Goal: Task Accomplishment & Management: Use online tool/utility

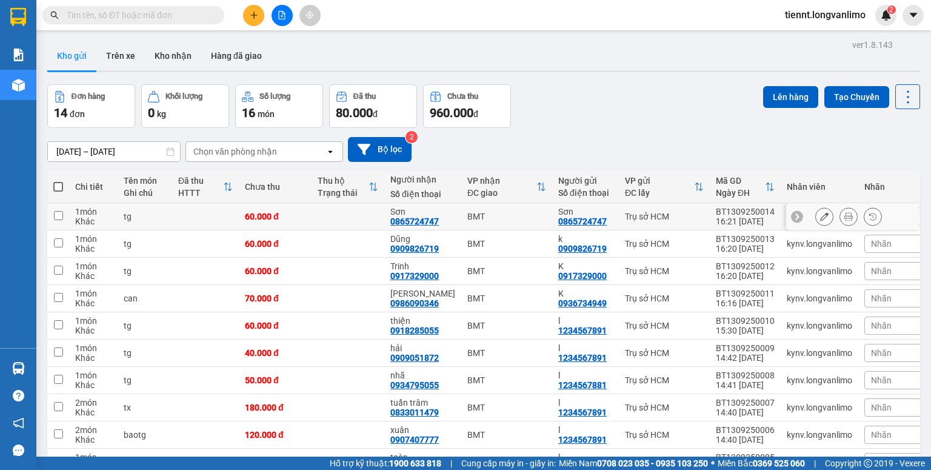
click at [58, 213] on input "checkbox" at bounding box center [58, 215] width 9 height 9
checkbox input "true"
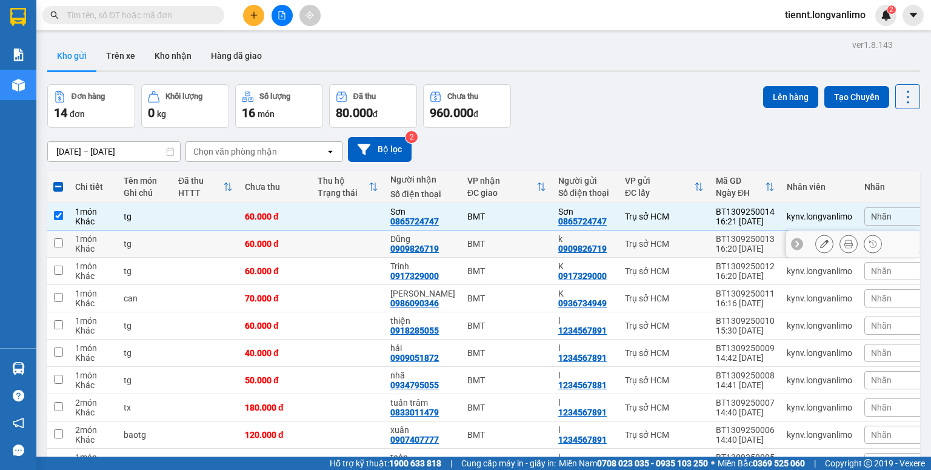
click at [62, 241] on input "checkbox" at bounding box center [58, 242] width 9 height 9
checkbox input "true"
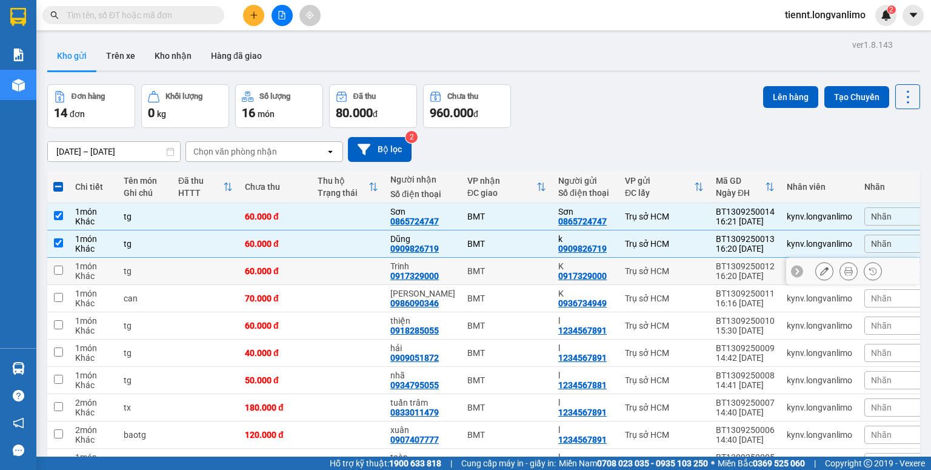
click at [59, 269] on input "checkbox" at bounding box center [58, 269] width 9 height 9
checkbox input "true"
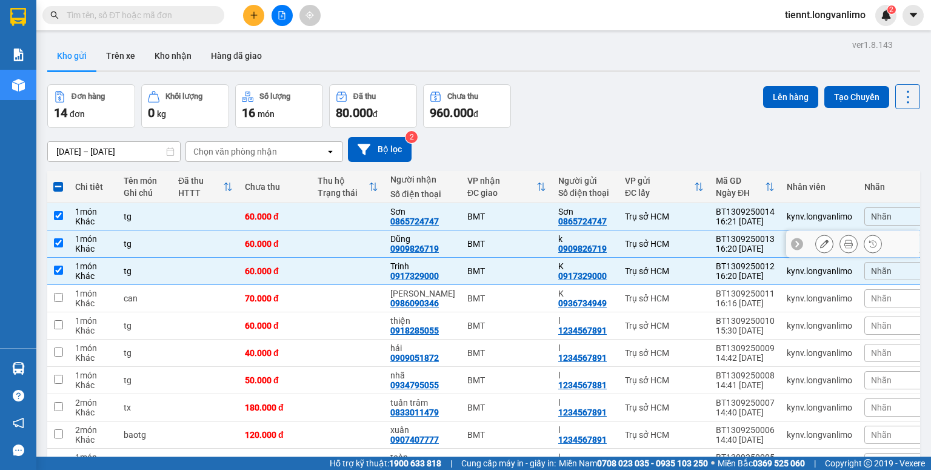
click at [58, 242] on input "checkbox" at bounding box center [58, 242] width 9 height 9
checkbox input "false"
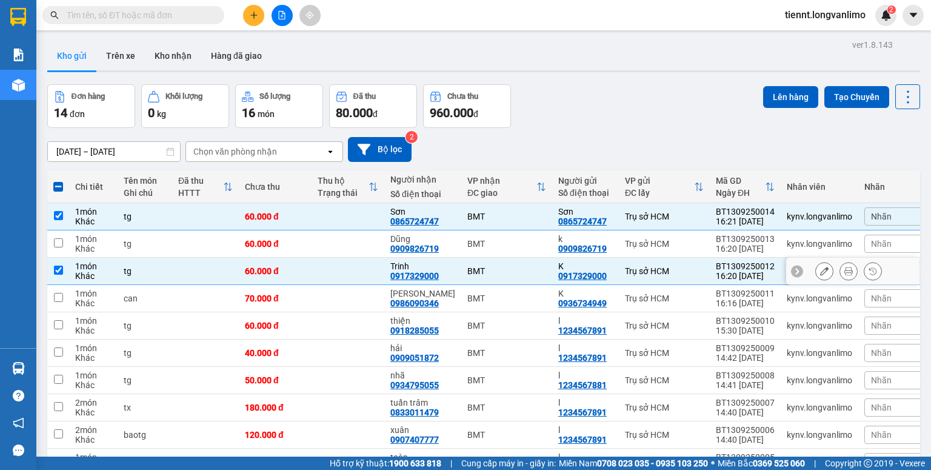
click at [58, 267] on input "checkbox" at bounding box center [58, 269] width 9 height 9
checkbox input "false"
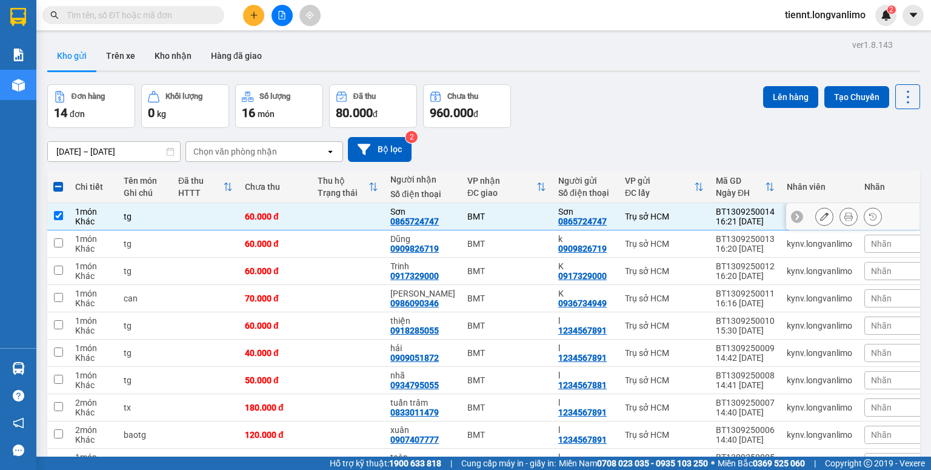
click at [844, 218] on icon at bounding box center [848, 216] width 8 height 8
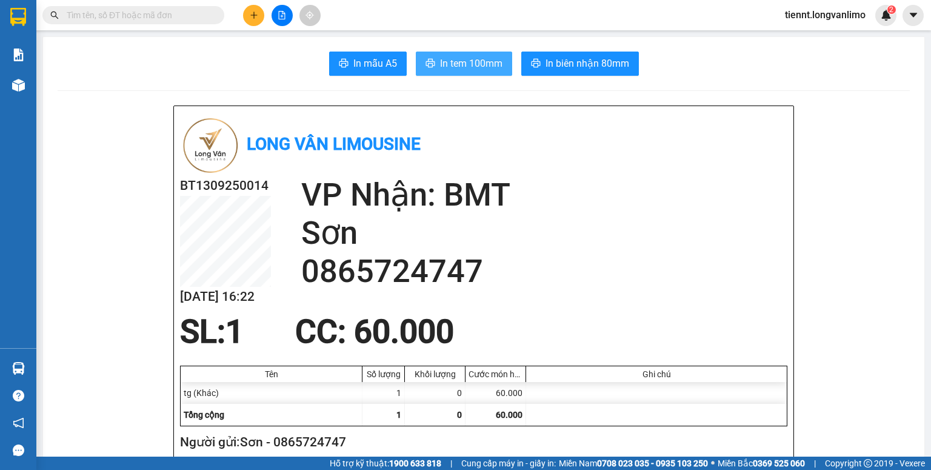
click at [469, 65] on span "In tem 100mm" at bounding box center [471, 63] width 62 height 15
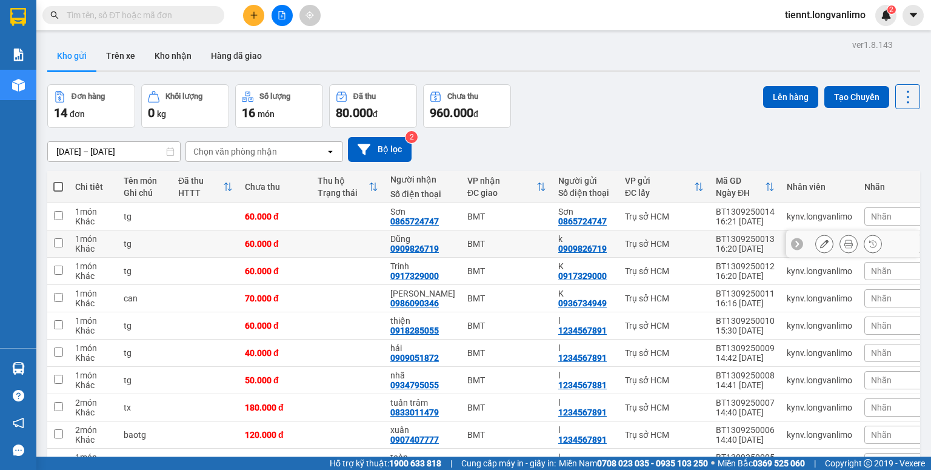
click at [61, 243] on input "checkbox" at bounding box center [58, 242] width 9 height 9
checkbox input "true"
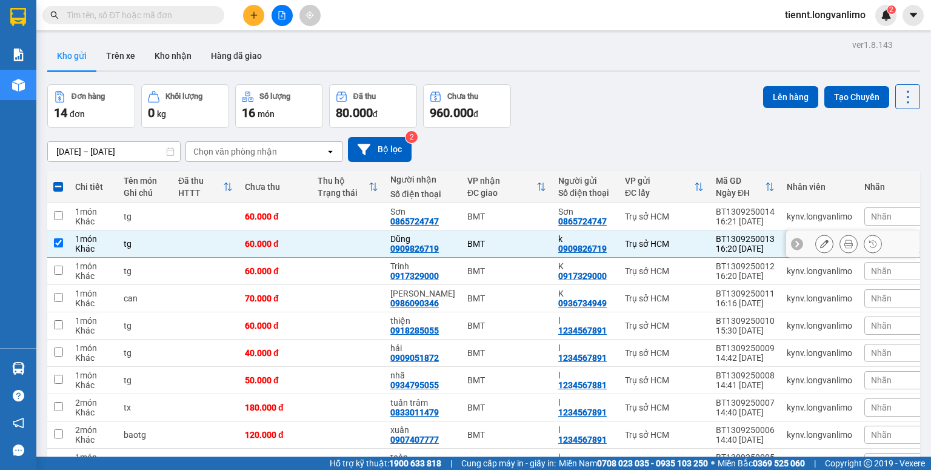
click at [844, 242] on icon at bounding box center [848, 243] width 8 height 8
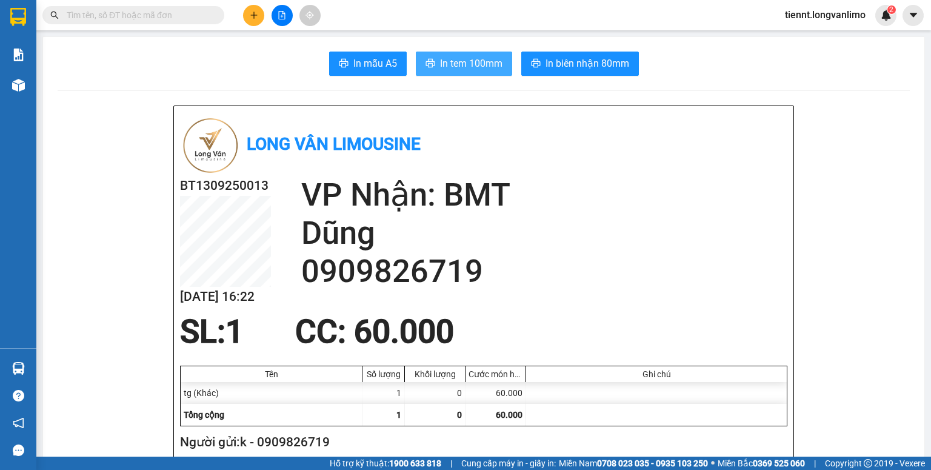
click at [444, 63] on span "In tem 100mm" at bounding box center [471, 63] width 62 height 15
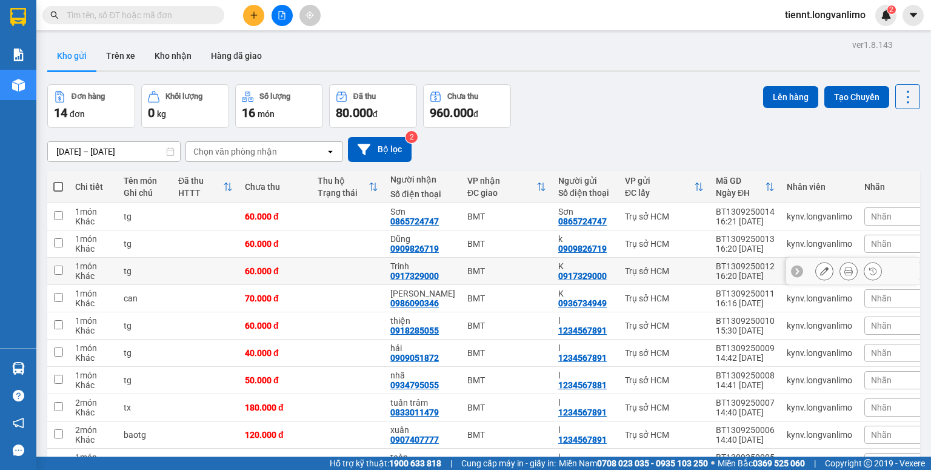
click at [58, 267] on input "checkbox" at bounding box center [58, 269] width 9 height 9
checkbox input "true"
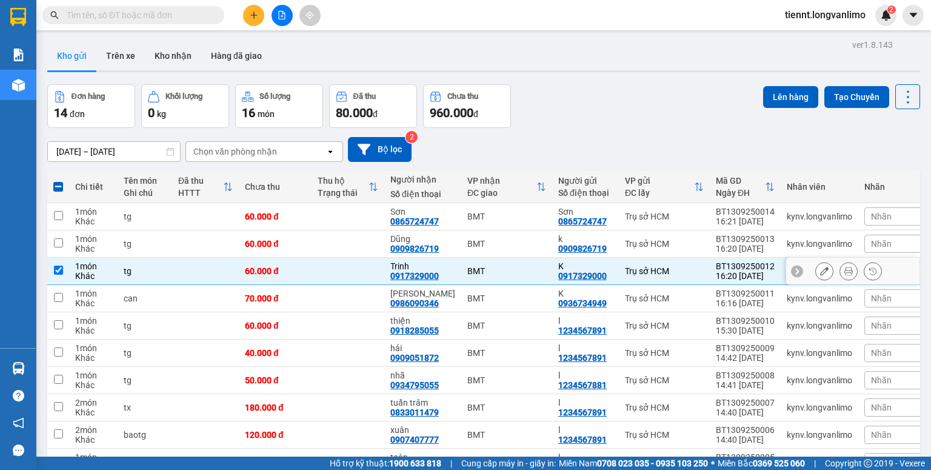
click at [854, 266] on div at bounding box center [848, 271] width 67 height 18
click at [844, 269] on button at bounding box center [848, 271] width 17 height 21
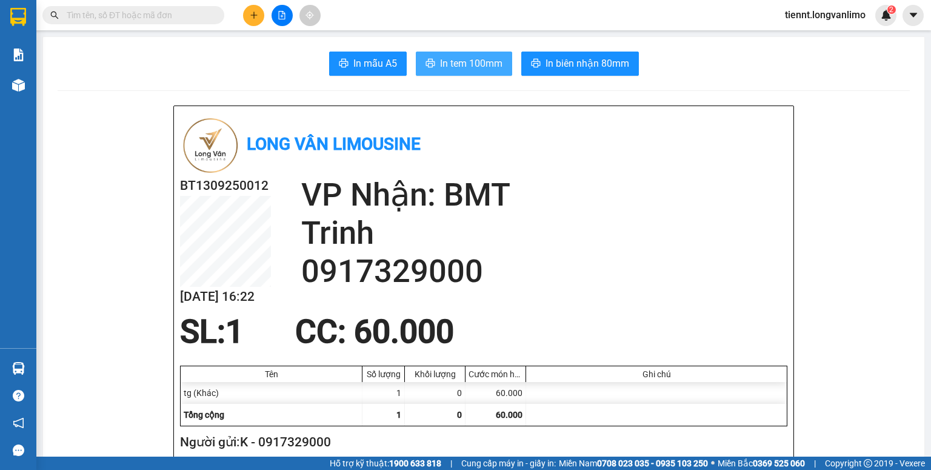
click at [474, 56] on button "In tem 100mm" at bounding box center [464, 64] width 96 height 24
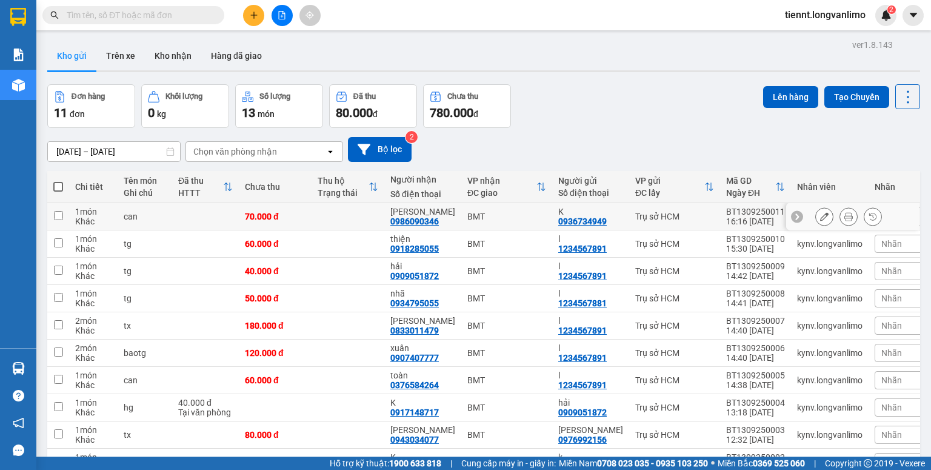
click at [65, 216] on td at bounding box center [58, 216] width 22 height 27
checkbox input "true"
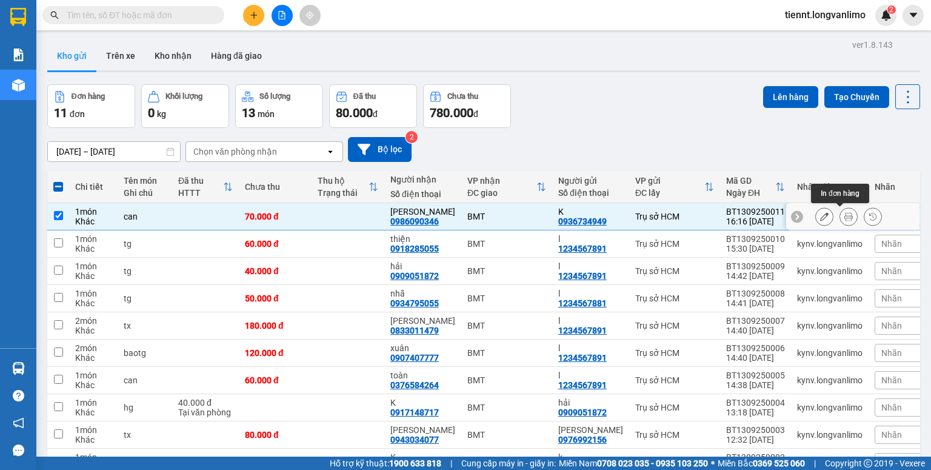
click at [844, 219] on icon at bounding box center [848, 216] width 8 height 8
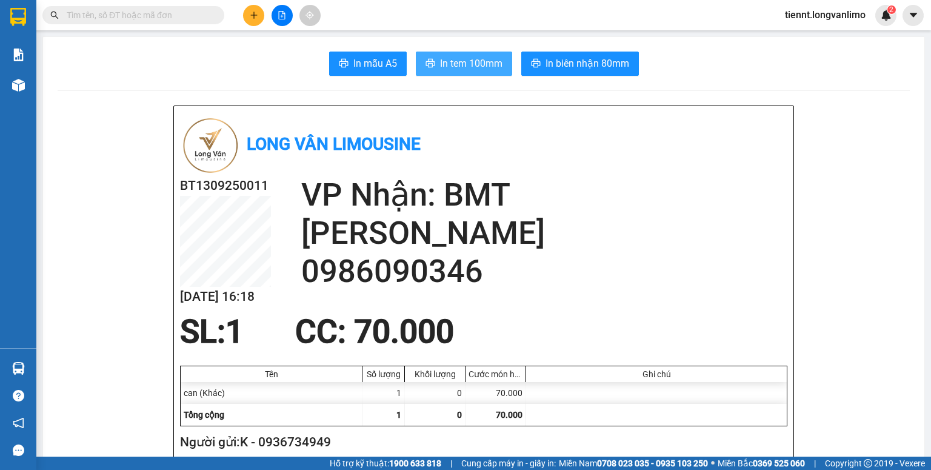
click at [455, 53] on button "In tem 100mm" at bounding box center [464, 64] width 96 height 24
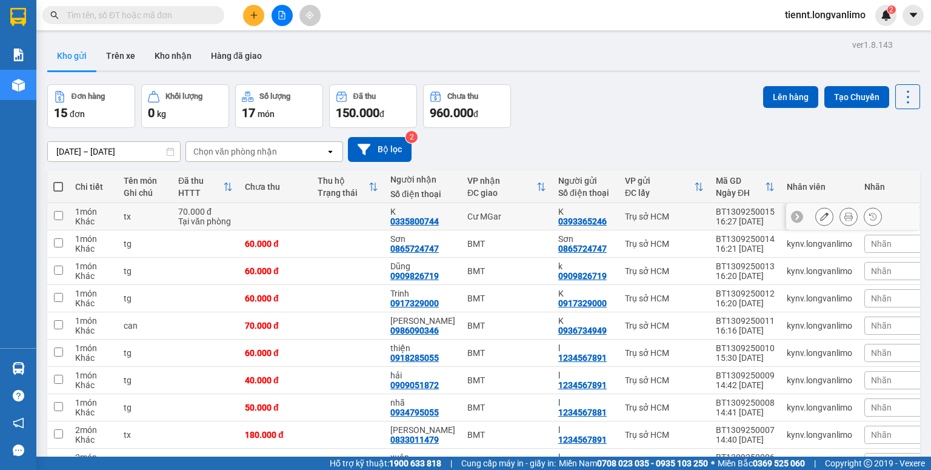
click at [53, 217] on td at bounding box center [58, 216] width 22 height 27
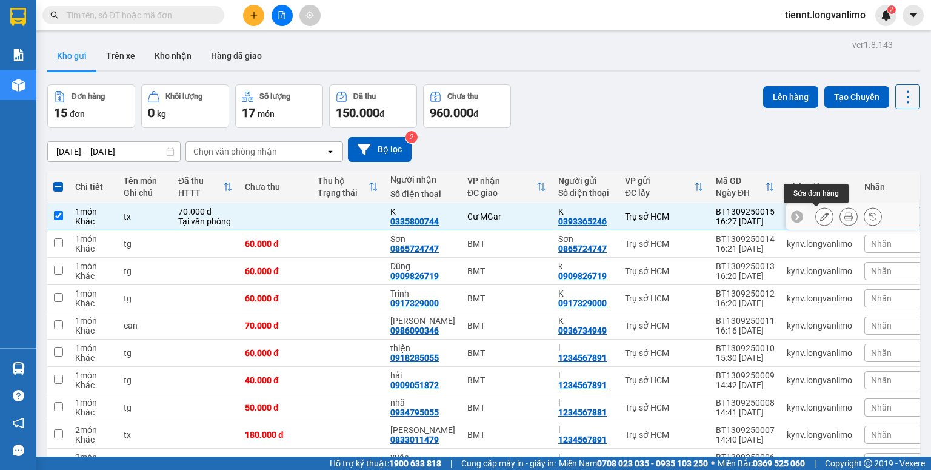
click at [844, 216] on icon at bounding box center [848, 216] width 8 height 8
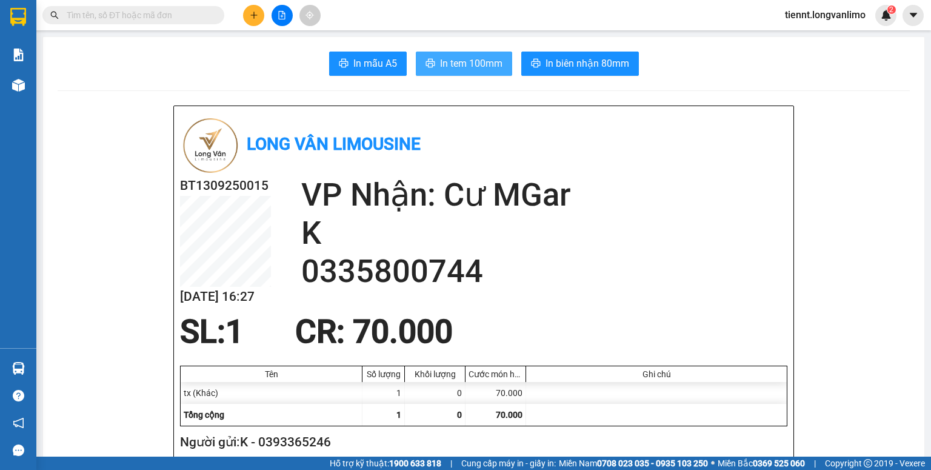
click at [458, 64] on span "In tem 100mm" at bounding box center [471, 63] width 62 height 15
click at [153, 10] on input "text" at bounding box center [138, 14] width 143 height 13
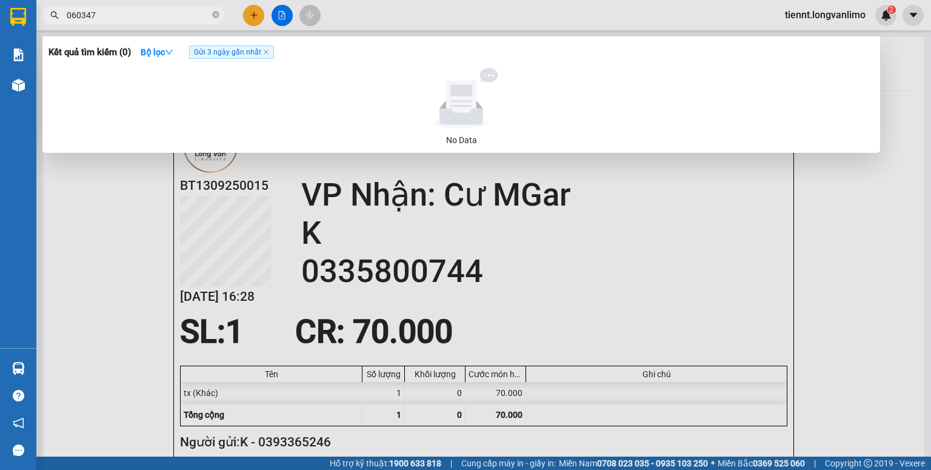
click at [68, 15] on input "060347" at bounding box center [138, 14] width 143 height 13
click at [72, 13] on input "060347" at bounding box center [138, 14] width 143 height 13
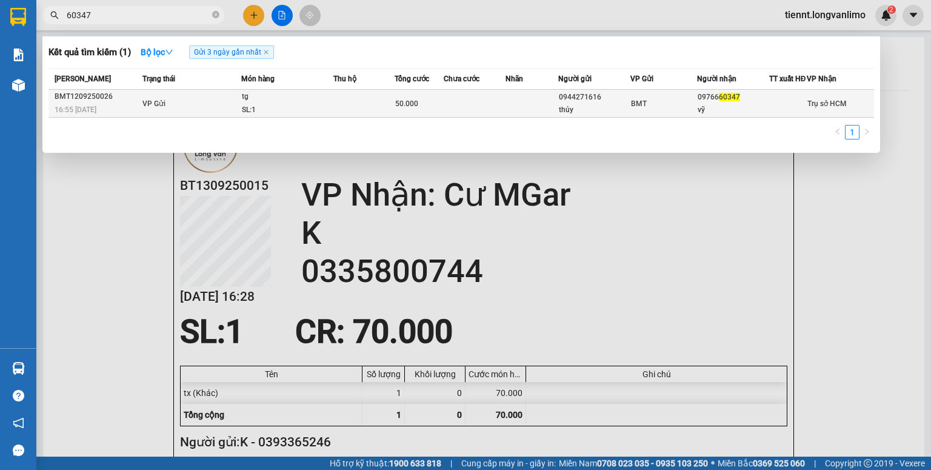
type input "60347"
click at [366, 105] on td at bounding box center [363, 104] width 61 height 28
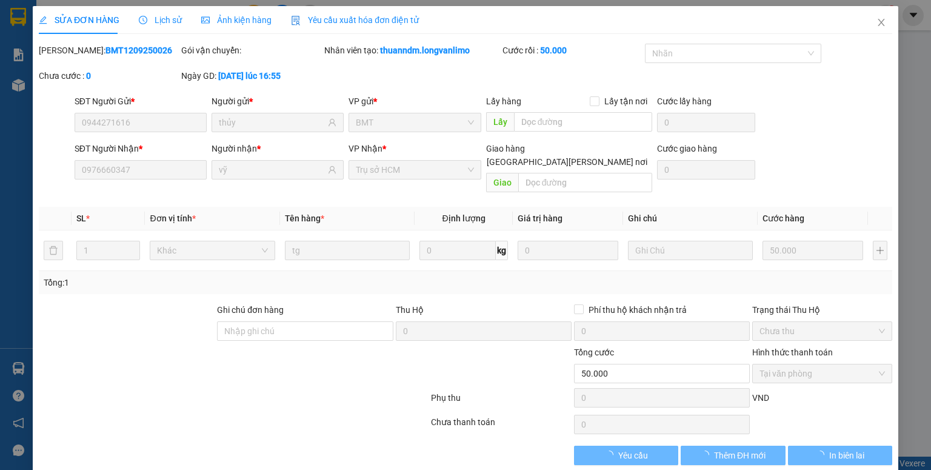
click at [242, 15] on span "Ảnh kiện hàng" at bounding box center [236, 20] width 70 height 10
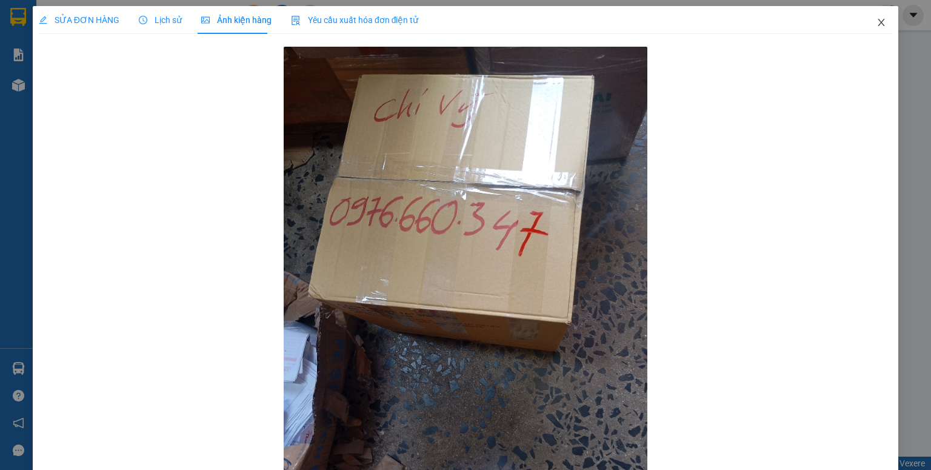
click at [876, 24] on icon "close" at bounding box center [881, 23] width 10 height 10
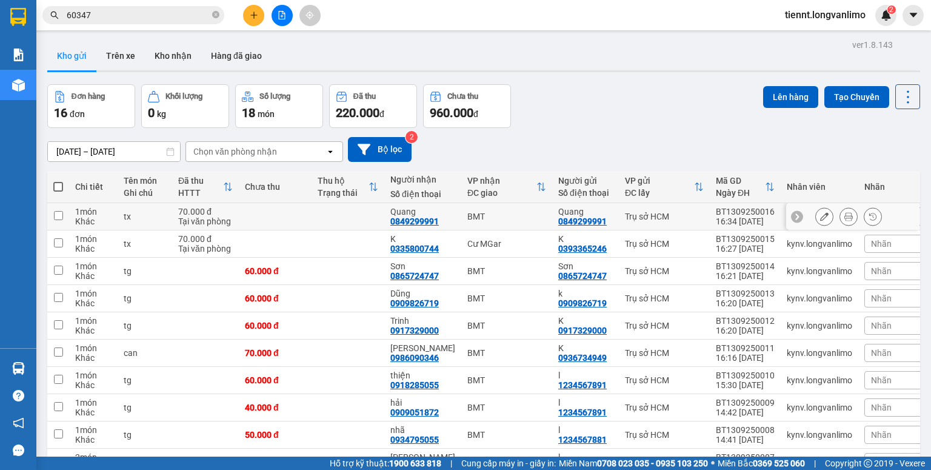
click at [58, 211] on input "checkbox" at bounding box center [58, 215] width 9 height 9
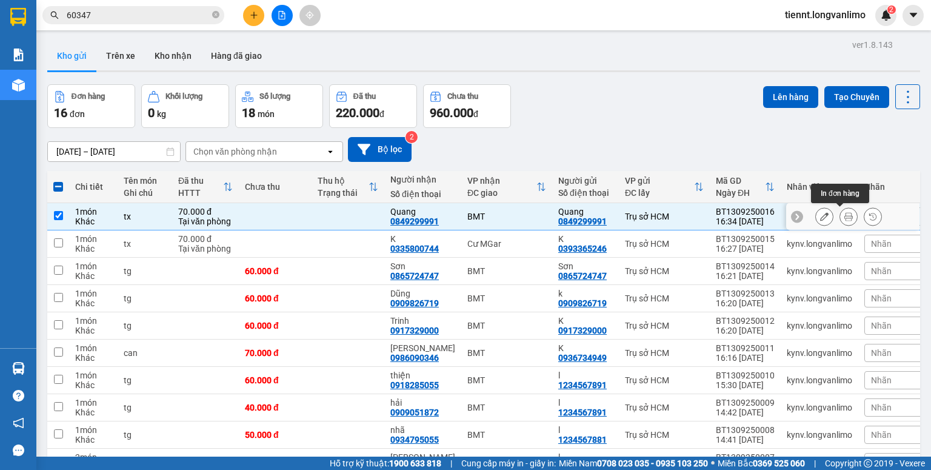
click at [844, 212] on icon at bounding box center [848, 216] width 8 height 8
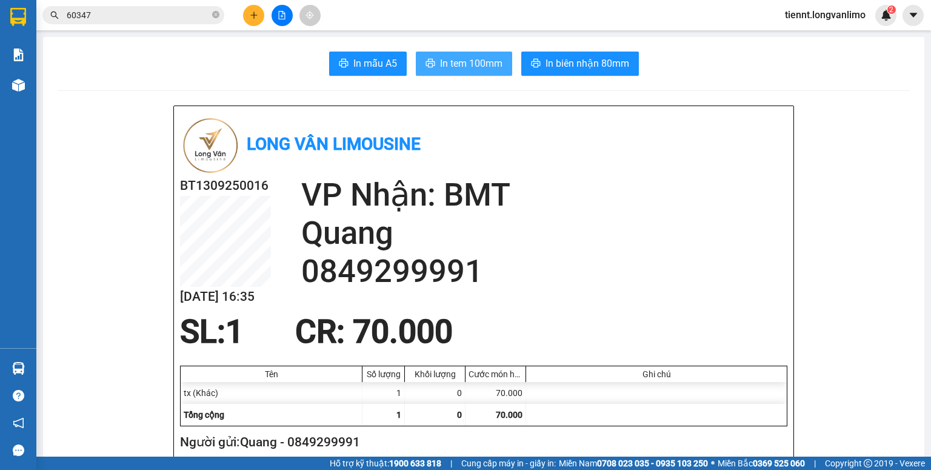
click at [473, 64] on span "In tem 100mm" at bounding box center [471, 63] width 62 height 15
click at [138, 19] on input "60347" at bounding box center [138, 14] width 143 height 13
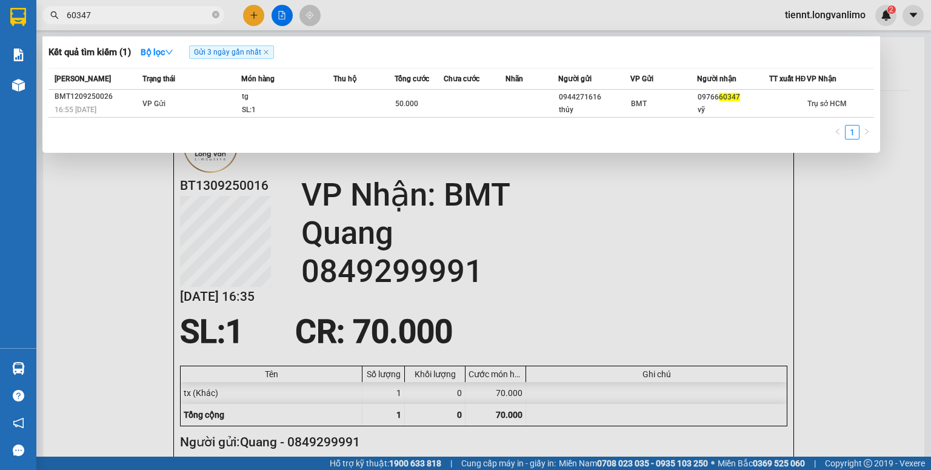
click at [138, 19] on input "60347" at bounding box center [138, 14] width 143 height 13
click at [216, 17] on icon "close-circle" at bounding box center [215, 14] width 7 height 7
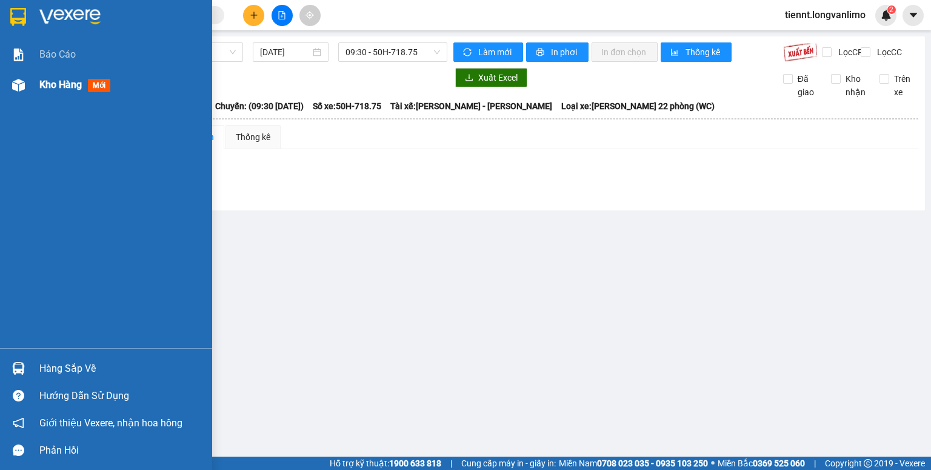
click at [61, 76] on div "Kho hàng mới" at bounding box center [121, 85] width 164 height 30
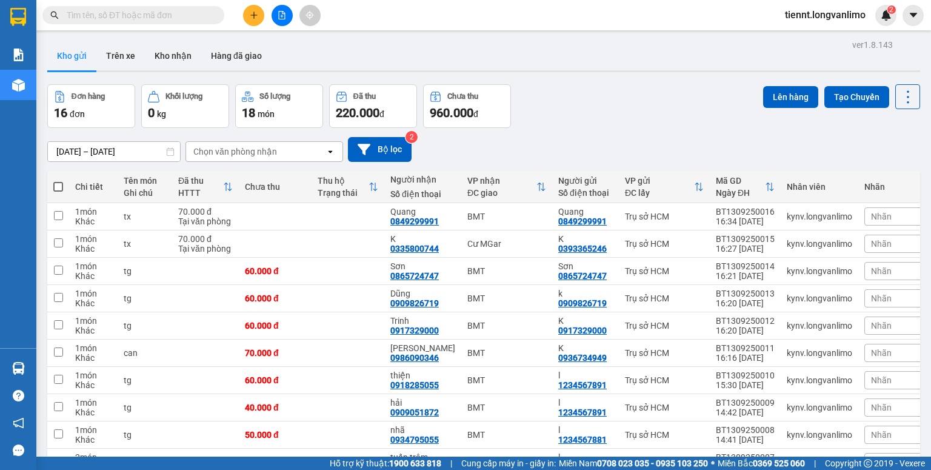
click at [506, 158] on div "13/09/2025 – 13/09/2025 Press the down arrow key to interact with the calendar …" at bounding box center [483, 149] width 873 height 25
click at [907, 17] on button at bounding box center [913, 15] width 21 height 21
click at [752, 48] on div "Kho gửi Trên xe Kho nhận Hàng đã giao" at bounding box center [483, 57] width 873 height 32
click at [824, 21] on span "tiennt.longvanlimo" at bounding box center [825, 14] width 100 height 15
click at [827, 44] on span "Đăng xuất" at bounding box center [830, 37] width 76 height 13
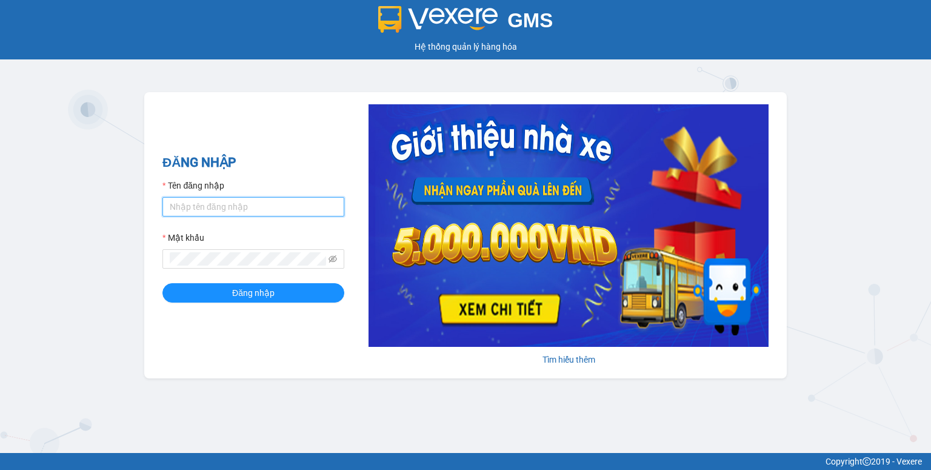
click at [235, 207] on input "Tên đăng nhập" at bounding box center [253, 206] width 182 height 19
type input "kynv.longvanlimo"
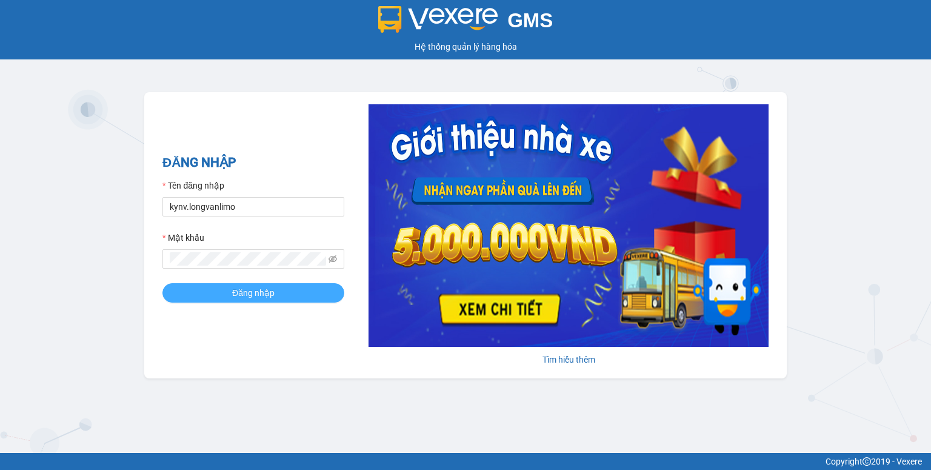
click at [316, 295] on button "Đăng nhập" at bounding box center [253, 292] width 182 height 19
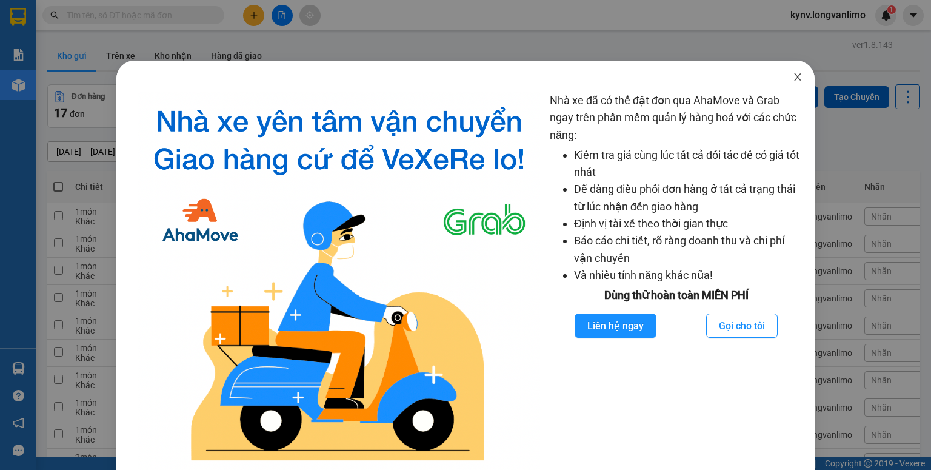
click at [793, 79] on icon "close" at bounding box center [798, 77] width 10 height 10
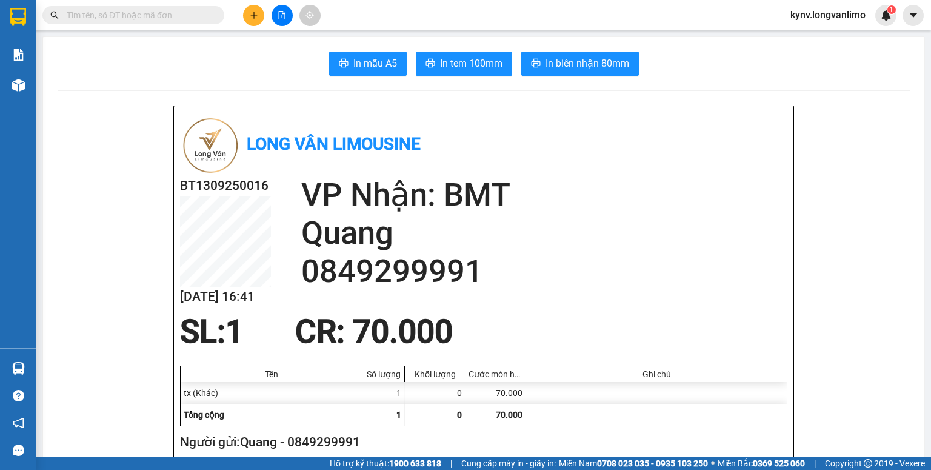
click at [121, 16] on input "text" at bounding box center [138, 14] width 143 height 13
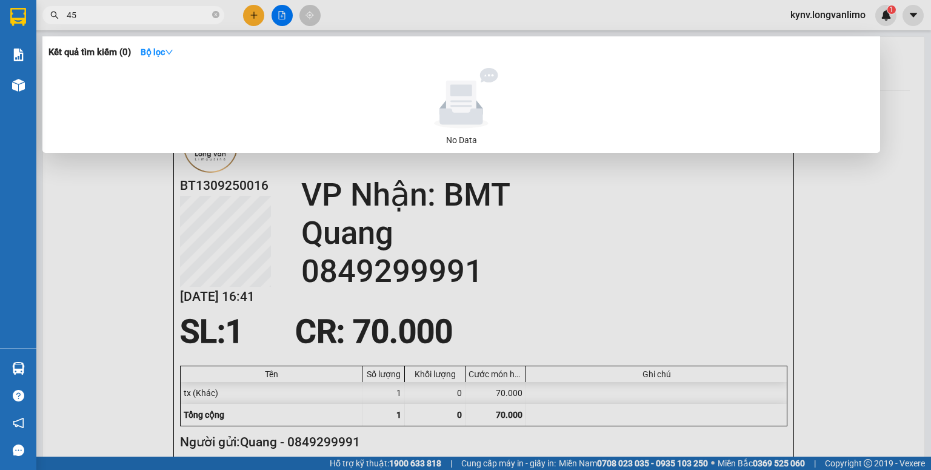
type input "4"
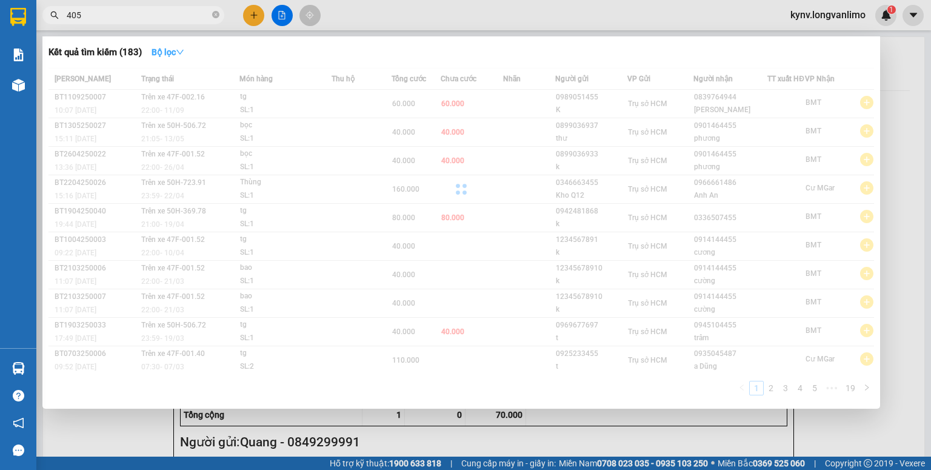
type input "405"
click at [162, 47] on strong "Bộ lọc" at bounding box center [168, 52] width 33 height 10
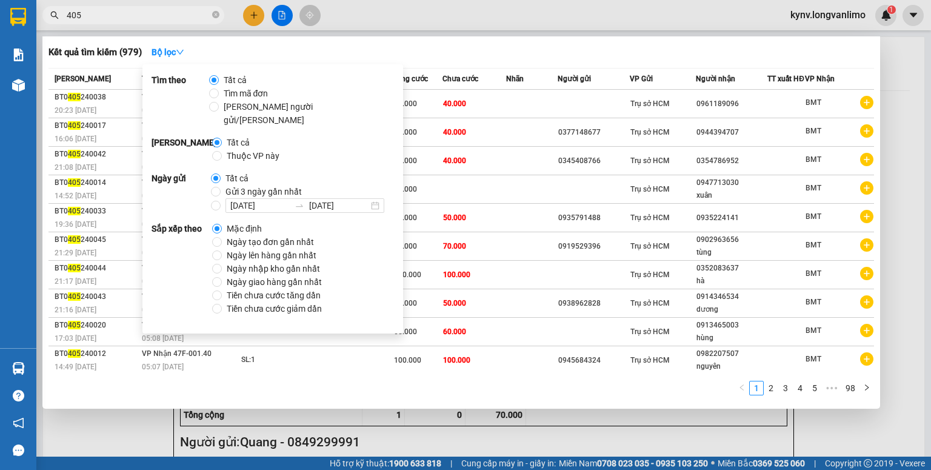
click at [250, 185] on span "Gửi 3 ngày gần nhất" at bounding box center [264, 191] width 86 height 13
click at [221, 187] on input "Gửi 3 ngày gần nhất" at bounding box center [216, 192] width 10 height 10
radio input "true"
radio input "false"
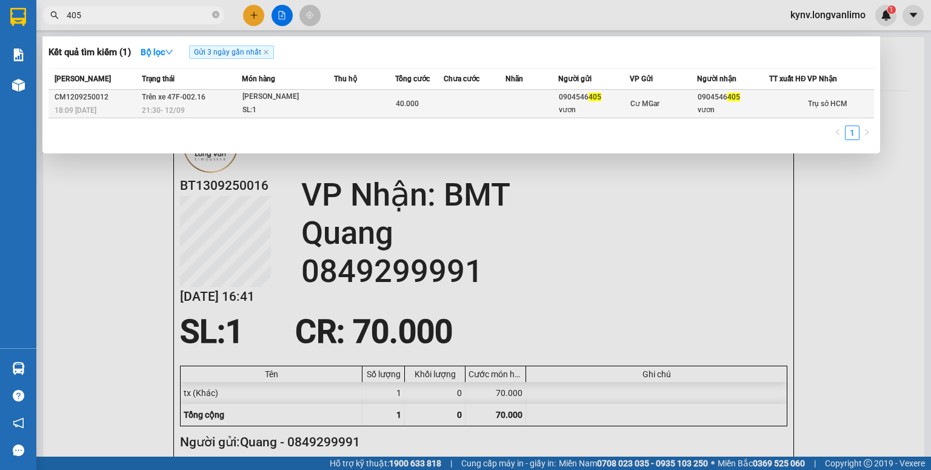
click at [464, 111] on td at bounding box center [475, 104] width 62 height 28
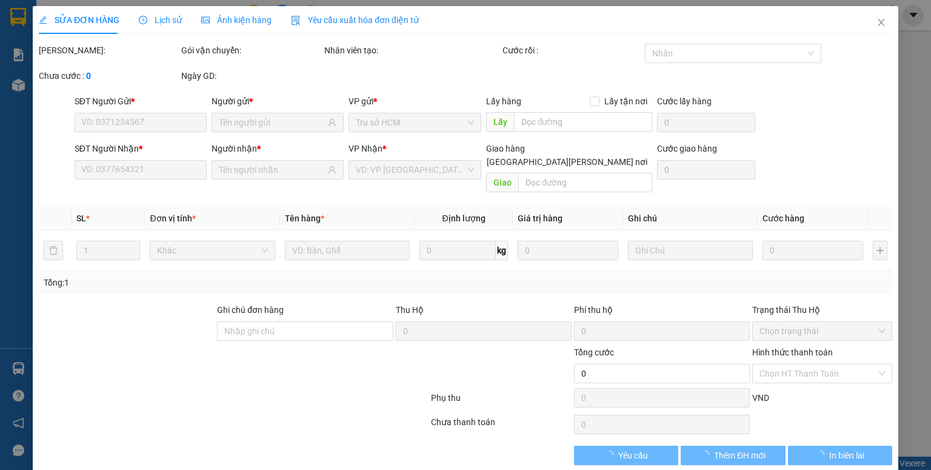
click at [251, 27] on div "SỬA ĐƠN HÀNG Lịch sử [PERSON_NAME] hàng Yêu cầu xuất [PERSON_NAME] điện tử Tota…" at bounding box center [465, 235] width 931 height 470
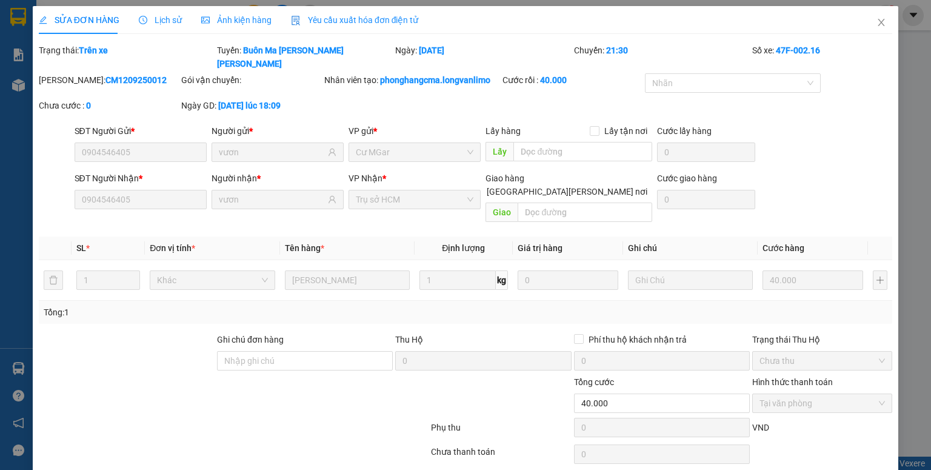
type input "0904546405"
type input "vươn"
type input "0904546405"
type input "vươn"
type input "40.000"
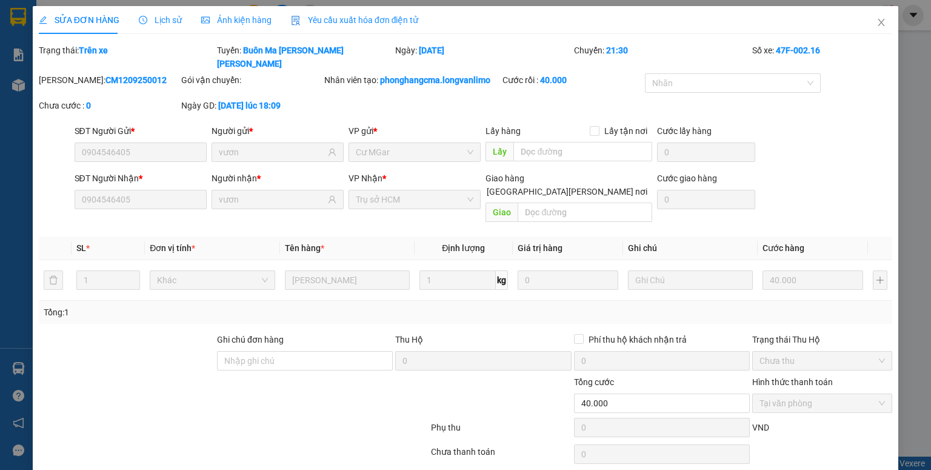
type input "0"
click at [250, 21] on span "Ảnh kiện hàng" at bounding box center [236, 20] width 70 height 10
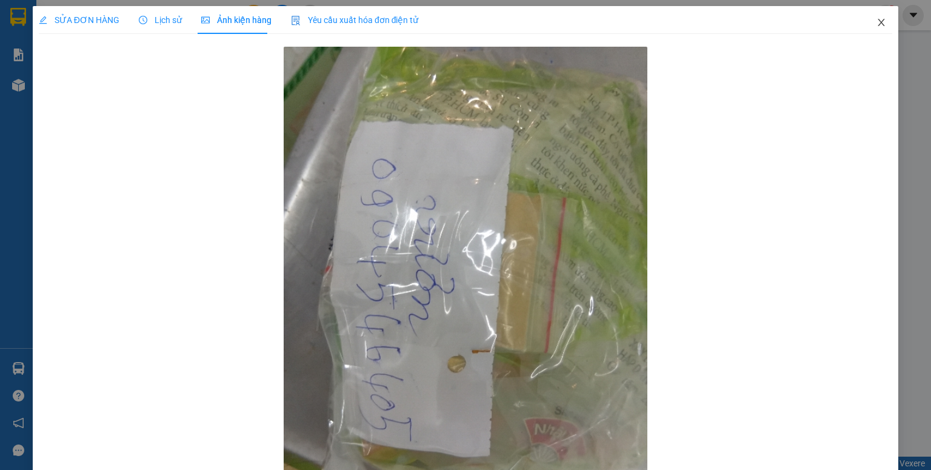
click at [876, 22] on icon "close" at bounding box center [881, 23] width 10 height 10
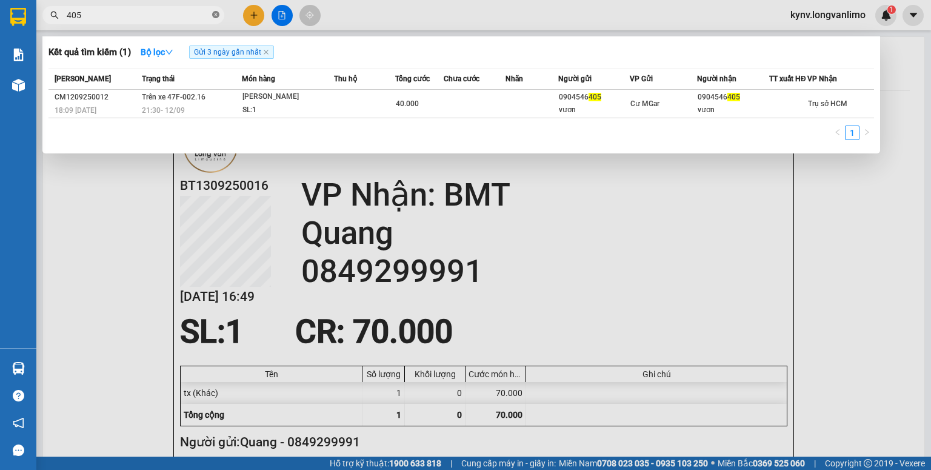
click at [217, 14] on icon "close-circle" at bounding box center [215, 14] width 7 height 7
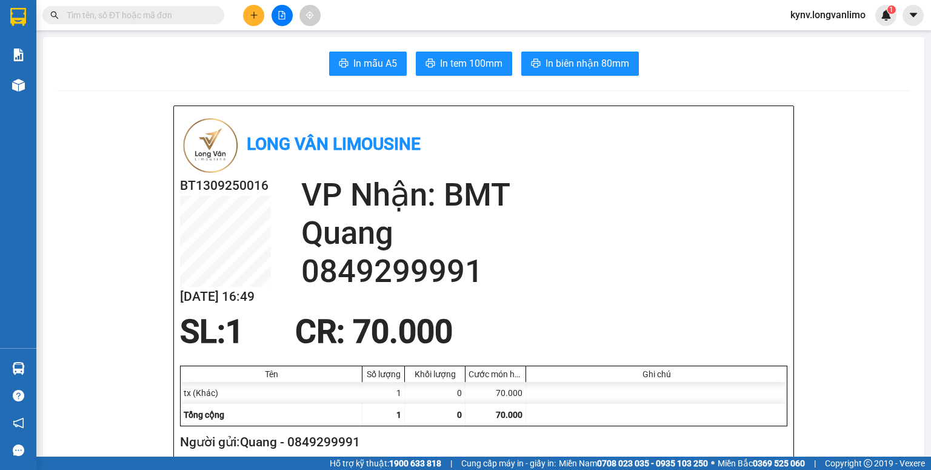
click at [114, 14] on input "text" at bounding box center [138, 14] width 143 height 13
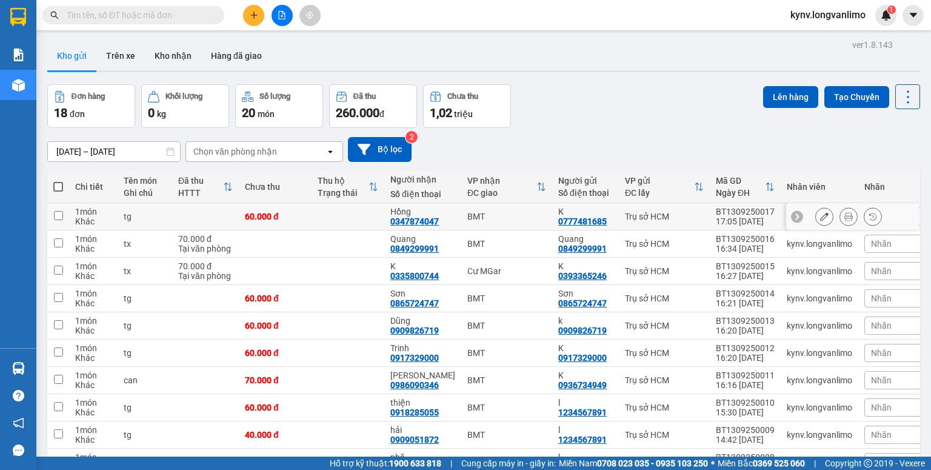
click at [63, 215] on td at bounding box center [58, 216] width 22 height 27
checkbox input "true"
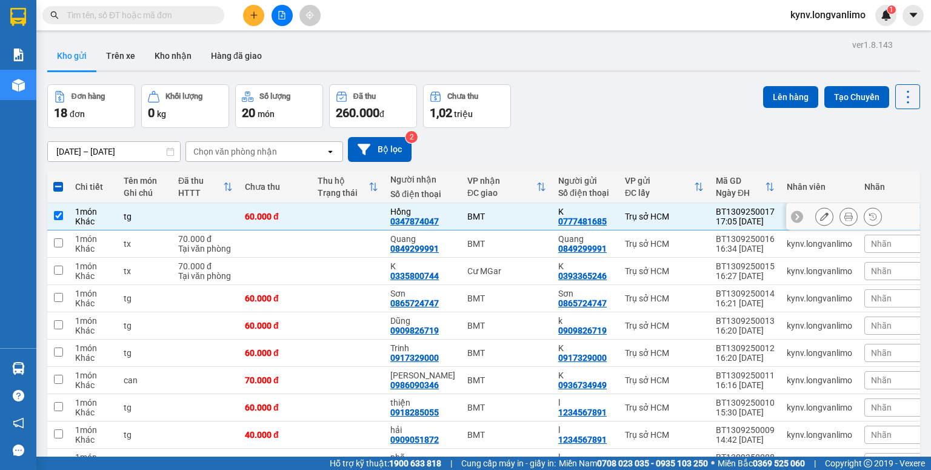
click at [844, 216] on icon at bounding box center [848, 216] width 8 height 8
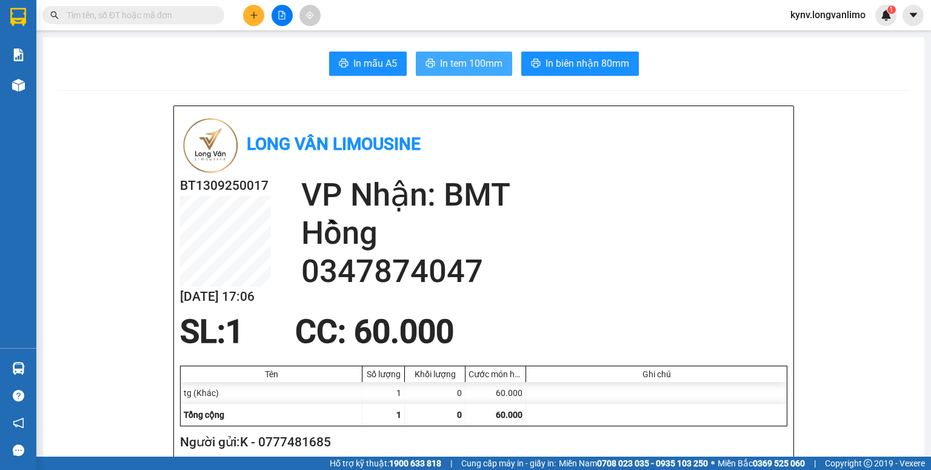
click at [477, 60] on span "In tem 100mm" at bounding box center [471, 63] width 62 height 15
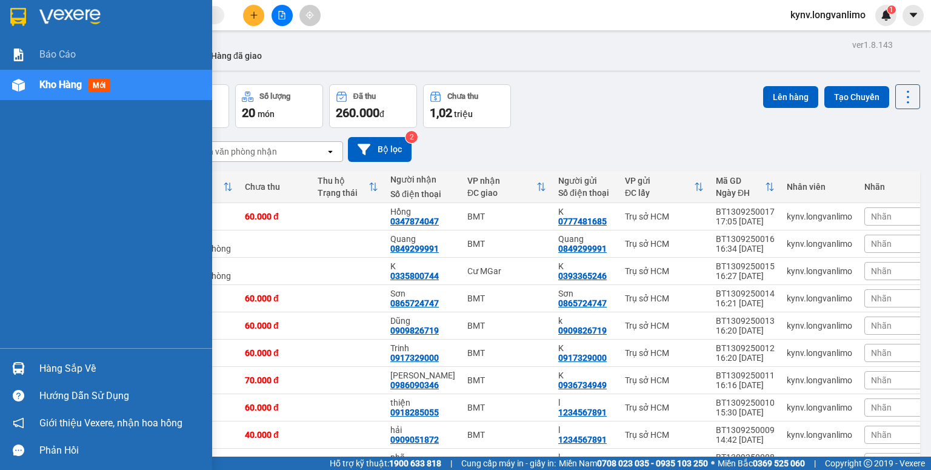
click at [27, 15] on div at bounding box center [18, 16] width 21 height 21
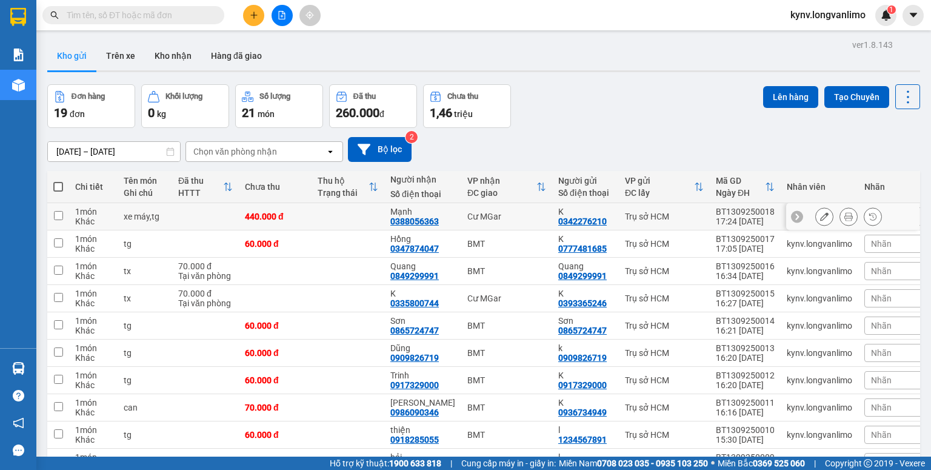
click at [844, 217] on icon at bounding box center [848, 216] width 8 height 8
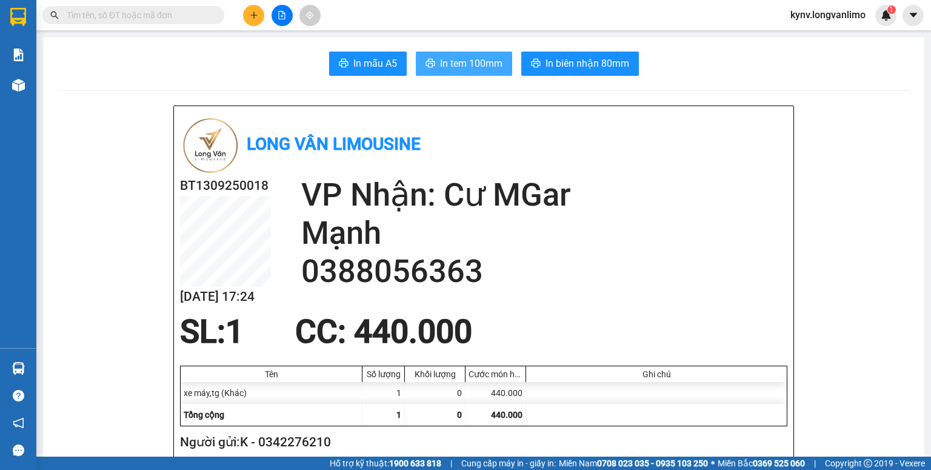
click at [481, 58] on span "In tem 100mm" at bounding box center [471, 63] width 62 height 15
click at [626, 68] on button "In biên nhận 80mm" at bounding box center [580, 64] width 118 height 24
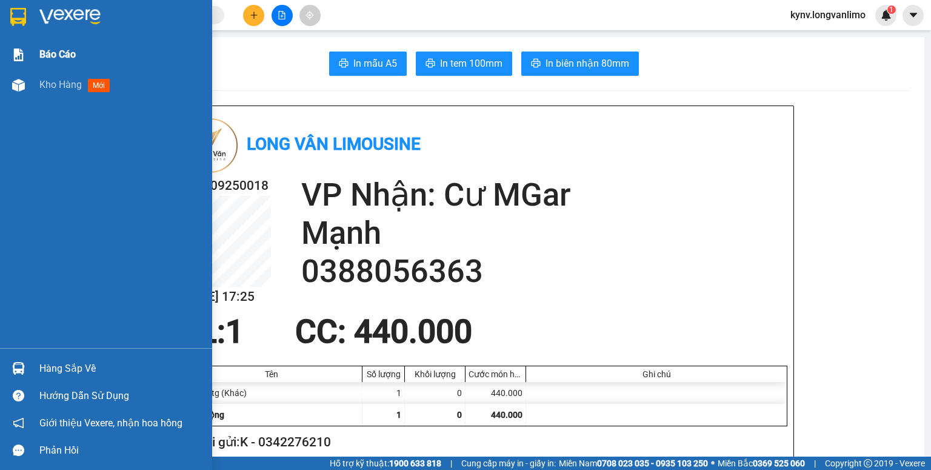
drag, startPoint x: 0, startPoint y: 15, endPoint x: 92, endPoint y: 41, distance: 95.9
click at [1, 16] on div at bounding box center [106, 19] width 212 height 39
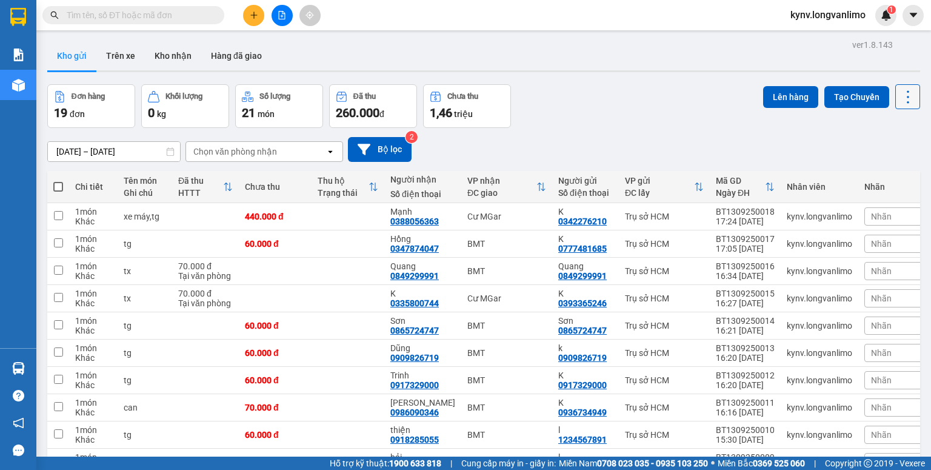
click at [899, 97] on icon at bounding box center [907, 96] width 17 height 17
click at [899, 99] on icon at bounding box center [907, 96] width 17 height 17
click at [260, 16] on button at bounding box center [253, 15] width 21 height 21
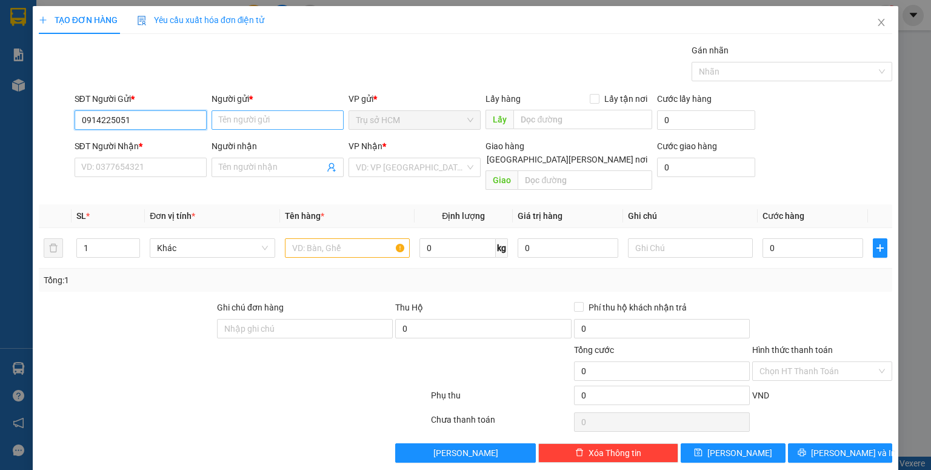
type input "0914225051"
click at [286, 124] on input "Người gửi *" at bounding box center [278, 119] width 132 height 19
type input "k"
click at [161, 114] on input "0914225051" at bounding box center [141, 119] width 132 height 19
click at [160, 114] on input "0914225051" at bounding box center [141, 119] width 132 height 19
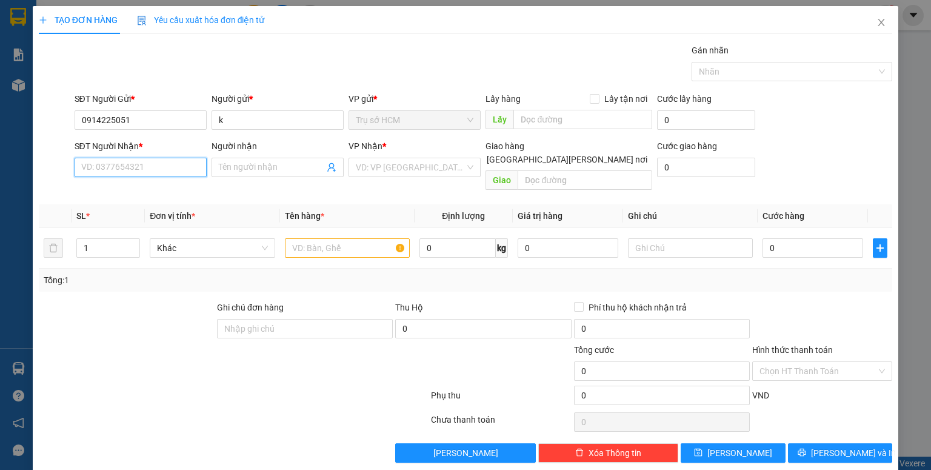
click at [156, 161] on input "SĐT Người Nhận *" at bounding box center [141, 167] width 132 height 19
paste input "0914225051"
type input "0914225051"
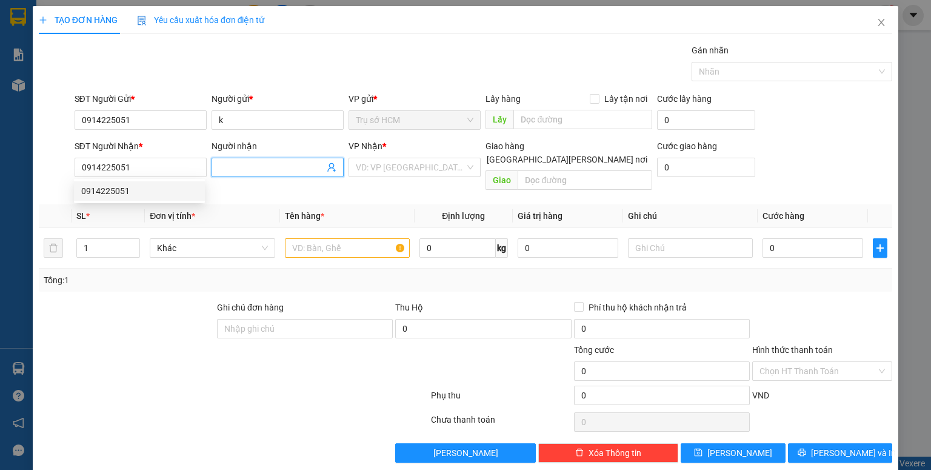
click at [286, 169] on input "Người nhận" at bounding box center [271, 167] width 105 height 13
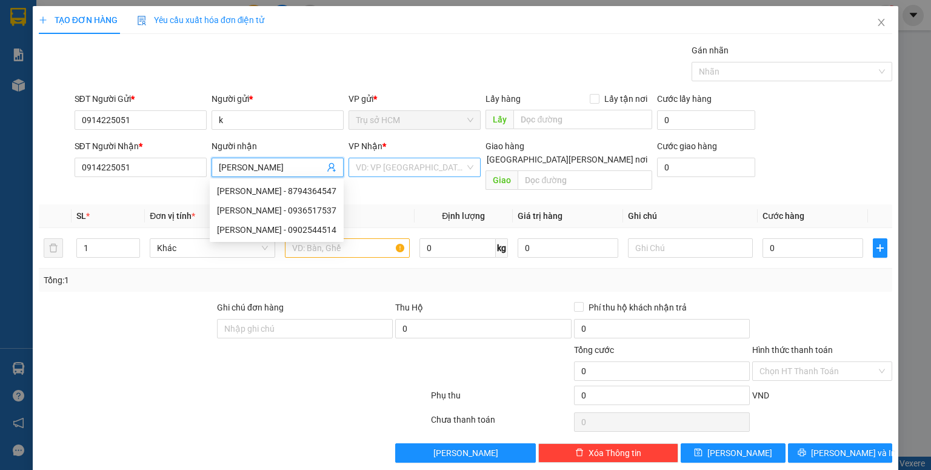
type input "khuyến"
click at [415, 170] on input "search" at bounding box center [410, 167] width 109 height 18
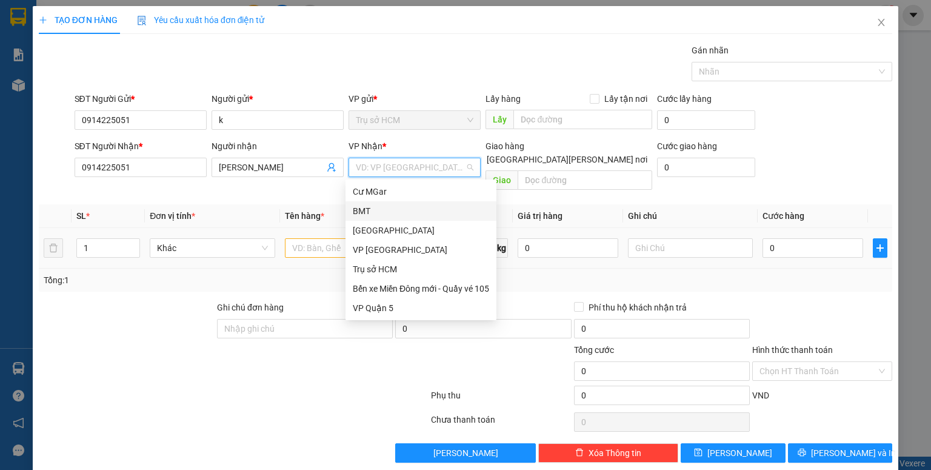
click at [392, 214] on div "BMT" at bounding box center [421, 210] width 136 height 13
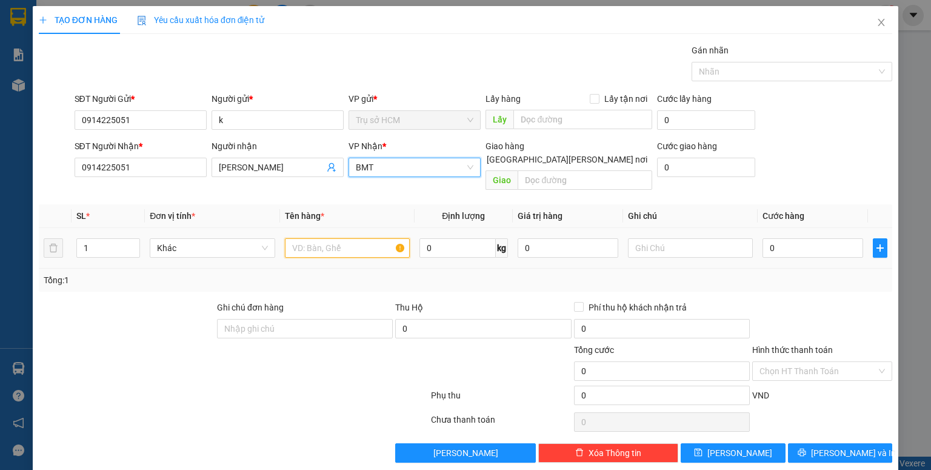
click at [362, 238] on input "text" at bounding box center [347, 247] width 125 height 19
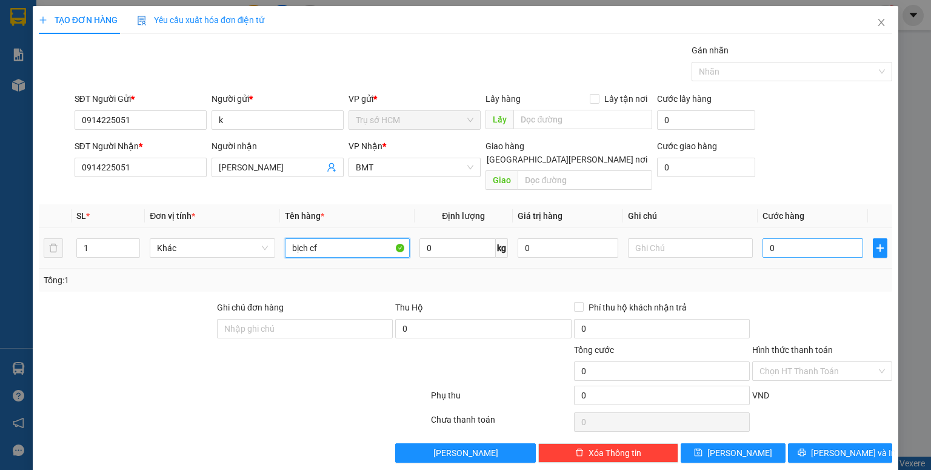
type input "bịch cf"
click at [782, 238] on input "0" at bounding box center [812, 247] width 101 height 19
type input "4"
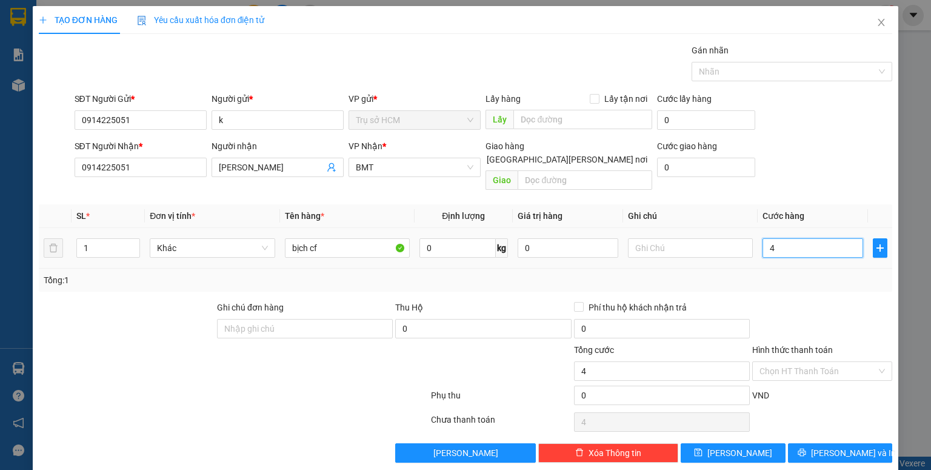
type input "40"
type input "400"
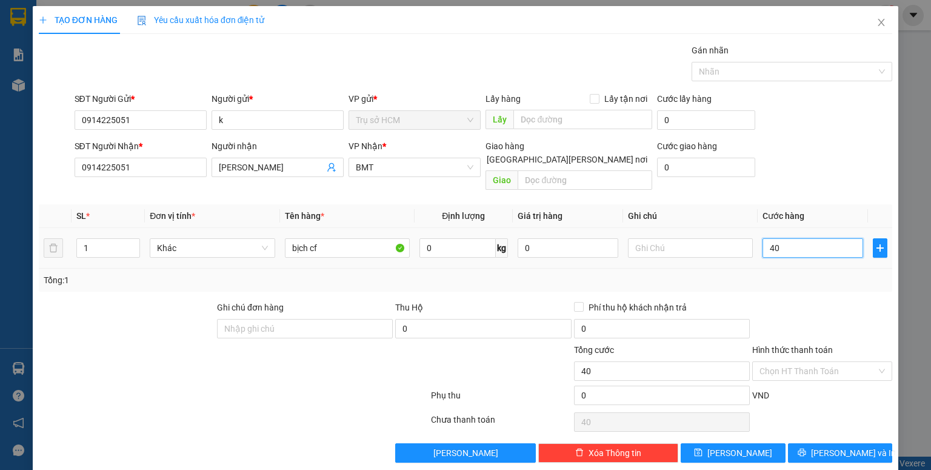
type input "400"
type input "4.000"
type input "40.000"
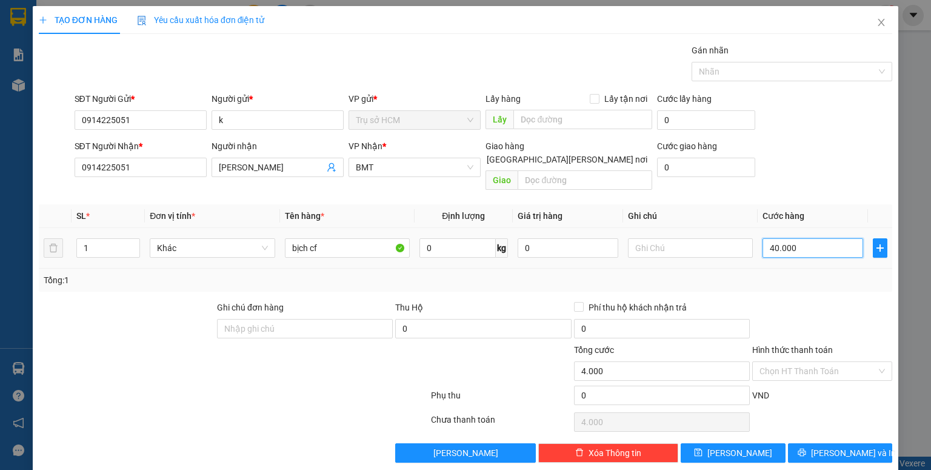
type input "40.000"
click at [793, 362] on input "Hình thức thanh toán" at bounding box center [817, 371] width 117 height 18
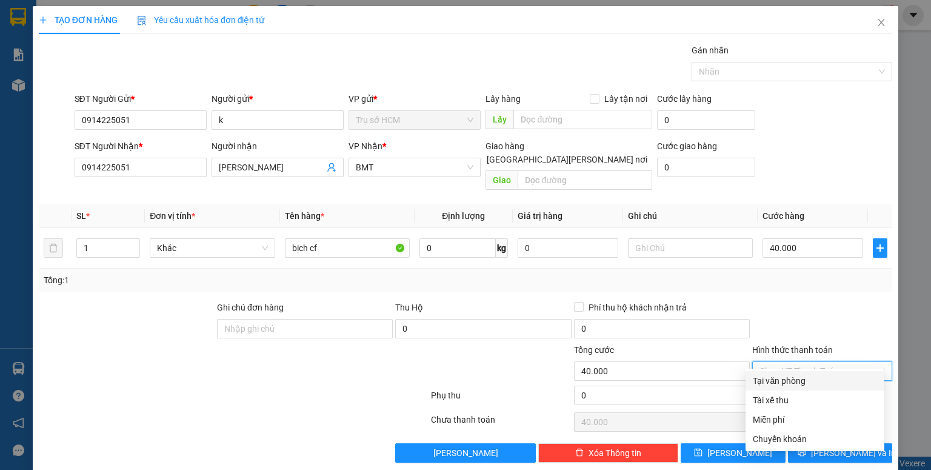
click at [802, 362] on input "Hình thức thanh toán" at bounding box center [817, 371] width 117 height 18
click at [801, 362] on input "Hình thức thanh toán" at bounding box center [817, 371] width 117 height 18
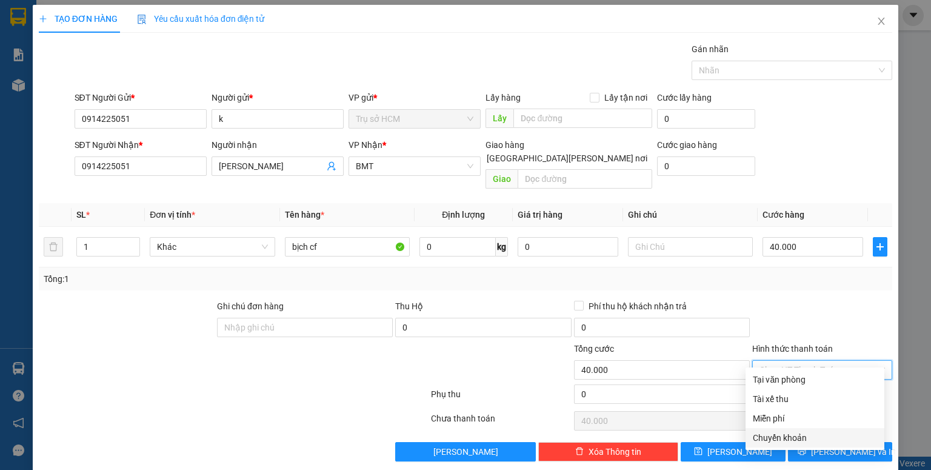
click at [453, 369] on div at bounding box center [501, 363] width 142 height 42
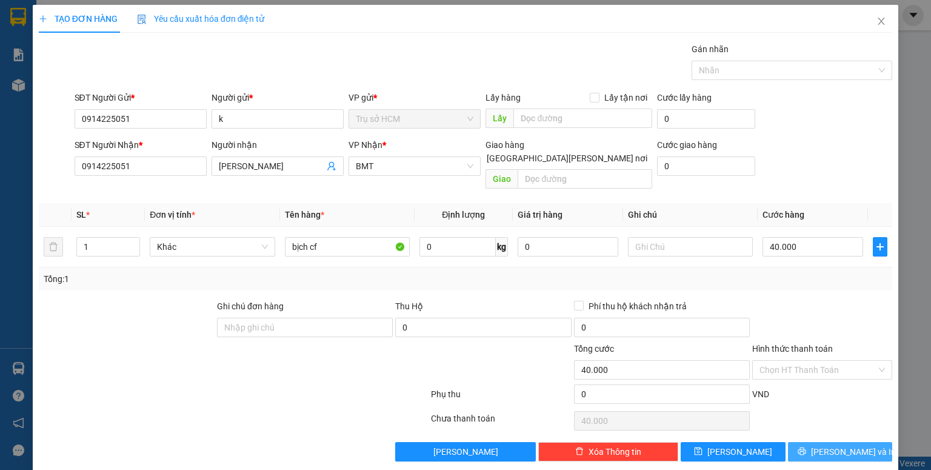
click at [827, 445] on span "Lưu và In" at bounding box center [853, 451] width 85 height 13
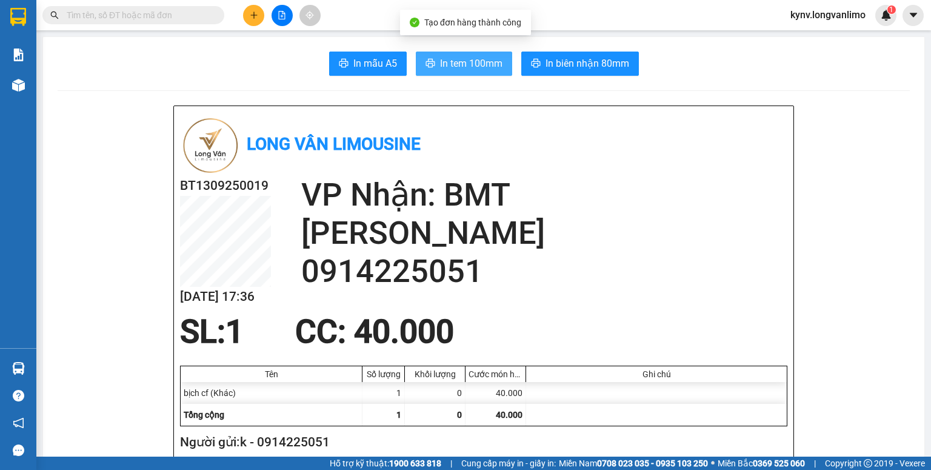
click at [461, 59] on span "In tem 100mm" at bounding box center [471, 63] width 62 height 15
click at [257, 15] on icon "plus" at bounding box center [254, 15] width 8 height 8
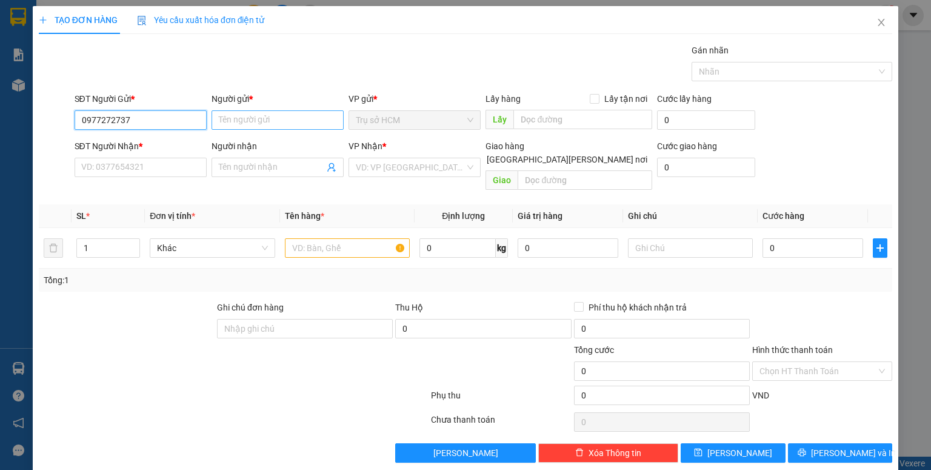
type input "0977272737"
click at [256, 124] on input "Người gửi *" at bounding box center [278, 119] width 132 height 19
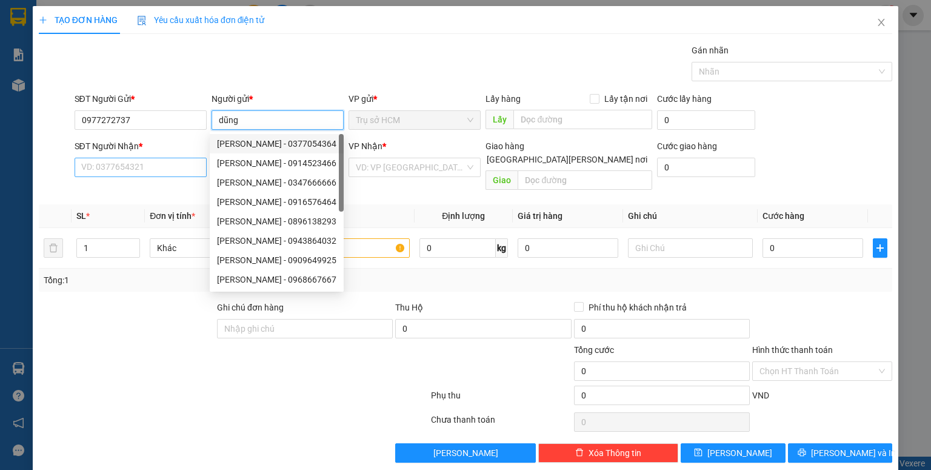
type input "dũng"
click at [155, 169] on input "SĐT Người Nhận *" at bounding box center [141, 167] width 132 height 19
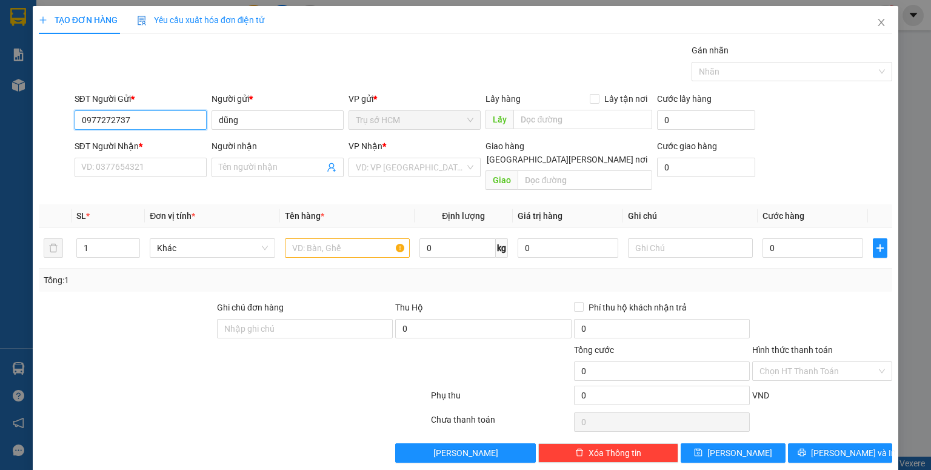
drag, startPoint x: 143, startPoint y: 124, endPoint x: 0, endPoint y: 141, distance: 144.0
click at [0, 141] on div "TẠO ĐƠN HÀNG Yêu cầu xuất hóa đơn điện tử Transit Pickup Surcharge Ids Transit …" at bounding box center [465, 235] width 931 height 470
click at [187, 170] on input "SĐT Người Nhận *" at bounding box center [141, 167] width 132 height 19
paste input "0977272737"
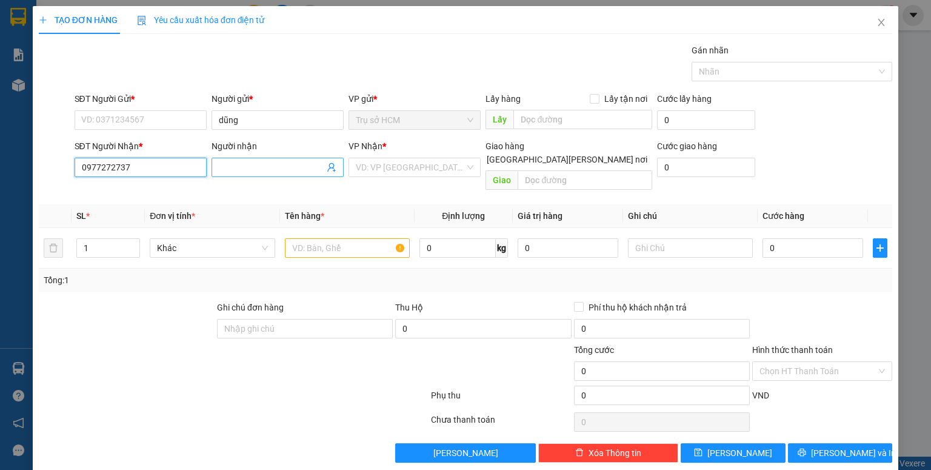
type input "0977272737"
click at [242, 172] on input "Người nhận" at bounding box center [271, 167] width 105 height 13
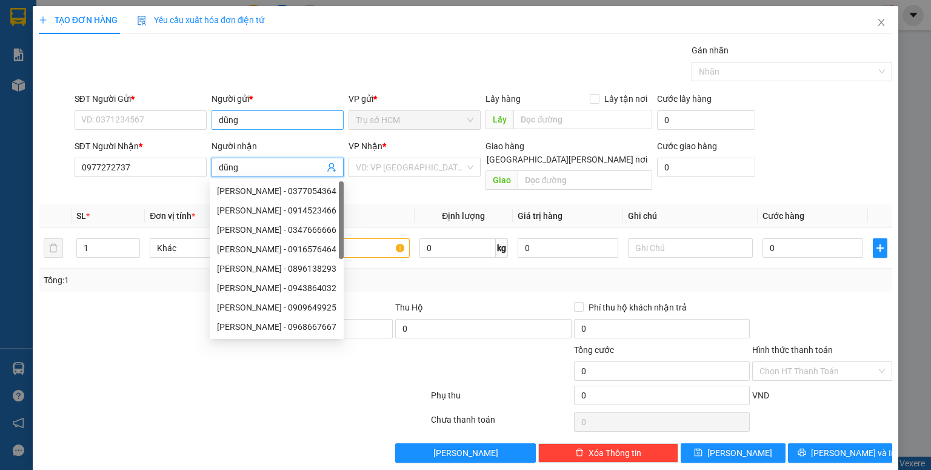
type input "dũng"
drag, startPoint x: 241, startPoint y: 121, endPoint x: 162, endPoint y: 126, distance: 79.0
click at [162, 126] on div "SĐT Người Gửi * VD: 0371234567 Người gửi * dũng dũng VP gửi * Trụ sở HCM Lấy hà…" at bounding box center [483, 113] width 823 height 42
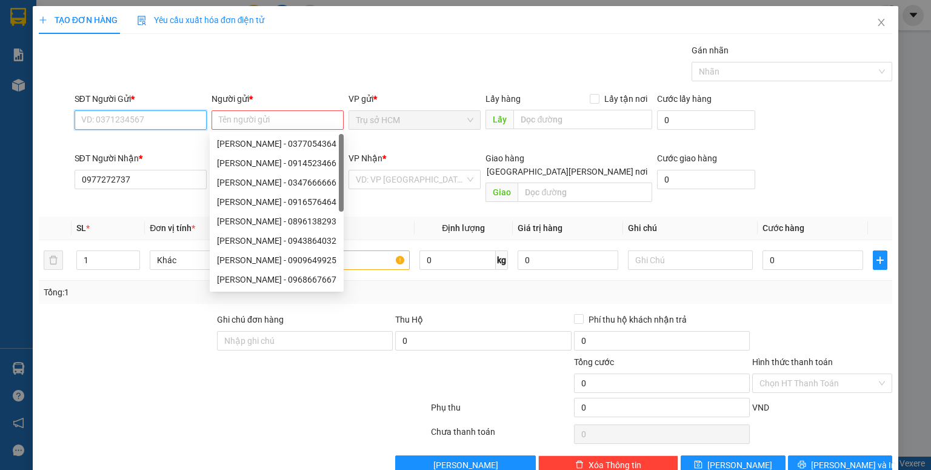
click at [159, 122] on input "SĐT Người Gửi *" at bounding box center [141, 119] width 132 height 19
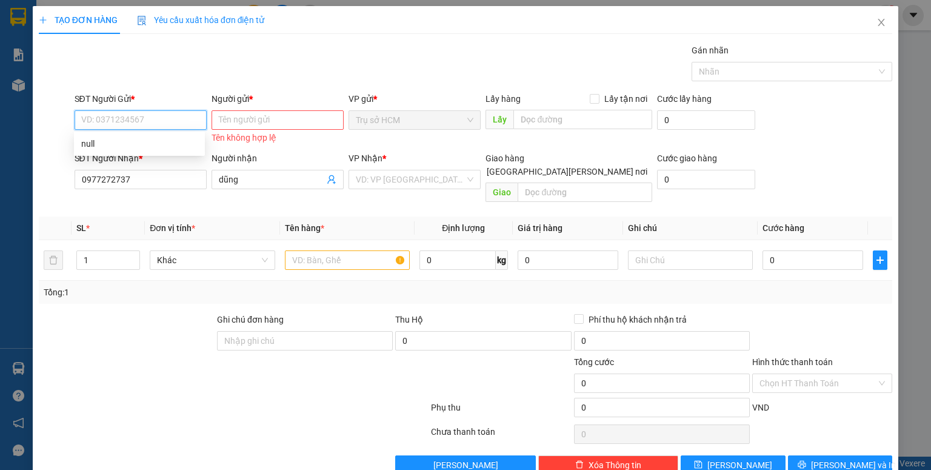
paste input "0977272737"
type input "0977272737"
click at [238, 119] on input "Người gửi *" at bounding box center [278, 119] width 132 height 19
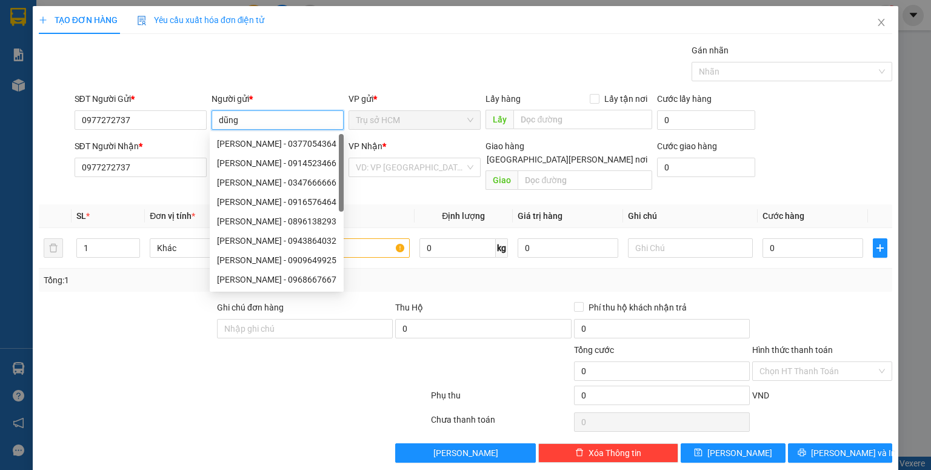
type input "dũng"
click at [359, 204] on th "Tên hàng *" at bounding box center [347, 216] width 135 height 24
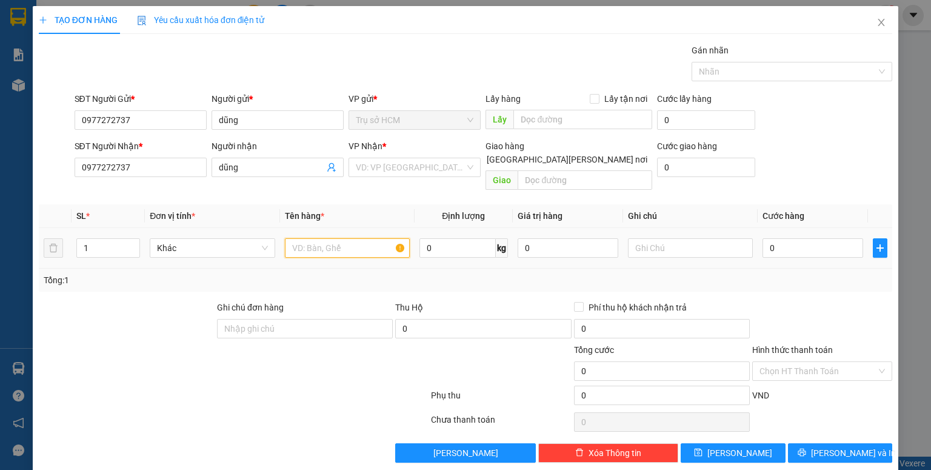
click at [356, 239] on input "text" at bounding box center [347, 247] width 125 height 19
type input "tg"
click at [800, 238] on input "0" at bounding box center [812, 247] width 101 height 19
type input "5"
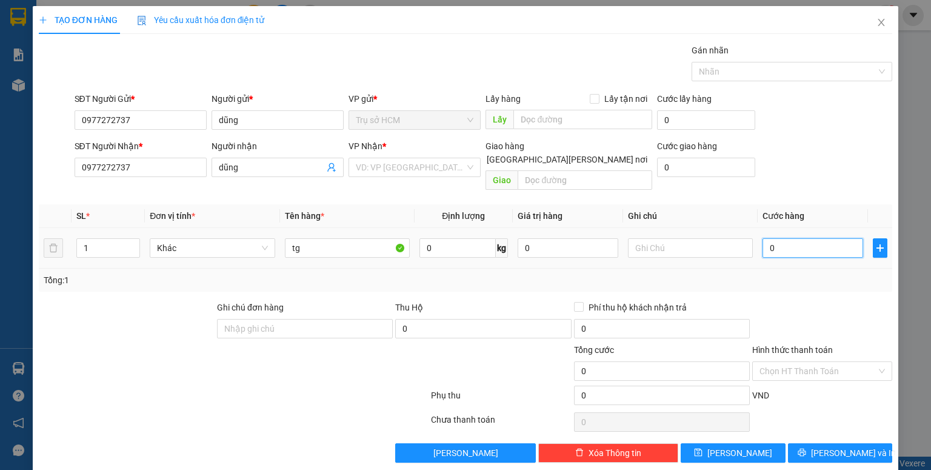
type input "5"
type input "50"
type input "500"
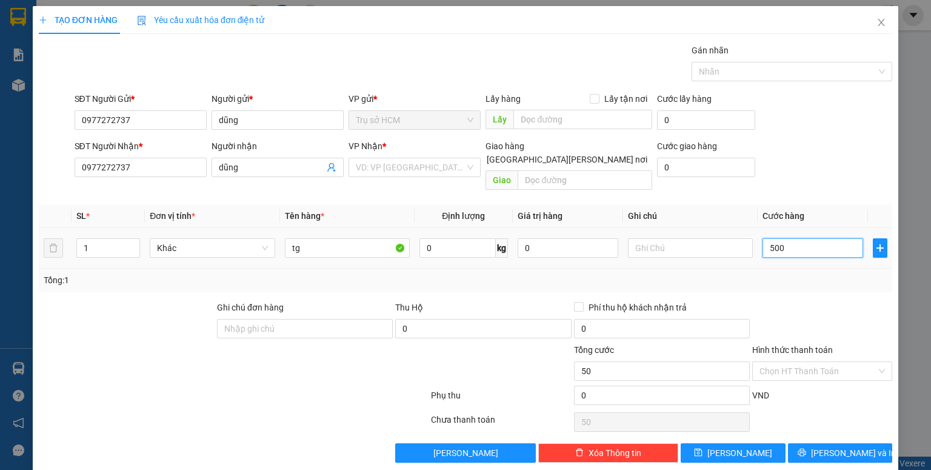
type input "500"
type input "5.000"
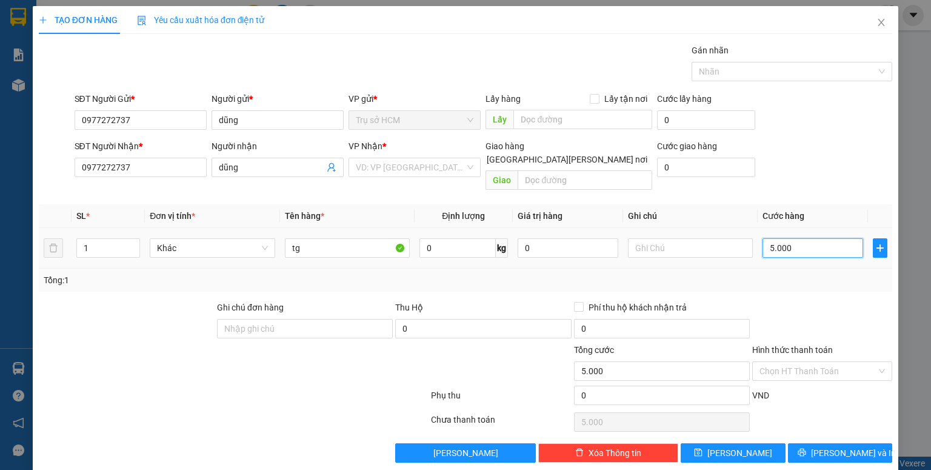
type input "50.000"
click at [784, 362] on input "Hình thức thanh toán" at bounding box center [817, 371] width 117 height 18
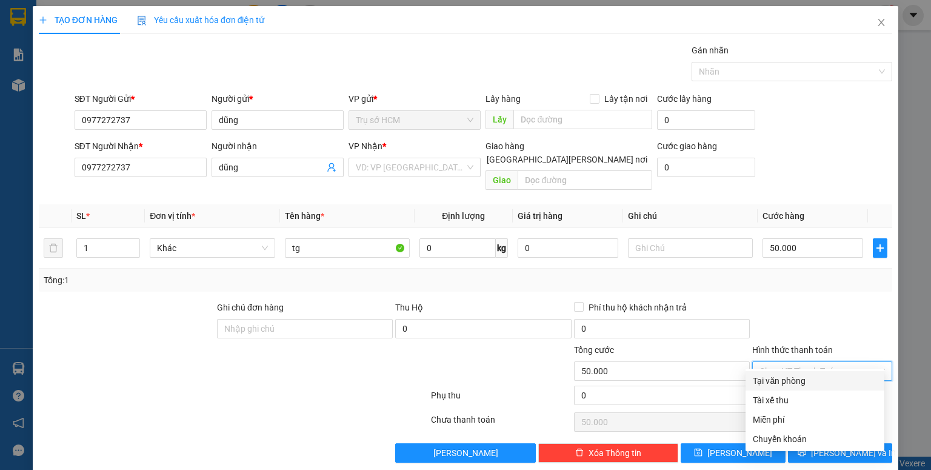
click at [782, 385] on div "Tại văn phòng" at bounding box center [815, 380] width 124 height 13
type input "0"
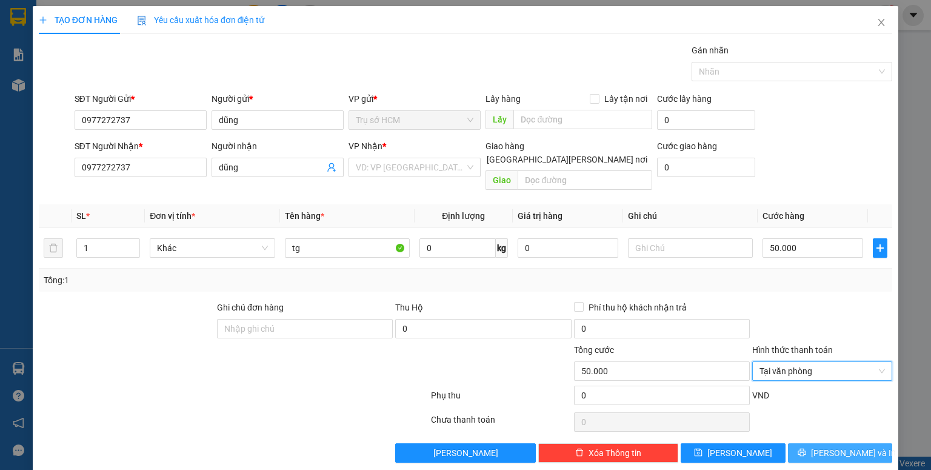
click at [835, 446] on span "[PERSON_NAME] và In" at bounding box center [853, 452] width 85 height 13
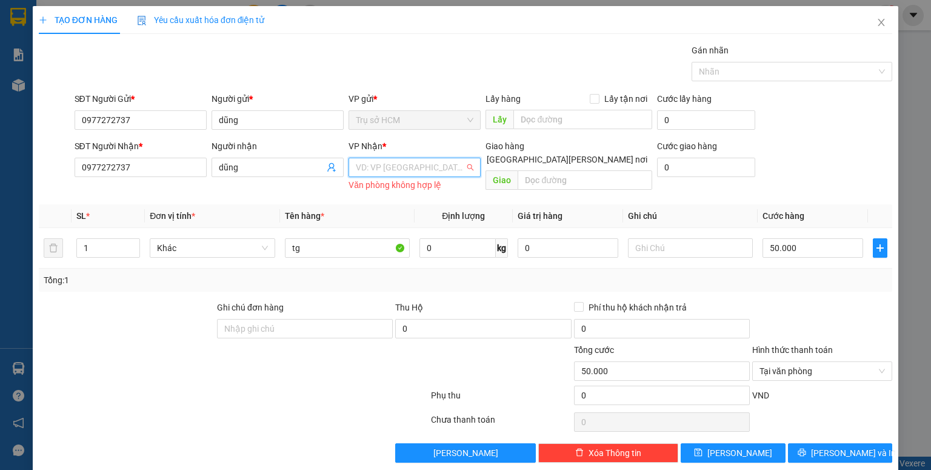
click at [417, 169] on input "search" at bounding box center [410, 167] width 109 height 18
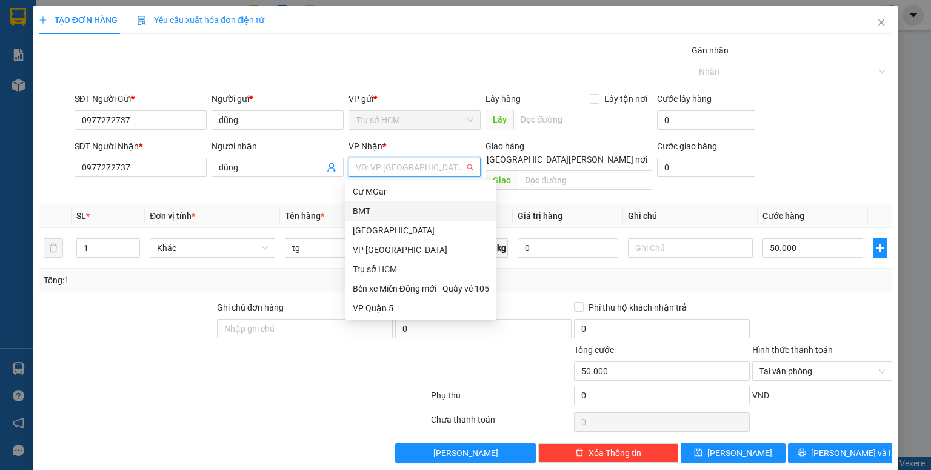
click at [404, 210] on div "BMT" at bounding box center [421, 210] width 136 height 13
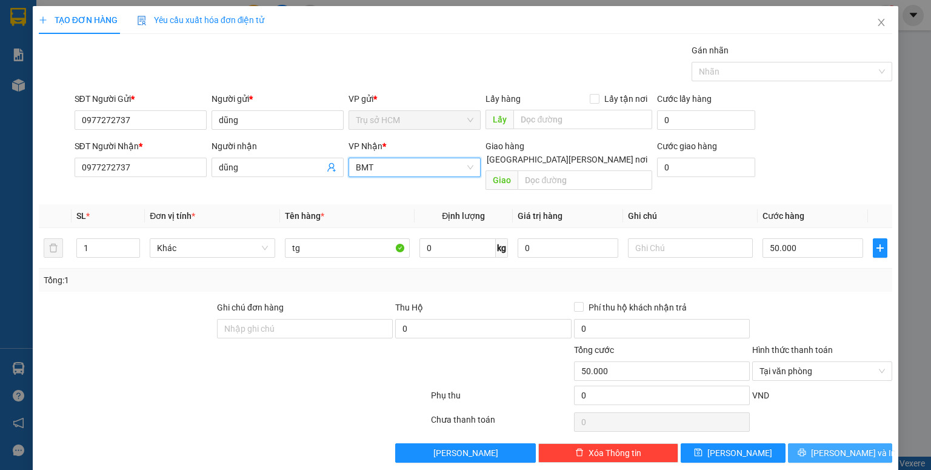
click at [856, 443] on button "[PERSON_NAME] và In" at bounding box center [840, 452] width 105 height 19
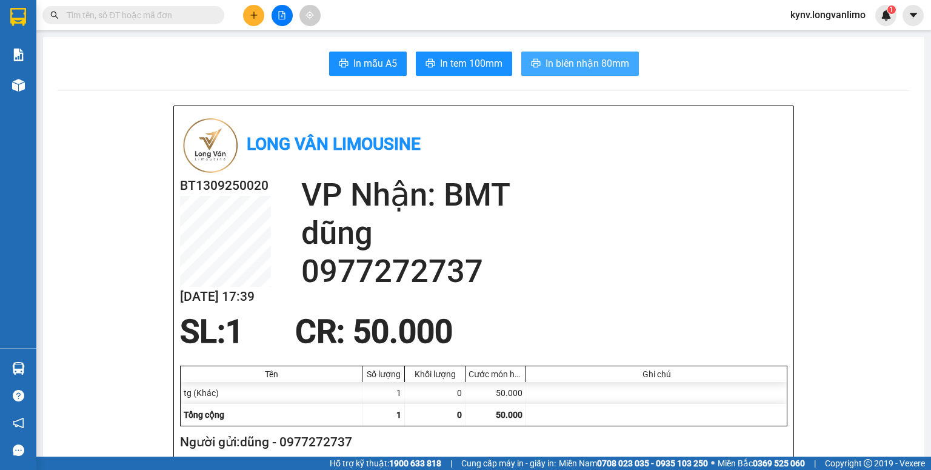
click at [559, 62] on span "In biên nhận 80mm" at bounding box center [588, 63] width 84 height 15
click at [487, 62] on span "In tem 100mm" at bounding box center [471, 63] width 62 height 15
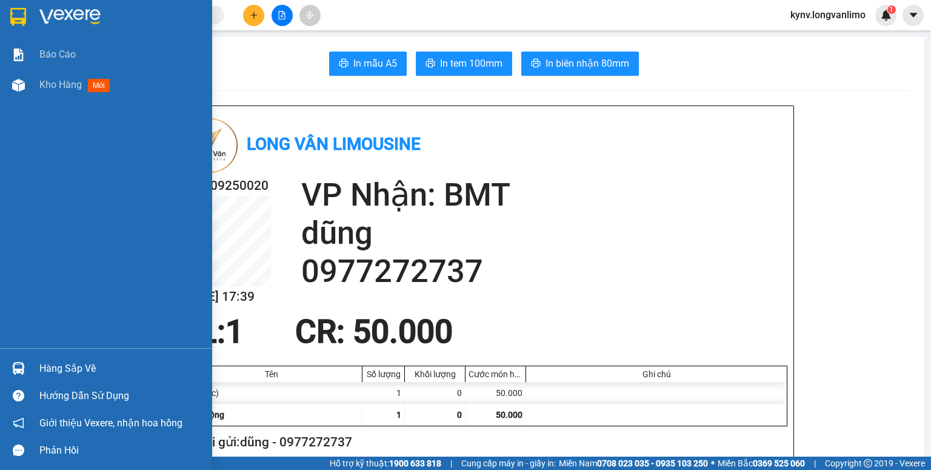
click at [10, 9] on div at bounding box center [18, 16] width 21 height 21
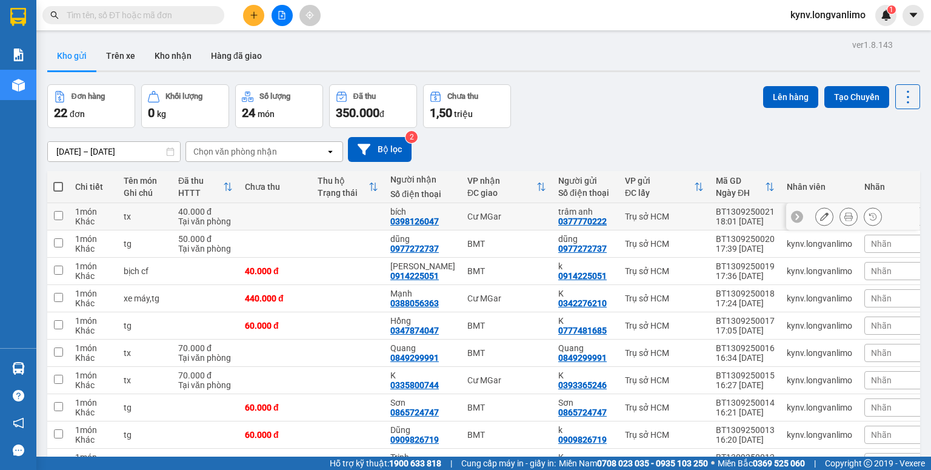
click at [844, 216] on icon at bounding box center [848, 216] width 8 height 8
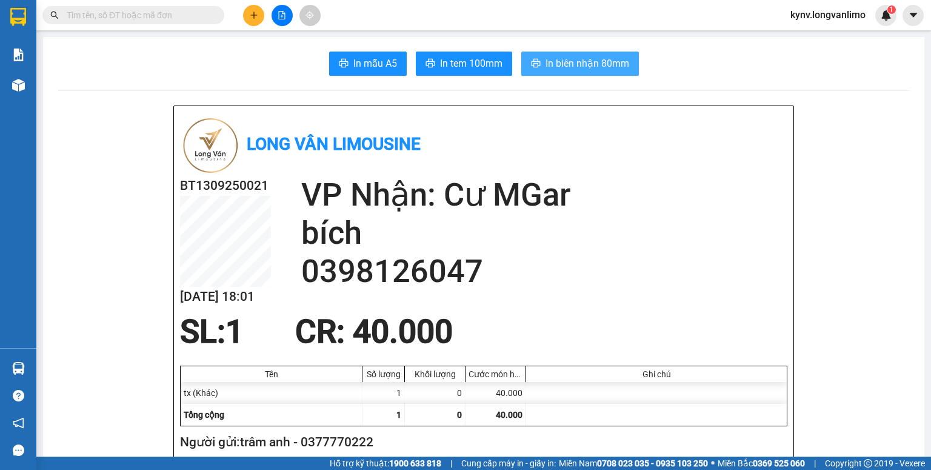
click at [546, 59] on span "In biên nhận 80mm" at bounding box center [588, 63] width 84 height 15
click at [447, 61] on span "In tem 100mm" at bounding box center [471, 63] width 62 height 15
click at [156, 8] on input "text" at bounding box center [138, 14] width 143 height 13
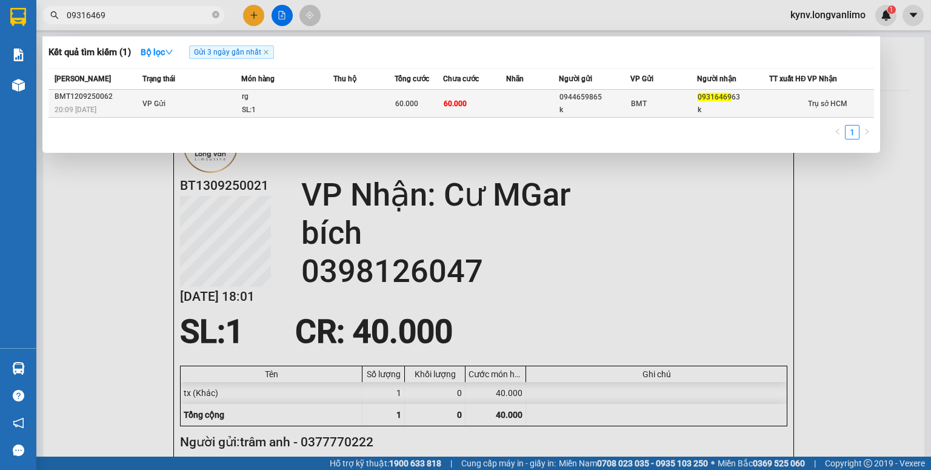
click at [584, 102] on div "0944659865" at bounding box center [594, 97] width 71 height 13
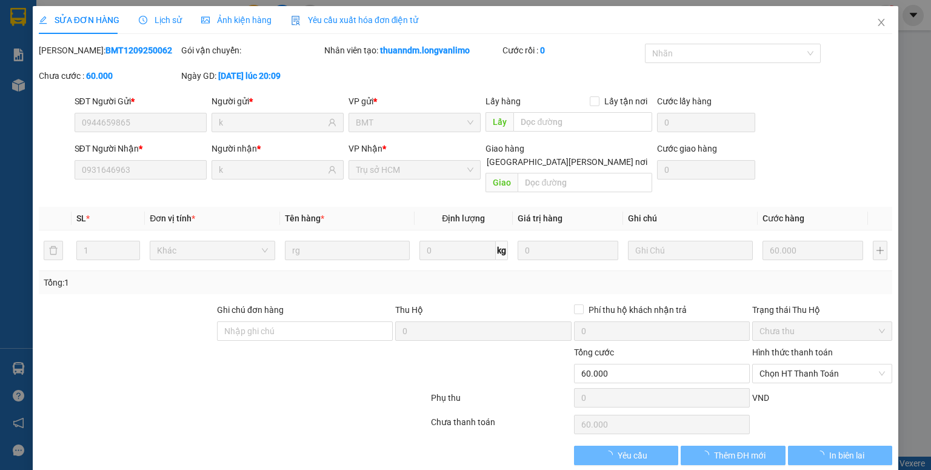
click at [243, 24] on span "Ảnh kiện hàng" at bounding box center [236, 20] width 70 height 10
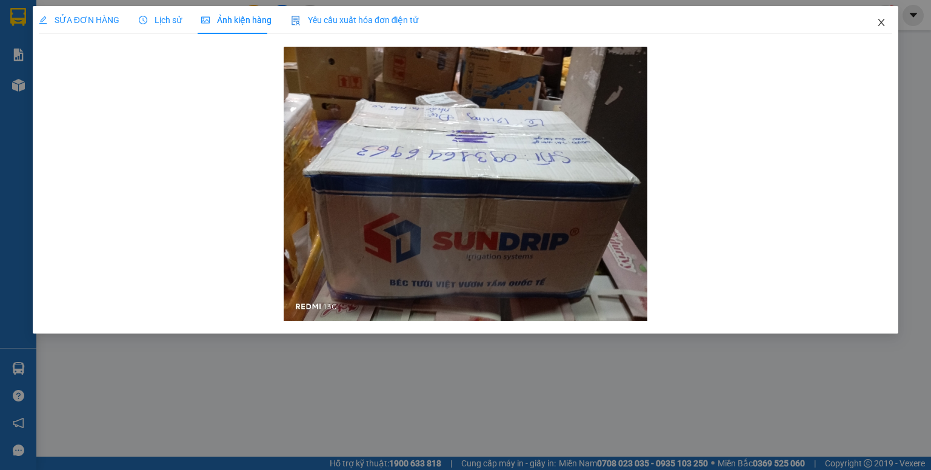
click at [875, 18] on span "Close" at bounding box center [881, 23] width 34 height 34
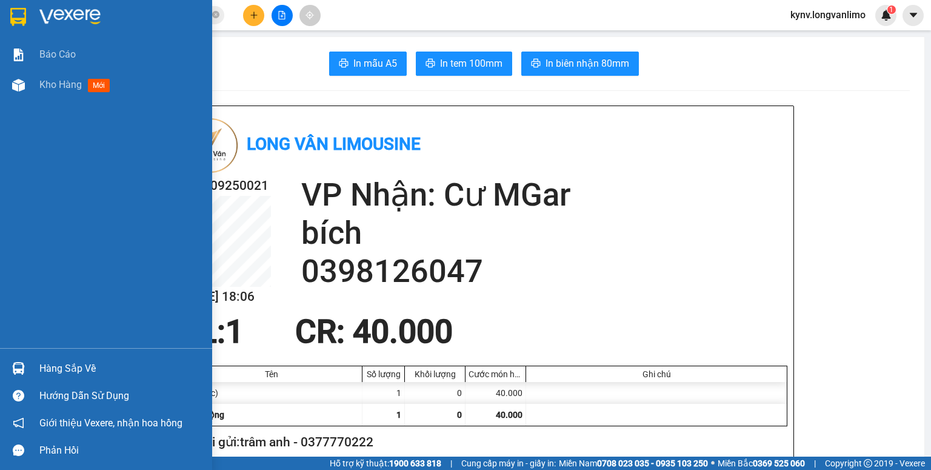
drag, startPoint x: 15, startPoint y: 11, endPoint x: 45, endPoint y: 14, distance: 30.5
click at [14, 11] on img at bounding box center [18, 17] width 16 height 18
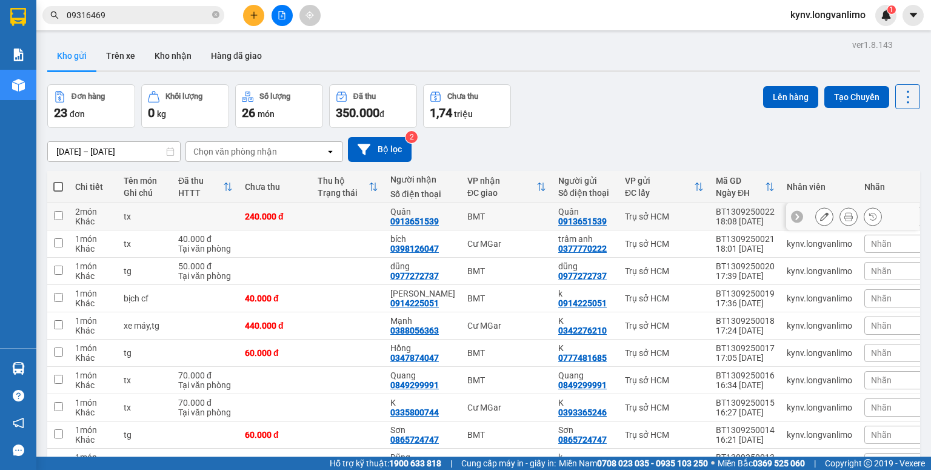
click at [840, 210] on button at bounding box center [848, 216] width 17 height 21
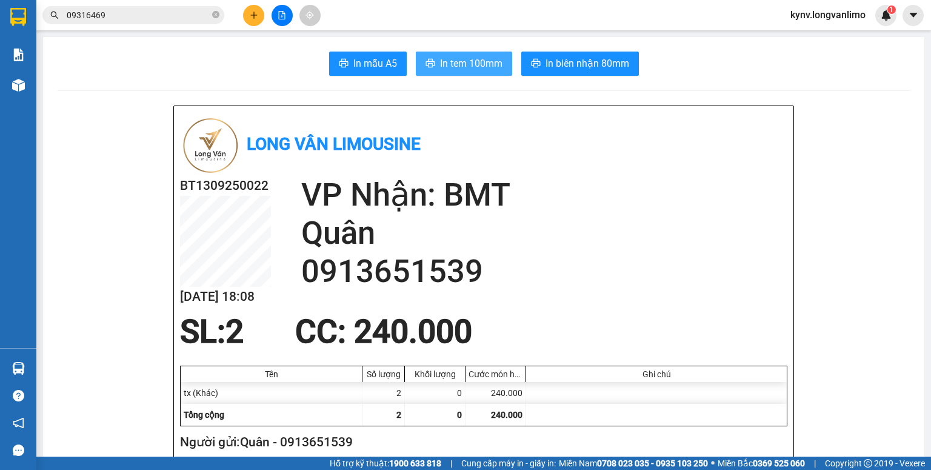
click at [468, 72] on button "In tem 100mm" at bounding box center [464, 64] width 96 height 24
click at [116, 14] on input "09316469" at bounding box center [138, 14] width 143 height 13
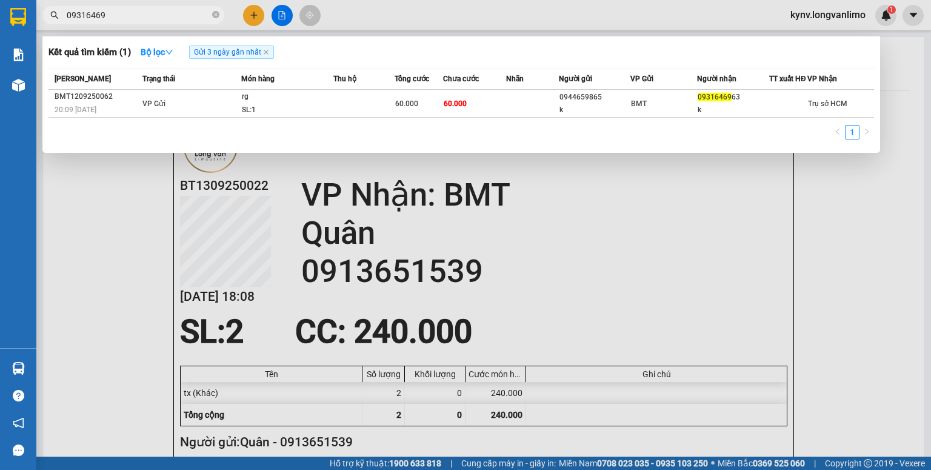
click at [116, 14] on input "09316469" at bounding box center [138, 14] width 143 height 13
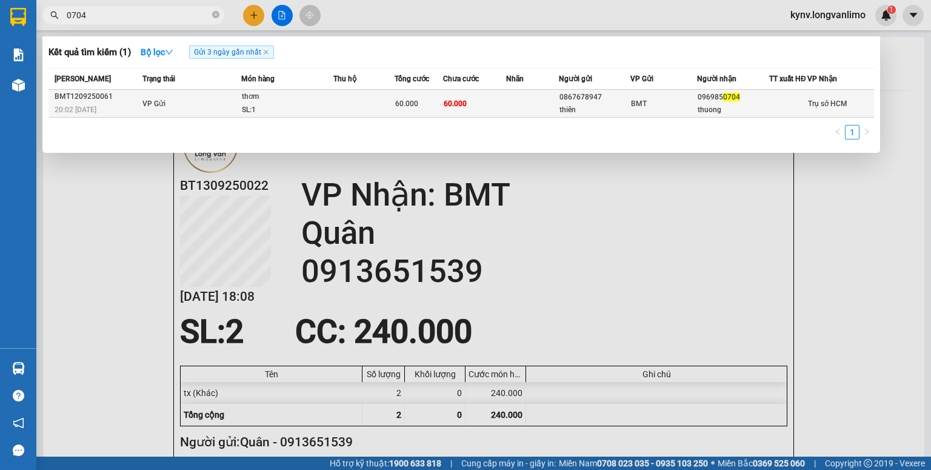
type input "0704"
click at [551, 107] on td at bounding box center [532, 104] width 52 height 28
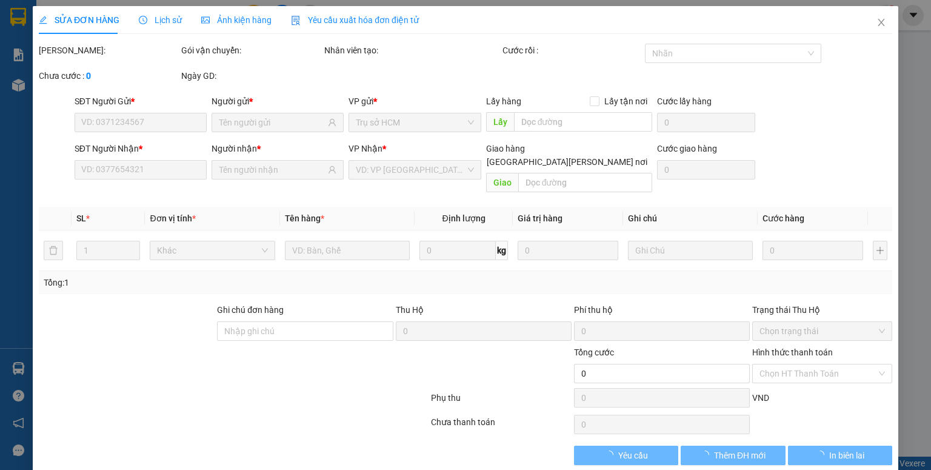
type input "0867678947"
type input "thiên"
type input "0969850704"
type input "thuong"
type input "60.000"
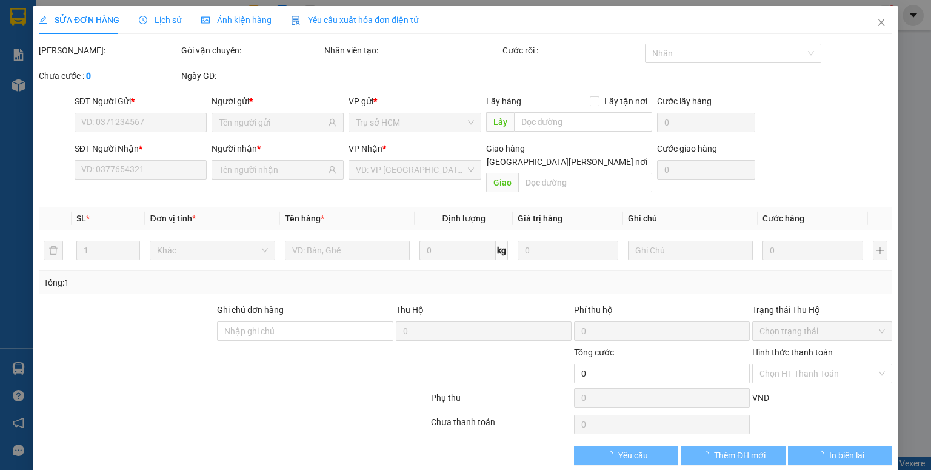
type input "60.000"
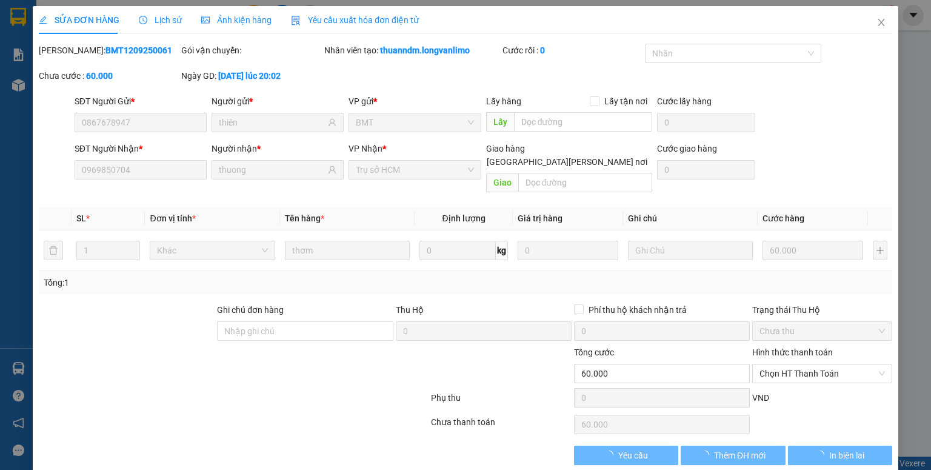
click at [222, 13] on div "Ảnh kiện hàng" at bounding box center [236, 19] width 70 height 13
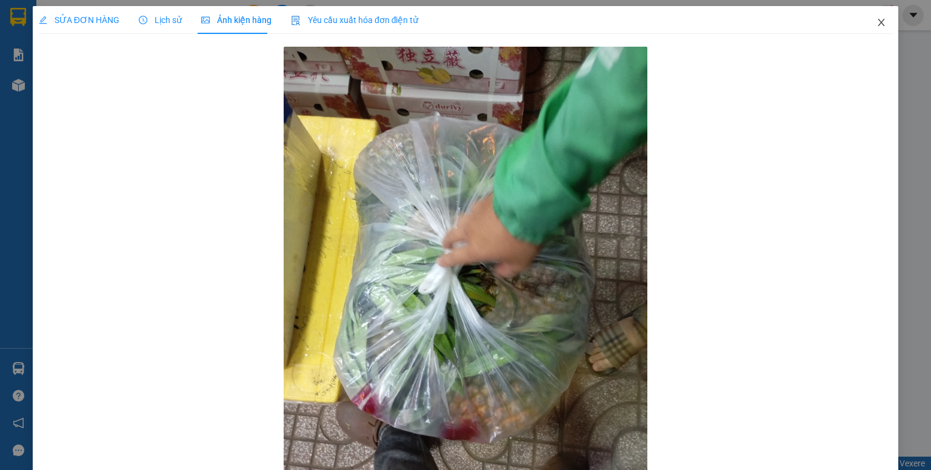
click at [876, 25] on icon "close" at bounding box center [881, 23] width 10 height 10
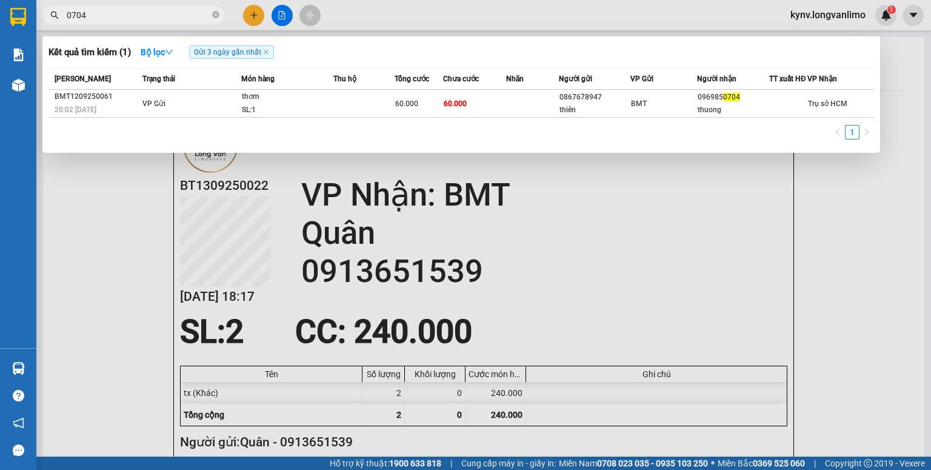
click at [110, 19] on input "0704" at bounding box center [138, 14] width 143 height 13
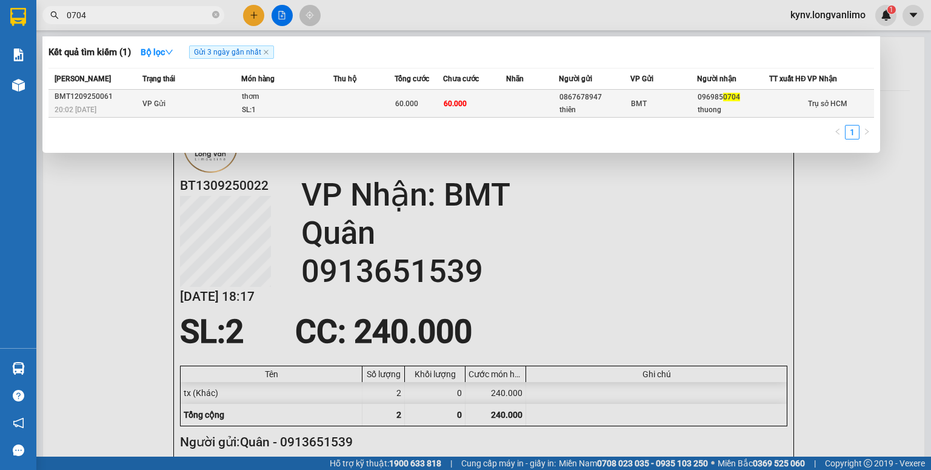
click at [546, 104] on td at bounding box center [532, 104] width 52 height 28
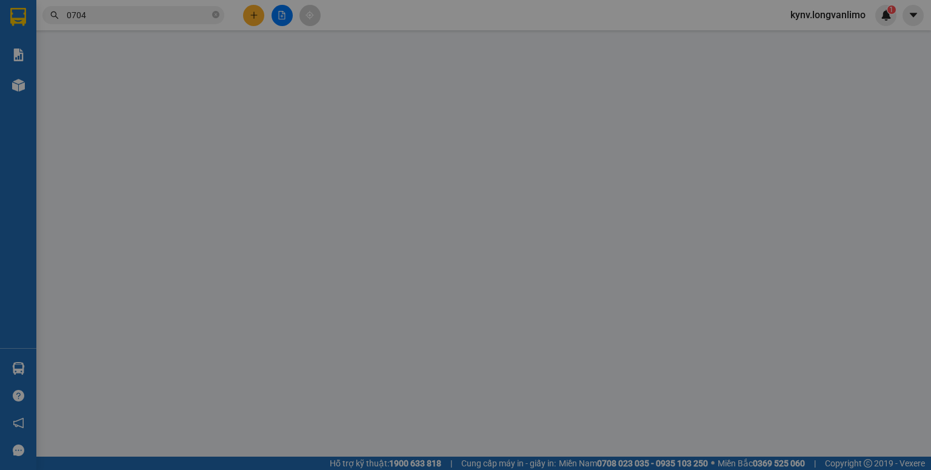
type input "0867678947"
type input "thiên"
type input "0969850704"
type input "thuong"
type input "60.000"
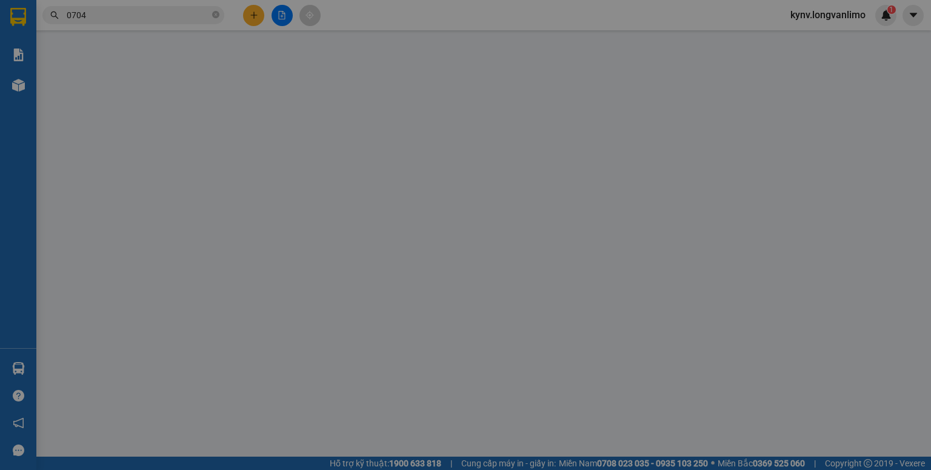
type input "60.000"
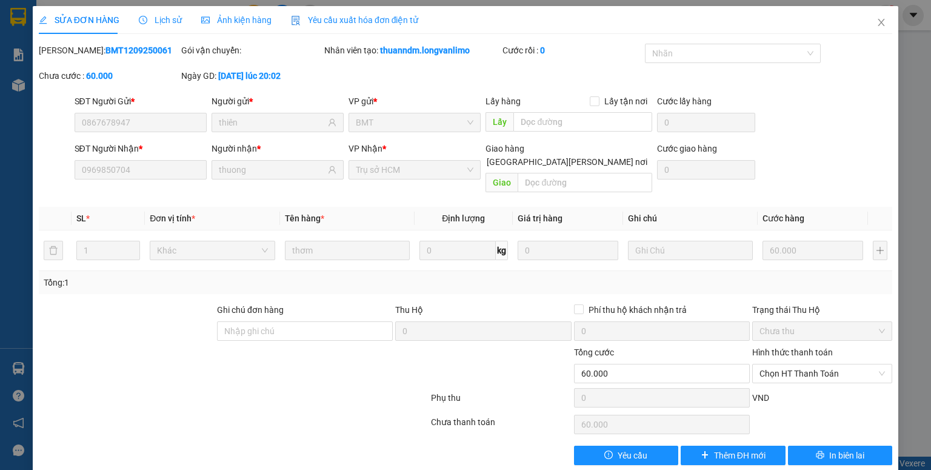
click at [233, 26] on div "Ảnh kiện hàng" at bounding box center [236, 19] width 70 height 13
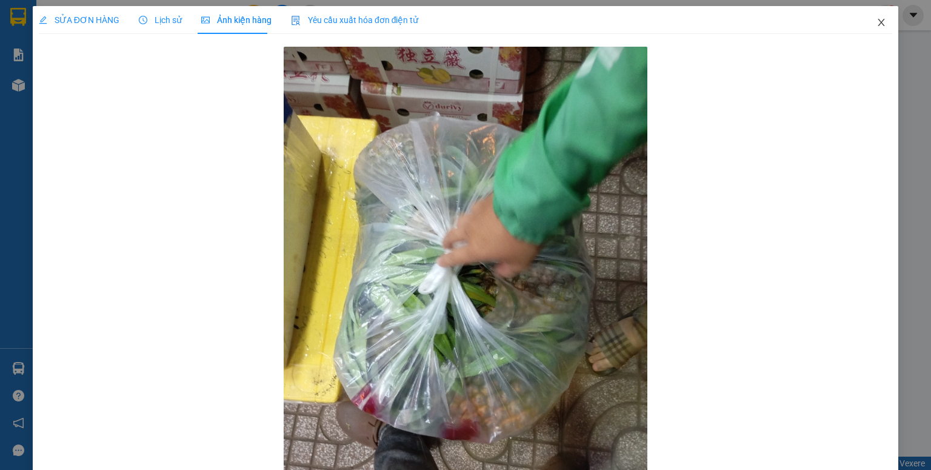
click at [878, 22] on icon "close" at bounding box center [881, 22] width 7 height 7
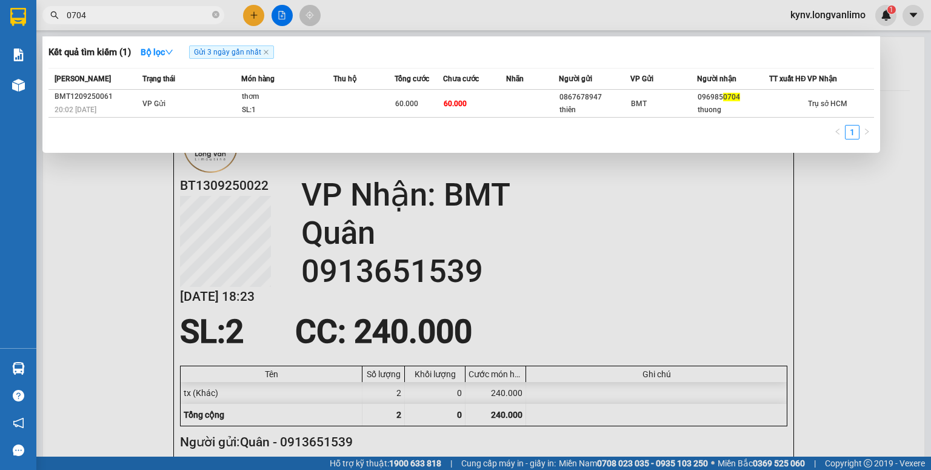
click at [165, 18] on input "0704" at bounding box center [138, 14] width 143 height 13
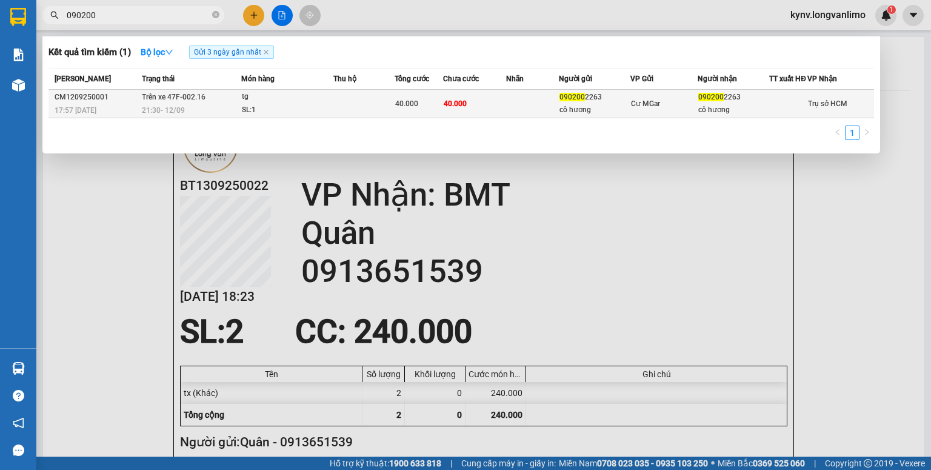
type input "090200"
click at [312, 111] on div "SL: 1" at bounding box center [287, 110] width 91 height 13
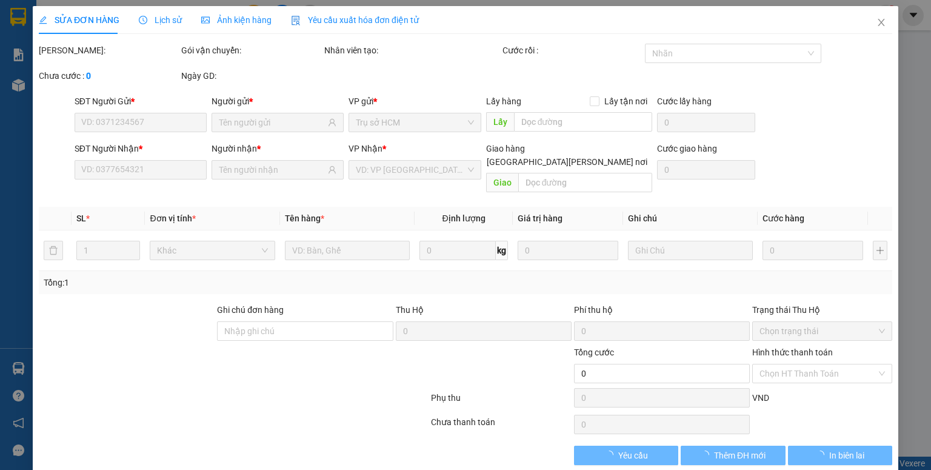
type input "0902002263"
type input "cô hương"
type input "0902002263"
type input "cô hương"
type input "40.000"
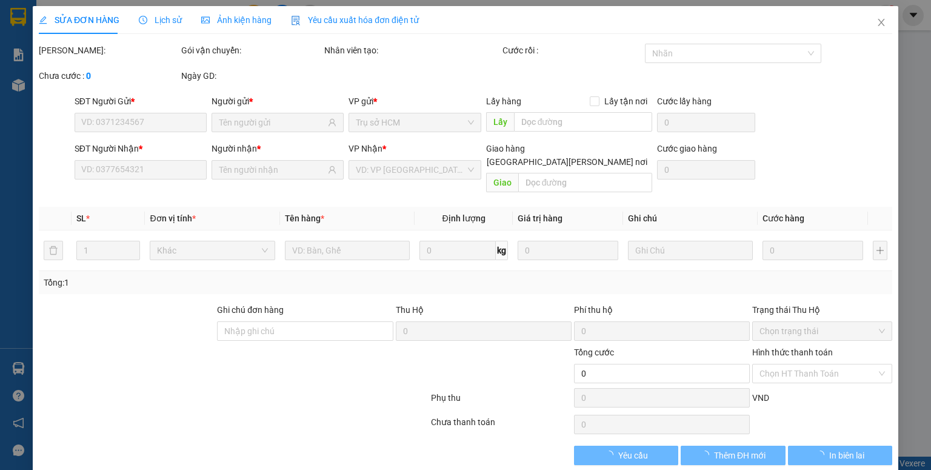
type input "40.000"
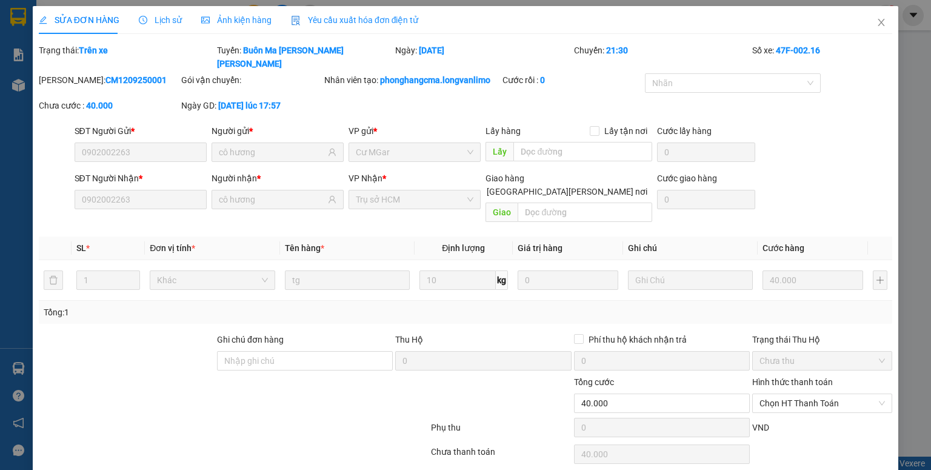
click at [222, 20] on span "Ảnh kiện hàng" at bounding box center [236, 20] width 70 height 10
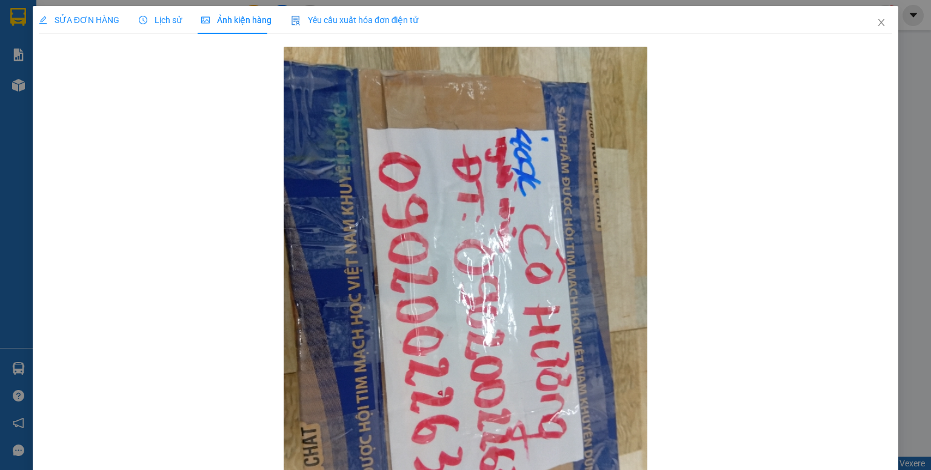
click at [85, 20] on span "SỬA ĐƠN HÀNG" at bounding box center [79, 20] width 81 height 10
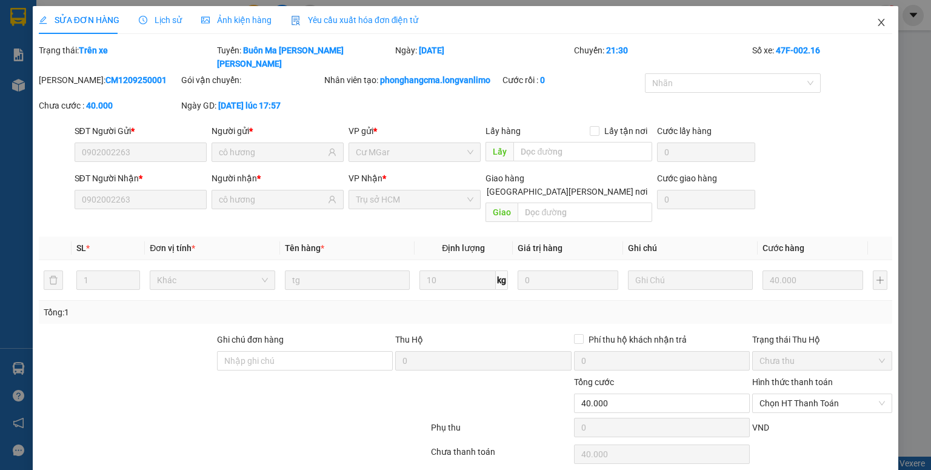
click at [876, 25] on icon "close" at bounding box center [881, 23] width 10 height 10
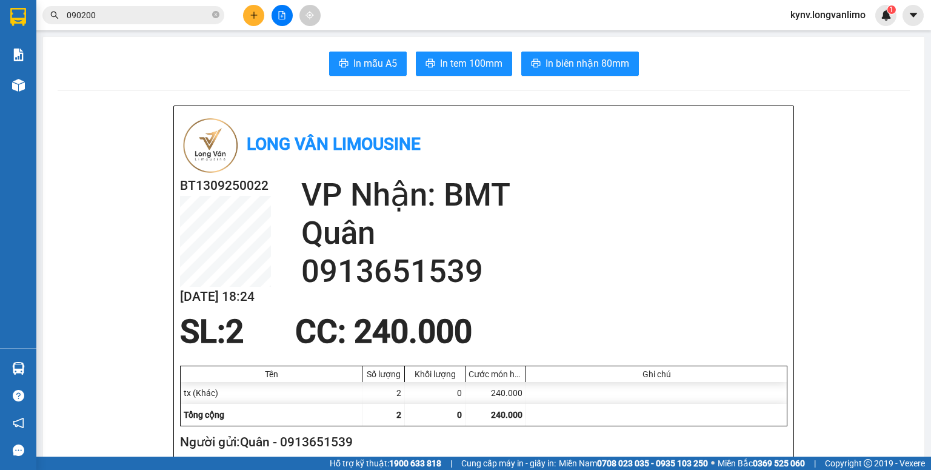
click at [154, 15] on input "090200" at bounding box center [138, 14] width 143 height 13
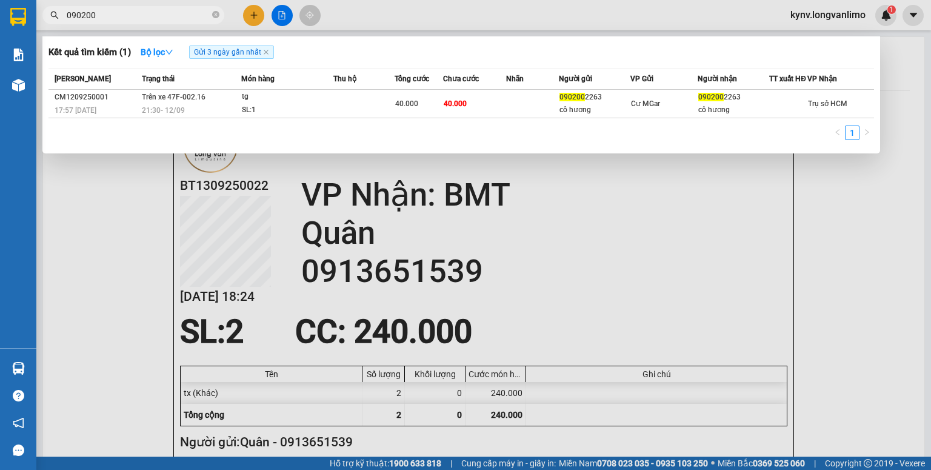
click at [153, 15] on input "090200" at bounding box center [138, 14] width 143 height 13
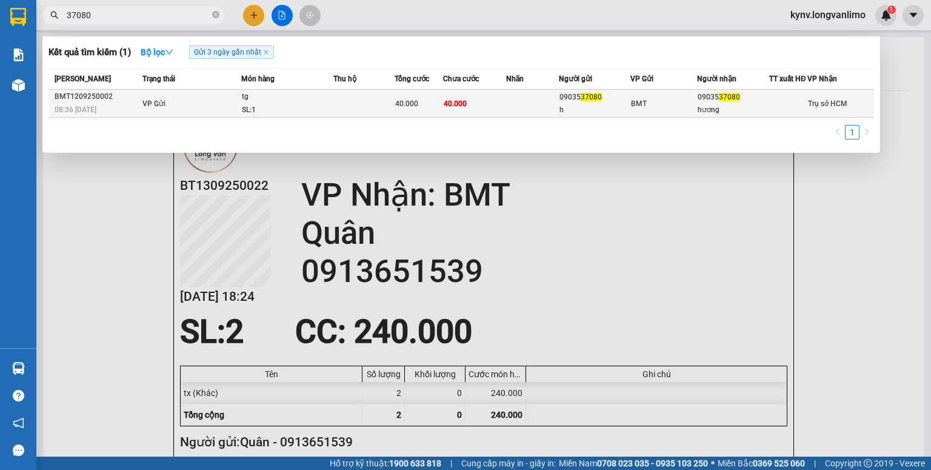
type input "37080"
click at [345, 116] on td at bounding box center [363, 104] width 61 height 28
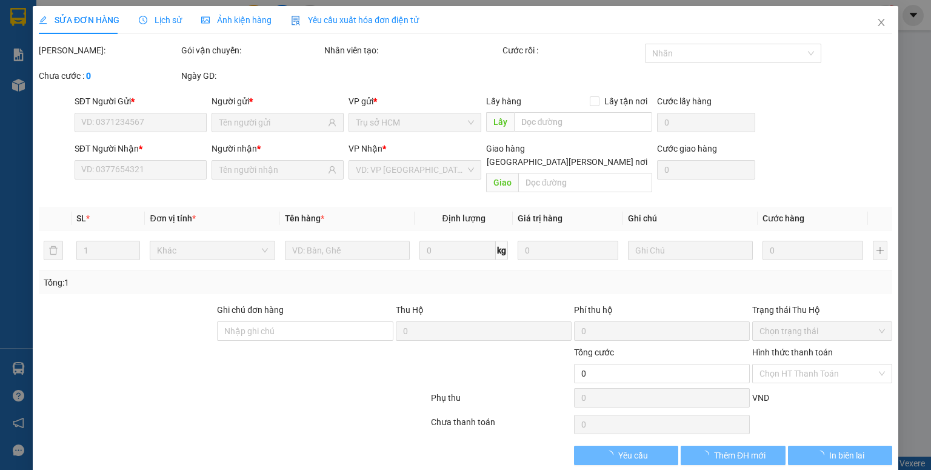
click at [243, 19] on span "Ảnh kiện hàng" at bounding box center [236, 20] width 70 height 10
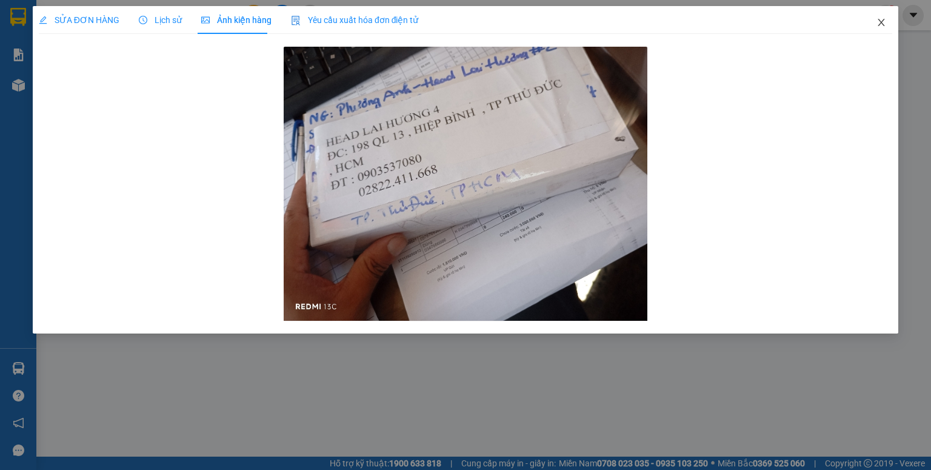
click at [879, 22] on icon "close" at bounding box center [881, 23] width 10 height 10
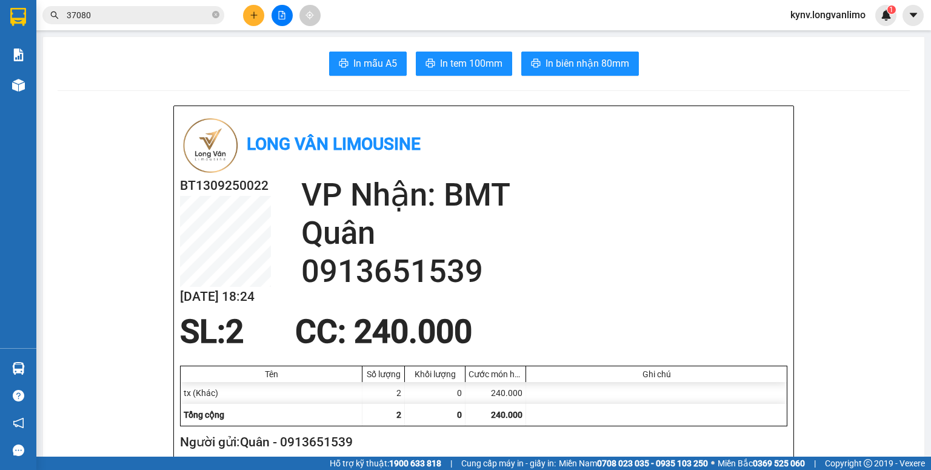
scroll to position [48, 0]
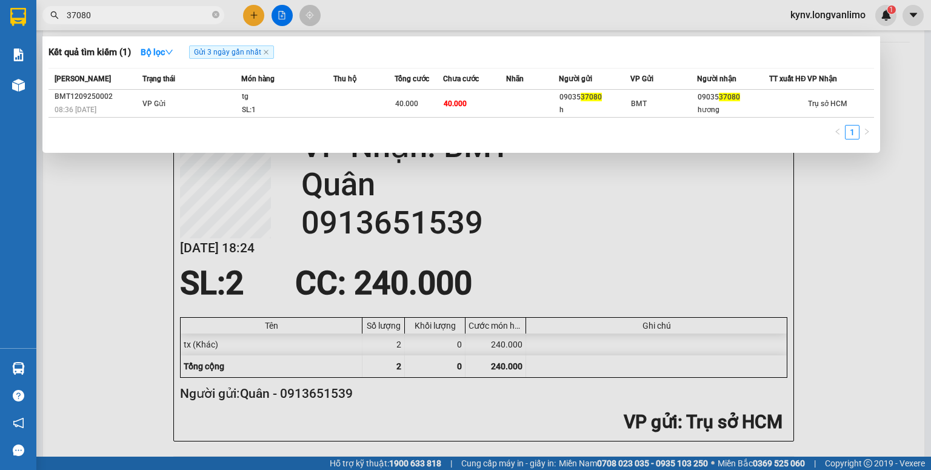
click at [117, 16] on input "37080" at bounding box center [138, 14] width 143 height 13
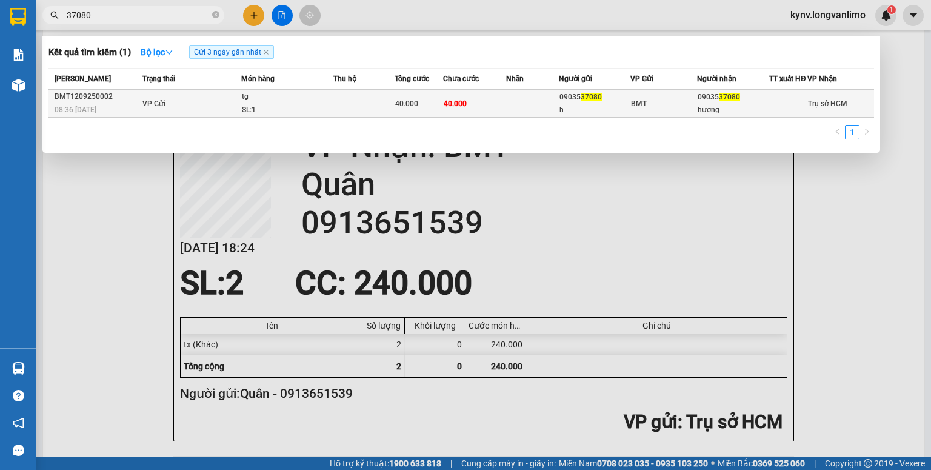
click at [312, 104] on div "tg" at bounding box center [287, 96] width 91 height 13
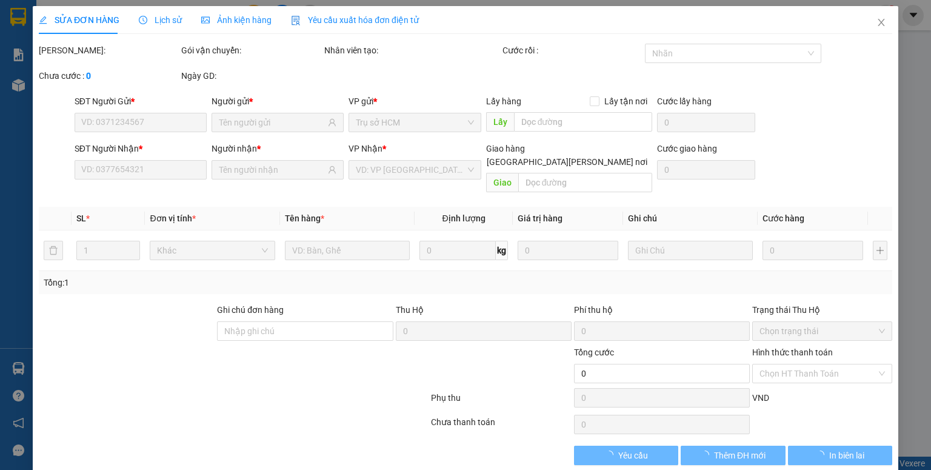
type input "0903537080"
type input "h"
type input "0903537080"
type input "hương"
type input "40.000"
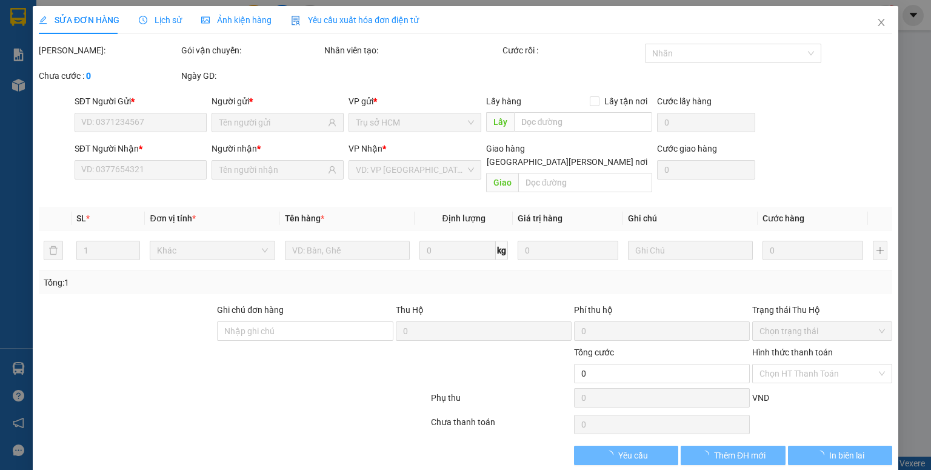
type input "40.000"
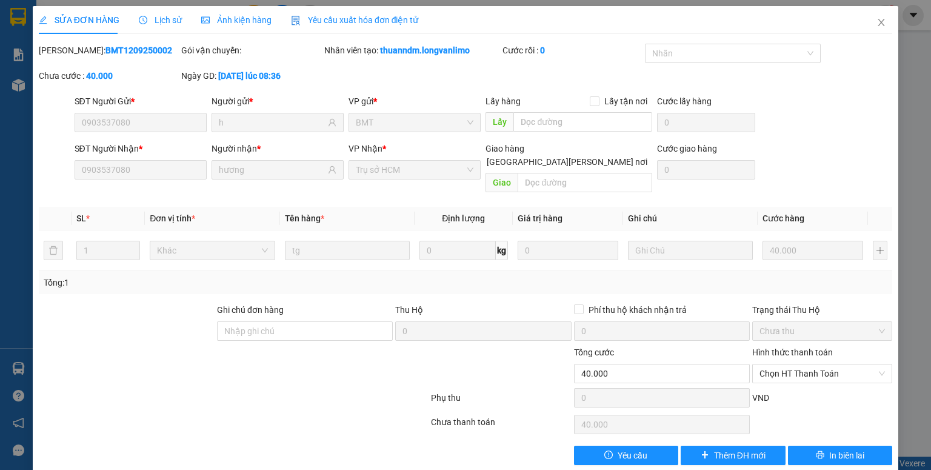
click at [227, 19] on span "Ảnh kiện hàng" at bounding box center [236, 20] width 70 height 10
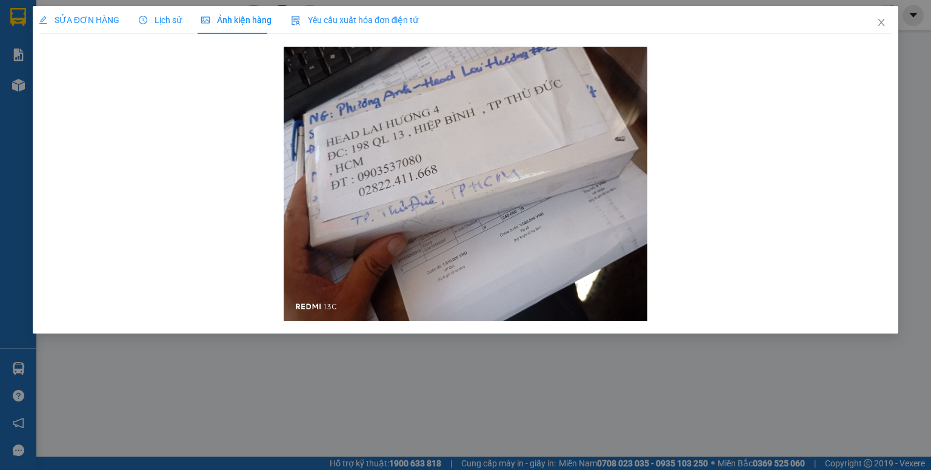
click at [165, 19] on span "Lịch sử" at bounding box center [160, 20] width 43 height 10
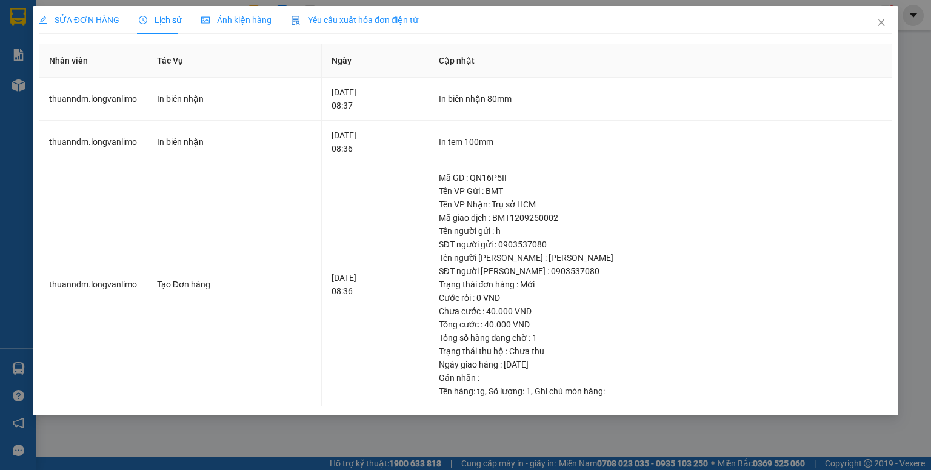
drag, startPoint x: 90, startPoint y: 24, endPoint x: 131, endPoint y: 18, distance: 41.1
click at [91, 24] on span "SỬA ĐƠN HÀNG" at bounding box center [79, 20] width 81 height 10
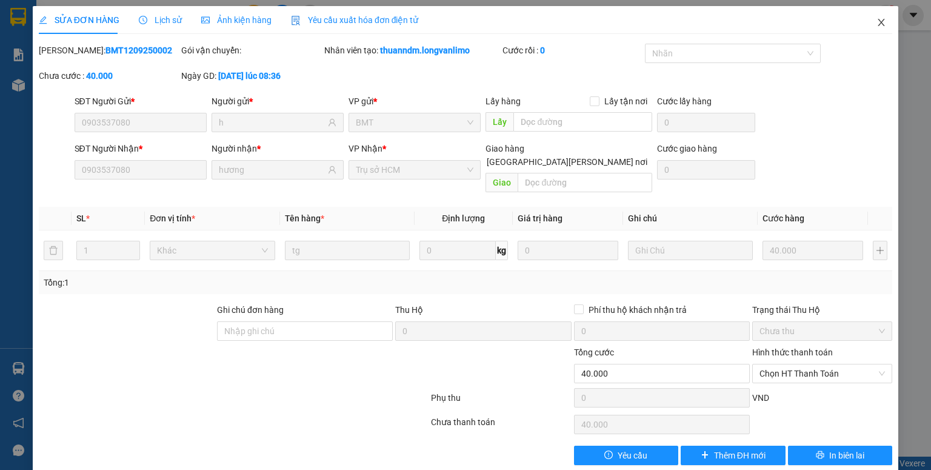
click at [868, 24] on span "Close" at bounding box center [881, 23] width 34 height 34
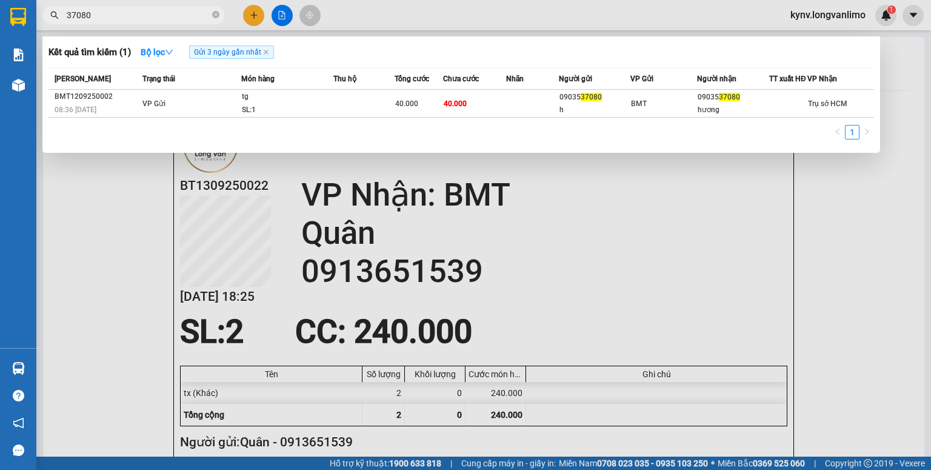
click at [153, 13] on input "37080" at bounding box center [138, 14] width 143 height 13
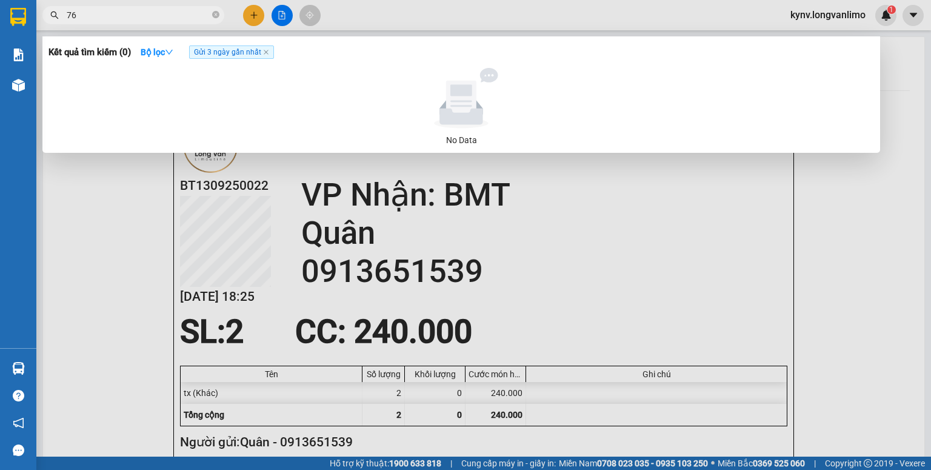
type input "7"
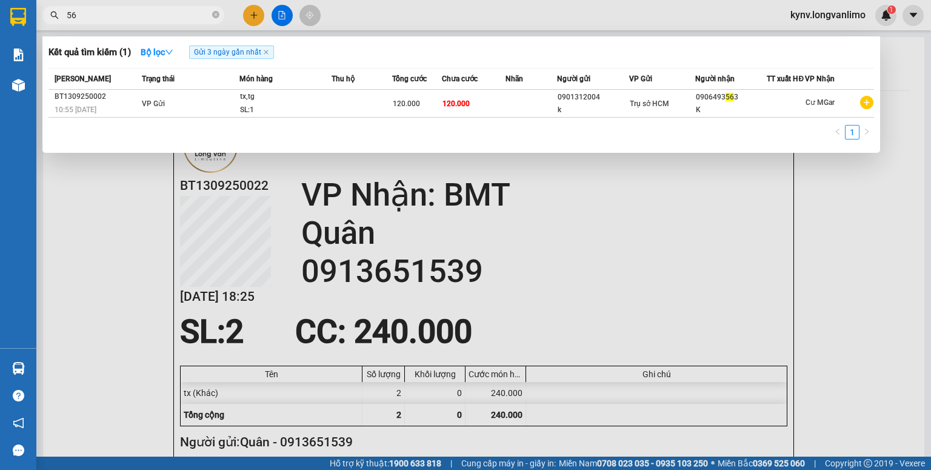
type input "5"
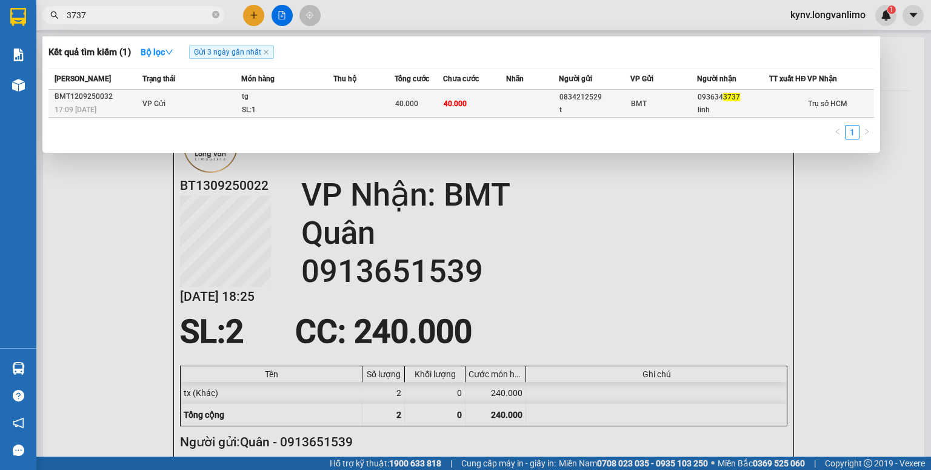
click at [586, 103] on div "0834212529" at bounding box center [594, 97] width 71 height 13
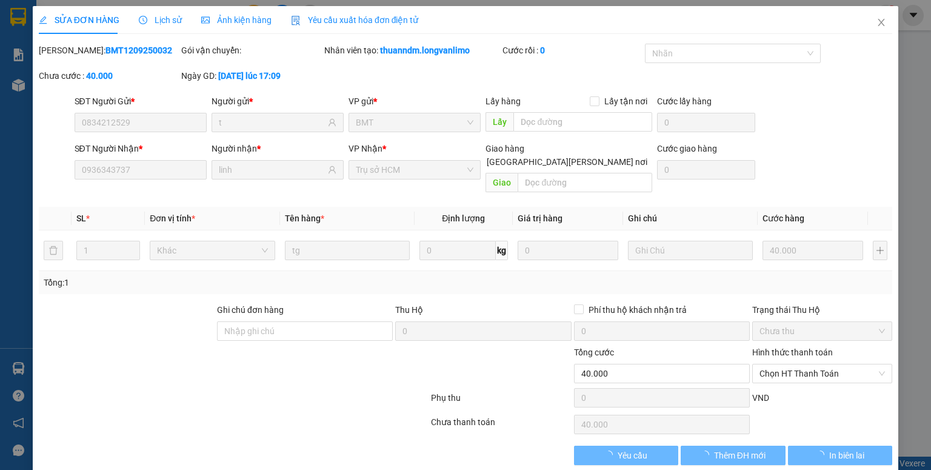
click at [207, 22] on span "Ảnh kiện hàng" at bounding box center [236, 20] width 70 height 10
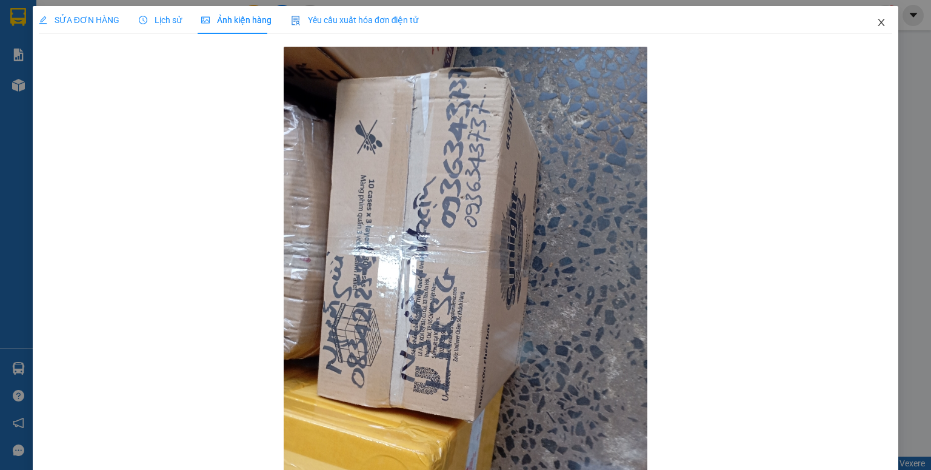
click at [873, 18] on span "Close" at bounding box center [881, 23] width 34 height 34
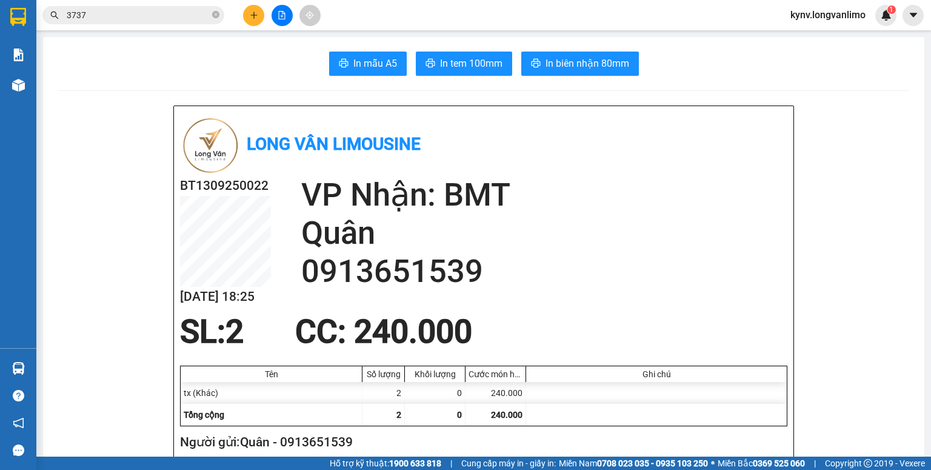
click at [139, 12] on input "3737" at bounding box center [138, 14] width 143 height 13
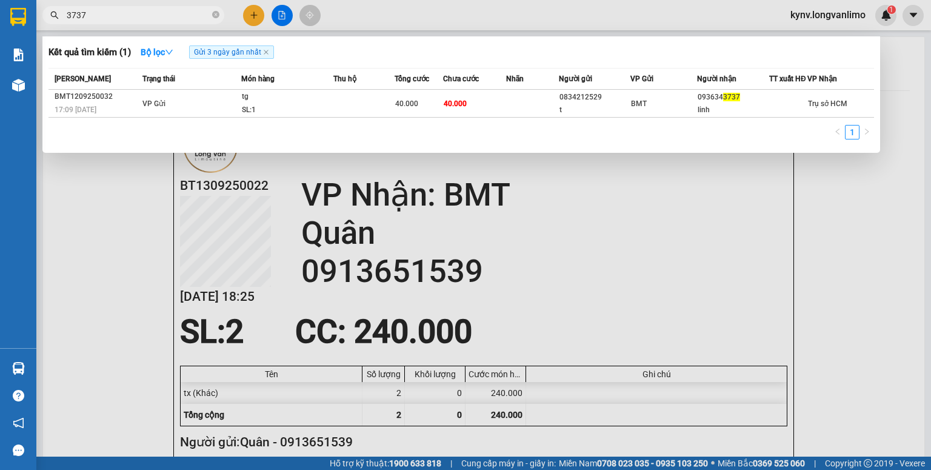
click at [140, 11] on input "3737" at bounding box center [138, 14] width 143 height 13
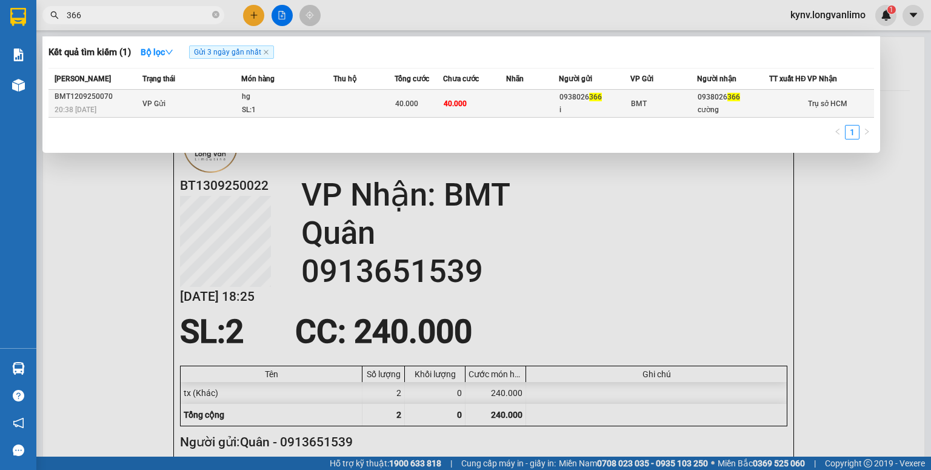
click at [502, 106] on td "40.000" at bounding box center [474, 104] width 63 height 28
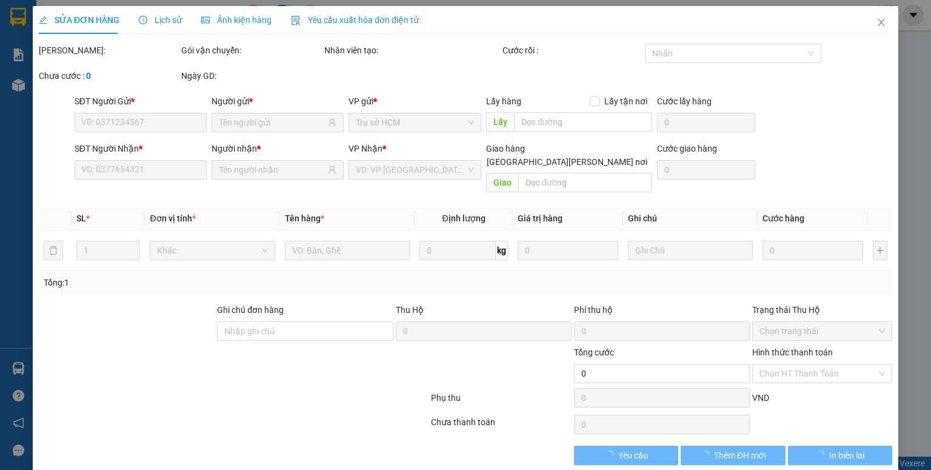
click at [218, 19] on span "Ảnh kiện hàng" at bounding box center [236, 20] width 70 height 10
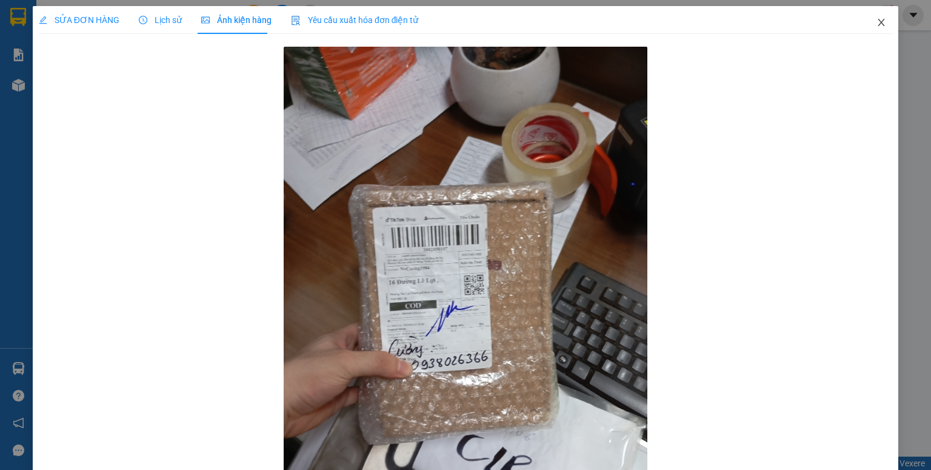
click at [878, 25] on icon "close" at bounding box center [881, 22] width 7 height 7
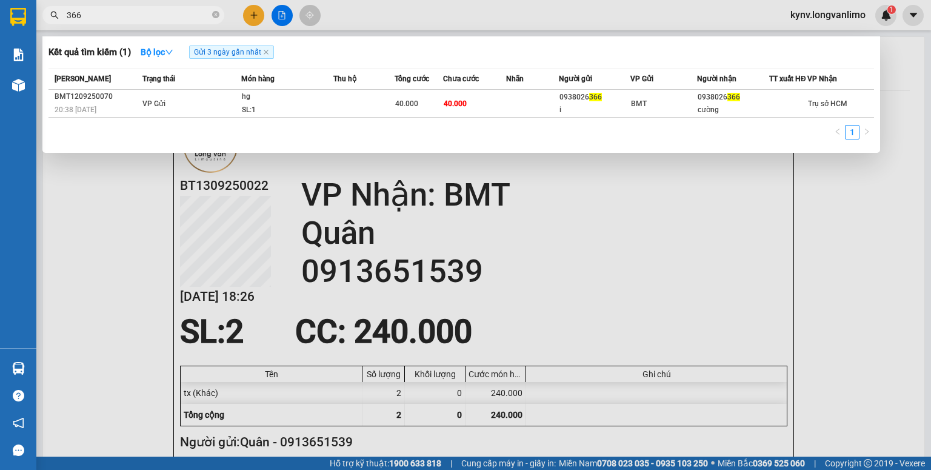
click at [119, 18] on input "366" at bounding box center [138, 14] width 143 height 13
click at [119, 15] on input "366" at bounding box center [138, 14] width 143 height 13
type input "3"
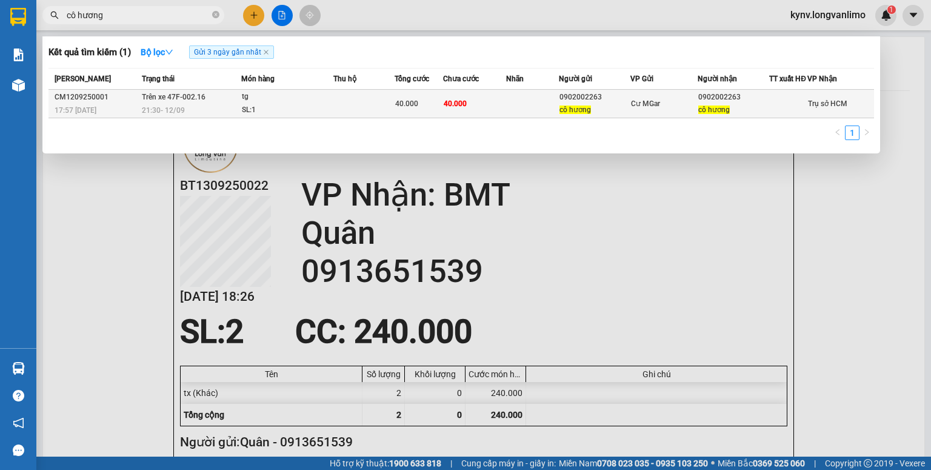
type input "cô hương"
click at [661, 104] on div "Cư MGar" at bounding box center [664, 103] width 66 height 13
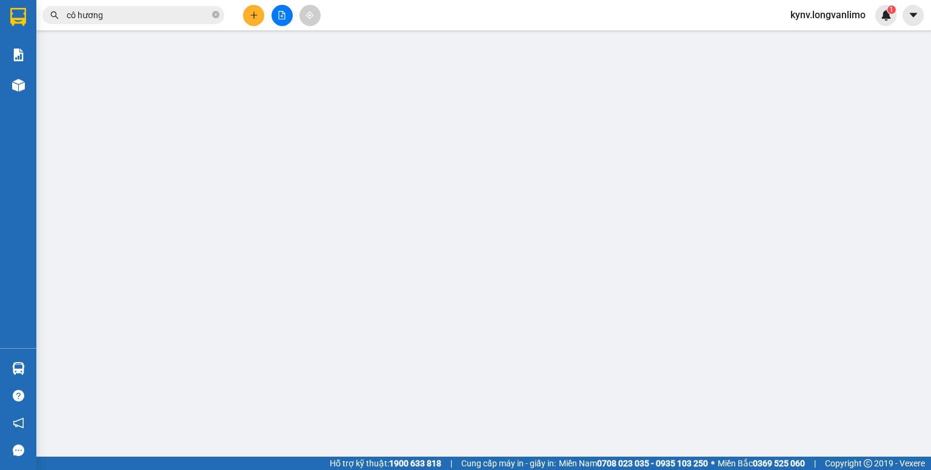
type input "0902002263"
type input "cô hương"
type input "0902002263"
type input "cô hương"
type input "40.000"
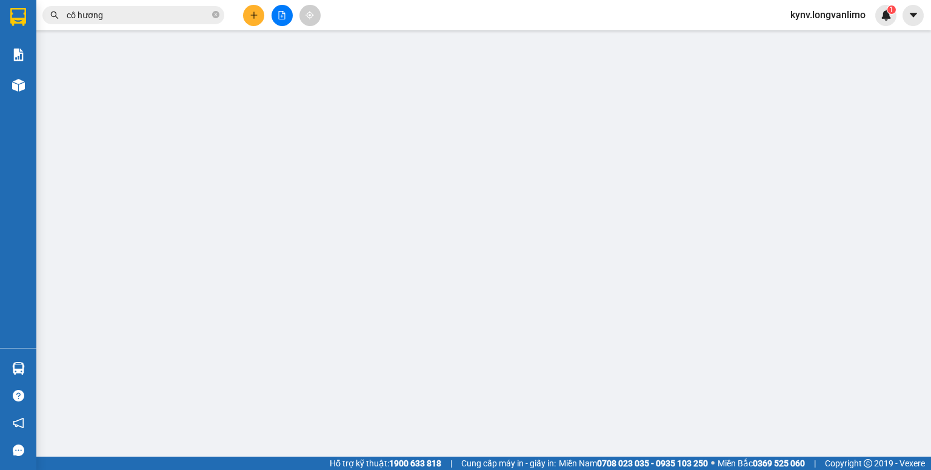
type input "40.000"
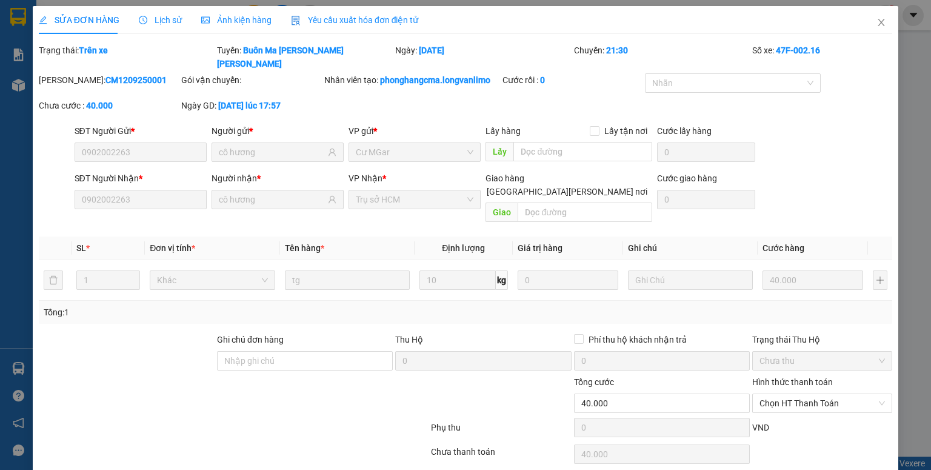
click at [217, 17] on span "Ảnh kiện hàng" at bounding box center [236, 20] width 70 height 10
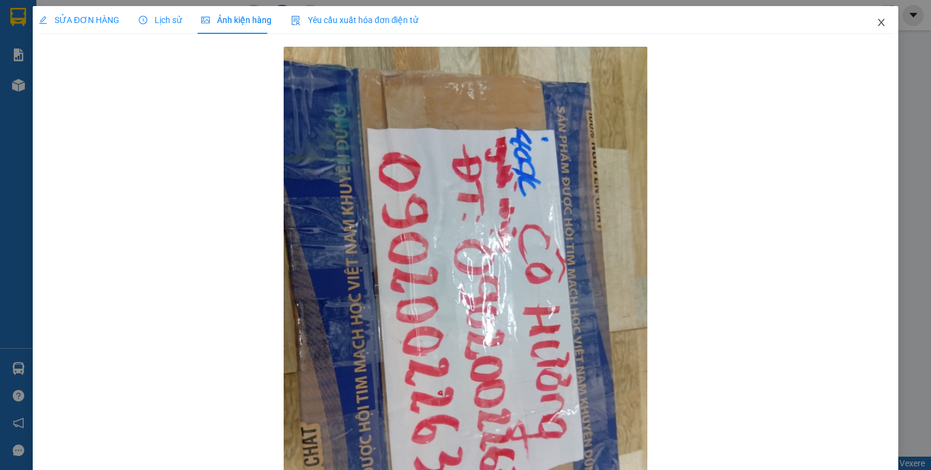
click at [876, 25] on icon "close" at bounding box center [881, 23] width 10 height 10
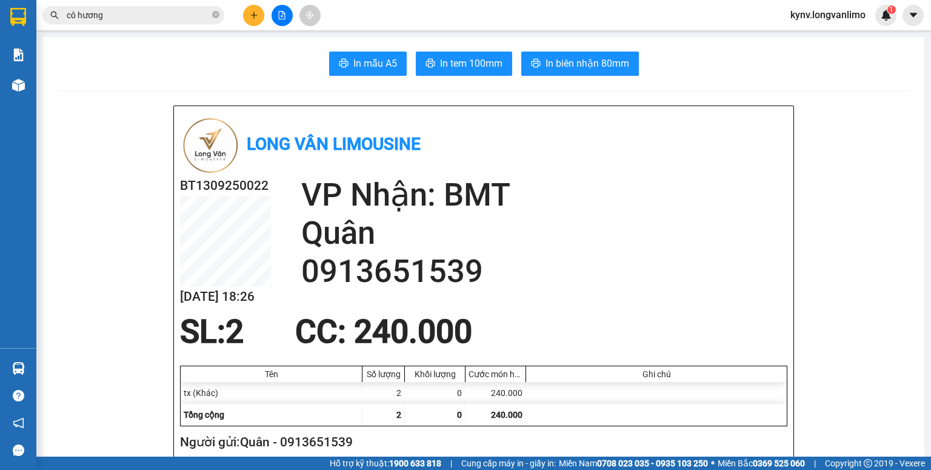
click at [187, 10] on input "cô hương" at bounding box center [138, 14] width 143 height 13
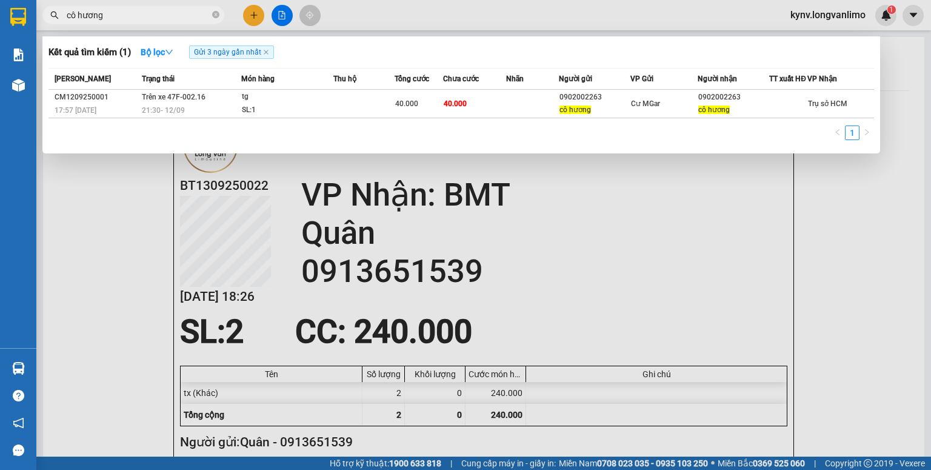
click at [632, 242] on div at bounding box center [465, 235] width 931 height 470
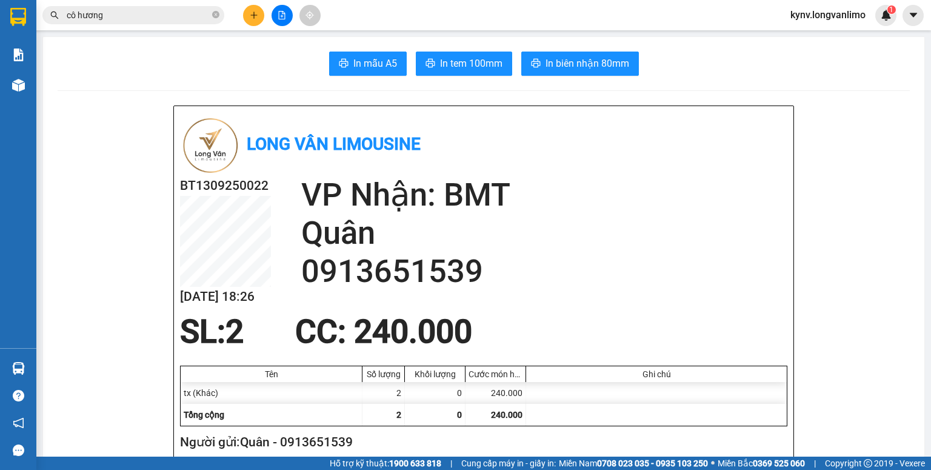
click at [34, 18] on div at bounding box center [18, 19] width 36 height 39
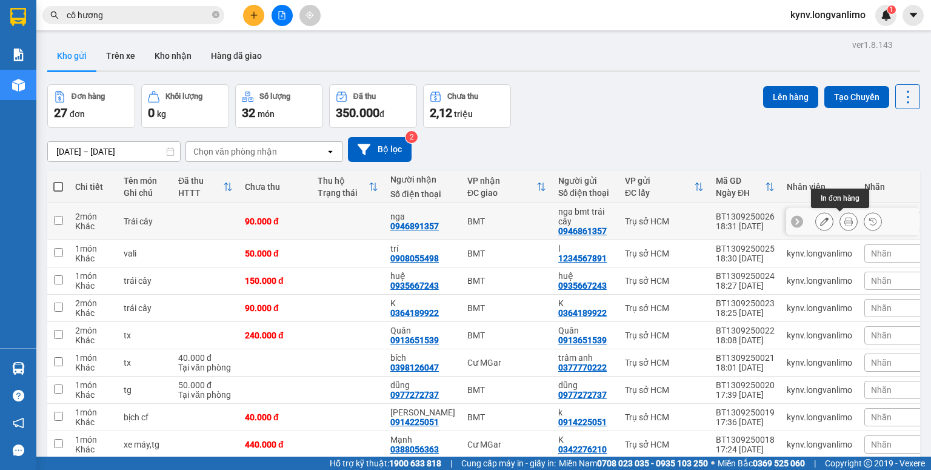
click at [847, 219] on button at bounding box center [848, 221] width 17 height 21
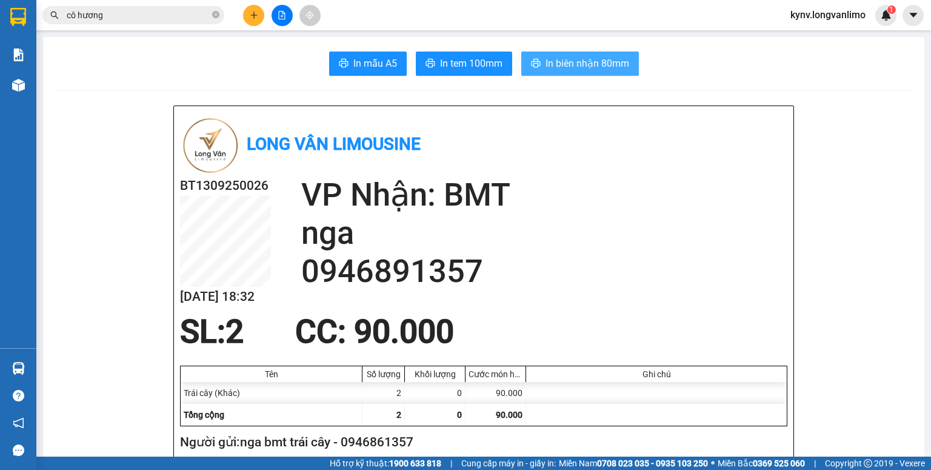
click at [570, 68] on span "In biên nhận 80mm" at bounding box center [588, 63] width 84 height 15
drag, startPoint x: 440, startPoint y: 59, endPoint x: 434, endPoint y: 67, distance: 10.4
click at [441, 59] on span "In tem 100mm" at bounding box center [471, 63] width 62 height 15
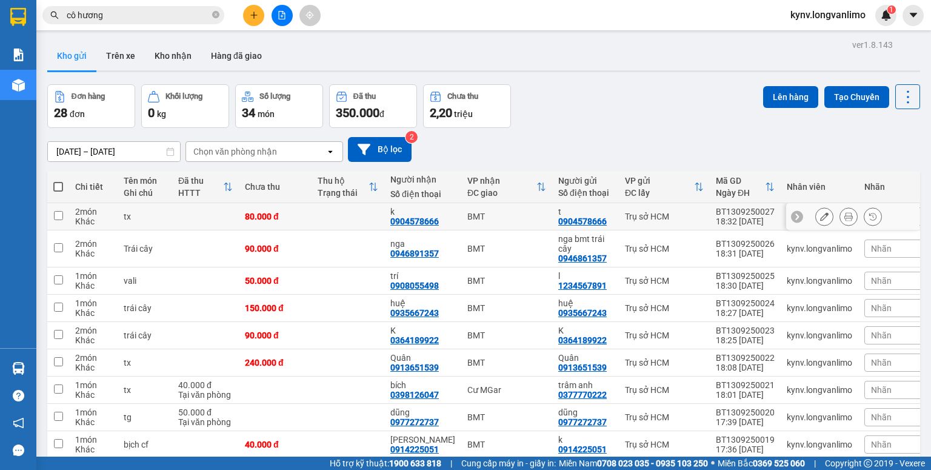
click at [65, 213] on td at bounding box center [58, 216] width 22 height 27
checkbox input "true"
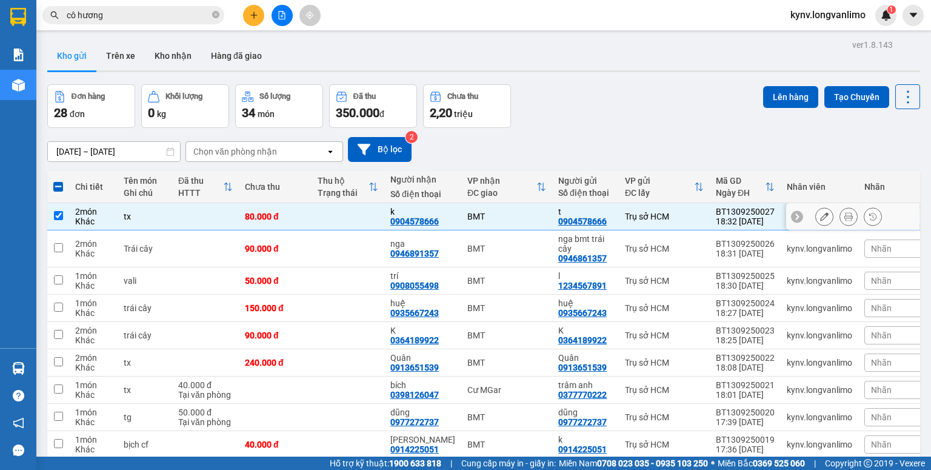
click at [840, 215] on button at bounding box center [848, 216] width 17 height 21
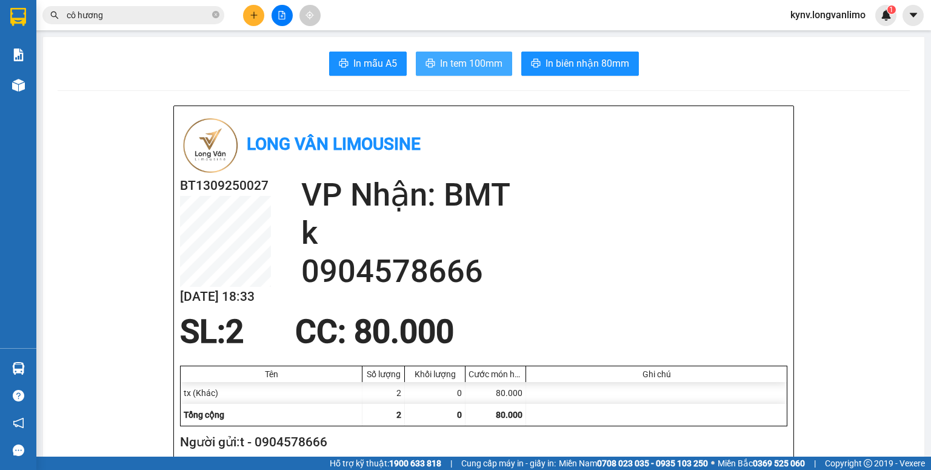
click at [456, 57] on span "In tem 100mm" at bounding box center [471, 63] width 62 height 15
click at [165, 19] on input "cô hương" at bounding box center [138, 14] width 143 height 13
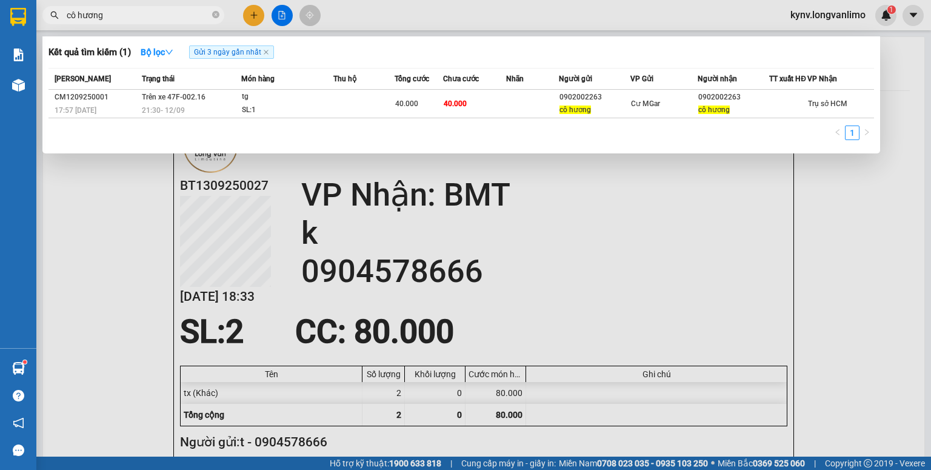
click at [165, 19] on input "cô hương" at bounding box center [138, 14] width 143 height 13
click at [162, 19] on input "cô hương" at bounding box center [138, 14] width 143 height 13
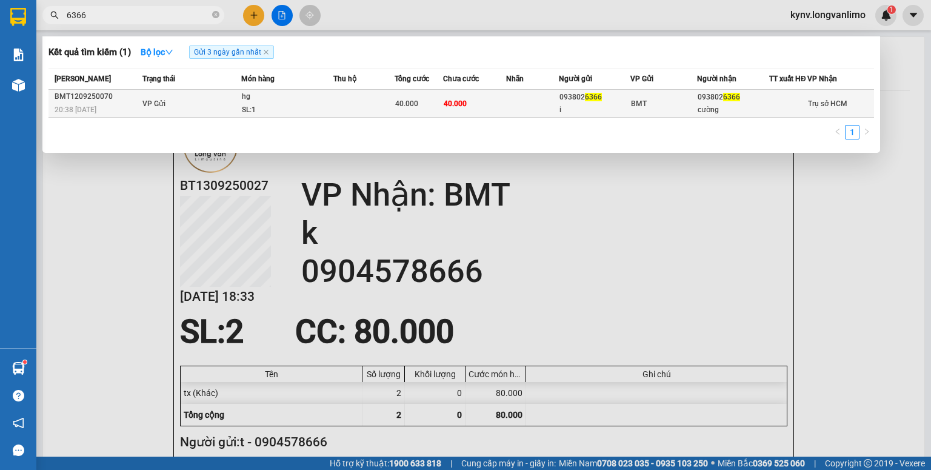
click at [467, 110] on td "40.000" at bounding box center [474, 104] width 63 height 28
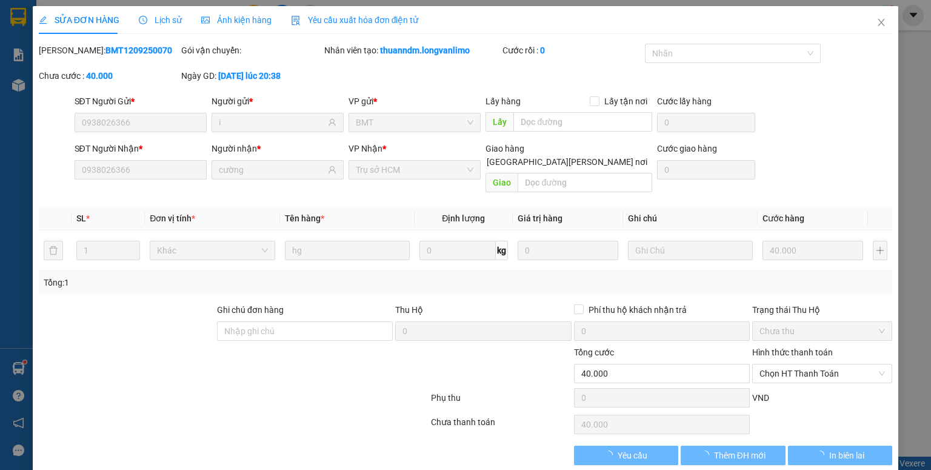
click at [241, 18] on span "Ảnh kiện hàng" at bounding box center [236, 20] width 70 height 10
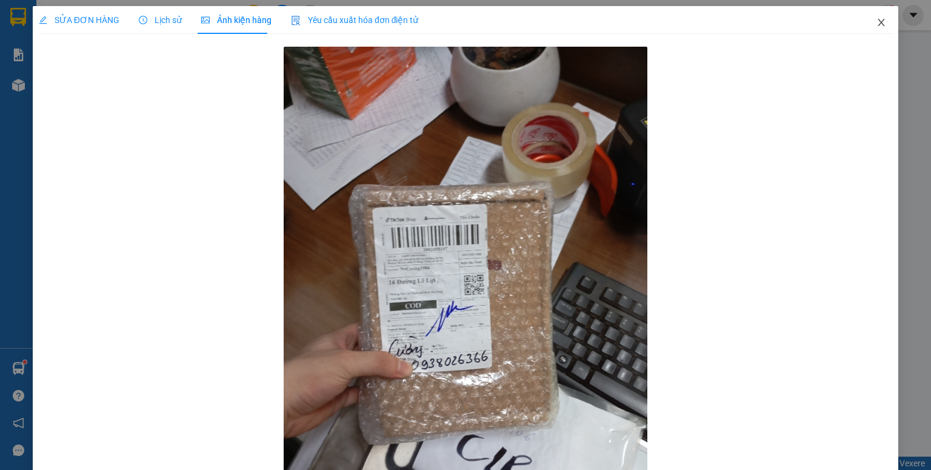
click at [866, 25] on span "Close" at bounding box center [881, 23] width 34 height 34
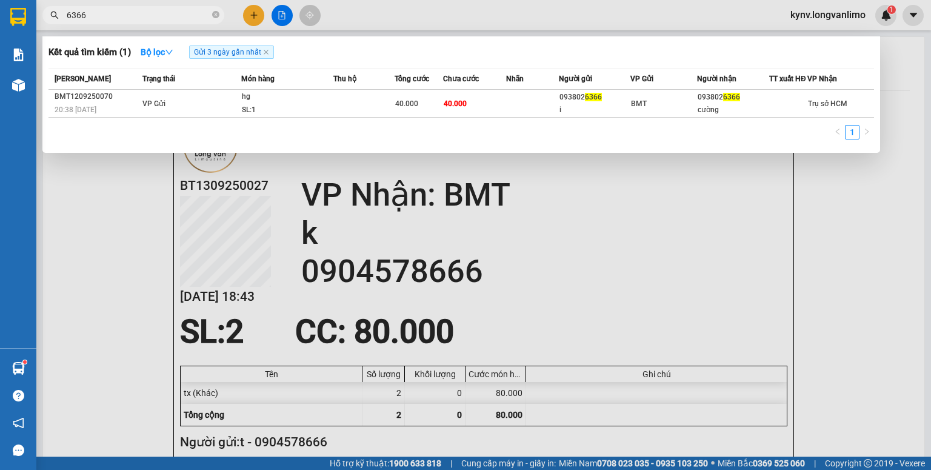
click at [162, 19] on input "6366" at bounding box center [138, 14] width 143 height 13
click at [162, 17] on input "6366" at bounding box center [138, 14] width 143 height 13
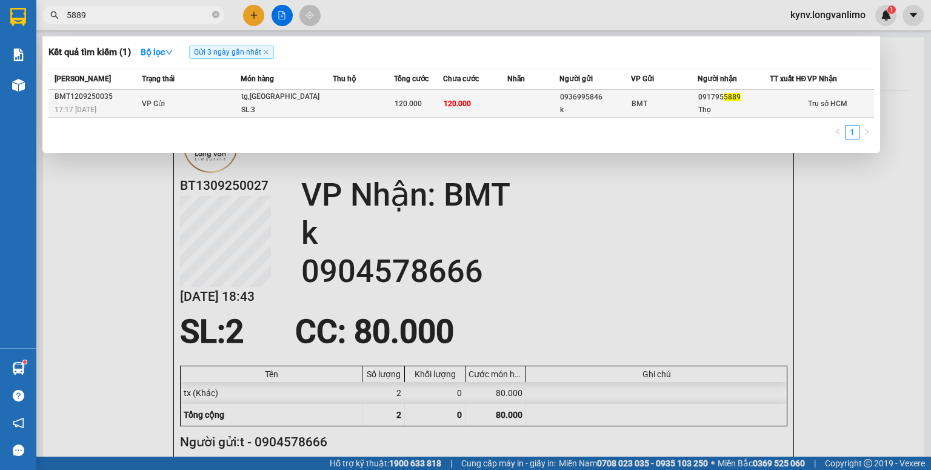
click at [443, 115] on td "120.000" at bounding box center [475, 104] width 64 height 28
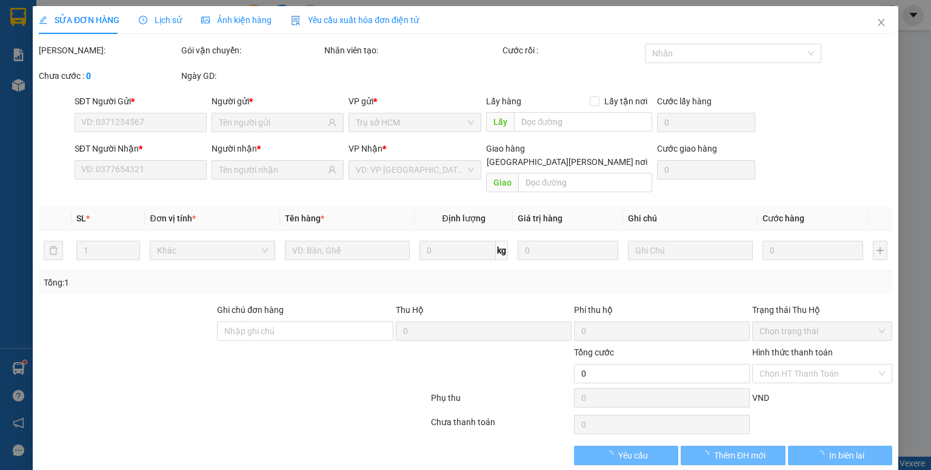
click at [253, 18] on span "Ảnh kiện hàng" at bounding box center [236, 20] width 70 height 10
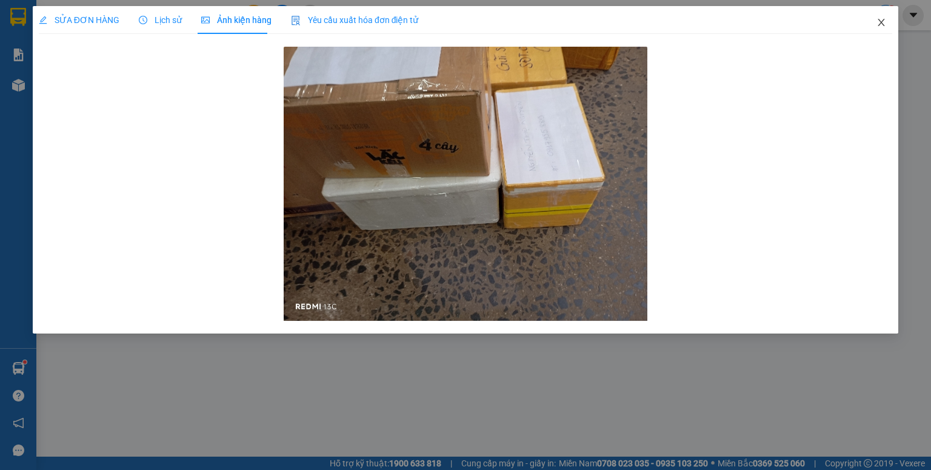
click at [881, 17] on span "Close" at bounding box center [881, 23] width 34 height 34
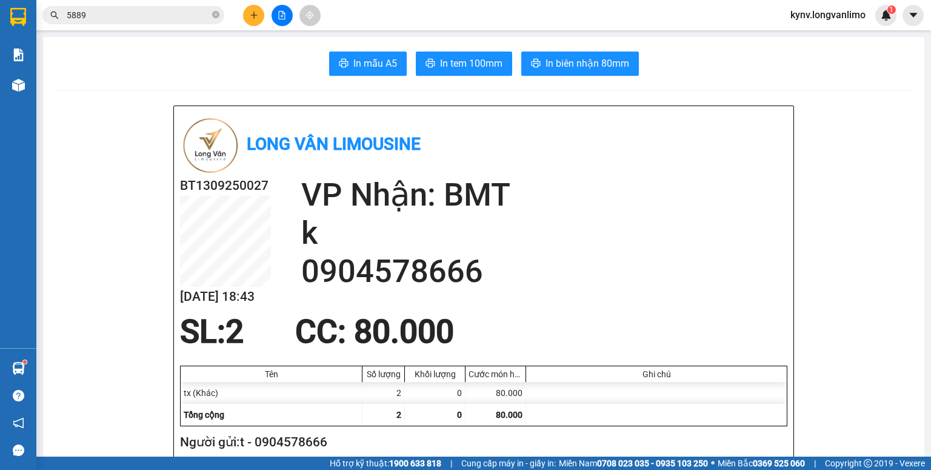
click at [136, 18] on input "5889" at bounding box center [138, 14] width 143 height 13
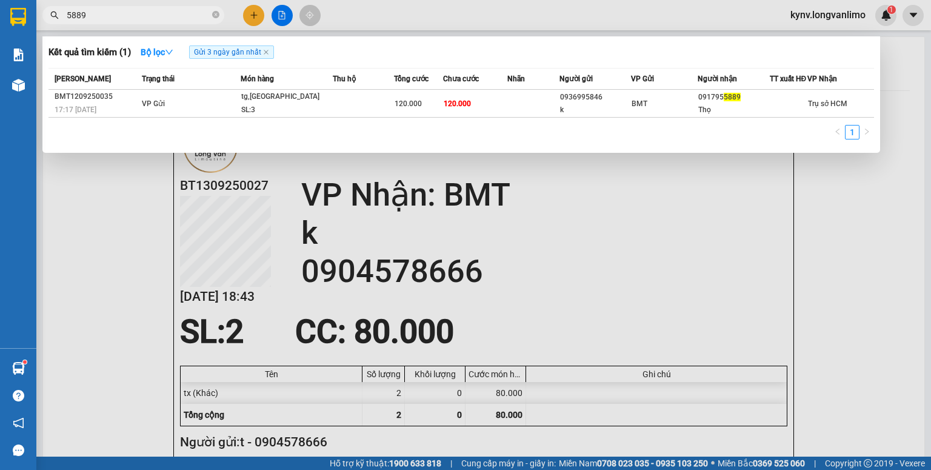
click at [136, 18] on input "5889" at bounding box center [138, 14] width 143 height 13
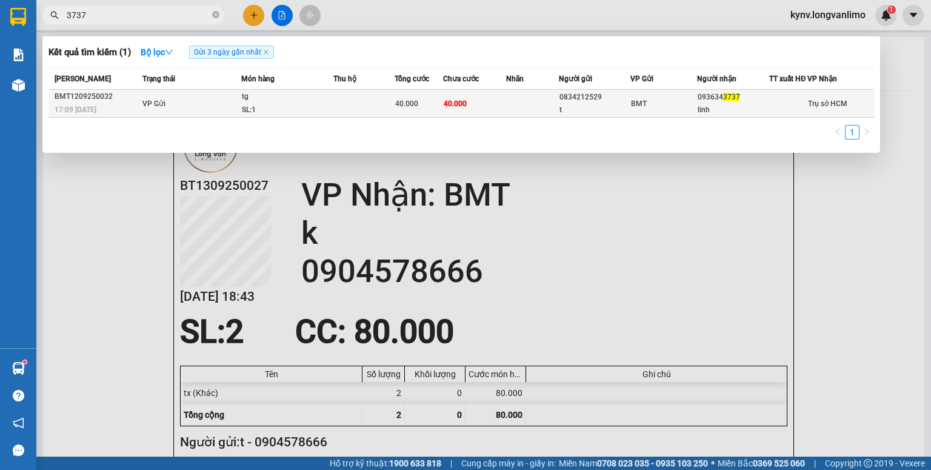
type input "3737"
click at [393, 100] on td at bounding box center [363, 104] width 61 height 28
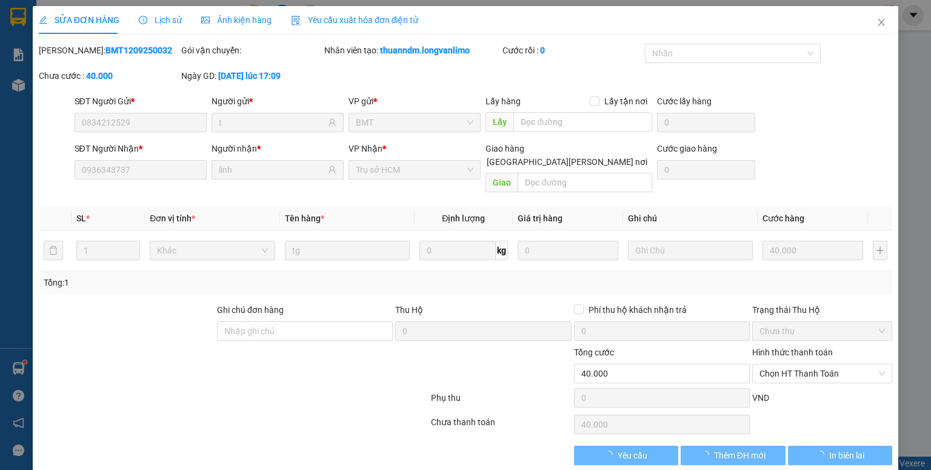
click at [248, 25] on span "Ảnh kiện hàng" at bounding box center [236, 20] width 70 height 10
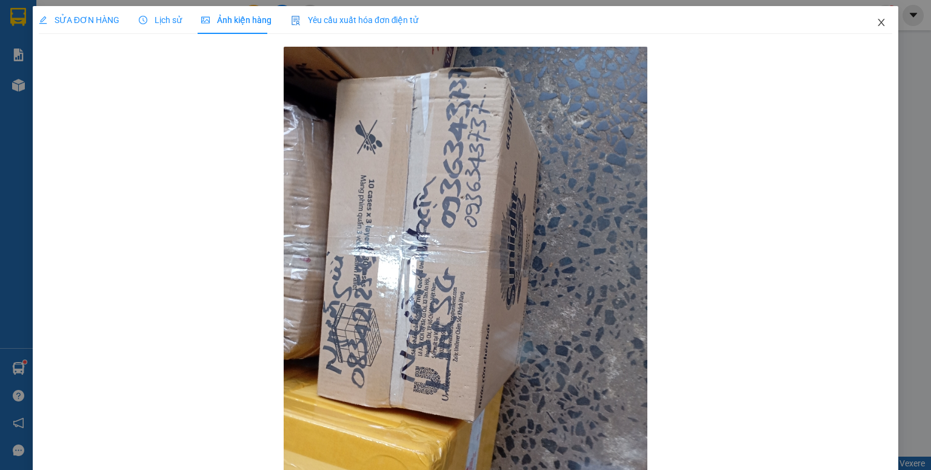
click at [878, 19] on span "Close" at bounding box center [881, 23] width 34 height 34
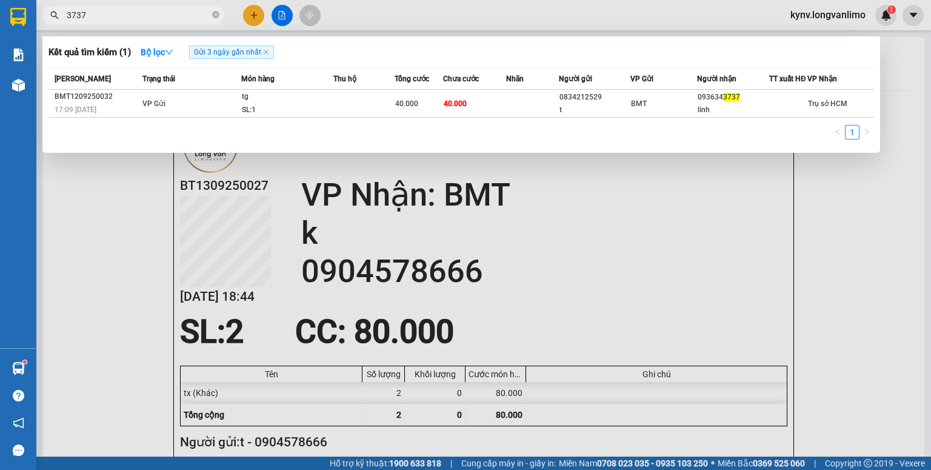
click at [154, 12] on input "3737" at bounding box center [138, 14] width 143 height 13
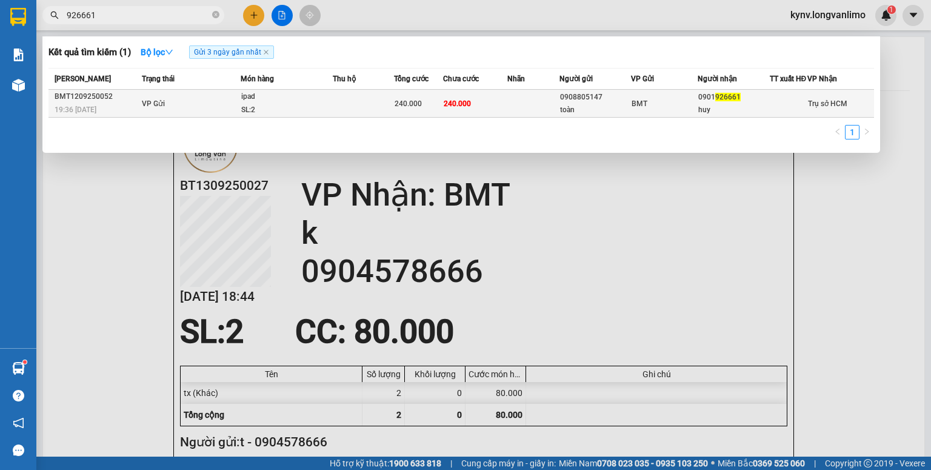
type input "926661"
click at [352, 110] on td at bounding box center [363, 104] width 61 height 28
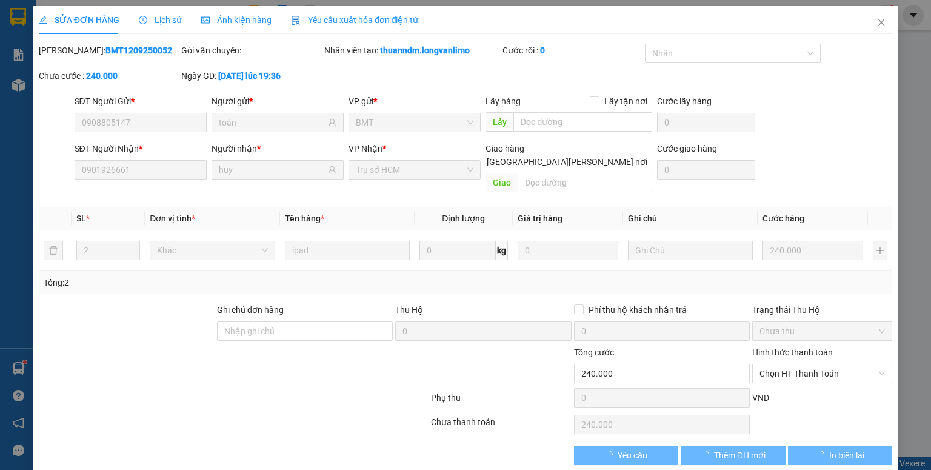
type input "0908805147"
type input "toàn"
type input "0901926661"
type input "huy"
type input "240.000"
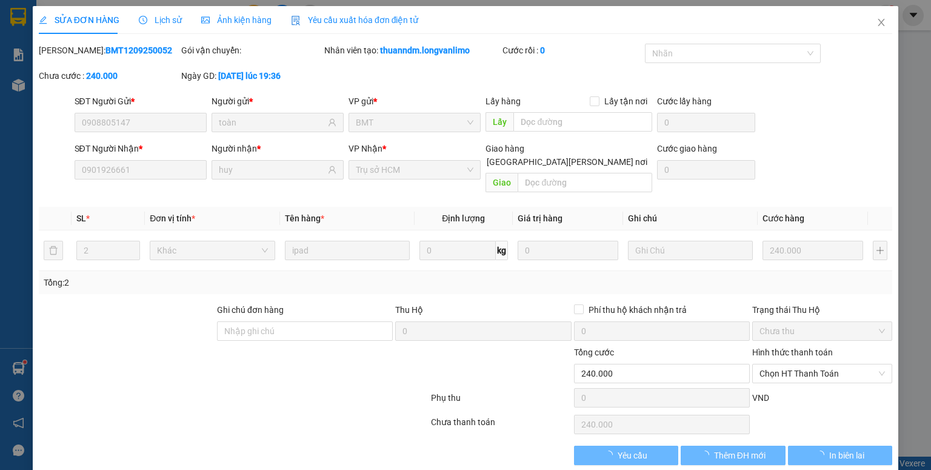
type input "240.000"
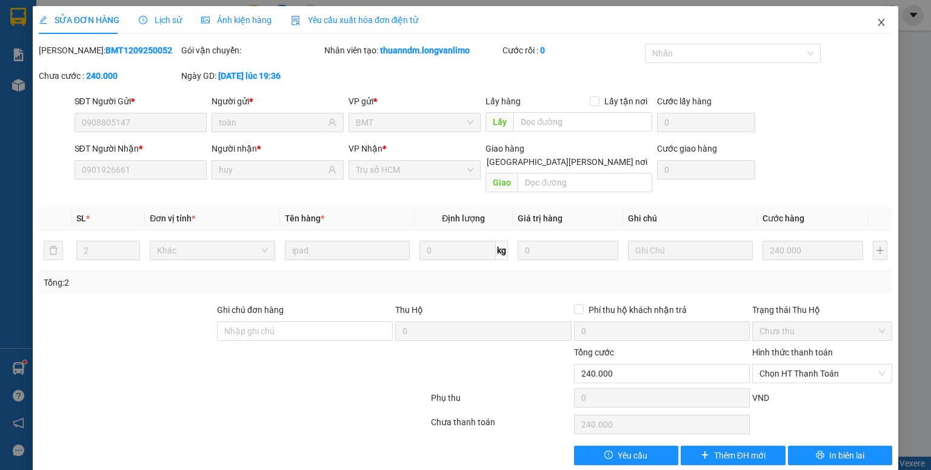
click at [876, 25] on icon "close" at bounding box center [881, 23] width 10 height 10
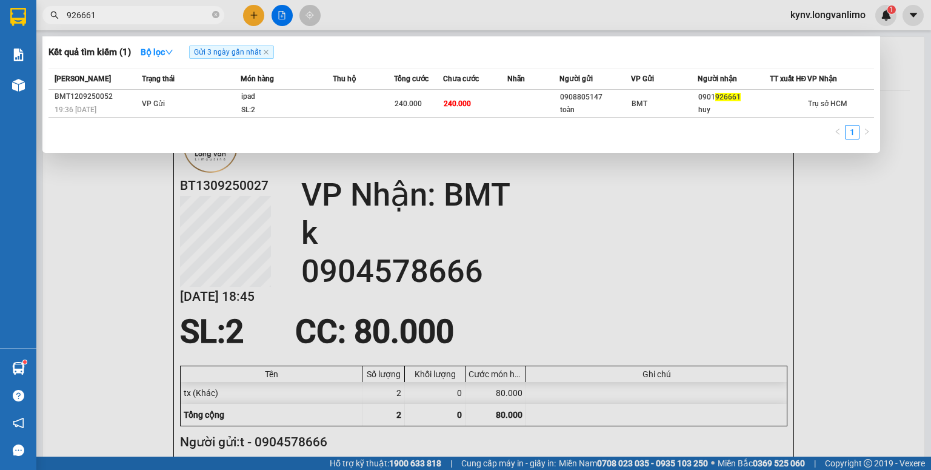
click at [104, 18] on input "926661" at bounding box center [138, 14] width 143 height 13
click at [104, 17] on input "926661" at bounding box center [138, 14] width 143 height 13
type input "435579"
click at [565, 85] on span "Người gửi" at bounding box center [574, 78] width 33 height 13
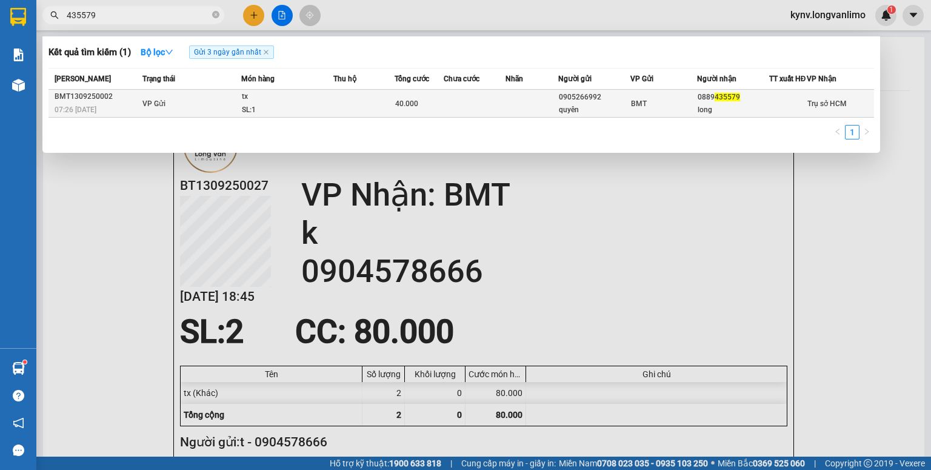
click at [559, 110] on div "quyên" at bounding box center [594, 110] width 71 height 13
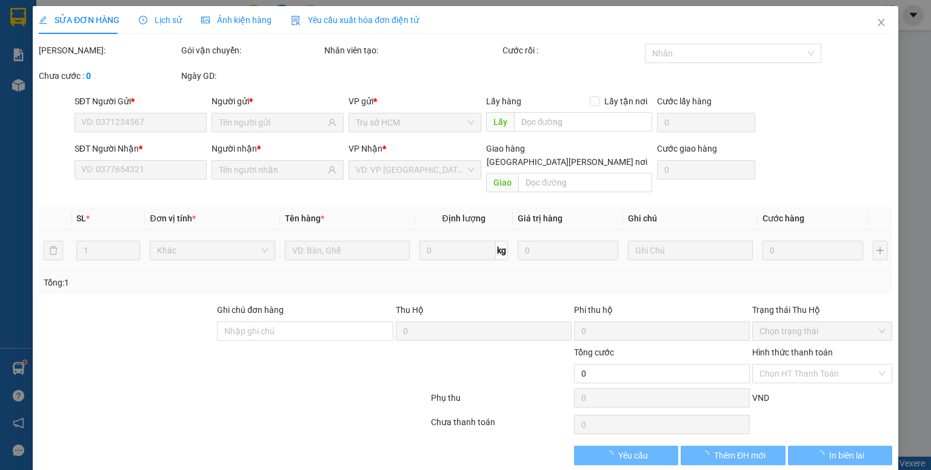
type input "0905266992"
type input "quyên"
type input "0889435579"
type input "long"
type input "40.000"
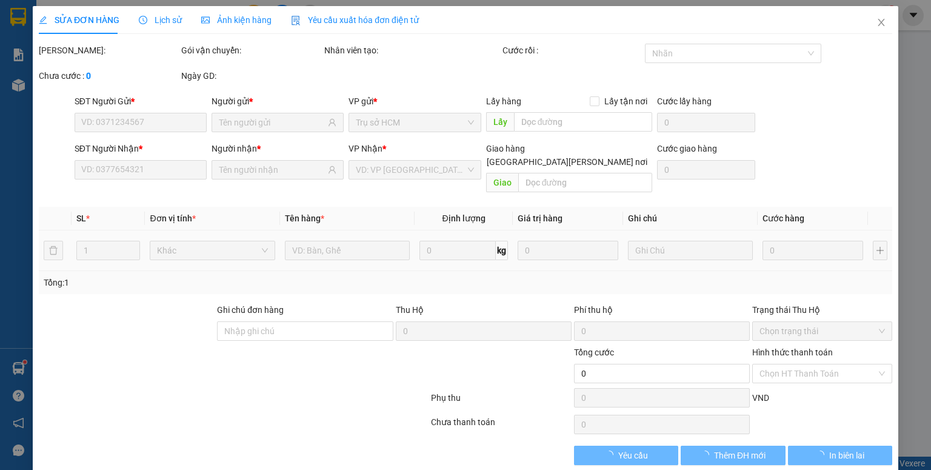
type input "0"
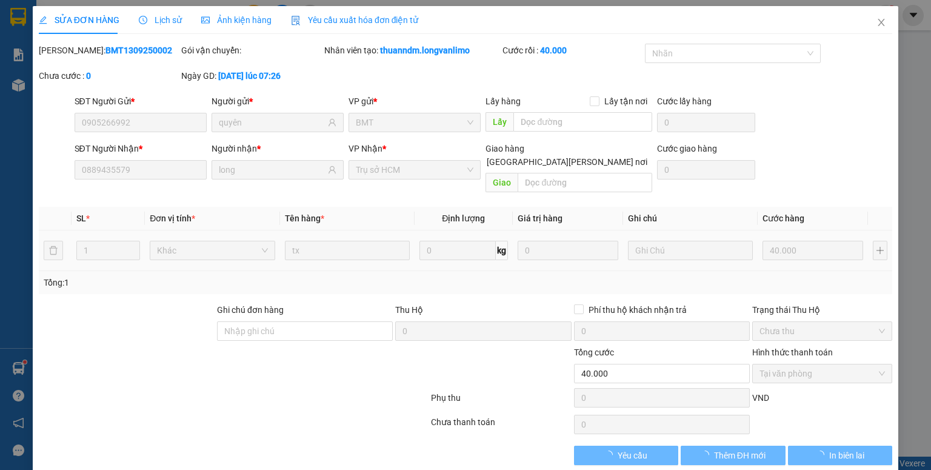
click at [242, 17] on span "Ảnh kiện hàng" at bounding box center [236, 20] width 70 height 10
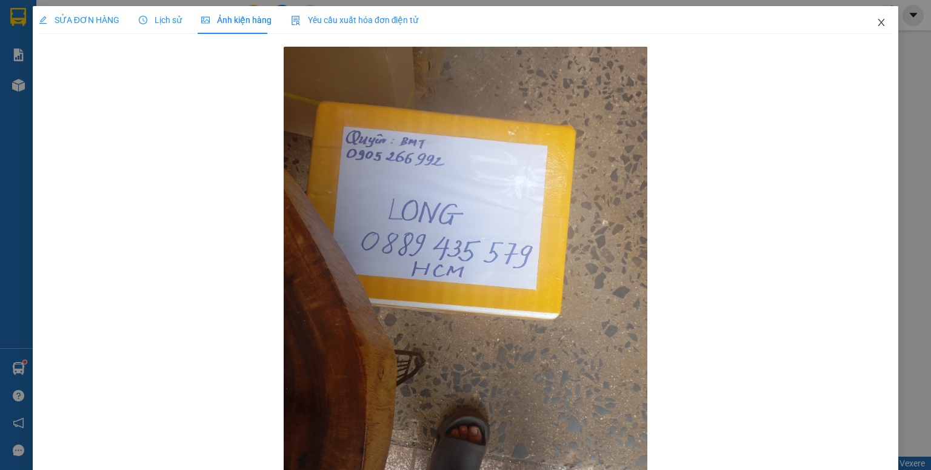
click at [868, 24] on span "Close" at bounding box center [881, 23] width 34 height 34
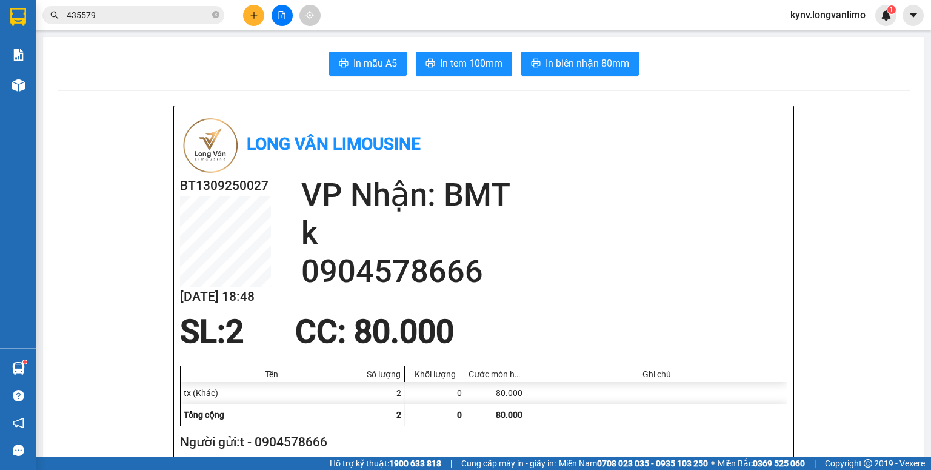
click at [172, 5] on div "Kết quả tìm kiếm ( 1 ) Bộ lọc Gửi 3 ngày gần nhất Mã ĐH Trạng thái Món hàng Thu…" at bounding box center [465, 15] width 931 height 30
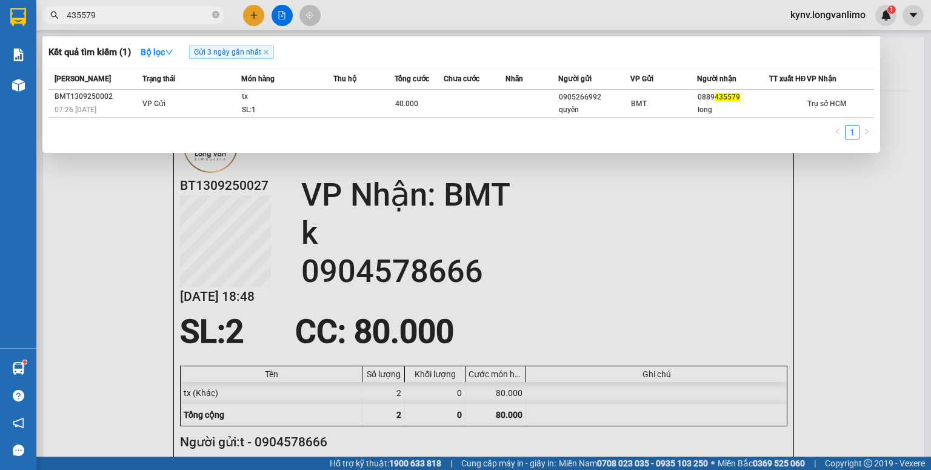
click at [167, 6] on span "435579" at bounding box center [133, 15] width 182 height 18
click at [164, 10] on input "435579" at bounding box center [138, 14] width 143 height 13
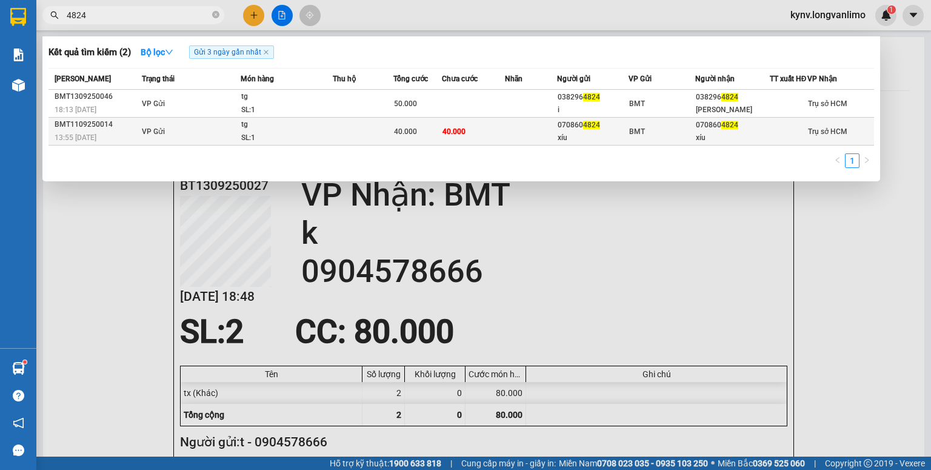
type input "4824"
click at [398, 133] on div "40.000" at bounding box center [417, 131] width 47 height 13
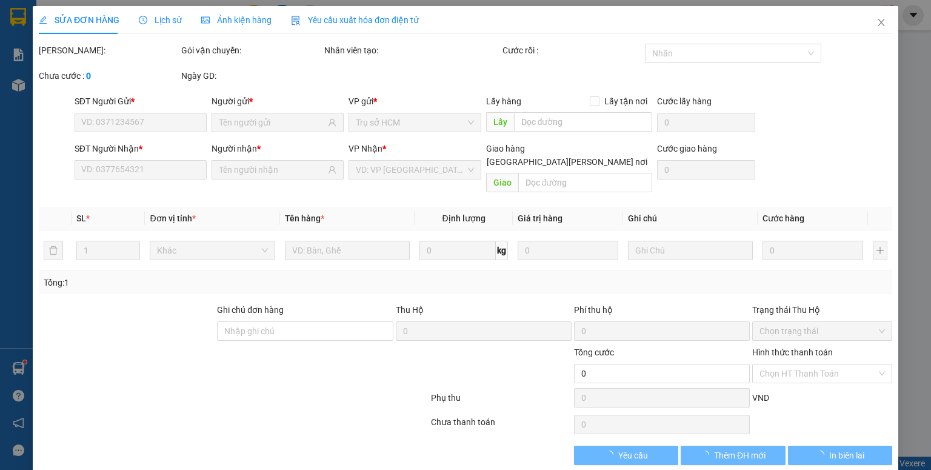
type input "0708604824"
type input "xíu"
type input "0708604824"
type input "xíu"
type input "40.000"
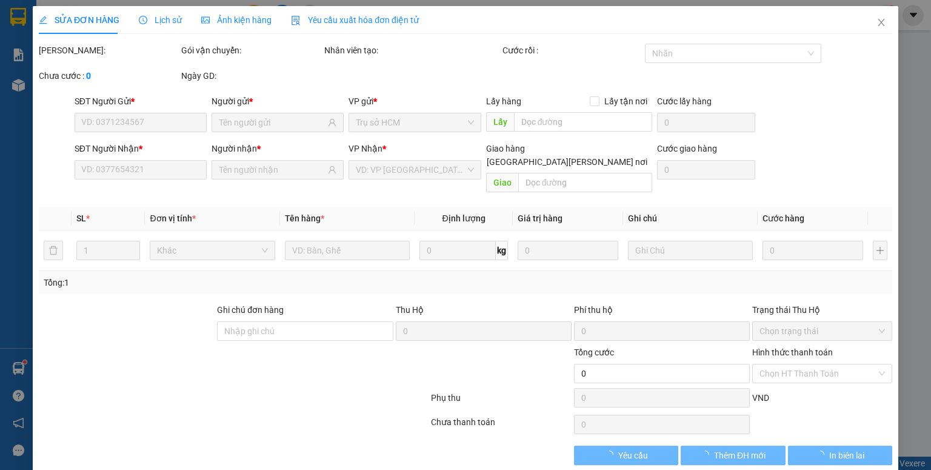
type input "40.000"
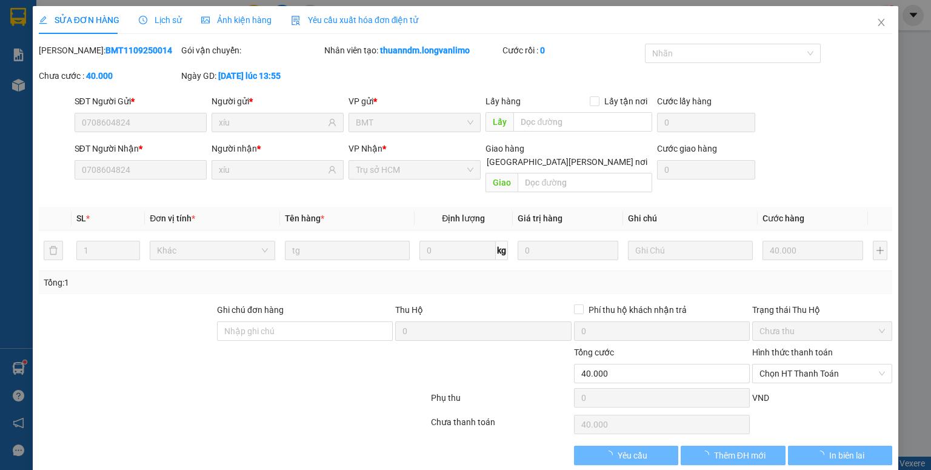
click at [241, 17] on span "Ảnh kiện hàng" at bounding box center [236, 20] width 70 height 10
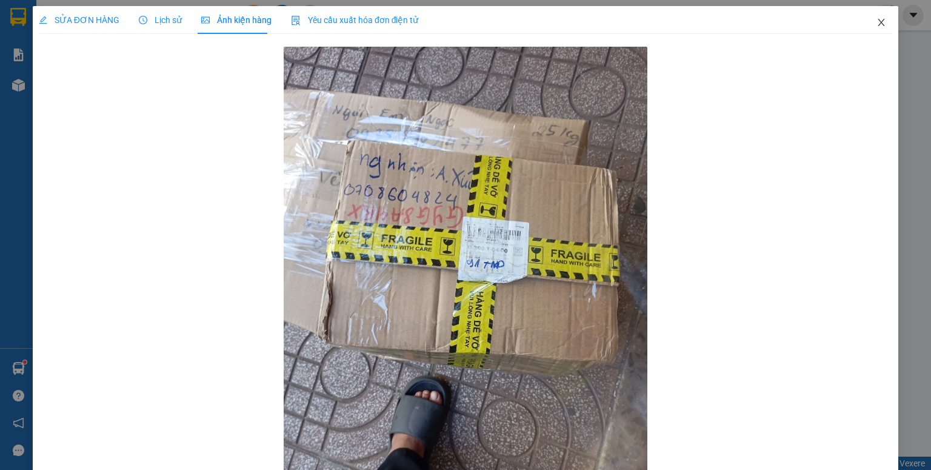
click at [876, 20] on icon "close" at bounding box center [881, 23] width 10 height 10
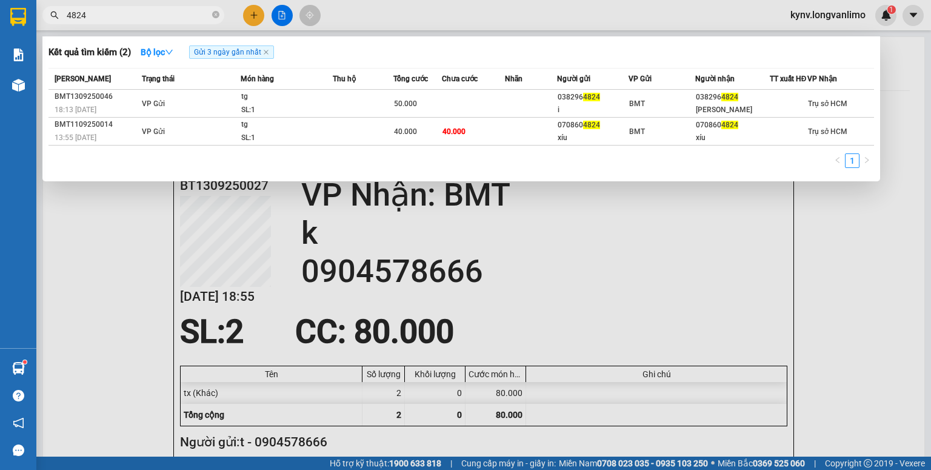
click at [128, 19] on input "4824" at bounding box center [138, 14] width 143 height 13
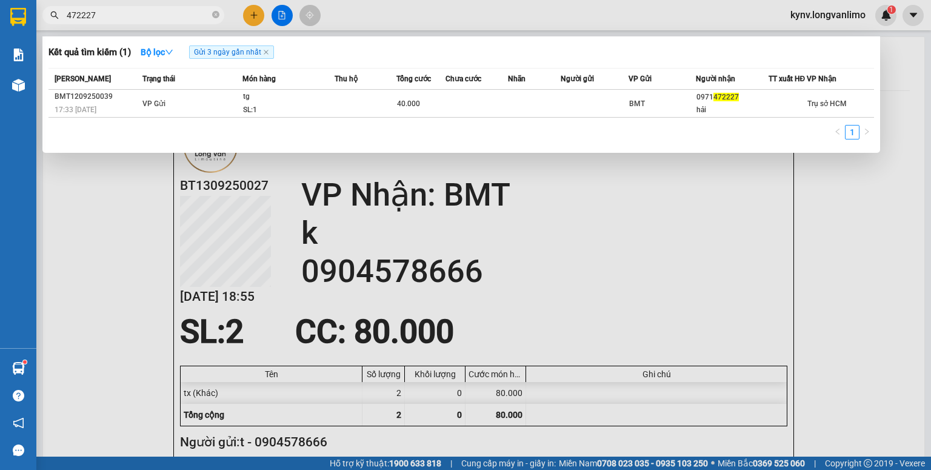
type input "472227"
click at [305, 90] on th "Món hàng" at bounding box center [288, 78] width 92 height 21
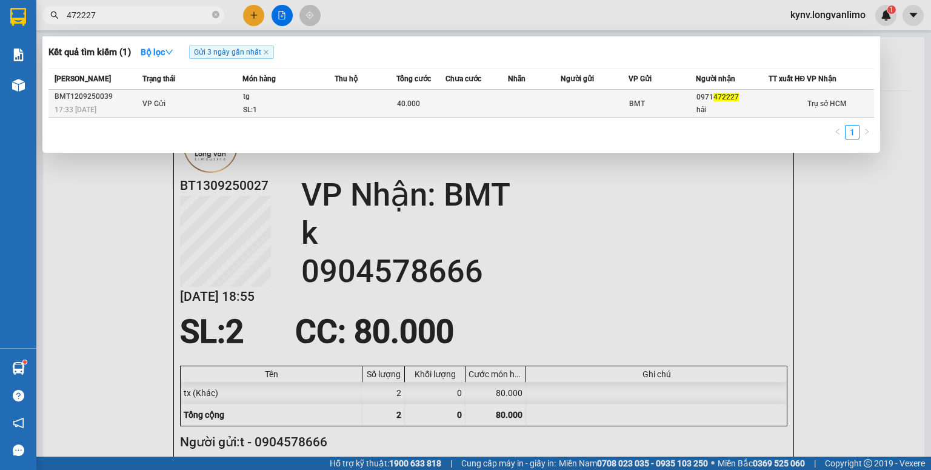
click at [307, 97] on td "tg SL: 1" at bounding box center [288, 104] width 92 height 28
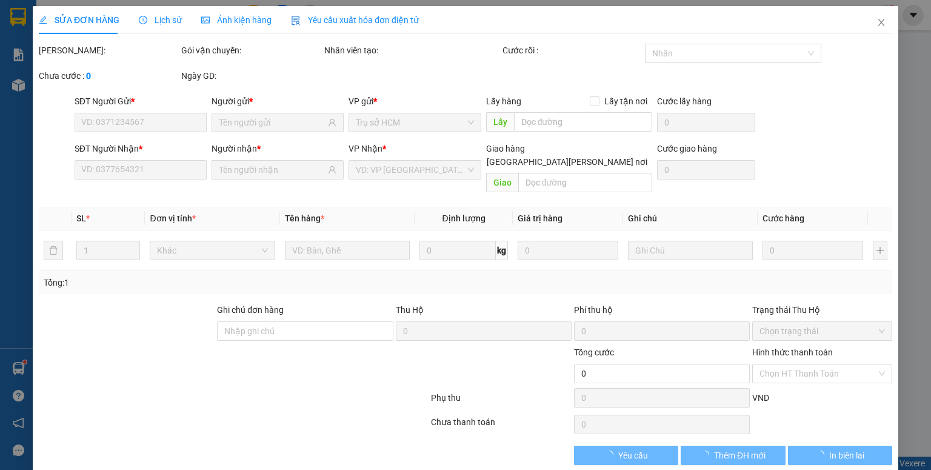
click at [256, 18] on span "Ảnh kiện hàng" at bounding box center [236, 20] width 70 height 10
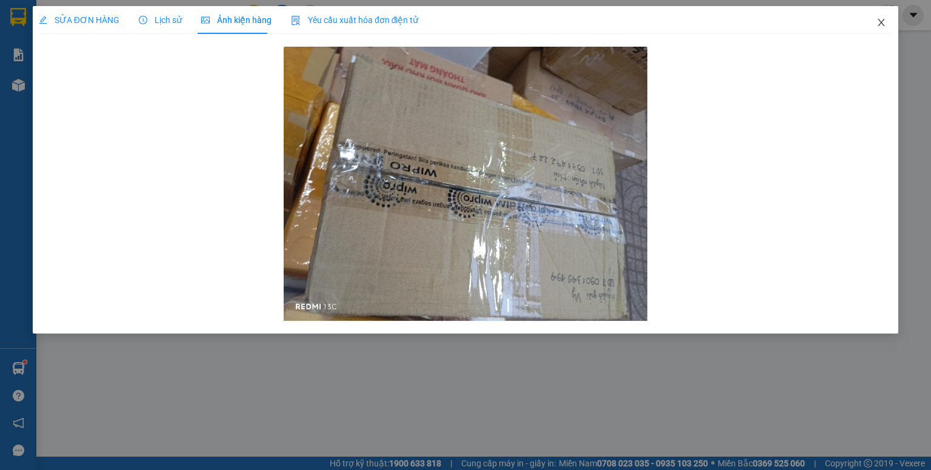
click at [880, 19] on icon "close" at bounding box center [881, 23] width 10 height 10
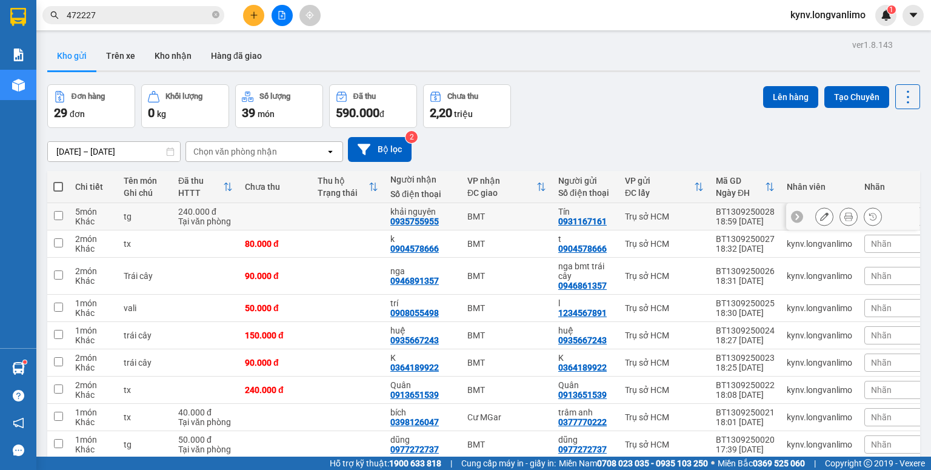
click at [62, 211] on input "checkbox" at bounding box center [58, 215] width 9 height 9
checkbox input "true"
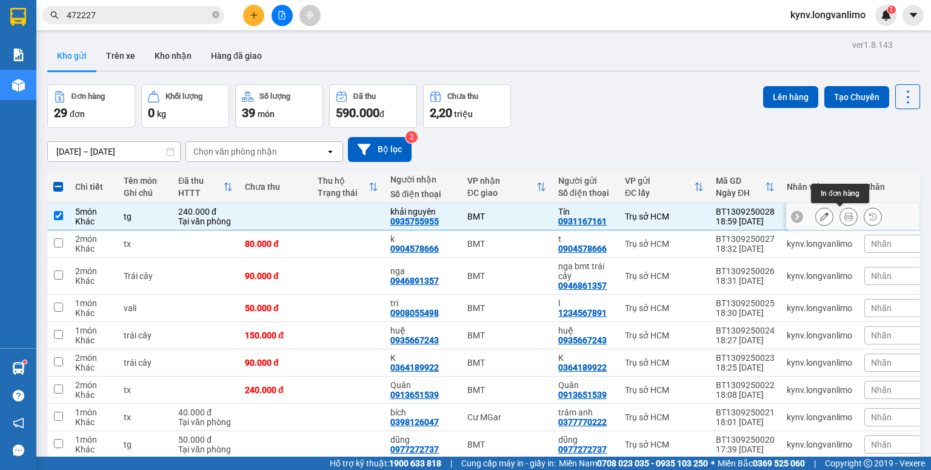
click at [844, 216] on icon at bounding box center [848, 216] width 8 height 8
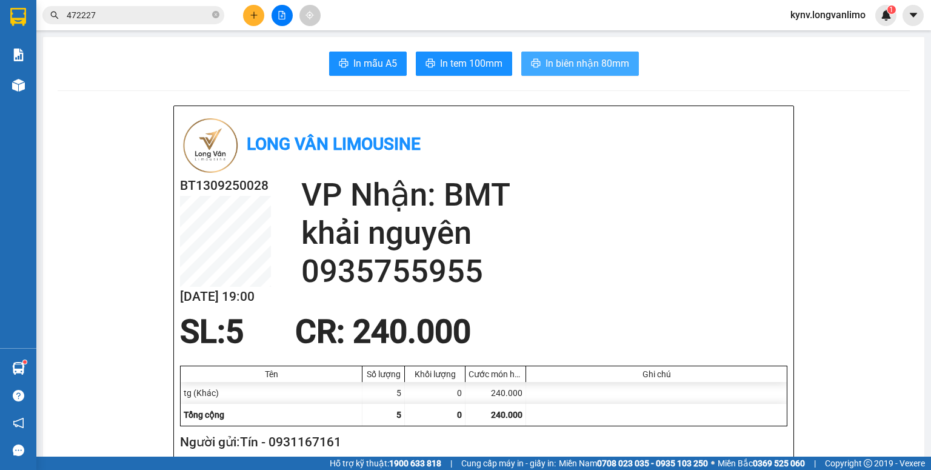
click at [553, 63] on span "In biên nhận 80mm" at bounding box center [588, 63] width 84 height 15
click at [475, 59] on span "In tem 100mm" at bounding box center [471, 63] width 62 height 15
click at [470, 63] on span "In tem 100mm" at bounding box center [471, 63] width 62 height 15
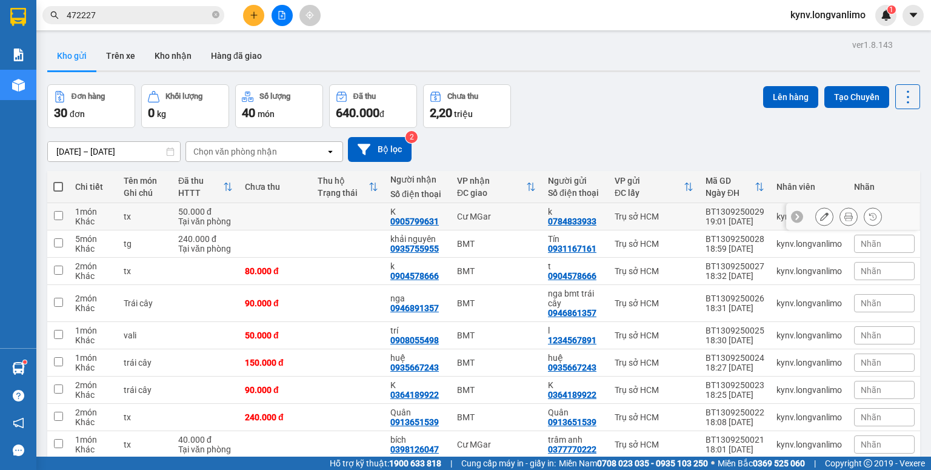
click at [56, 216] on input "checkbox" at bounding box center [58, 215] width 9 height 9
checkbox input "true"
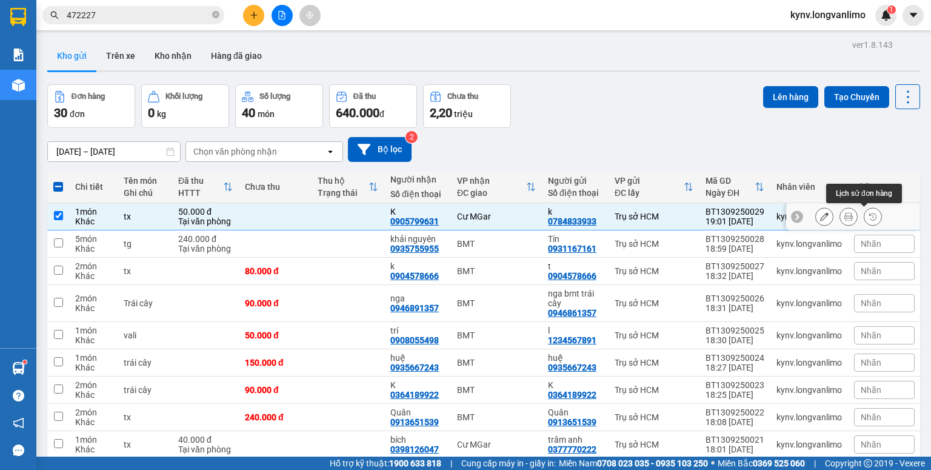
click at [846, 217] on button at bounding box center [848, 216] width 17 height 21
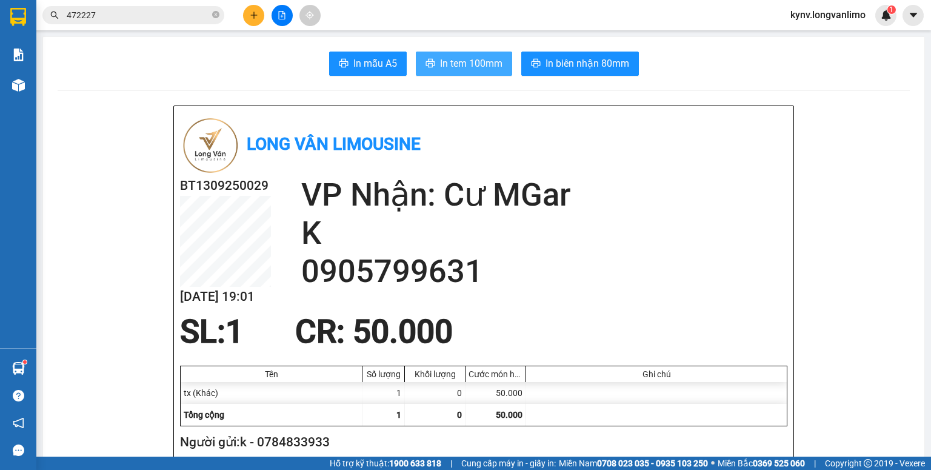
click at [465, 68] on span "In tem 100mm" at bounding box center [471, 63] width 62 height 15
click at [565, 68] on span "In biên nhận 80mm" at bounding box center [588, 63] width 84 height 15
click at [276, 10] on button at bounding box center [282, 15] width 21 height 21
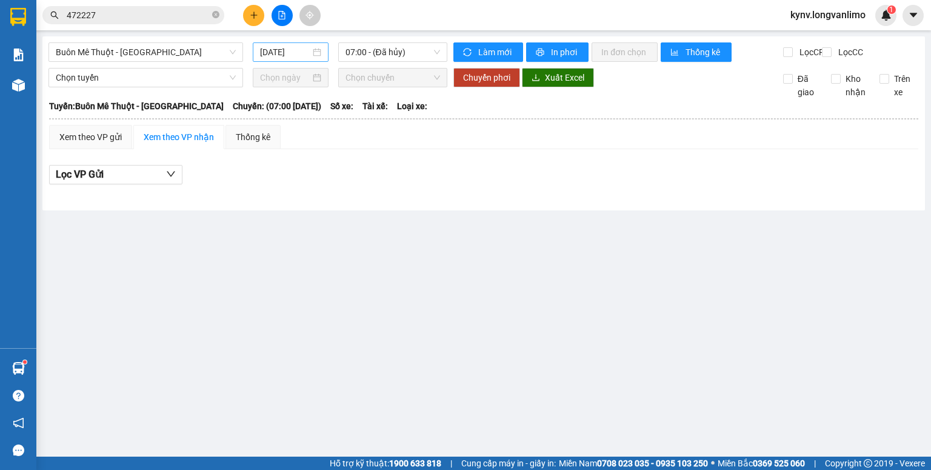
click at [302, 48] on input "[DATE]" at bounding box center [285, 51] width 50 height 13
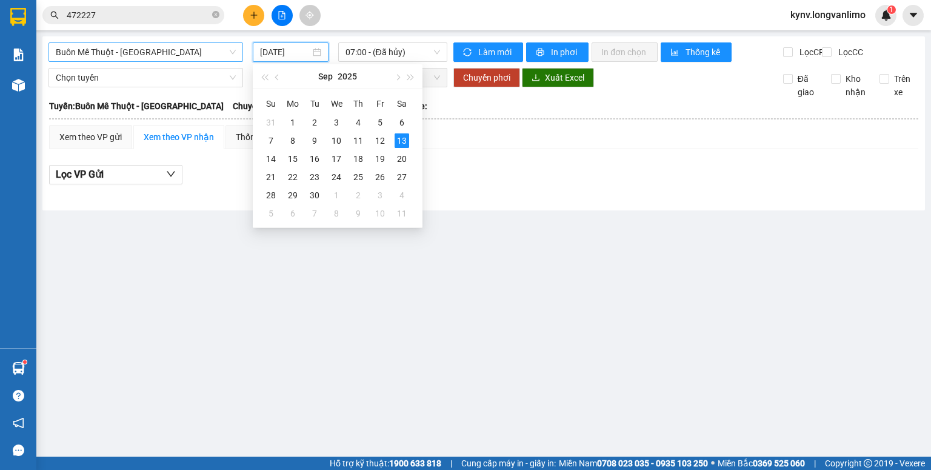
click at [195, 55] on span "Buôn Mê Thuột - Đà Lạt" at bounding box center [146, 52] width 180 height 18
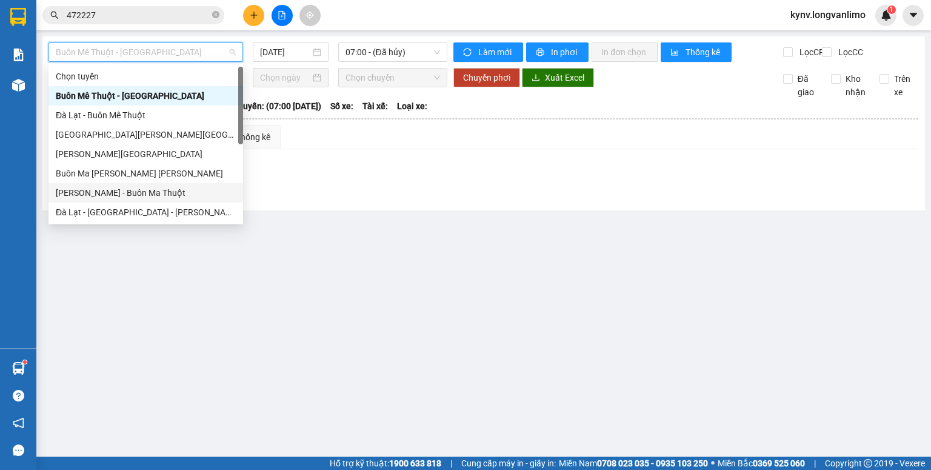
click at [156, 192] on div "Hồ Chí Minh - Buôn Ma Thuột" at bounding box center [146, 192] width 180 height 13
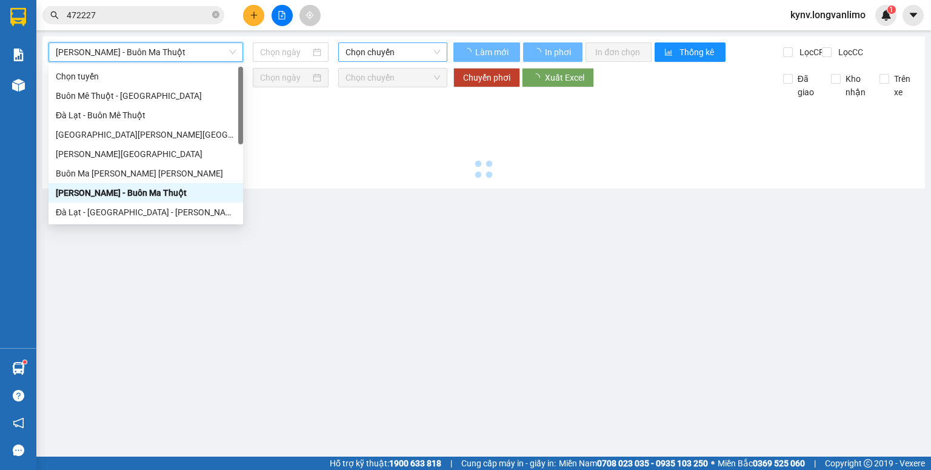
type input "[DATE]"
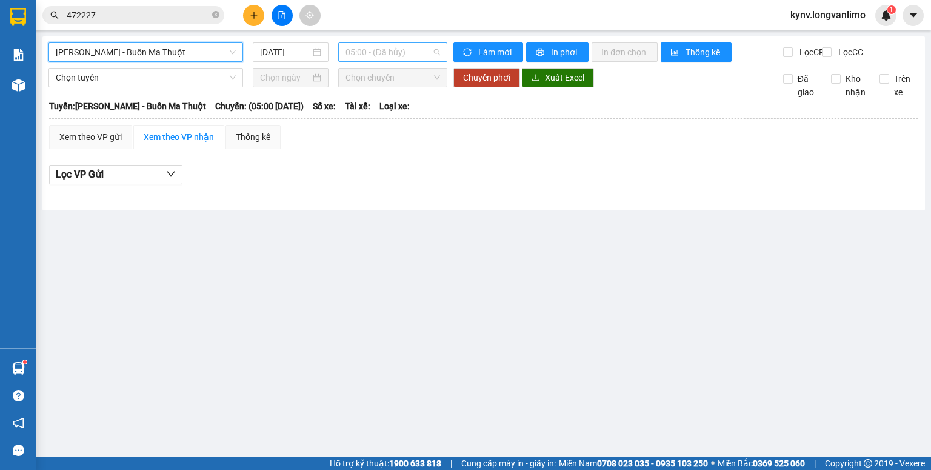
click at [376, 52] on span "05:00 - (Đã hủy)" at bounding box center [392, 52] width 95 height 18
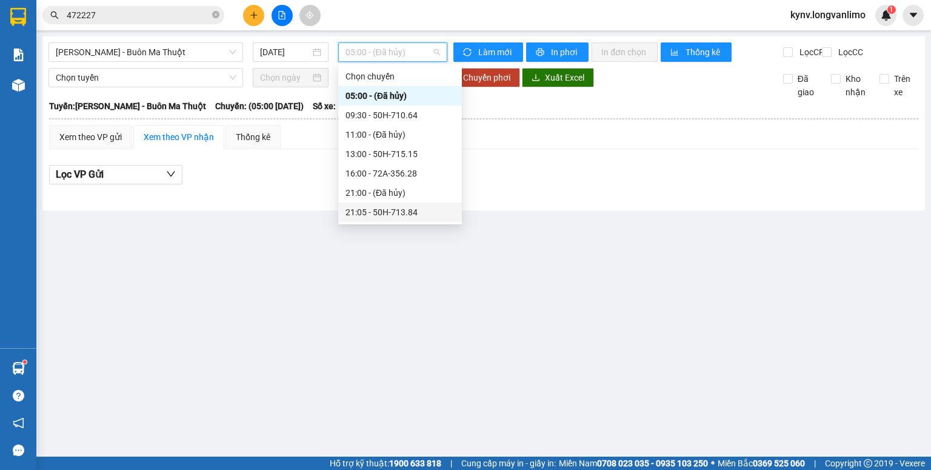
click at [421, 210] on div "21:05 - 50H-713.84" at bounding box center [399, 211] width 109 height 13
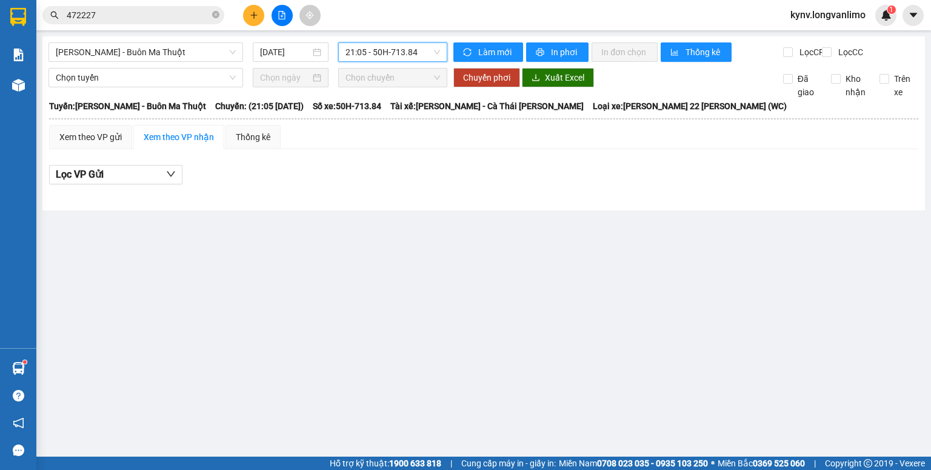
click at [172, 13] on input "472227" at bounding box center [138, 14] width 143 height 13
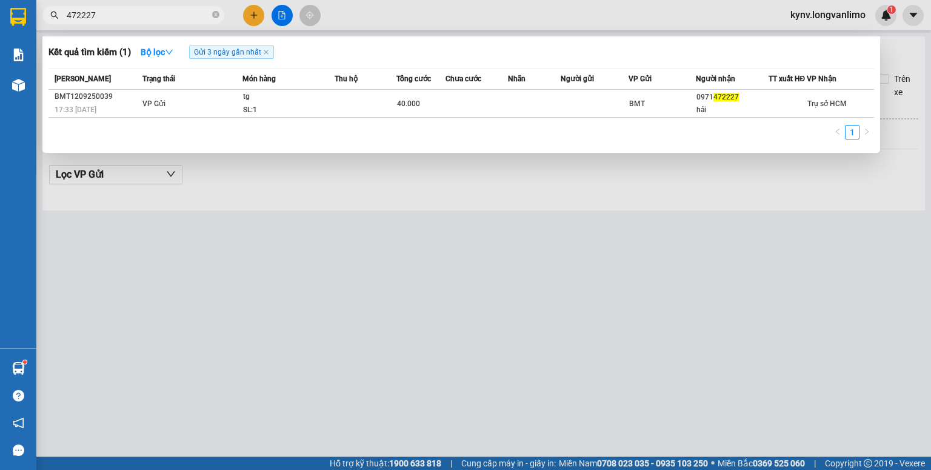
click at [172, 15] on input "472227" at bounding box center [138, 14] width 143 height 13
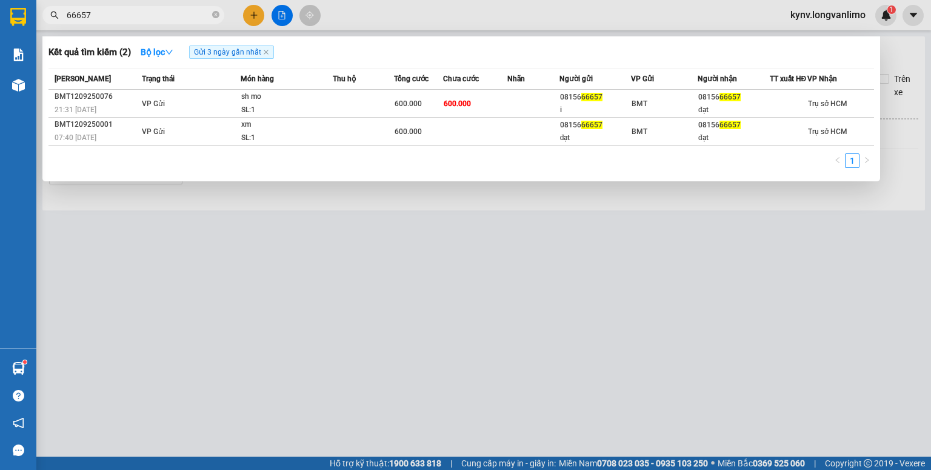
type input "66657"
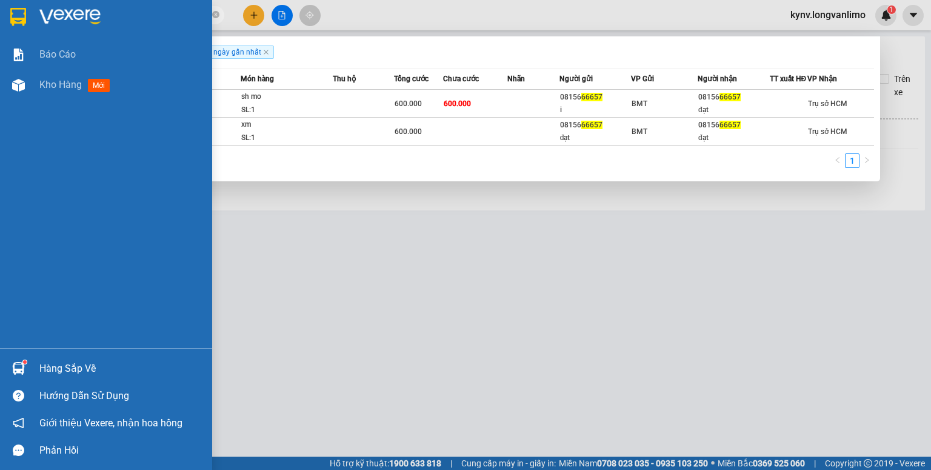
click at [19, 12] on img at bounding box center [18, 17] width 16 height 18
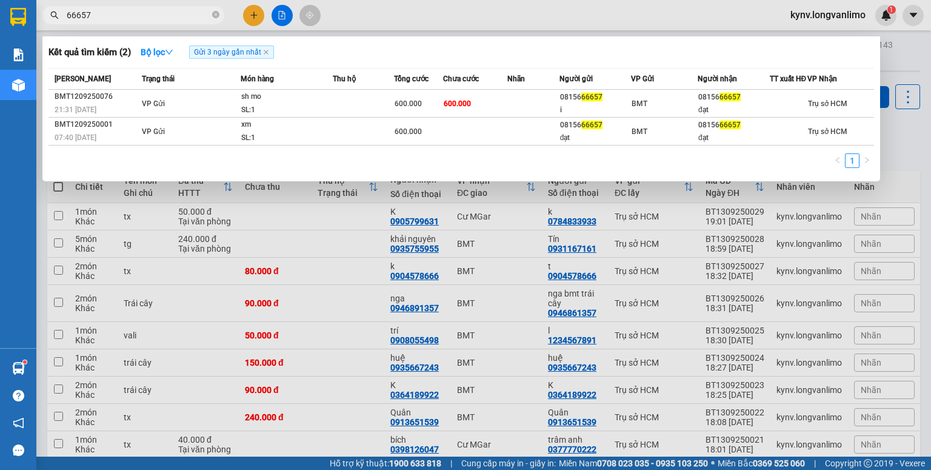
click at [289, 221] on div at bounding box center [465, 235] width 931 height 470
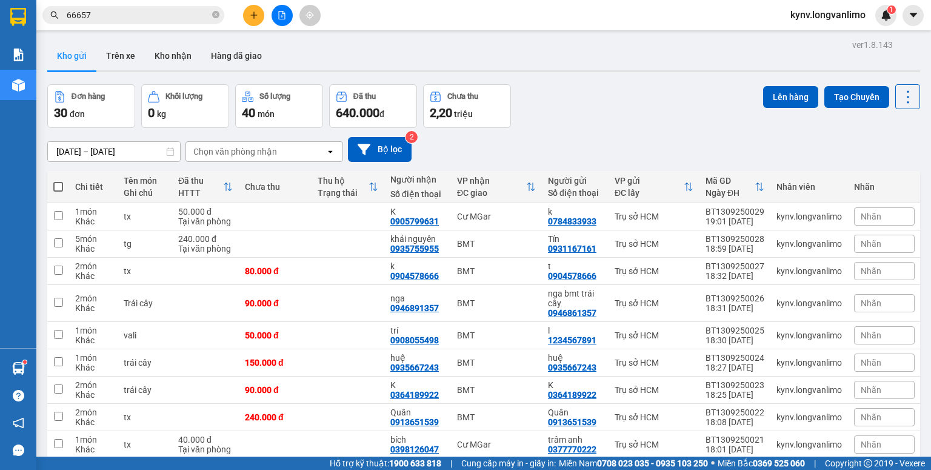
click at [155, 148] on input "11/09/2025 – 13/09/2025" at bounding box center [114, 151] width 132 height 19
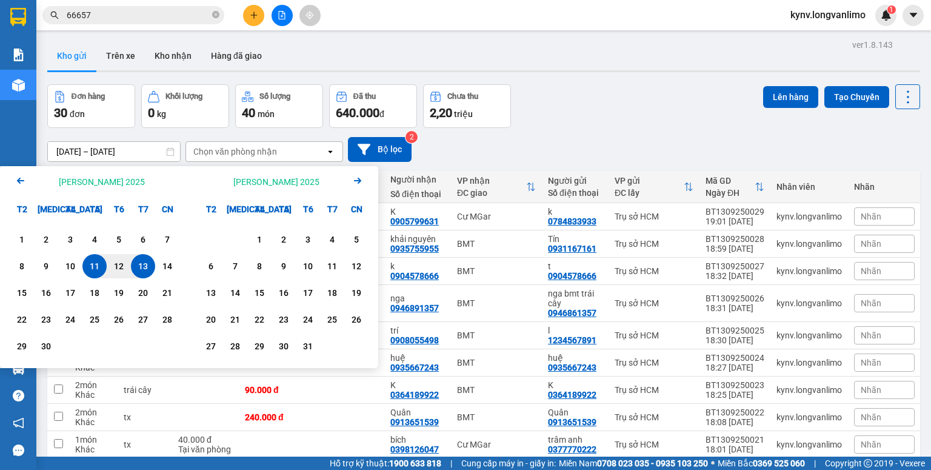
click at [140, 264] on div "13" at bounding box center [143, 266] width 17 height 15
type input "13/09/2025 – 13/09/2025"
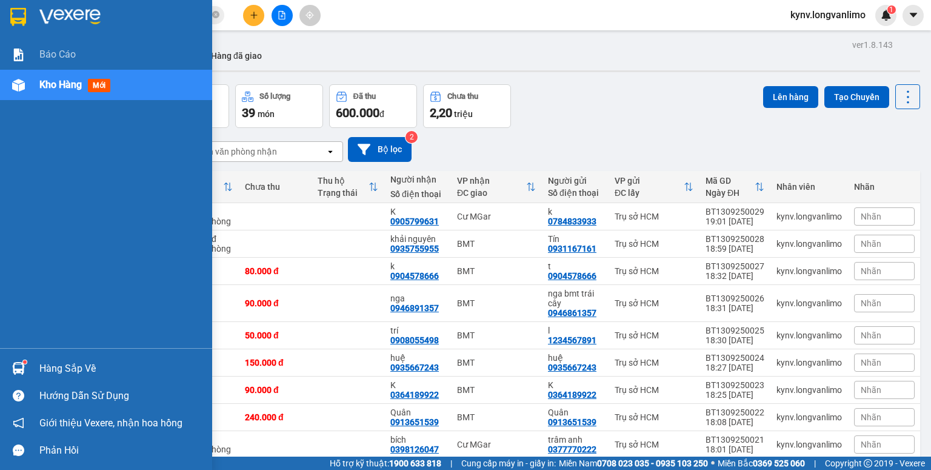
click at [20, 10] on img at bounding box center [18, 17] width 16 height 18
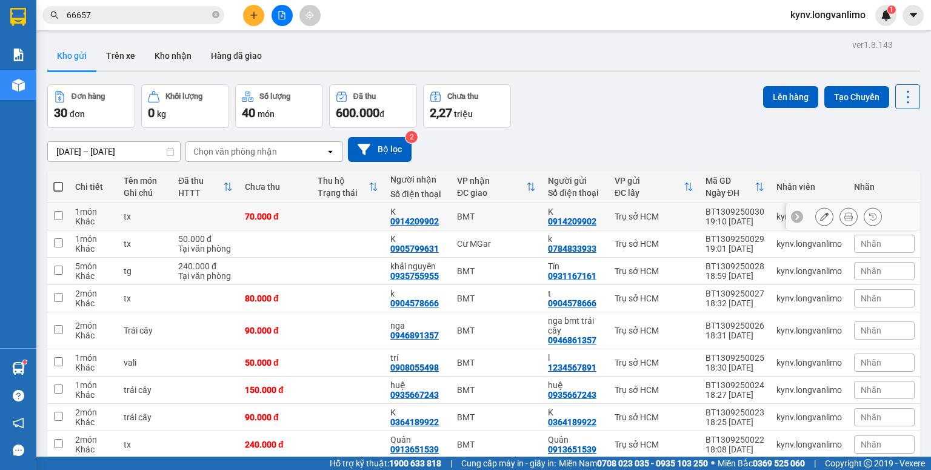
click at [58, 218] on input "checkbox" at bounding box center [58, 215] width 9 height 9
checkbox input "true"
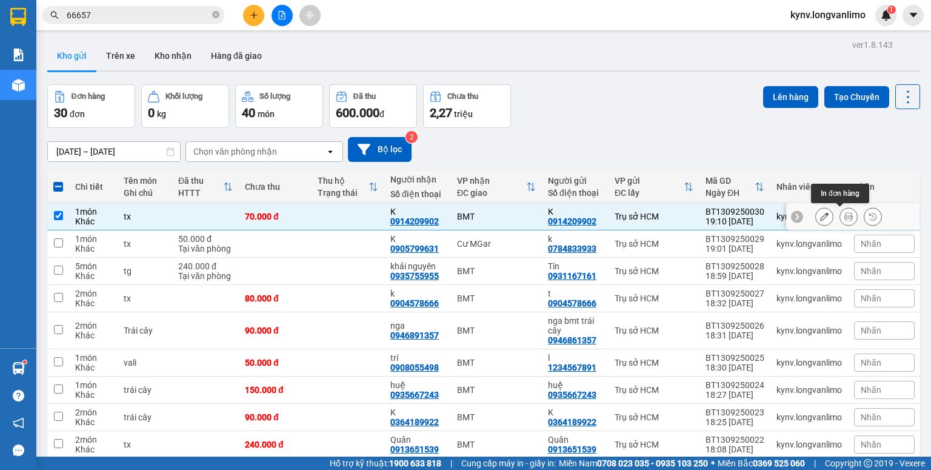
click at [844, 218] on icon at bounding box center [848, 216] width 8 height 8
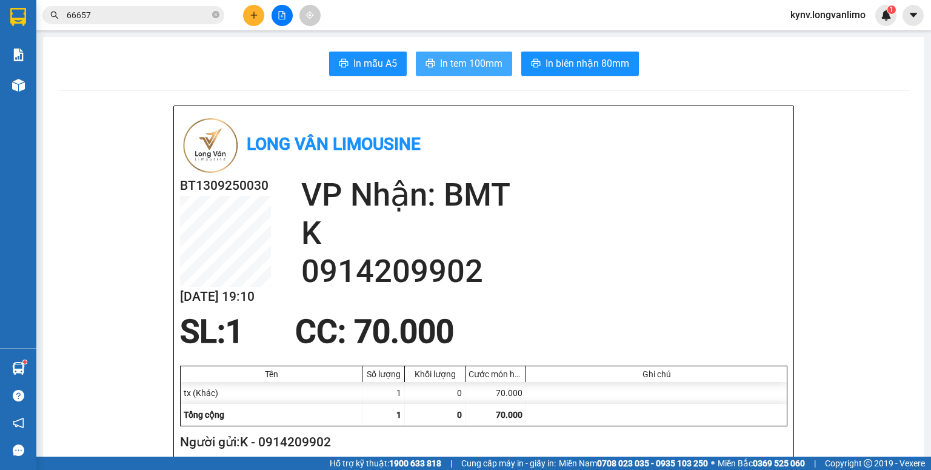
click at [477, 61] on span "In tem 100mm" at bounding box center [471, 63] width 62 height 15
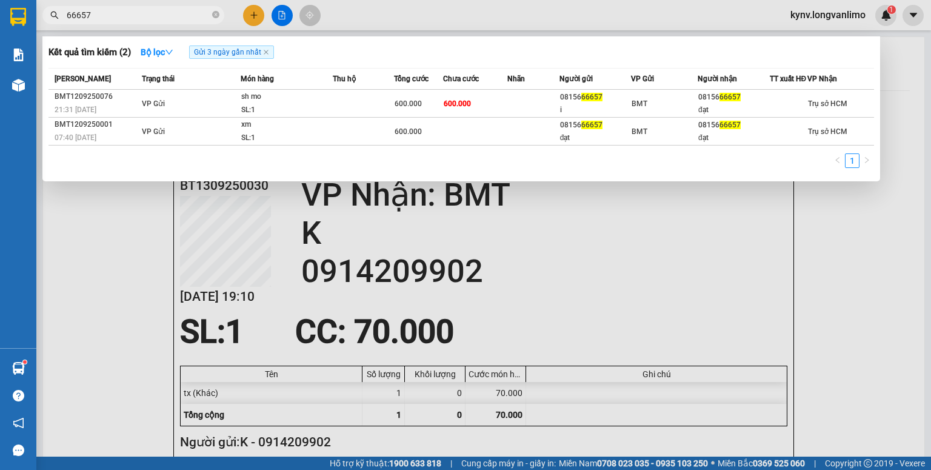
click at [137, 16] on input "66657" at bounding box center [138, 14] width 143 height 13
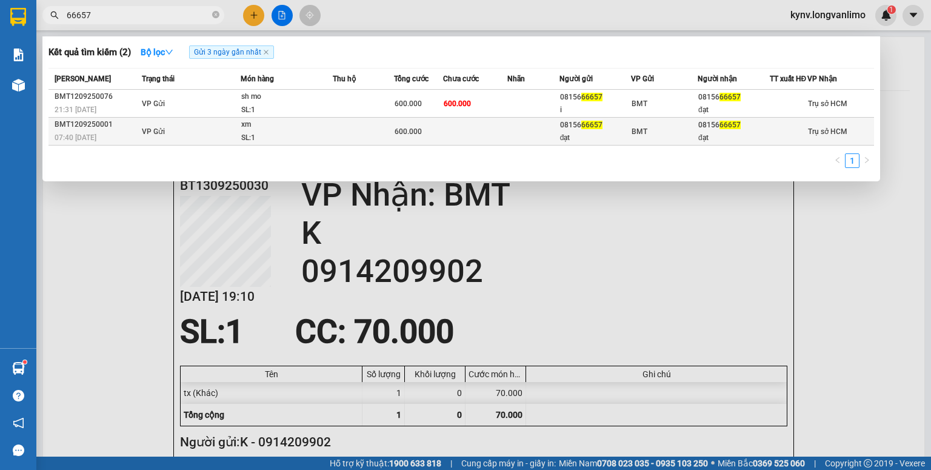
click at [507, 133] on td at bounding box center [533, 132] width 52 height 28
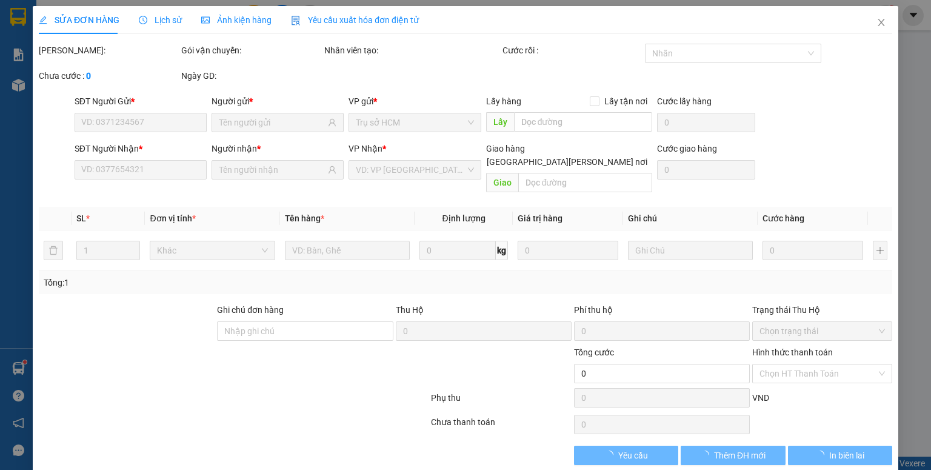
type input "0815666657"
type input "đạt"
type input "0815666657"
type input "đạt"
type input "600.000"
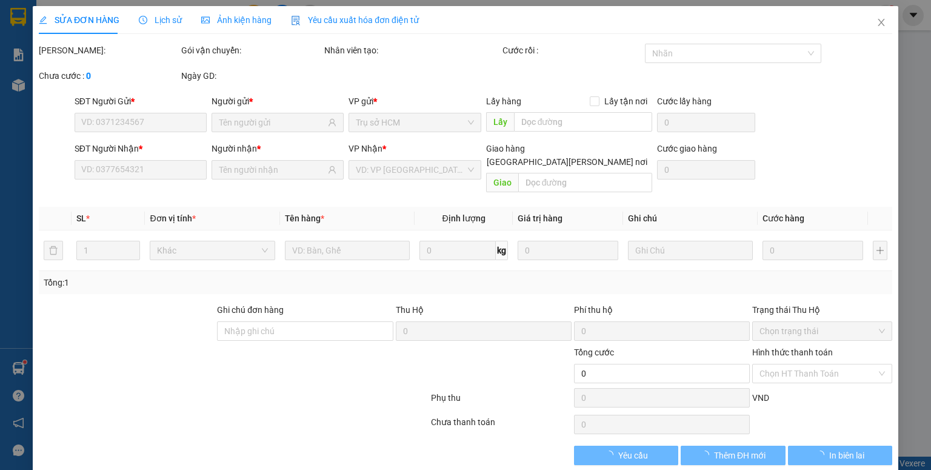
type input "0"
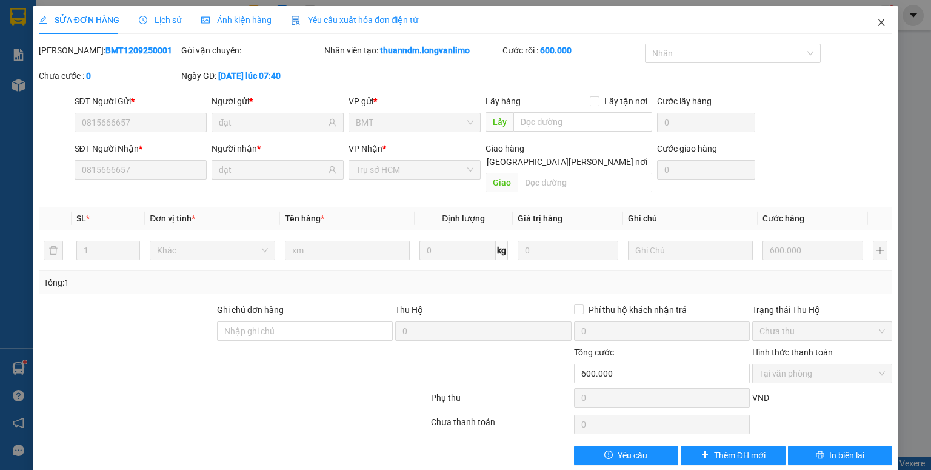
click at [876, 27] on icon "close" at bounding box center [881, 23] width 10 height 10
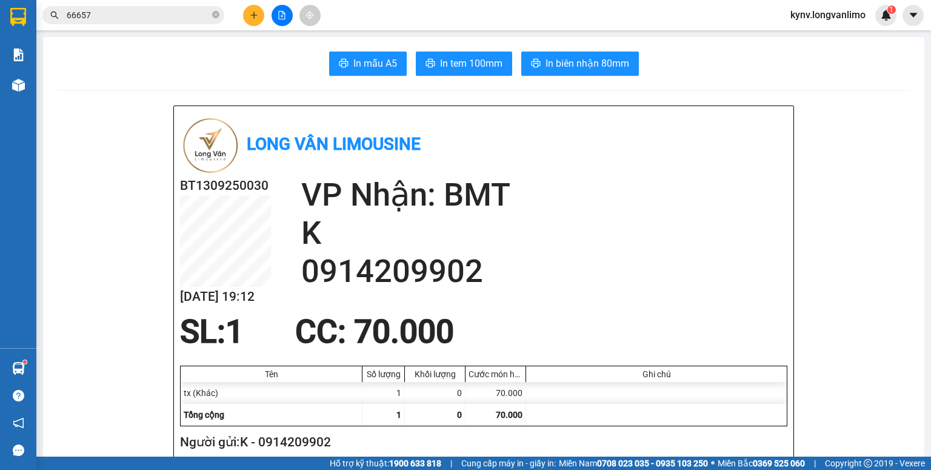
click at [190, 12] on input "66657" at bounding box center [138, 14] width 143 height 13
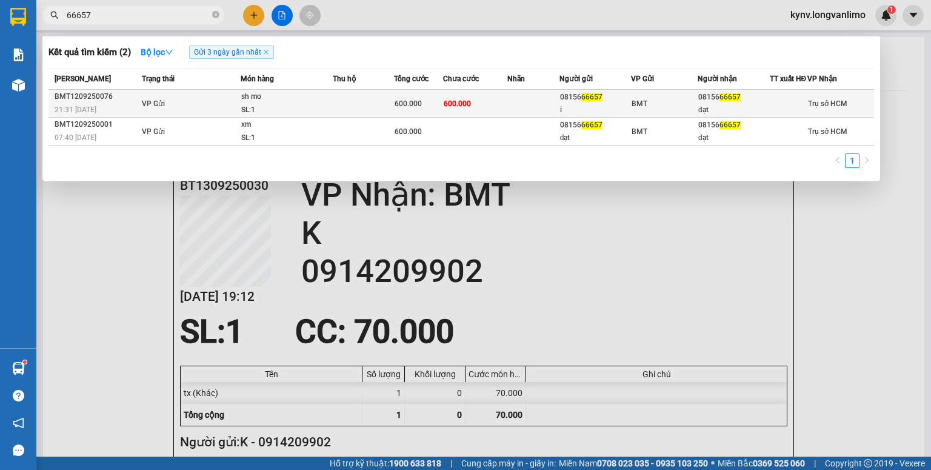
click at [458, 118] on td "600.000" at bounding box center [475, 104] width 64 height 28
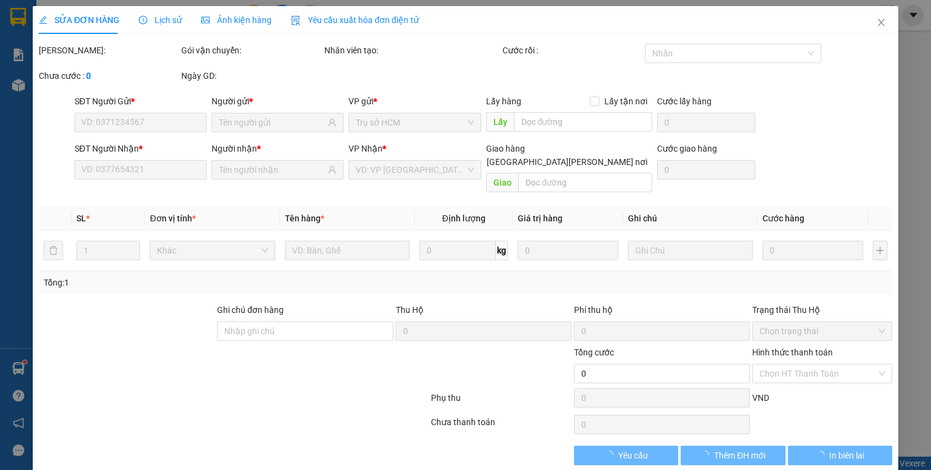
type input "0815666657"
type input "i"
type input "0815666657"
type input "đạt"
type input "600.000"
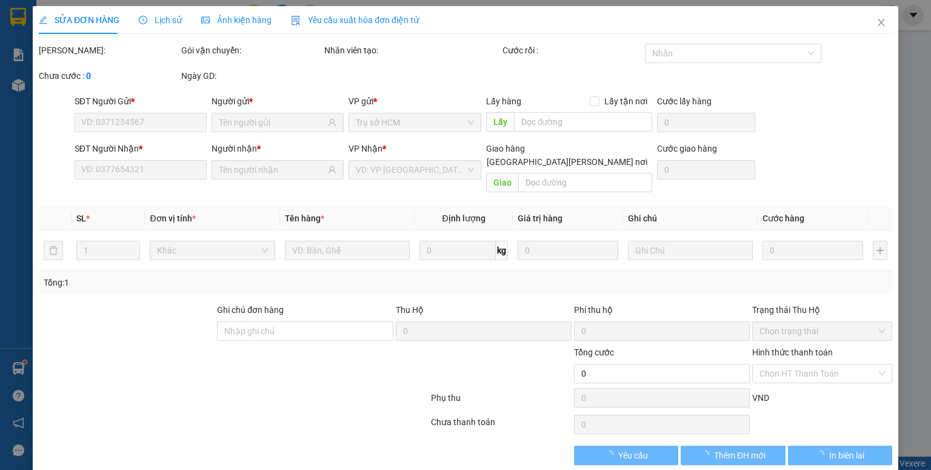
type input "600.000"
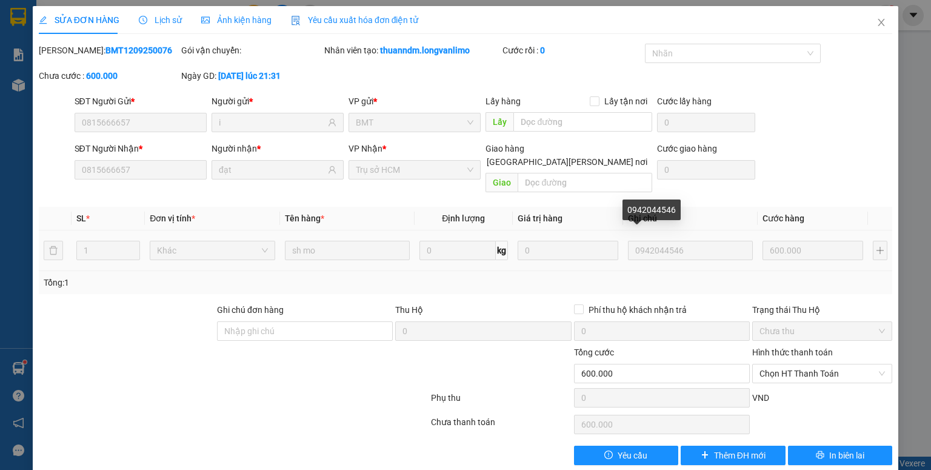
click at [689, 241] on input "0942044546" at bounding box center [690, 250] width 125 height 19
click at [876, 24] on icon "close" at bounding box center [881, 23] width 10 height 10
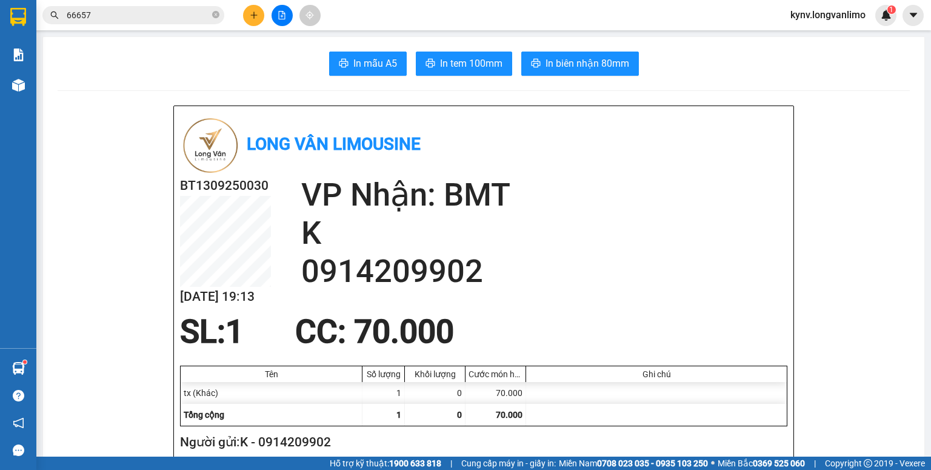
click at [145, 18] on input "66657" at bounding box center [138, 14] width 143 height 13
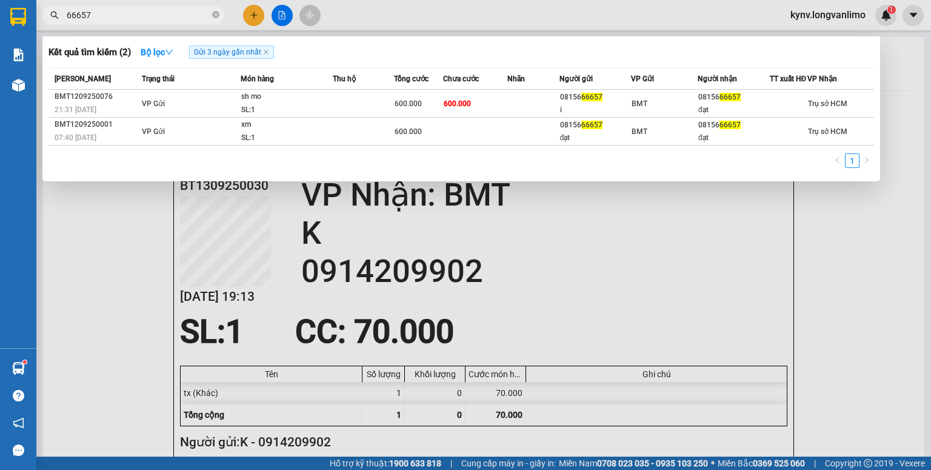
click at [145, 21] on input "66657" at bounding box center [138, 14] width 143 height 13
click at [144, 22] on span "66657" at bounding box center [133, 15] width 182 height 18
click at [145, 22] on span "66657" at bounding box center [133, 15] width 182 height 18
click at [147, 18] on input "66657" at bounding box center [138, 14] width 143 height 13
click at [147, 17] on input "66657" at bounding box center [138, 14] width 143 height 13
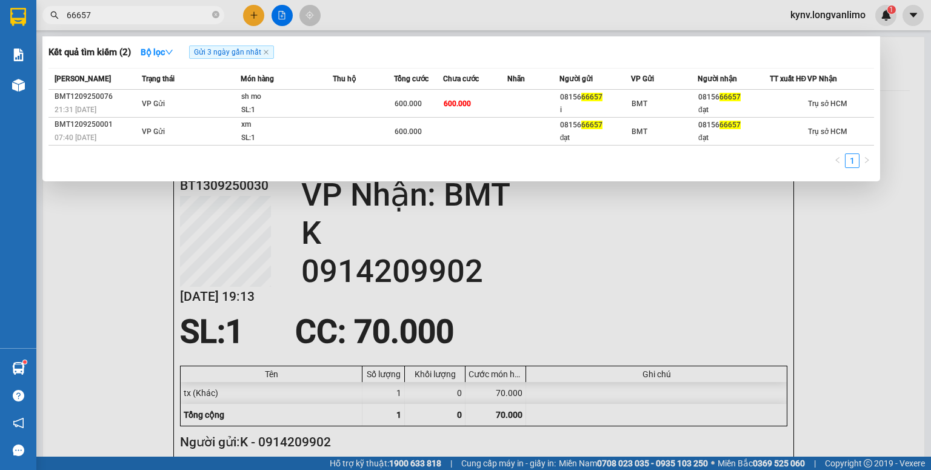
click at [148, 17] on input "66657" at bounding box center [138, 14] width 143 height 13
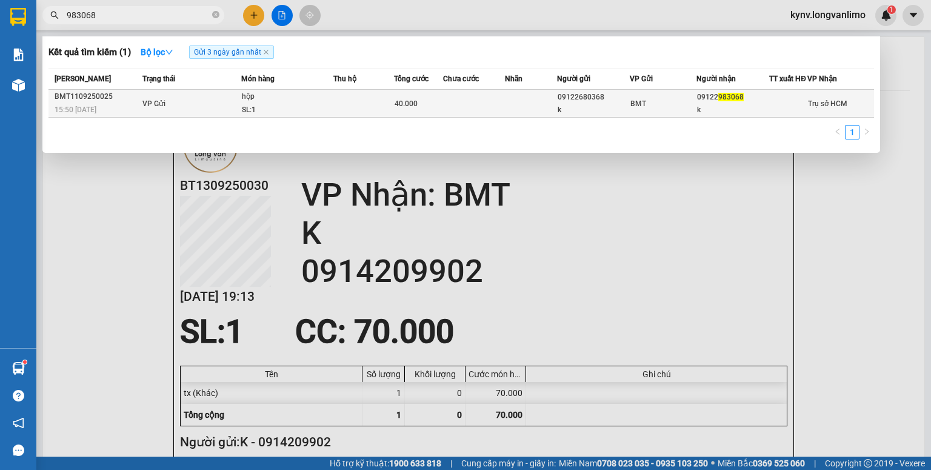
click at [361, 106] on td at bounding box center [363, 104] width 61 height 28
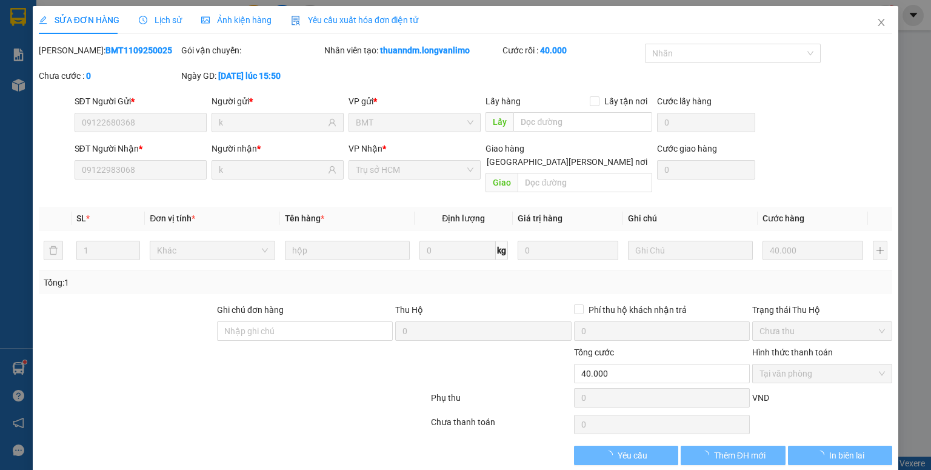
click at [242, 22] on span "Ảnh kiện hàng" at bounding box center [236, 20] width 70 height 10
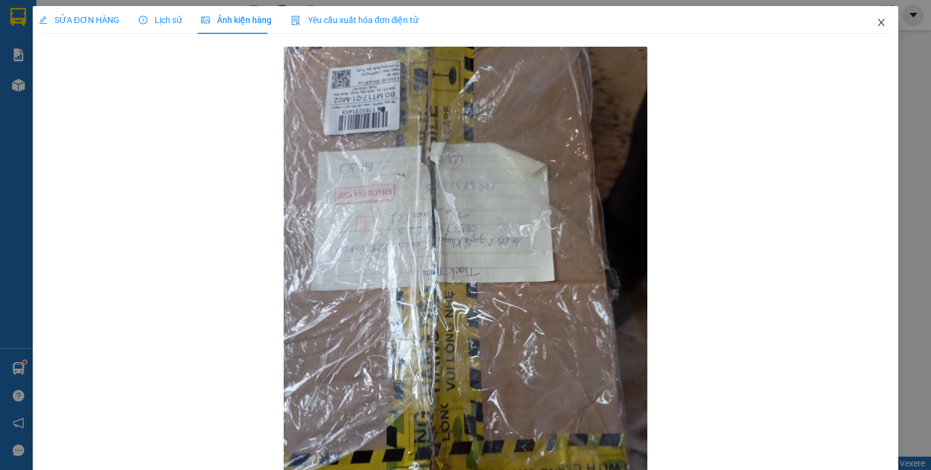
click at [876, 21] on icon "close" at bounding box center [881, 23] width 10 height 10
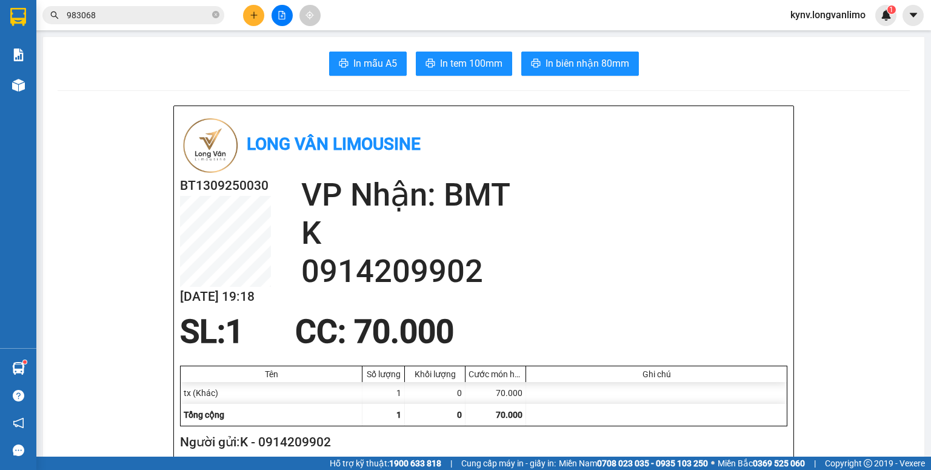
click at [159, 16] on input "983068" at bounding box center [138, 14] width 143 height 13
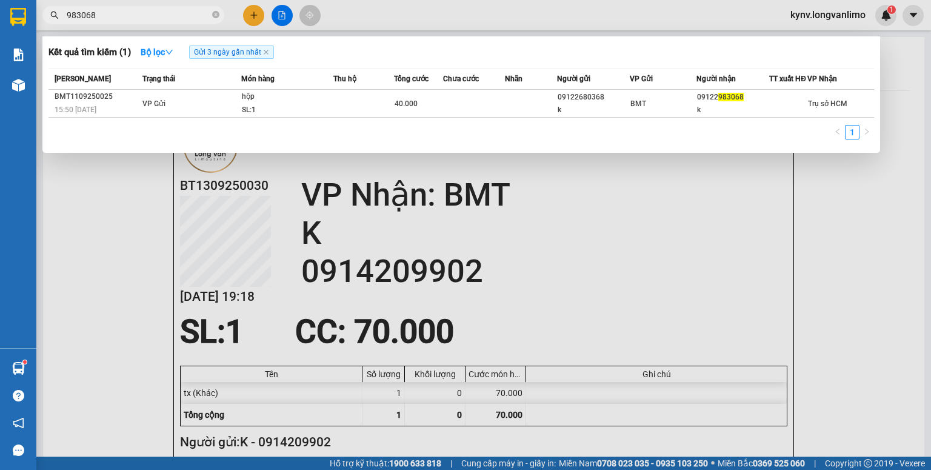
click at [159, 16] on input "983068" at bounding box center [138, 14] width 143 height 13
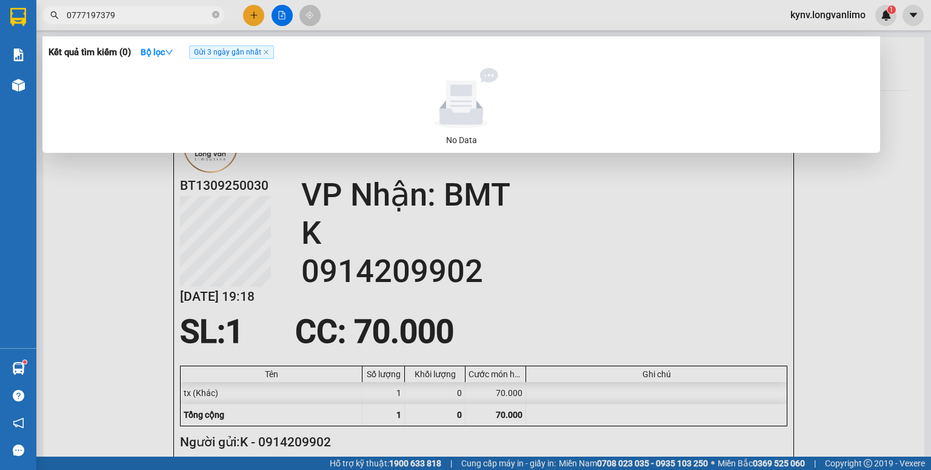
click at [158, 16] on input "0777197379" at bounding box center [138, 14] width 143 height 13
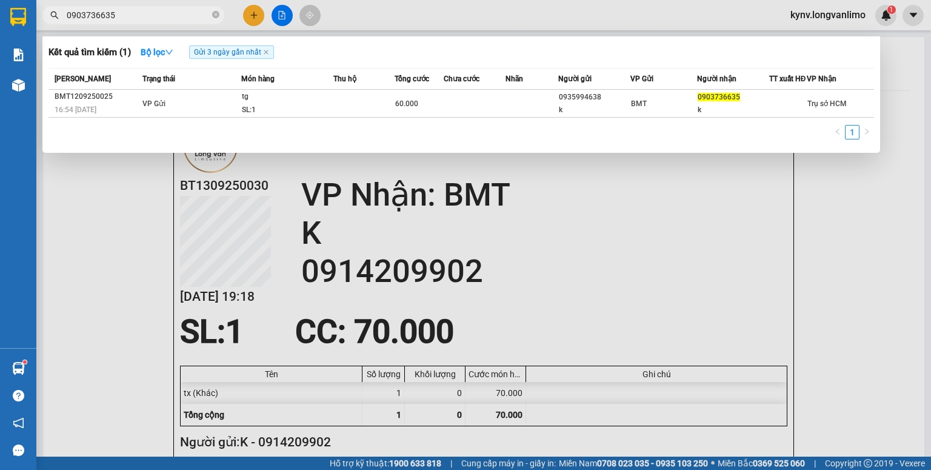
type input "0903736635"
click at [440, 125] on div "Mã ĐH Trạng thái Món hàng Thu hộ Tổng cước Chưa cước Nhãn Người gửi VP Gửi Ngườ…" at bounding box center [461, 107] width 826 height 79
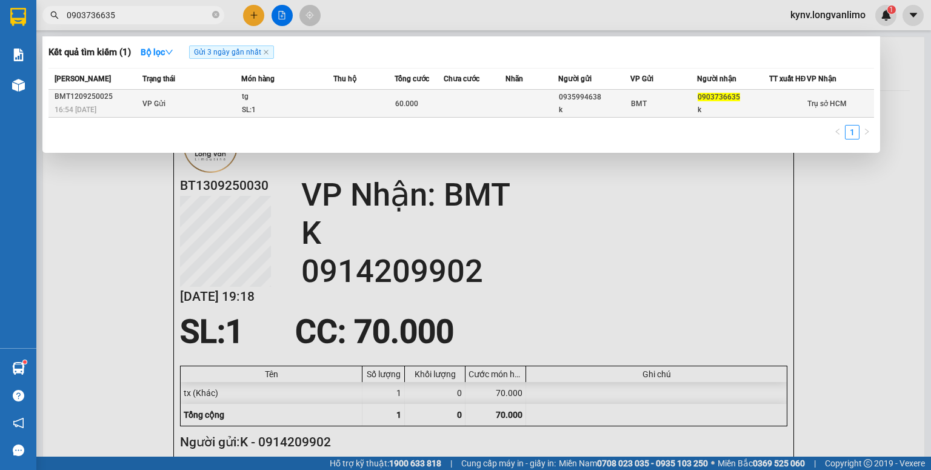
click at [434, 118] on td "60.000" at bounding box center [419, 104] width 48 height 28
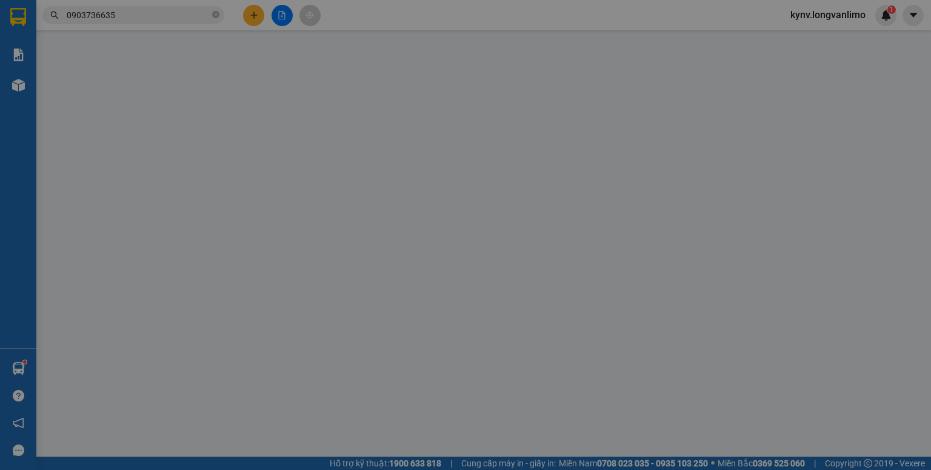
click at [233, 19] on span "Ảnh kiện hàng" at bounding box center [236, 20] width 70 height 10
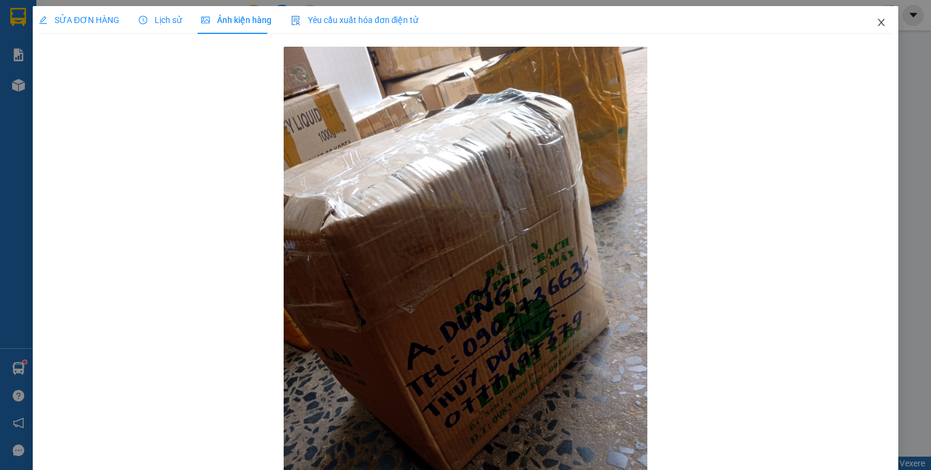
click at [876, 21] on icon "close" at bounding box center [881, 23] width 10 height 10
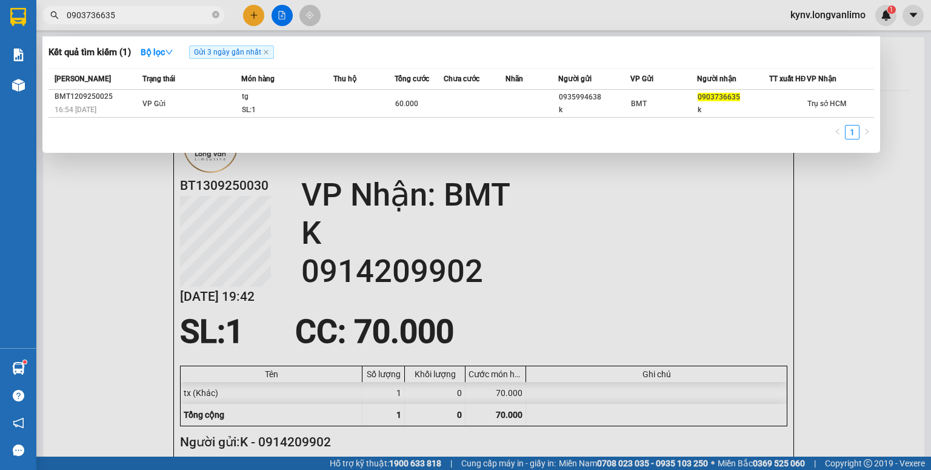
click at [192, 11] on input "0903736635" at bounding box center [138, 14] width 143 height 13
click at [216, 13] on icon "close-circle" at bounding box center [215, 14] width 7 height 7
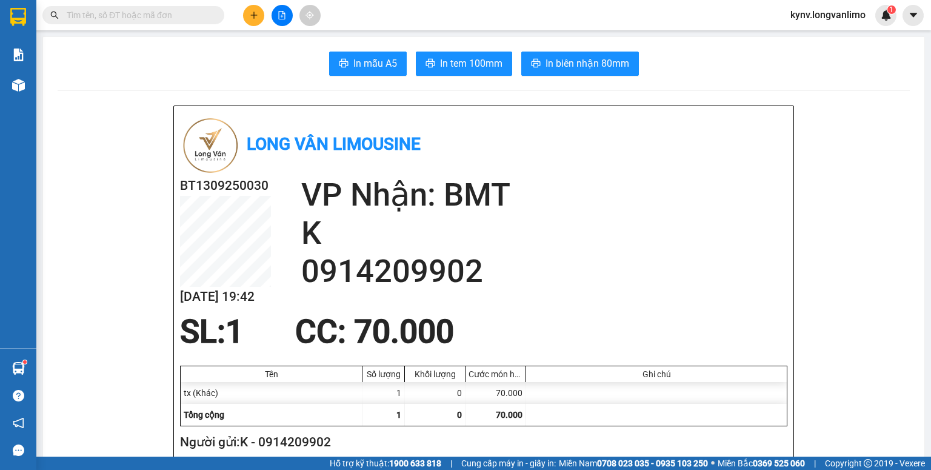
click at [278, 12] on icon "file-add" at bounding box center [282, 15] width 8 height 8
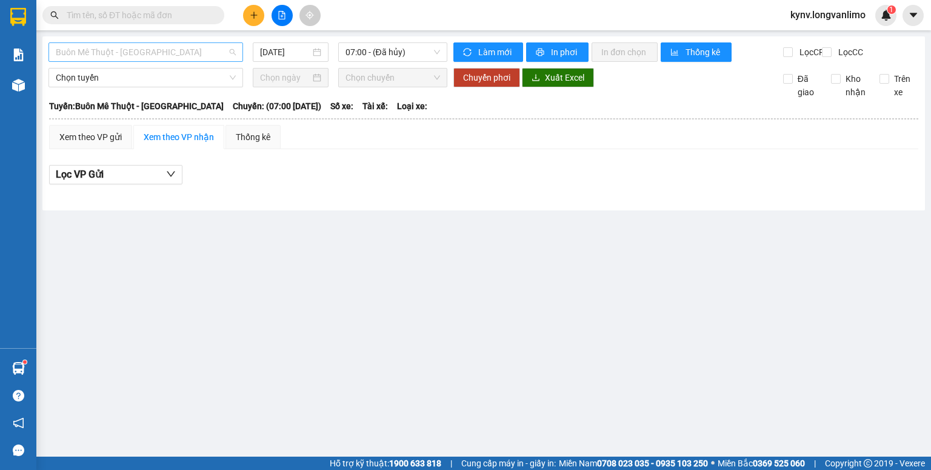
click at [182, 53] on span "Buôn Mê Thuột - Đà Lạt" at bounding box center [146, 52] width 180 height 18
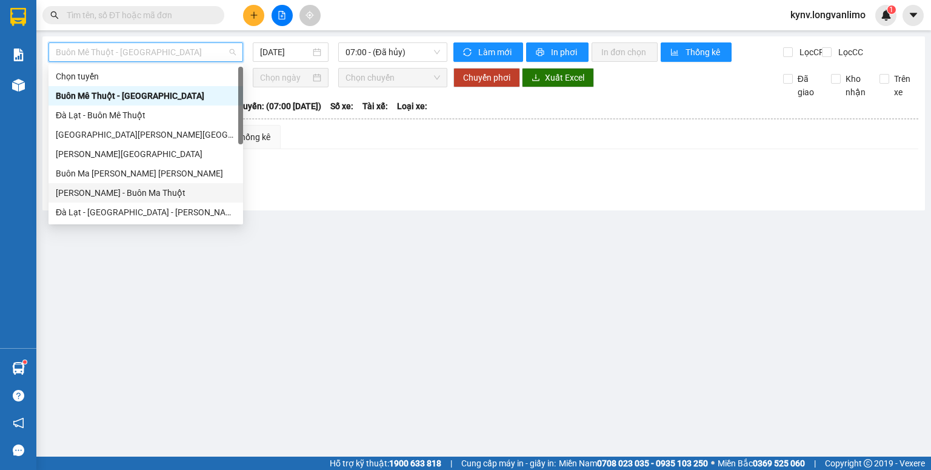
click at [164, 188] on div "Hồ Chí Minh - Buôn Ma Thuột" at bounding box center [146, 192] width 180 height 13
type input "[DATE]"
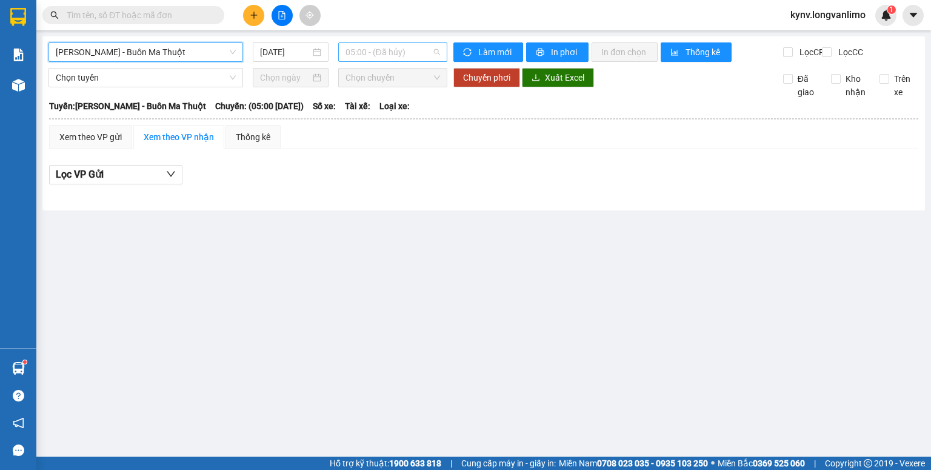
click at [385, 45] on span "05:00 - (Đã hủy)" at bounding box center [392, 52] width 95 height 18
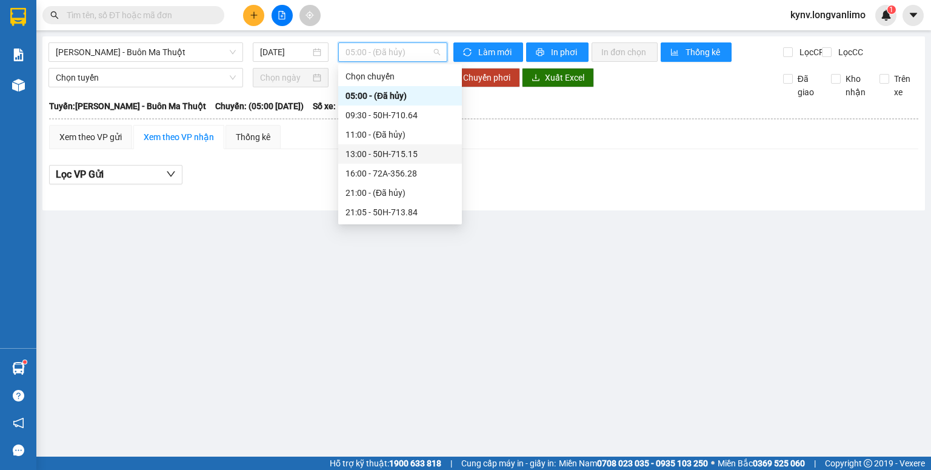
click at [532, 162] on div "Xem theo VP gửi Xem theo VP nhận Thống kê Lọc VP Gửi" at bounding box center [483, 161] width 869 height 73
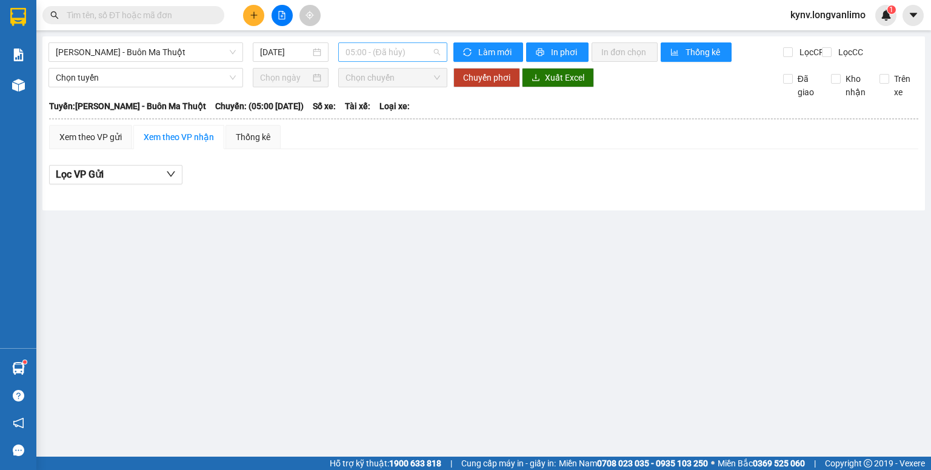
click at [426, 52] on span "05:00 - (Đã hủy)" at bounding box center [392, 52] width 95 height 18
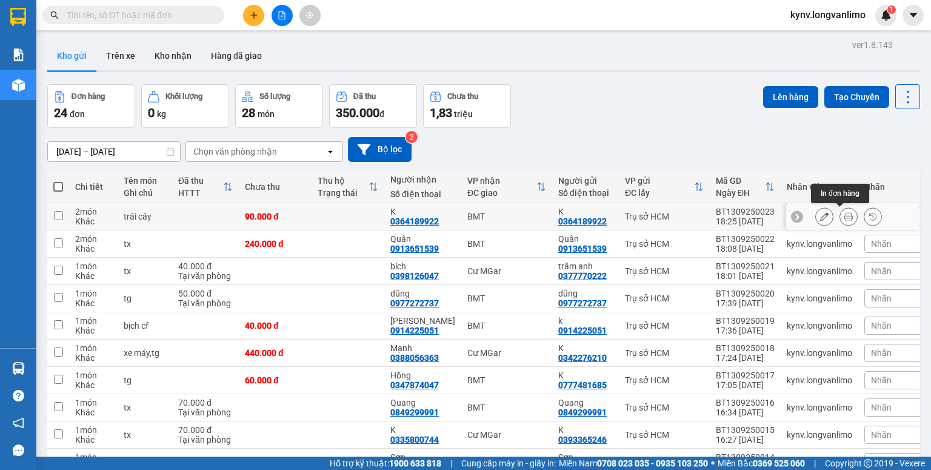
click at [844, 218] on icon at bounding box center [848, 216] width 8 height 8
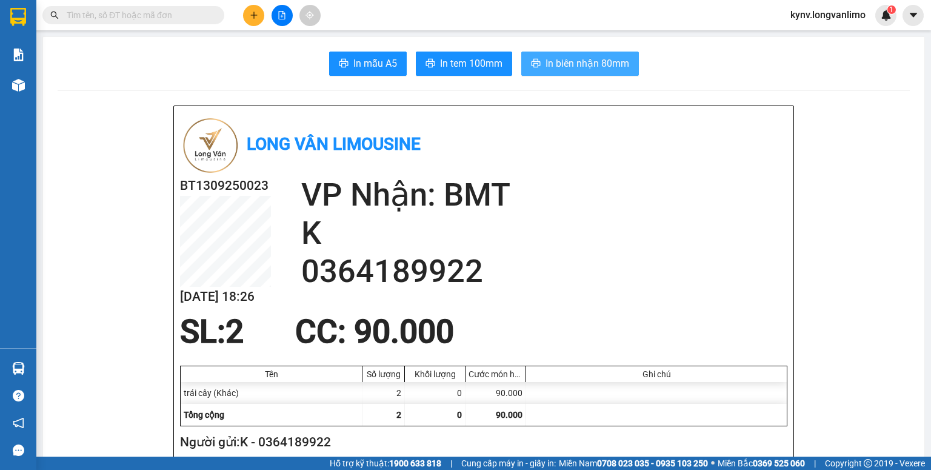
click at [562, 54] on button "In biên nhận 80mm" at bounding box center [580, 64] width 118 height 24
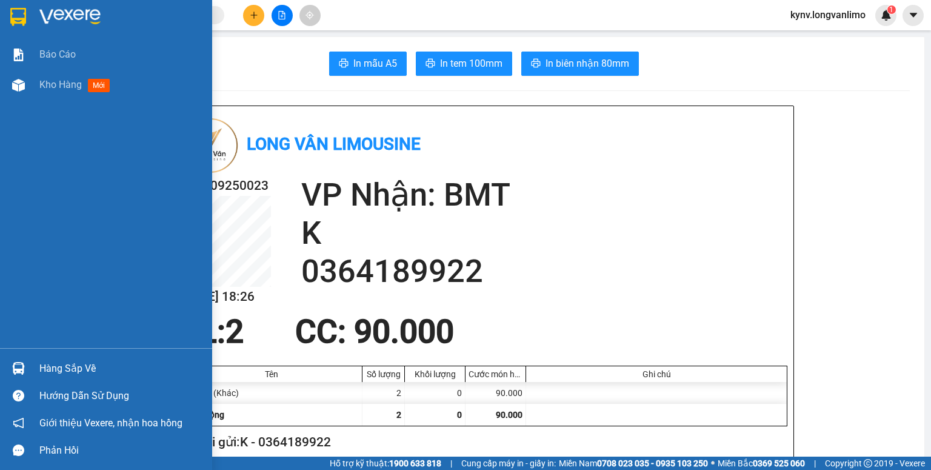
drag, startPoint x: 33, startPoint y: 15, endPoint x: 232, endPoint y: 32, distance: 199.5
click at [32, 15] on div at bounding box center [106, 19] width 212 height 39
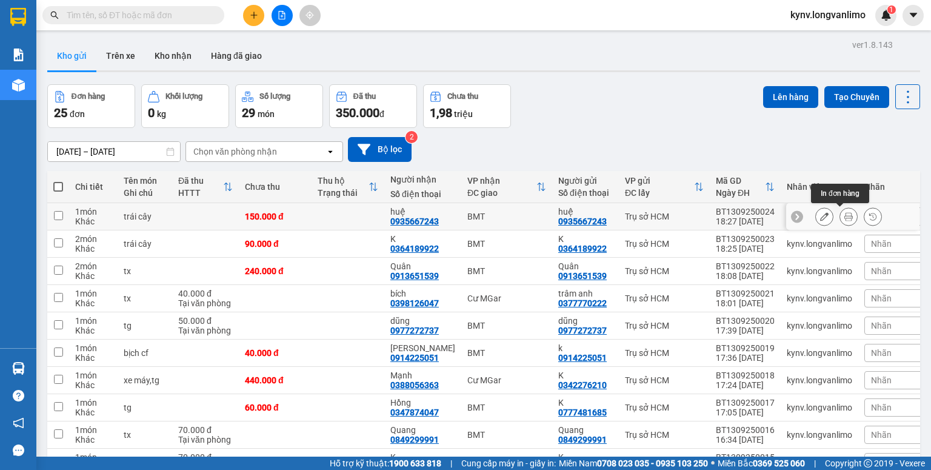
click at [844, 216] on icon at bounding box center [848, 216] width 8 height 8
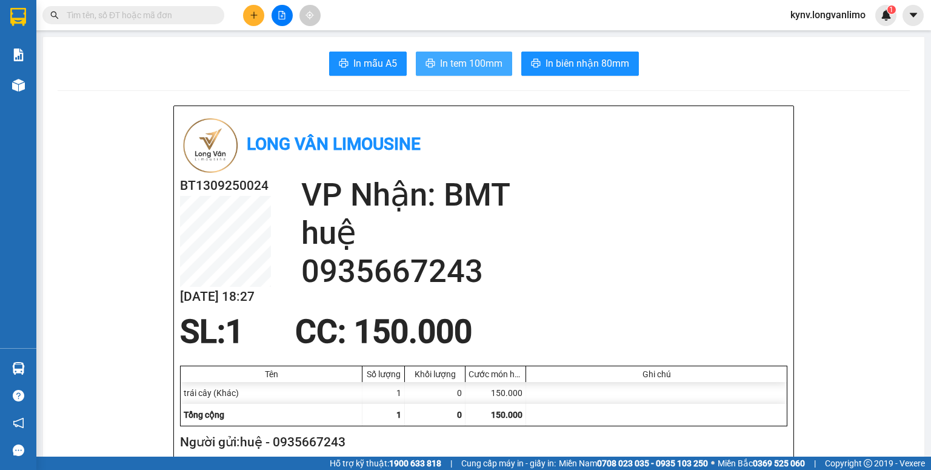
click at [484, 59] on span "In tem 100mm" at bounding box center [471, 63] width 62 height 15
click at [37, 18] on div at bounding box center [118, 15] width 236 height 18
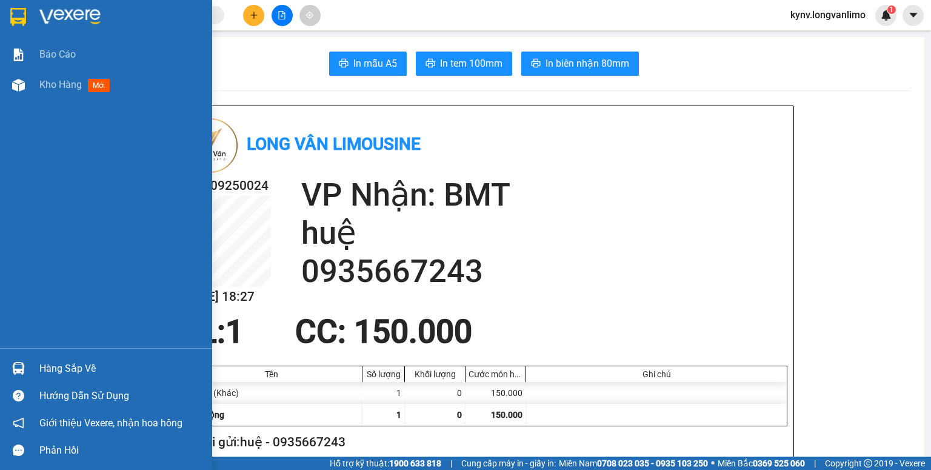
click at [31, 17] on div at bounding box center [106, 19] width 212 height 39
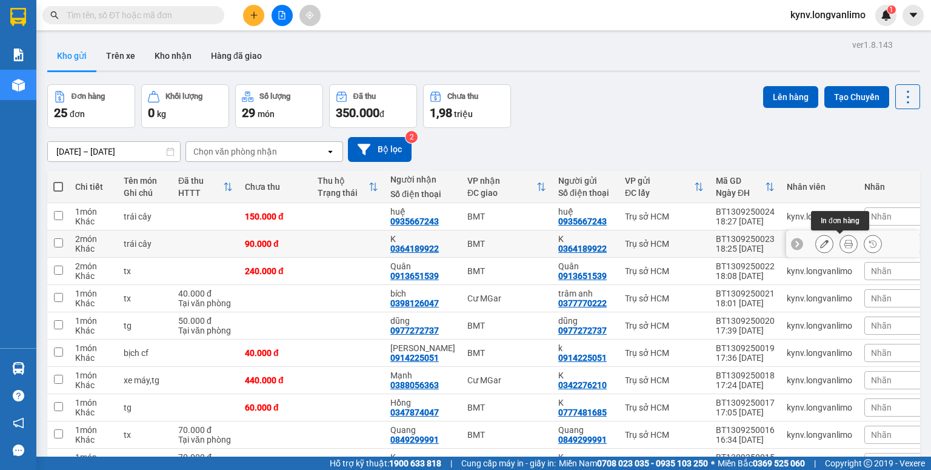
click at [844, 241] on icon at bounding box center [848, 243] width 8 height 8
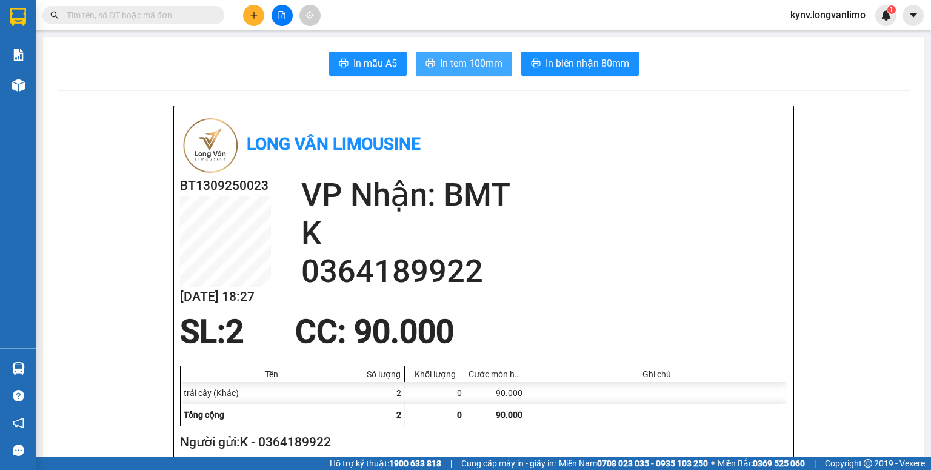
click at [495, 73] on button "In tem 100mm" at bounding box center [464, 64] width 96 height 24
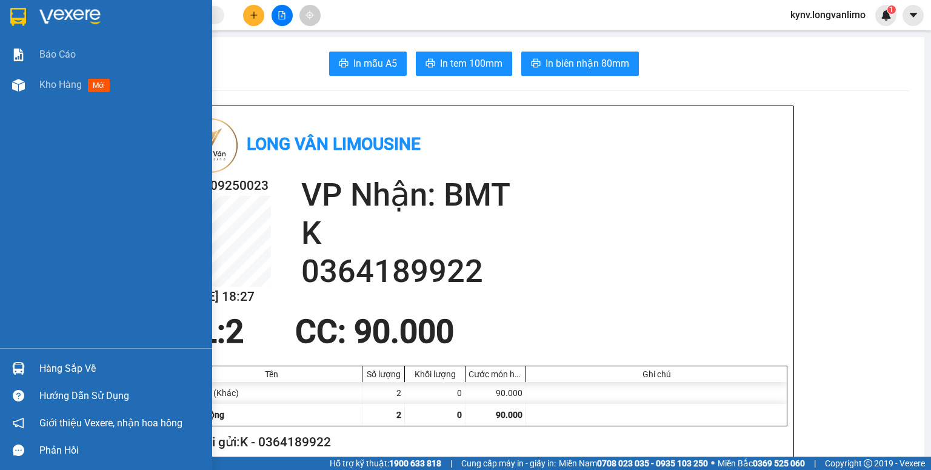
drag, startPoint x: 47, startPoint y: 12, endPoint x: 236, endPoint y: 3, distance: 189.3
click at [48, 12] on img at bounding box center [69, 17] width 61 height 18
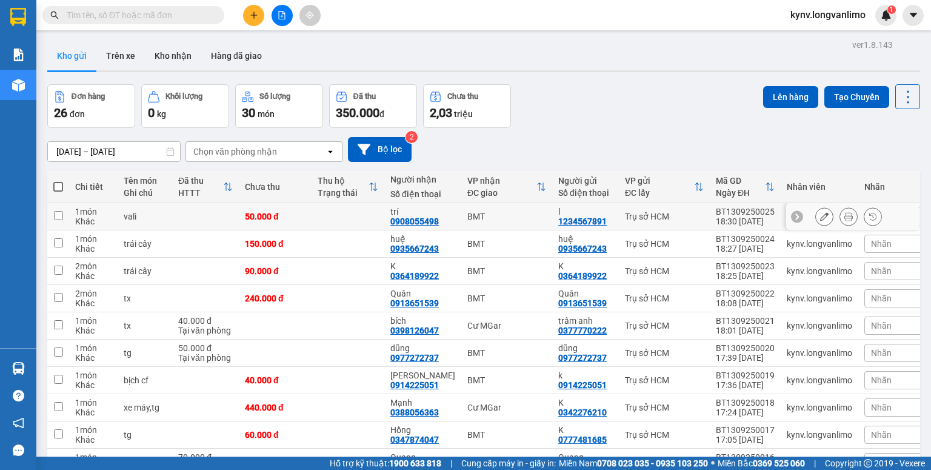
click at [844, 212] on icon at bounding box center [848, 216] width 8 height 8
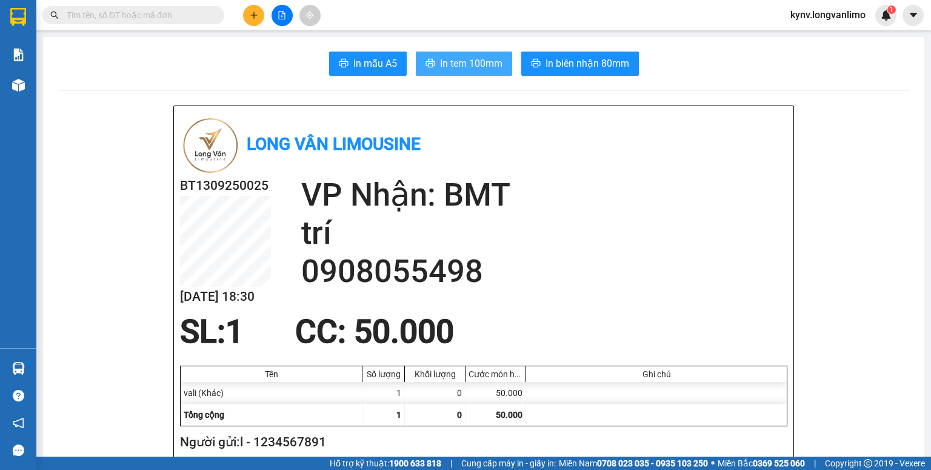
click at [455, 58] on span "In tem 100mm" at bounding box center [471, 63] width 62 height 15
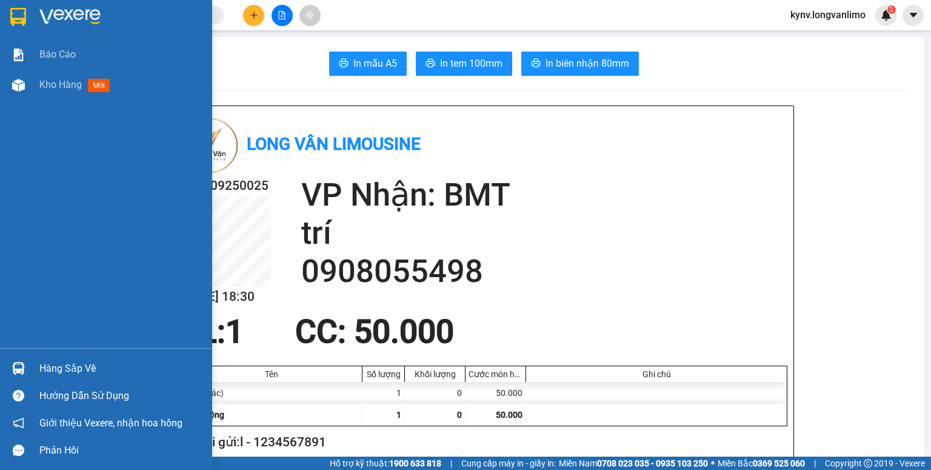
click at [16, 24] on img at bounding box center [18, 17] width 16 height 18
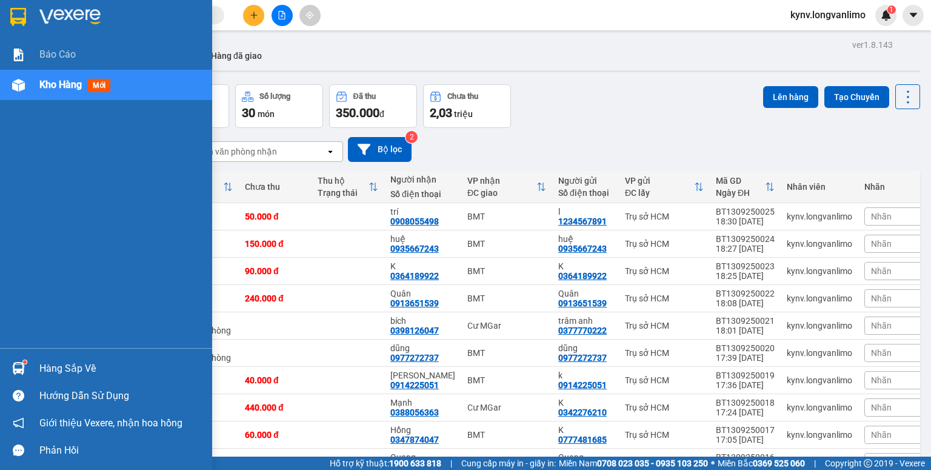
click at [11, 16] on img at bounding box center [18, 17] width 16 height 18
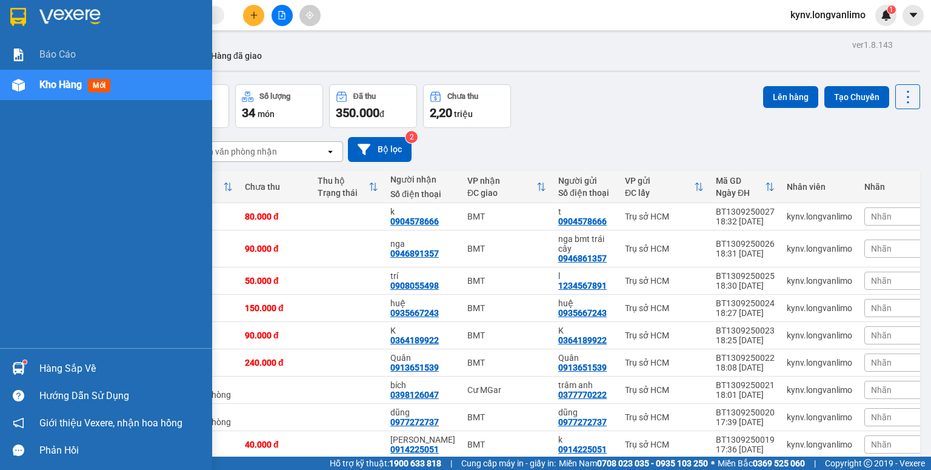
click at [20, 23] on img at bounding box center [18, 17] width 16 height 18
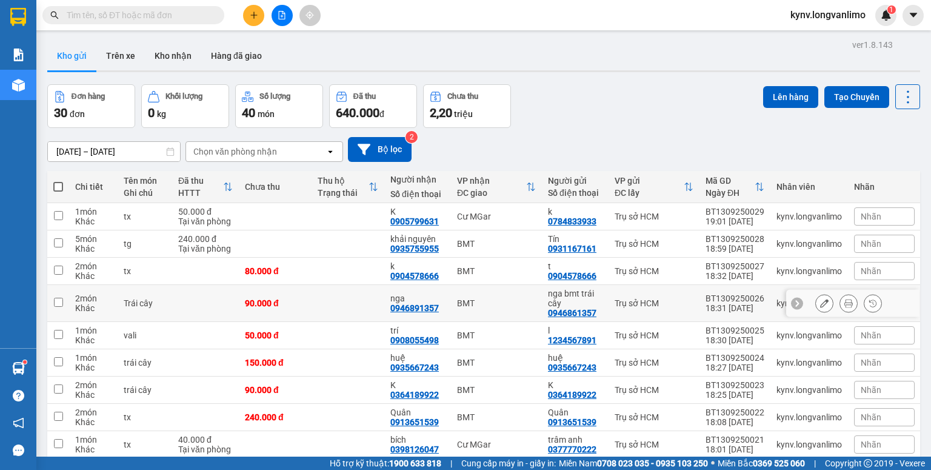
scroll to position [81, 0]
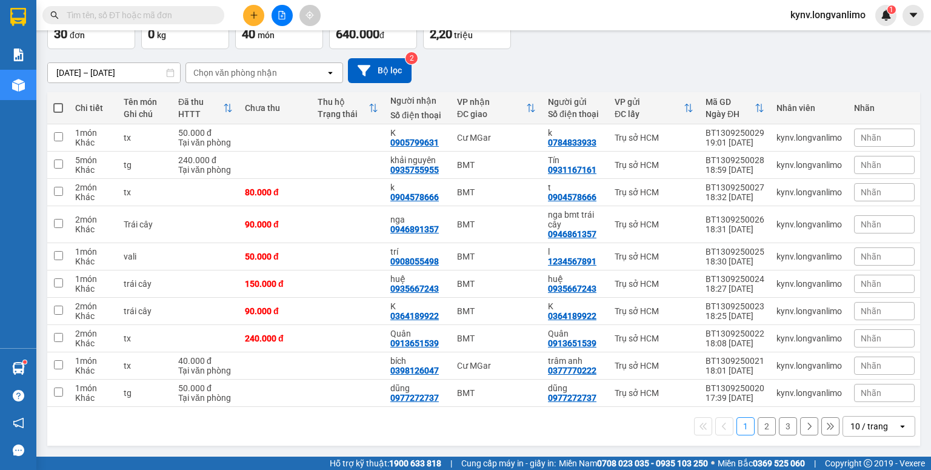
click at [761, 423] on button "2" at bounding box center [767, 426] width 18 height 18
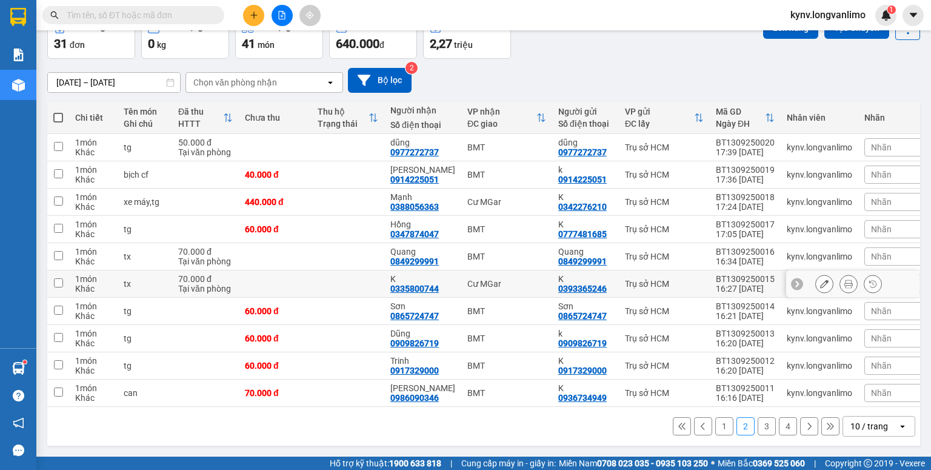
scroll to position [72, 0]
click at [759, 427] on button "3" at bounding box center [767, 426] width 18 height 18
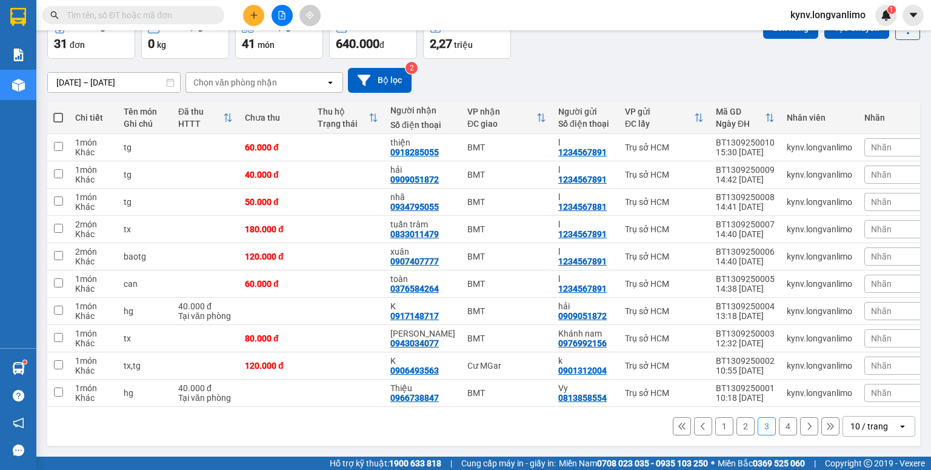
click at [779, 424] on button "4" at bounding box center [788, 426] width 18 height 18
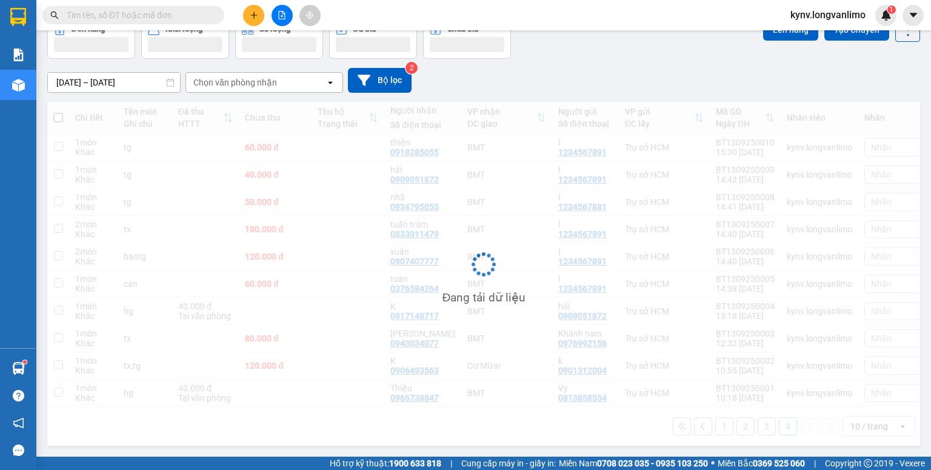
scroll to position [56, 0]
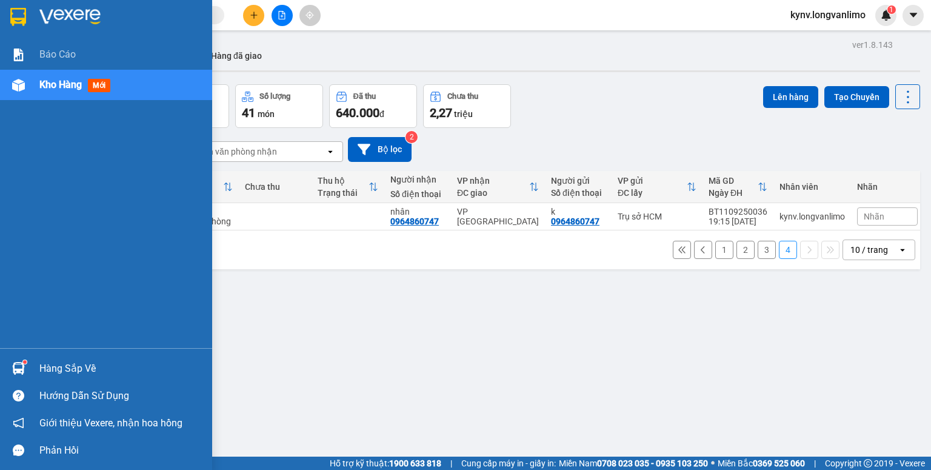
click at [19, 13] on img at bounding box center [18, 17] width 16 height 18
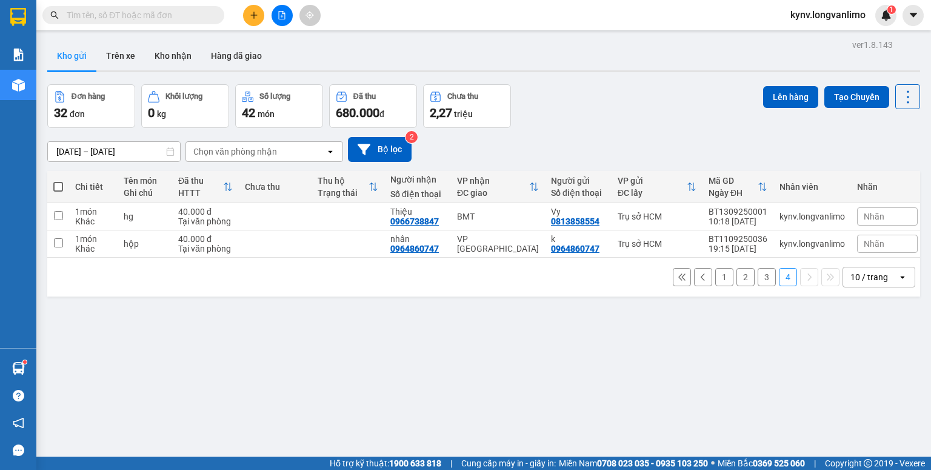
click at [107, 152] on input "[DATE] – [DATE]" at bounding box center [114, 151] width 132 height 19
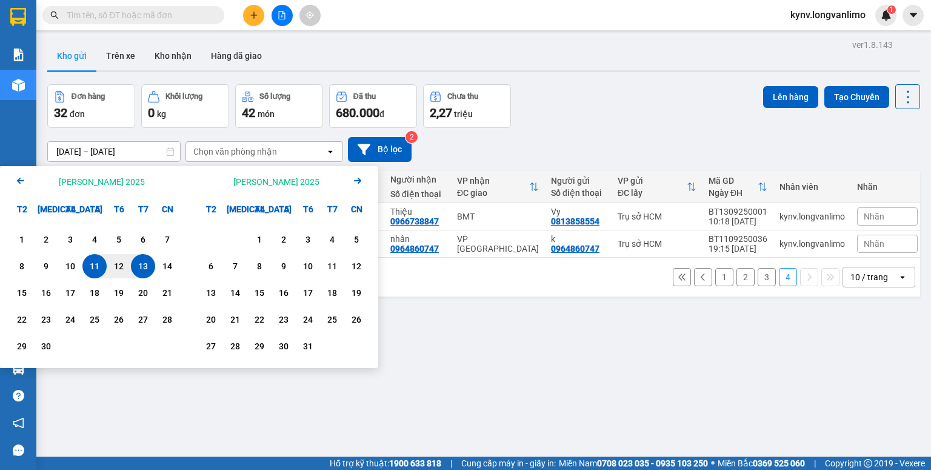
click at [145, 261] on div "13" at bounding box center [143, 266] width 17 height 15
type input "[DATE] – [DATE]"
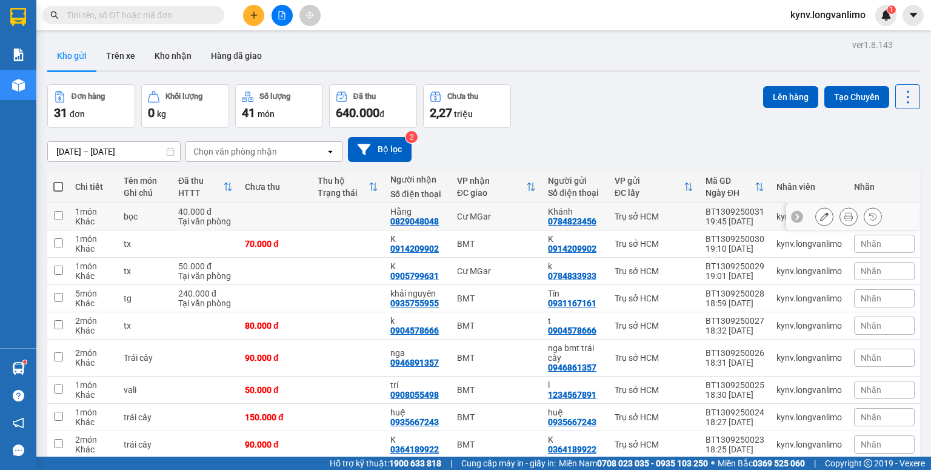
click at [65, 221] on td at bounding box center [58, 216] width 22 height 27
checkbox input "true"
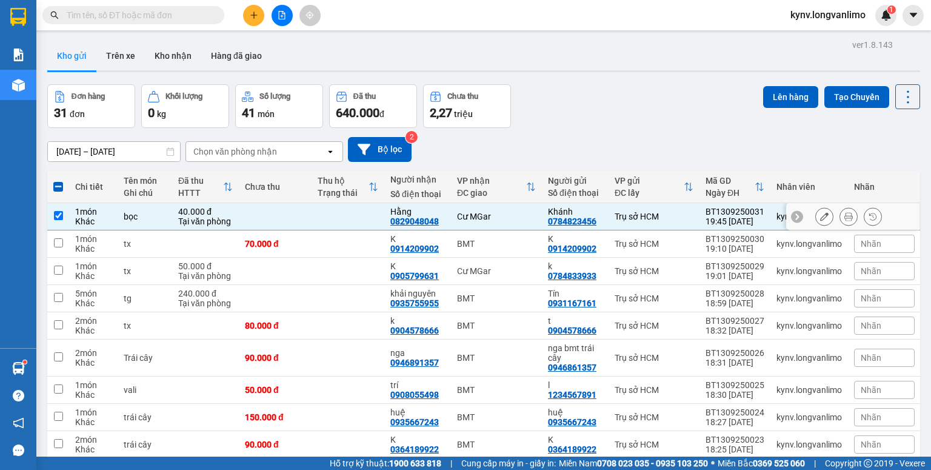
click at [844, 218] on icon at bounding box center [848, 216] width 8 height 8
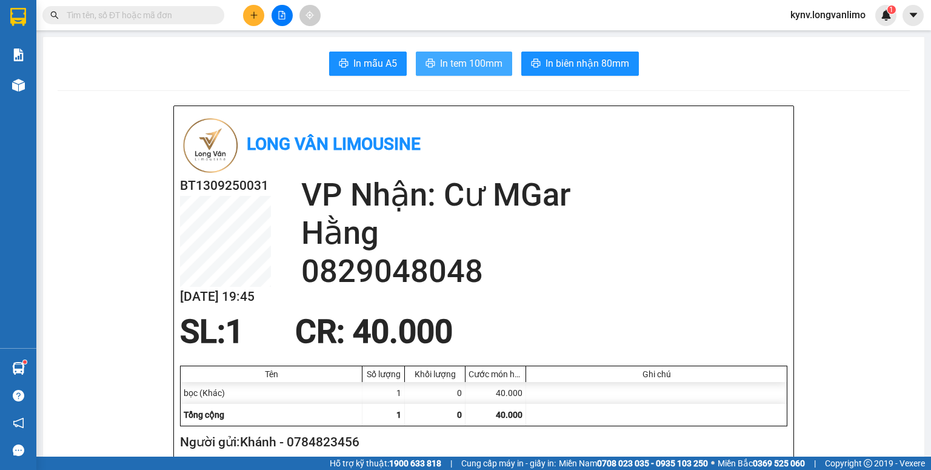
click at [483, 55] on button "In tem 100mm" at bounding box center [464, 64] width 96 height 24
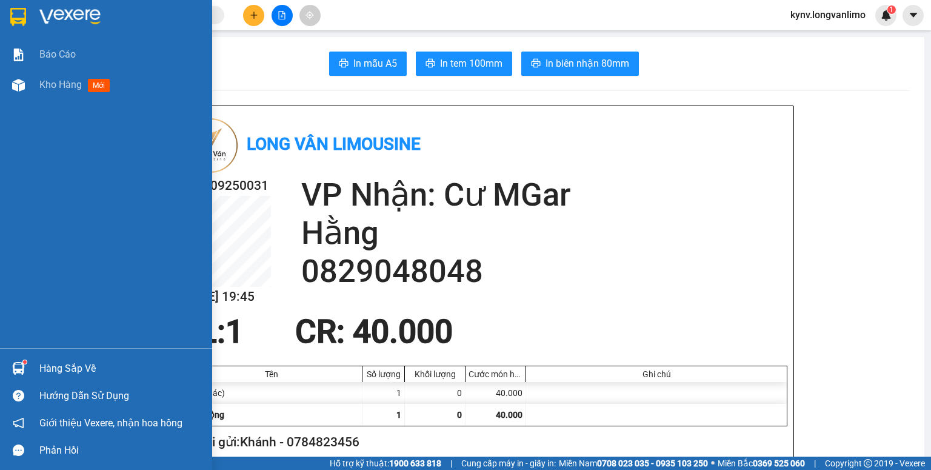
click at [8, 18] on div at bounding box center [18, 16] width 21 height 21
click at [6, 18] on div at bounding box center [106, 19] width 212 height 39
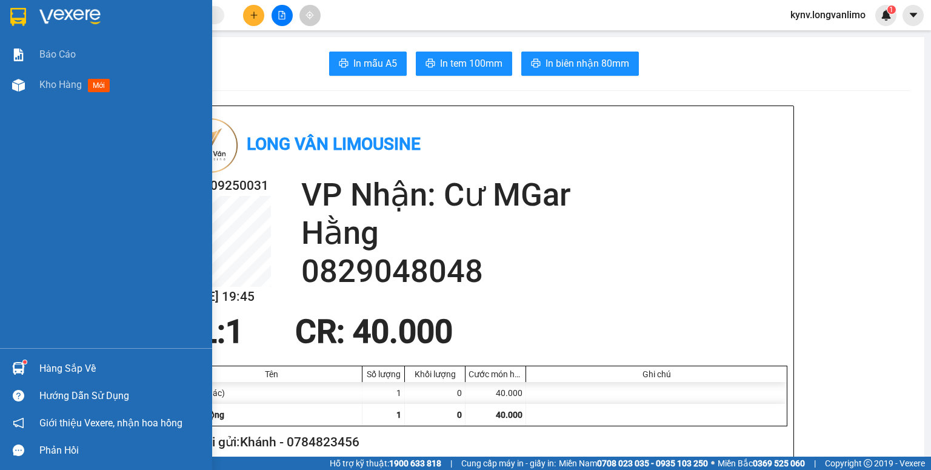
click at [6, 18] on div at bounding box center [106, 19] width 212 height 39
click at [6, 19] on div at bounding box center [106, 19] width 212 height 39
click at [8, 18] on div at bounding box center [18, 16] width 21 height 21
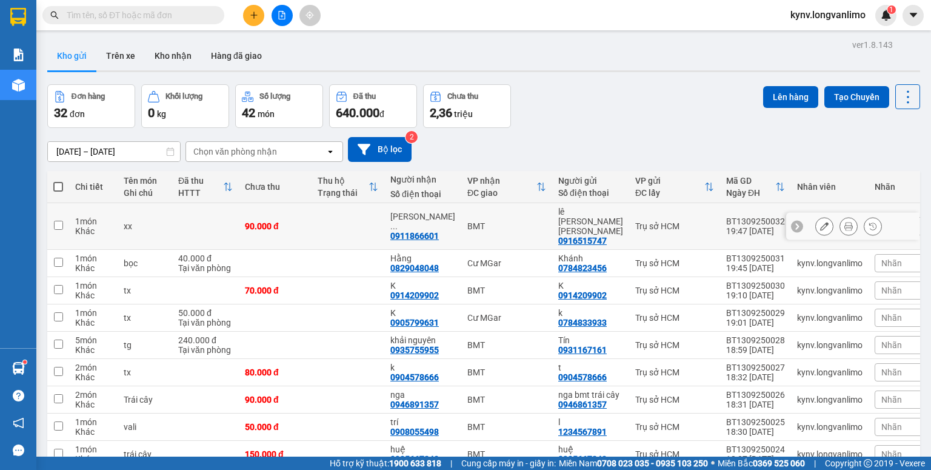
click at [67, 222] on td at bounding box center [58, 226] width 22 height 47
checkbox input "true"
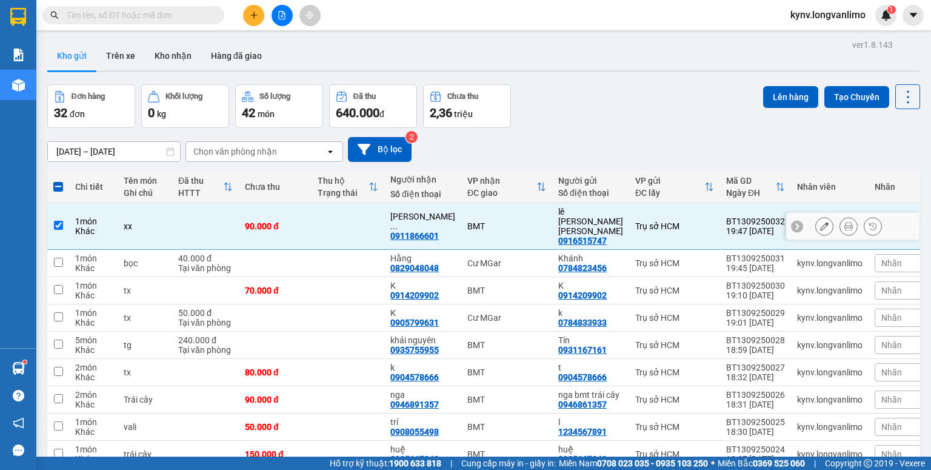
click at [844, 222] on icon at bounding box center [848, 226] width 8 height 8
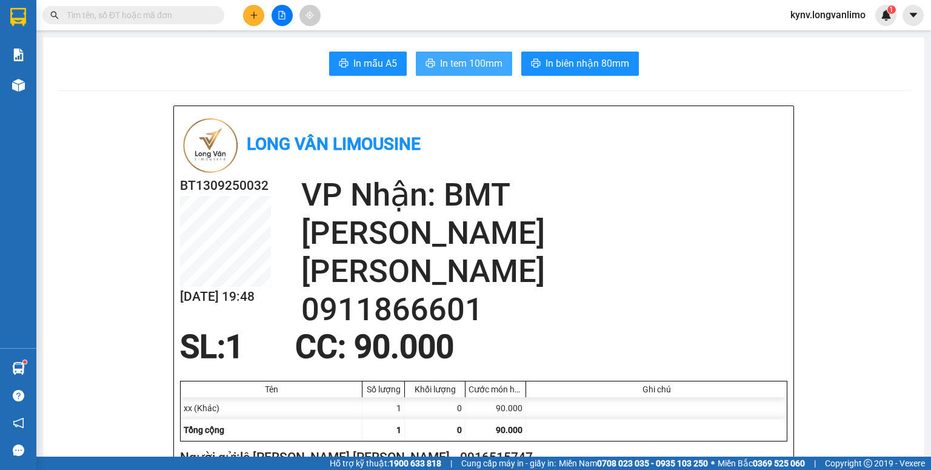
click at [473, 68] on span "In tem 100mm" at bounding box center [471, 63] width 62 height 15
click at [184, 14] on input "text" at bounding box center [138, 14] width 143 height 13
click at [97, 12] on input "text" at bounding box center [138, 14] width 143 height 13
click at [110, 15] on input "text" at bounding box center [138, 14] width 143 height 13
click at [152, 16] on input "text" at bounding box center [138, 14] width 143 height 13
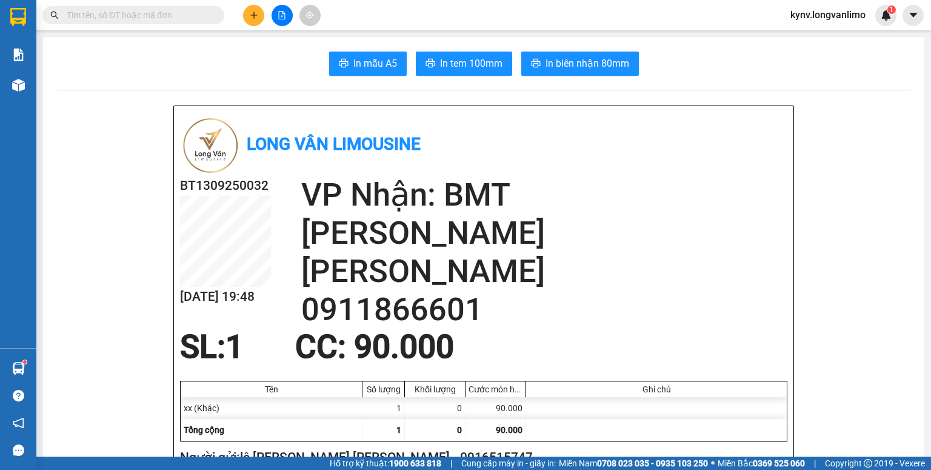
click at [164, 12] on input "text" at bounding box center [138, 14] width 143 height 13
click at [201, 7] on span at bounding box center [133, 15] width 182 height 18
click at [201, 14] on input "text" at bounding box center [138, 14] width 143 height 13
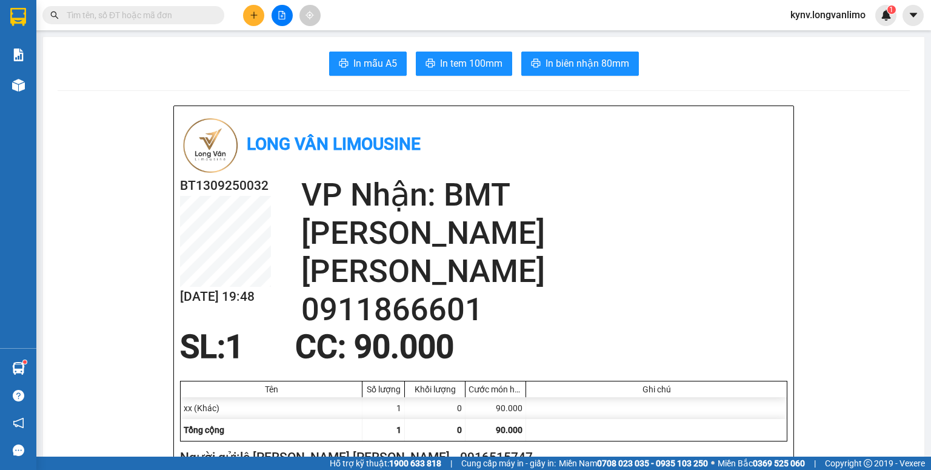
click at [201, 15] on input "text" at bounding box center [138, 14] width 143 height 13
click at [139, 19] on input "text" at bounding box center [138, 14] width 143 height 13
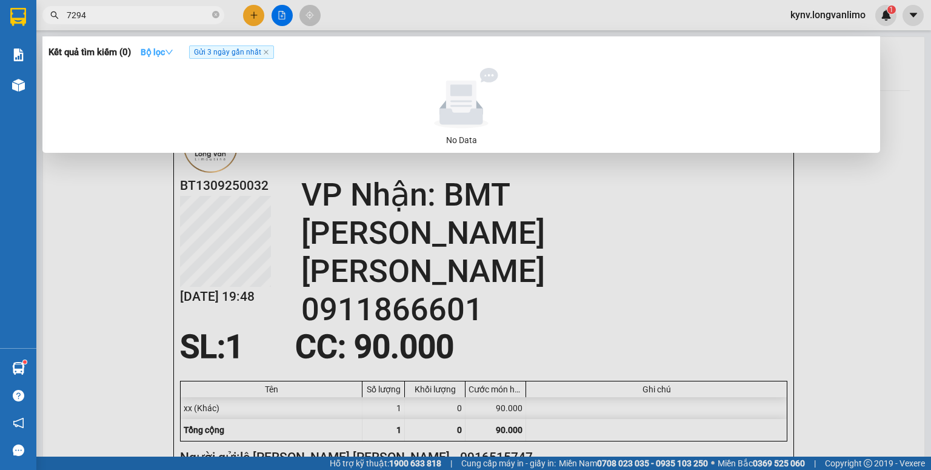
type input "7294"
click at [173, 54] on icon "down" at bounding box center [169, 52] width 8 height 8
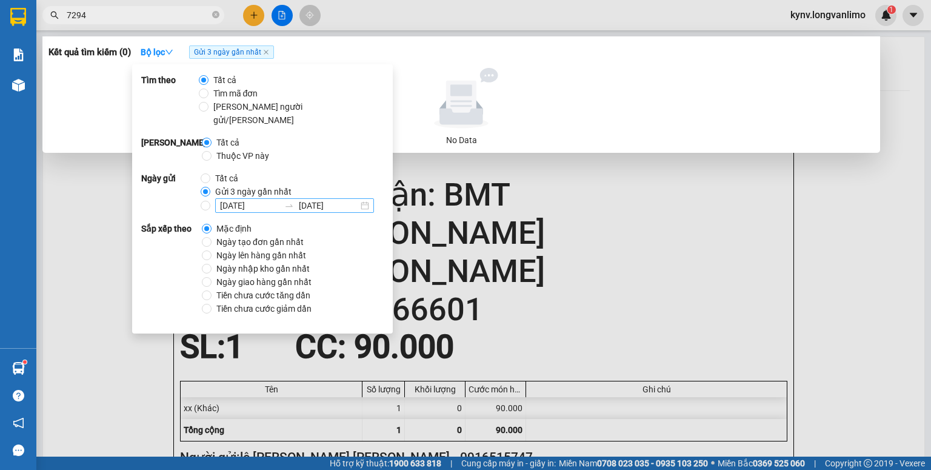
click at [285, 201] on icon "swap-right" at bounding box center [289, 206] width 10 height 10
click at [210, 201] on input "13/09/2025 13/09/2025" at bounding box center [206, 206] width 10 height 10
radio input "true"
radio input "false"
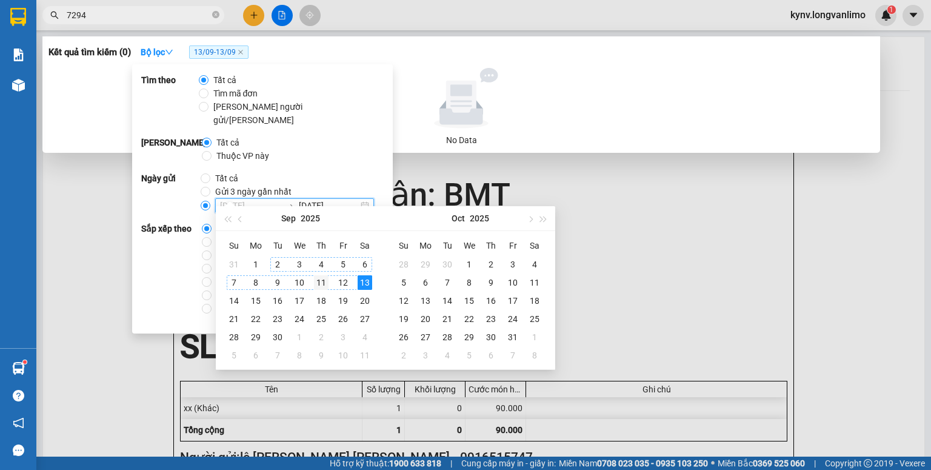
type input "11/09/2025"
click at [324, 283] on div "11" at bounding box center [321, 282] width 15 height 15
type input "[DATE]"
click at [744, 284] on div at bounding box center [465, 235] width 931 height 470
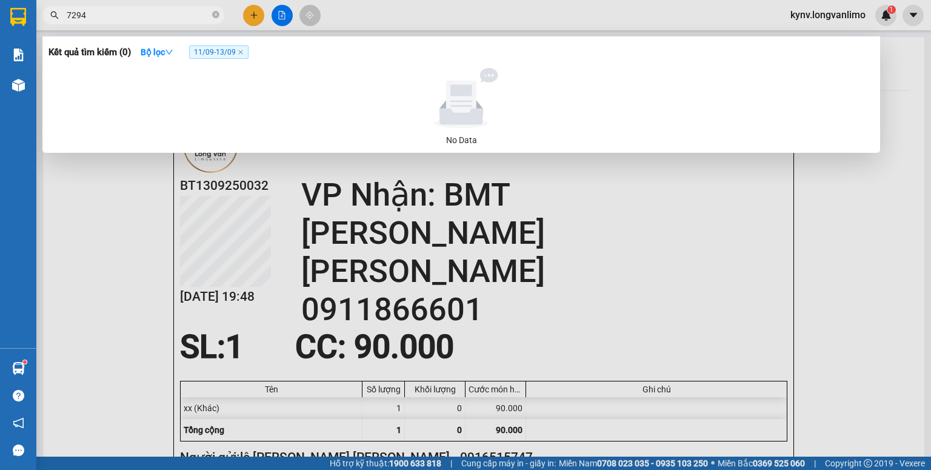
click at [150, 18] on input "7294" at bounding box center [138, 14] width 143 height 13
click at [138, 204] on div at bounding box center [465, 235] width 931 height 470
click at [162, 12] on input "7294" at bounding box center [138, 14] width 143 height 13
click at [213, 18] on icon "close-circle" at bounding box center [215, 14] width 7 height 7
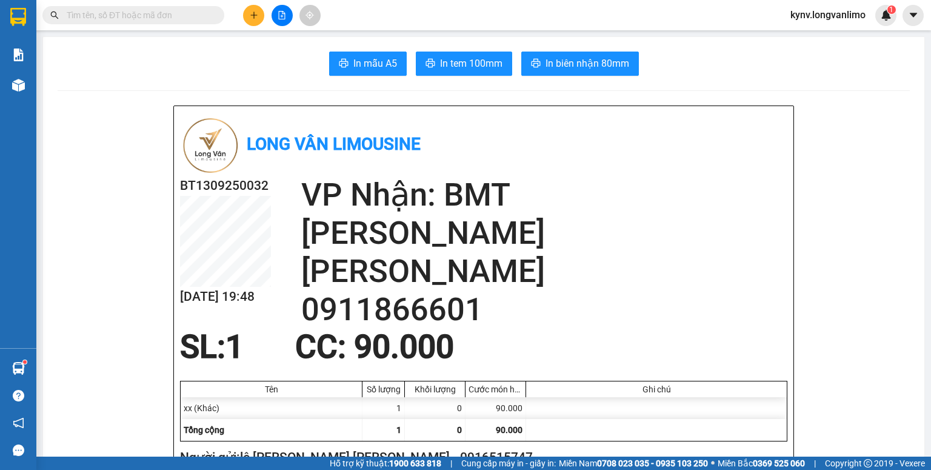
click at [107, 15] on input "text" at bounding box center [138, 14] width 143 height 13
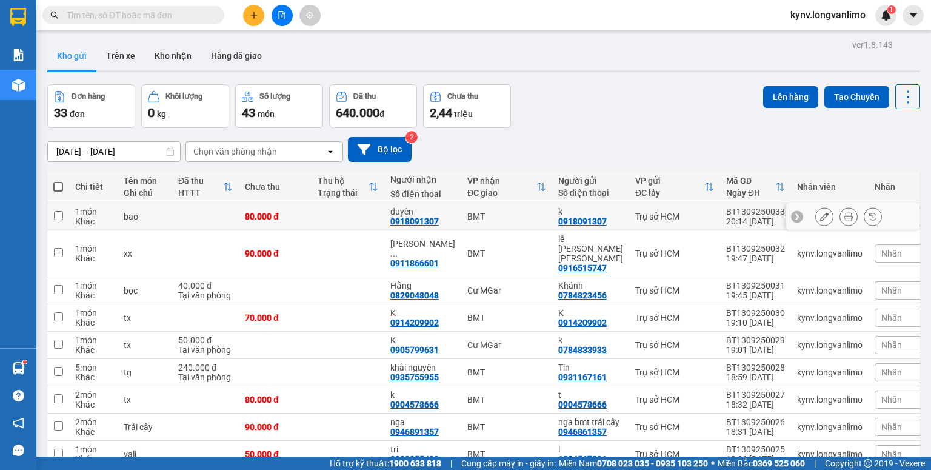
click at [58, 211] on input "checkbox" at bounding box center [58, 215] width 9 height 9
checkbox input "true"
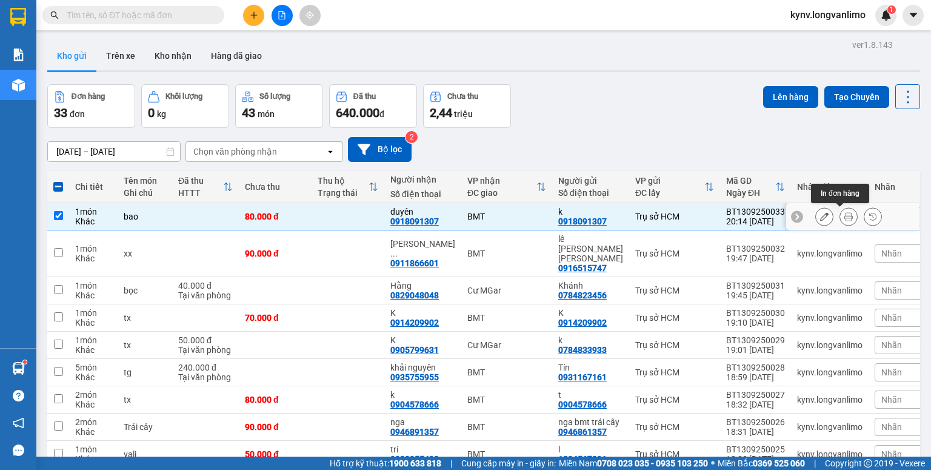
click at [844, 215] on icon at bounding box center [848, 216] width 8 height 8
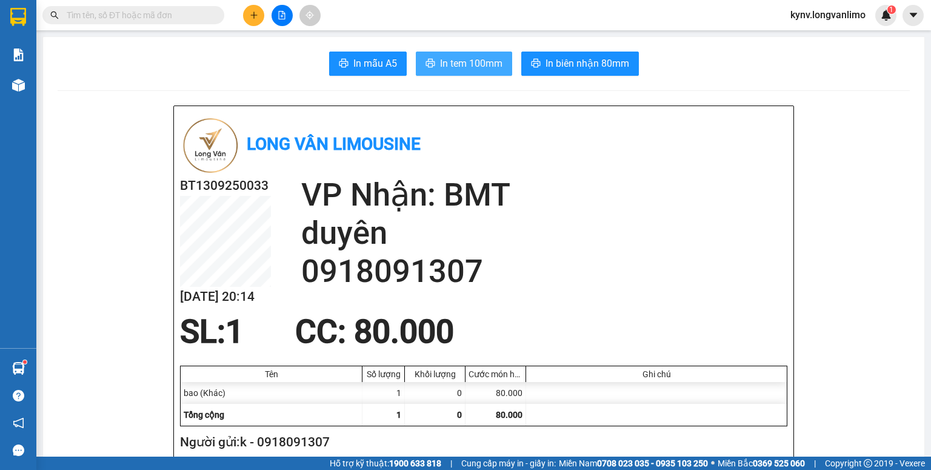
click at [473, 66] on span "In tem 100mm" at bounding box center [471, 63] width 62 height 15
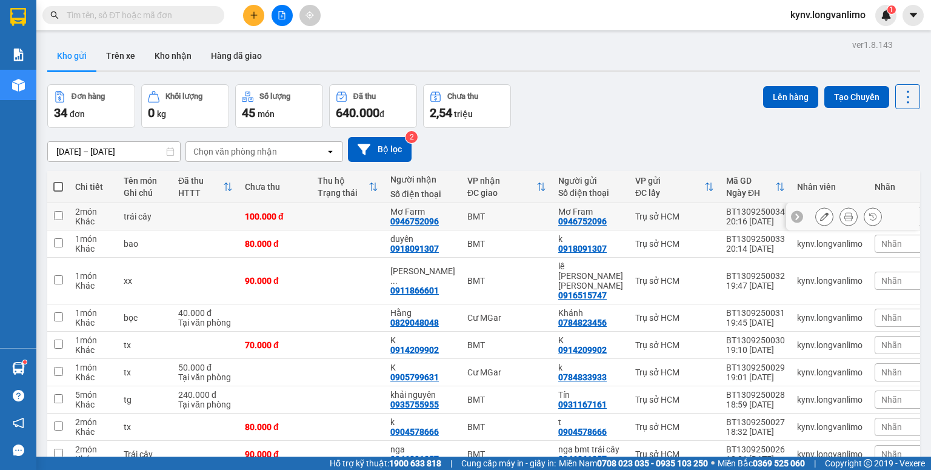
click at [55, 216] on input "checkbox" at bounding box center [58, 215] width 9 height 9
checkbox input "true"
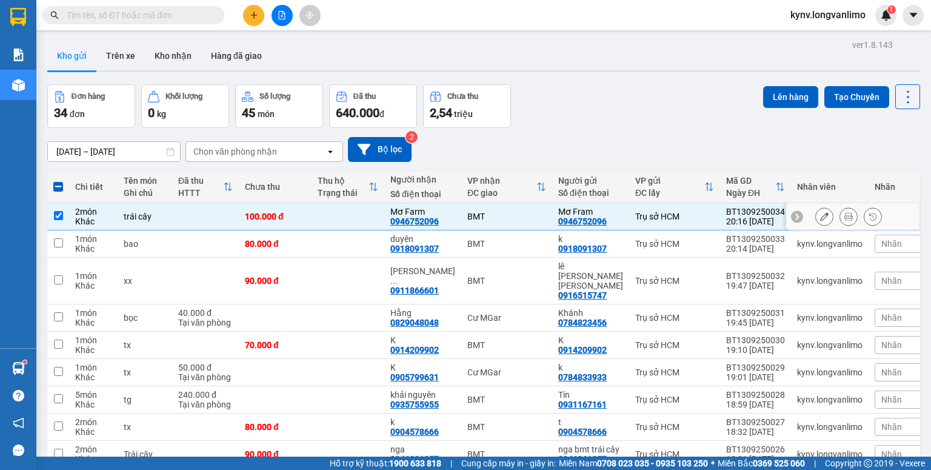
click at [844, 213] on icon at bounding box center [848, 216] width 8 height 8
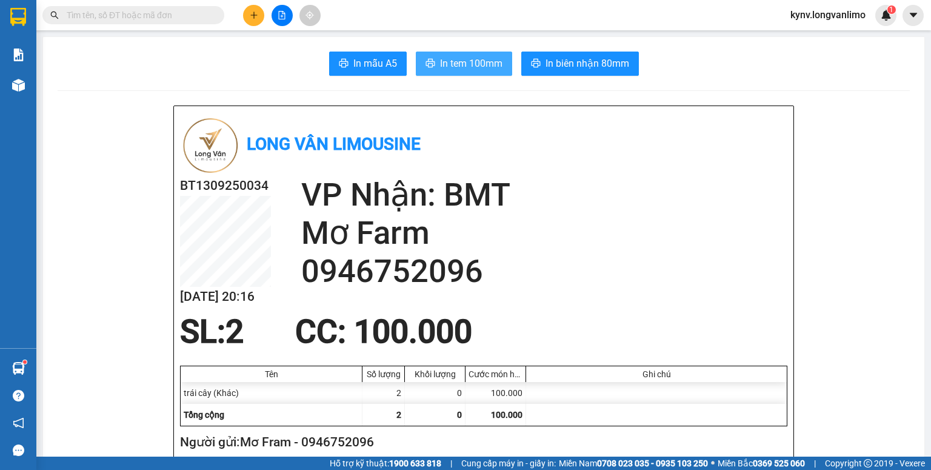
click at [490, 63] on span "In tem 100mm" at bounding box center [471, 63] width 62 height 15
drag, startPoint x: 434, startPoint y: 59, endPoint x: 462, endPoint y: 71, distance: 30.4
click at [434, 58] on button "In tem 100mm" at bounding box center [464, 64] width 96 height 24
click at [187, 19] on input "text" at bounding box center [138, 14] width 143 height 13
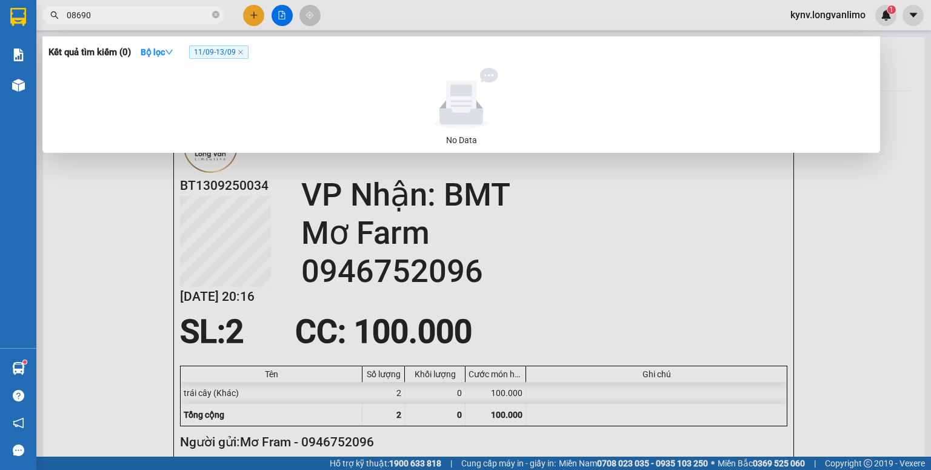
click at [155, 16] on input "08690" at bounding box center [138, 14] width 143 height 13
click at [68, 14] on input "08690" at bounding box center [138, 14] width 143 height 13
click at [70, 15] on input "08690" at bounding box center [138, 14] width 143 height 13
click at [127, 16] on input "8690" at bounding box center [138, 14] width 143 height 13
click at [99, 17] on input "8690" at bounding box center [138, 14] width 143 height 13
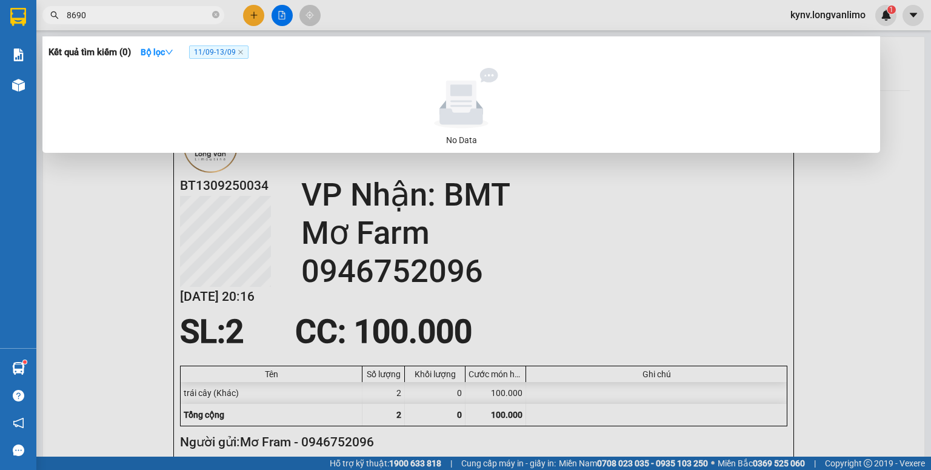
click at [99, 17] on input "8690" at bounding box center [138, 14] width 143 height 13
type input "08690"
click at [541, 227] on div at bounding box center [465, 235] width 931 height 470
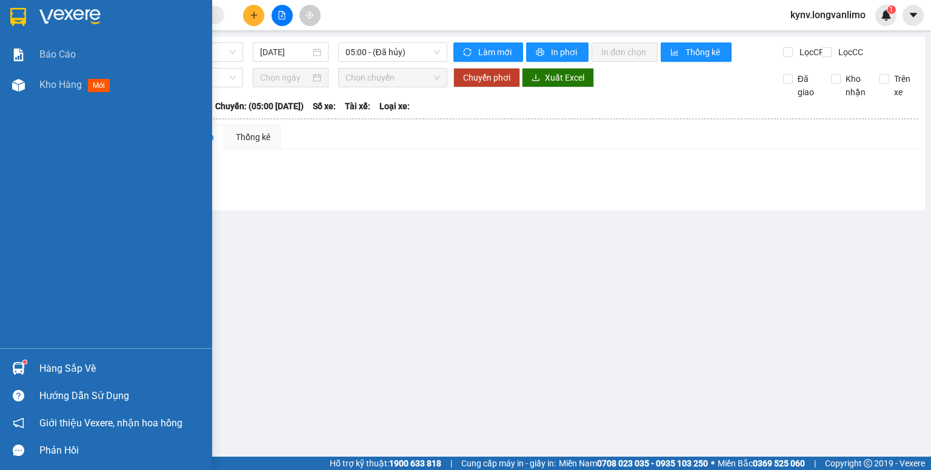
click at [19, 18] on img at bounding box center [18, 17] width 16 height 18
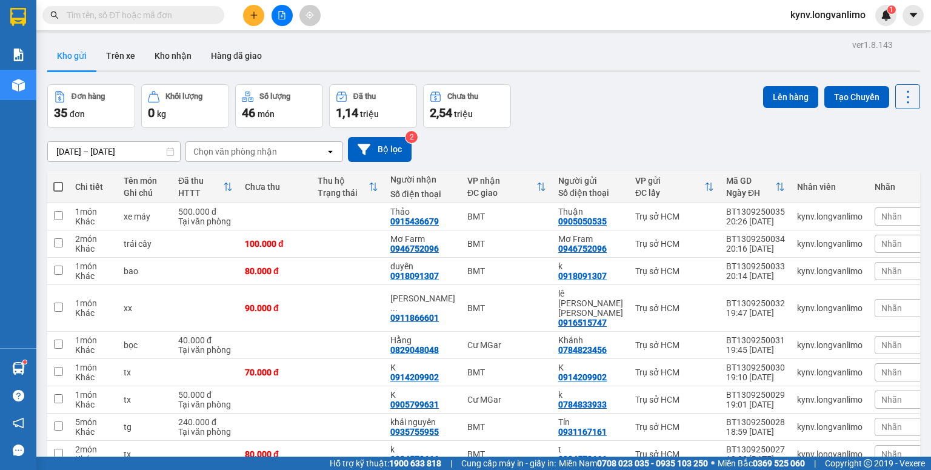
click at [145, 153] on input "[DATE] – [DATE]" at bounding box center [114, 151] width 132 height 19
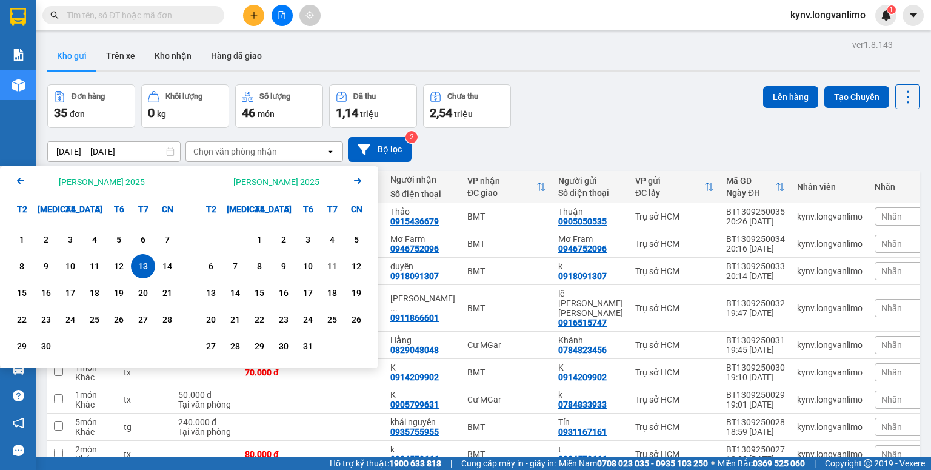
click at [143, 266] on div "13" at bounding box center [143, 266] width 17 height 15
type input "[DATE] – [DATE]"
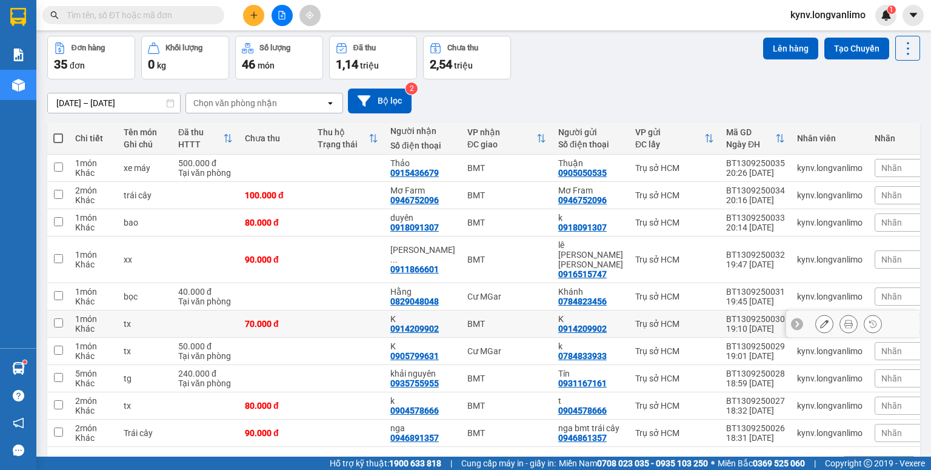
scroll to position [91, 0]
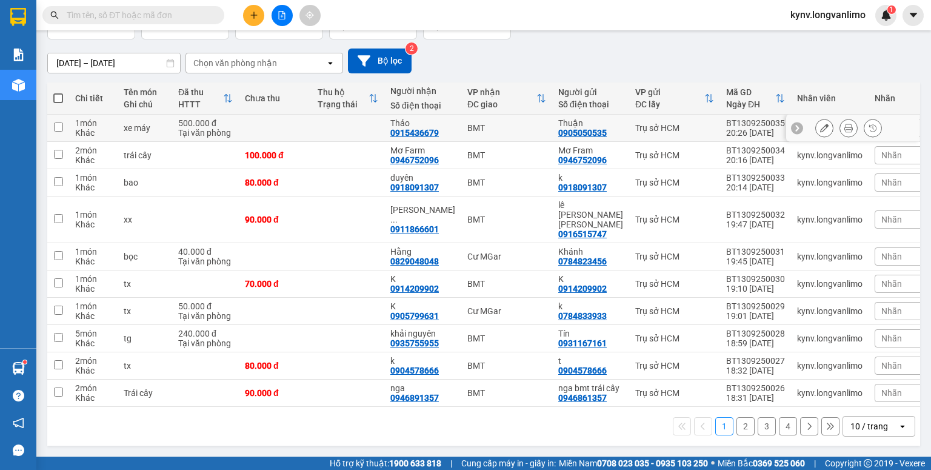
click at [286, 130] on td at bounding box center [275, 128] width 73 height 27
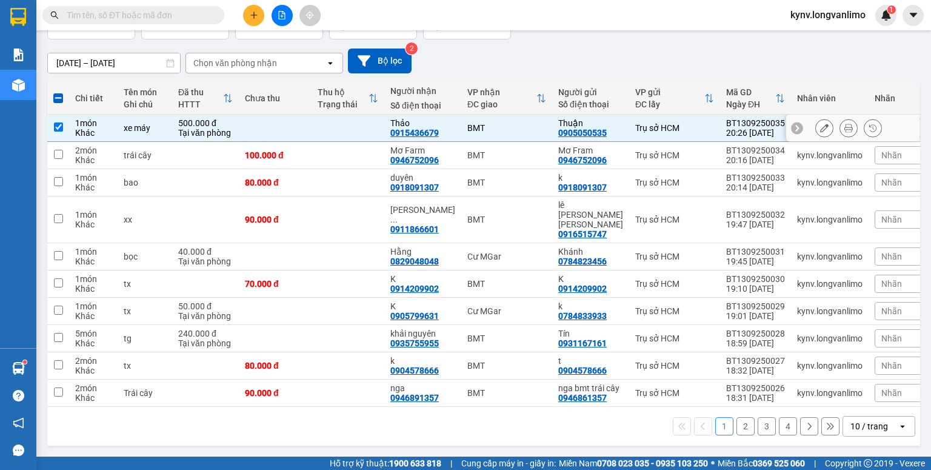
click at [291, 122] on td at bounding box center [275, 128] width 73 height 27
checkbox input "false"
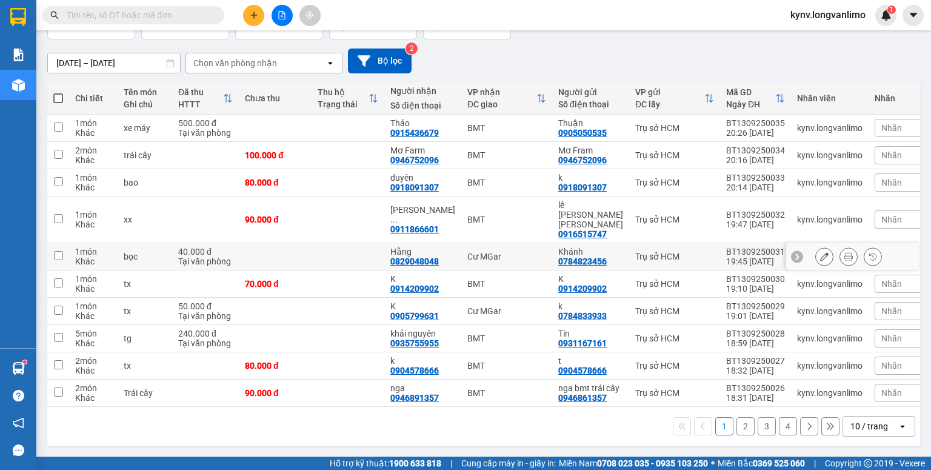
scroll to position [0, 0]
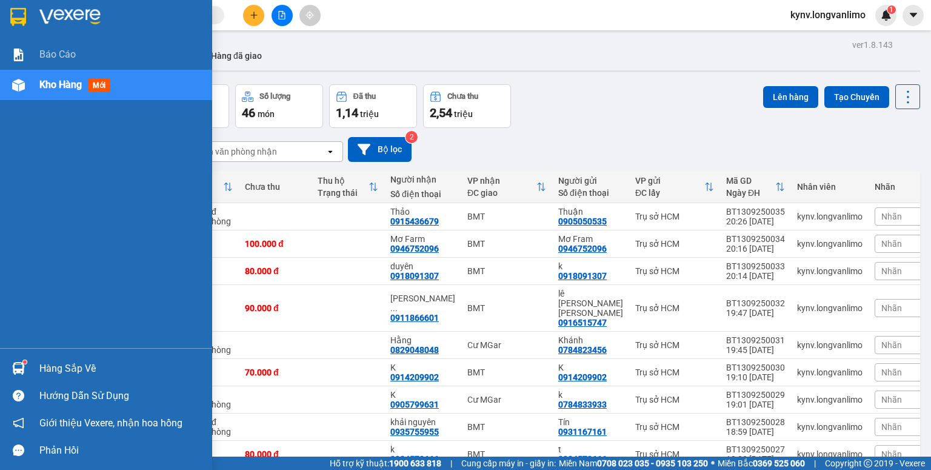
click at [27, 18] on div at bounding box center [18, 16] width 21 height 21
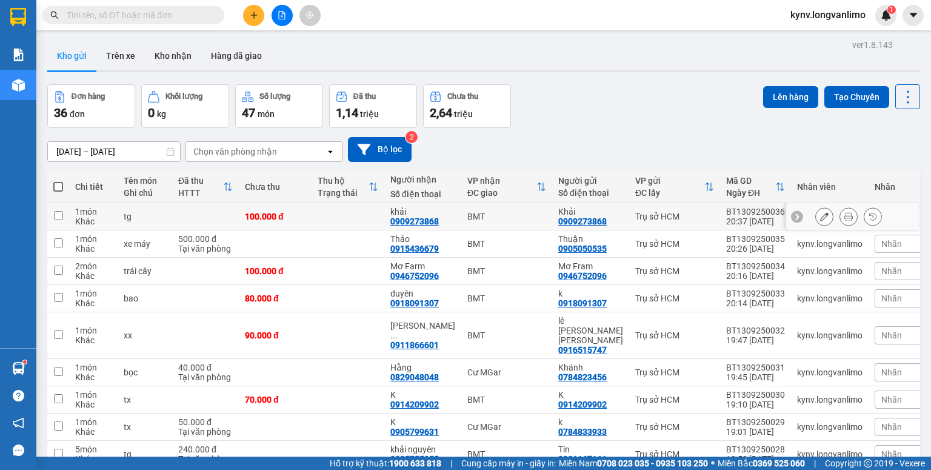
click at [59, 214] on input "checkbox" at bounding box center [58, 215] width 9 height 9
checkbox input "true"
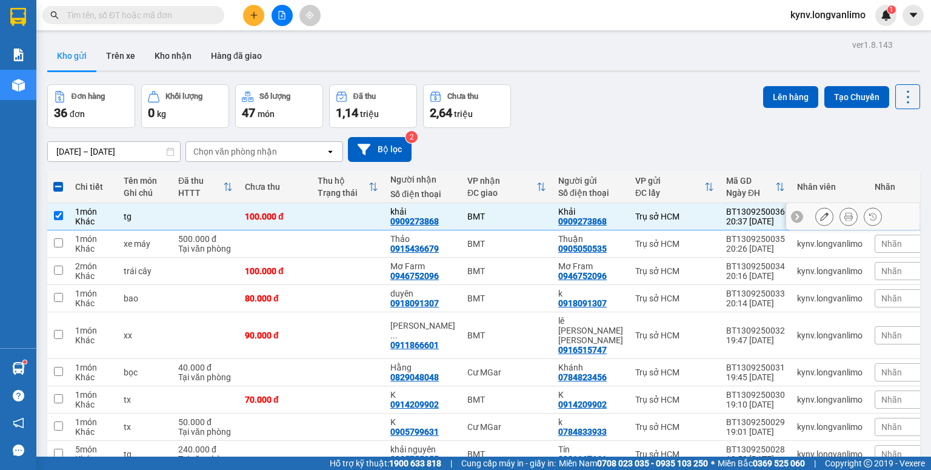
click at [844, 216] on icon at bounding box center [848, 216] width 8 height 8
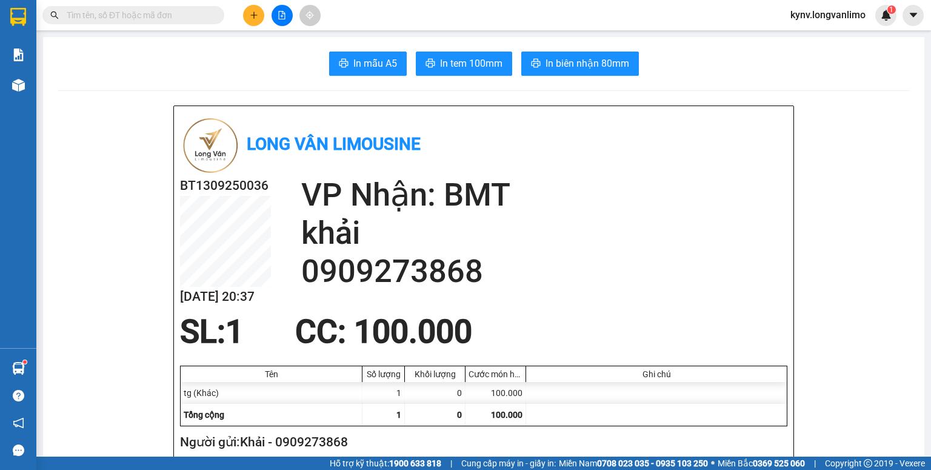
click at [465, 61] on span "In tem 100mm" at bounding box center [471, 63] width 62 height 15
click at [179, 22] on span at bounding box center [133, 15] width 182 height 18
click at [179, 18] on input "text" at bounding box center [138, 14] width 143 height 13
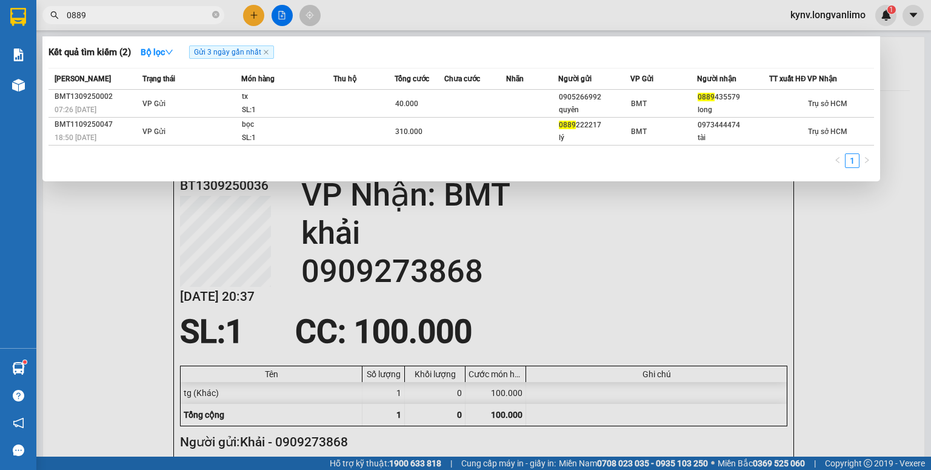
click at [141, 15] on input "0889" at bounding box center [138, 14] width 143 height 13
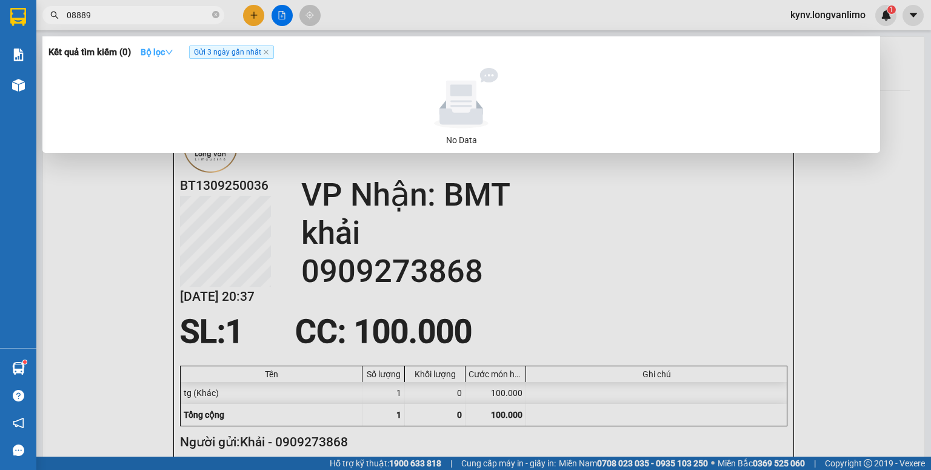
type input "08889"
click at [168, 50] on strong "Bộ lọc" at bounding box center [157, 52] width 33 height 10
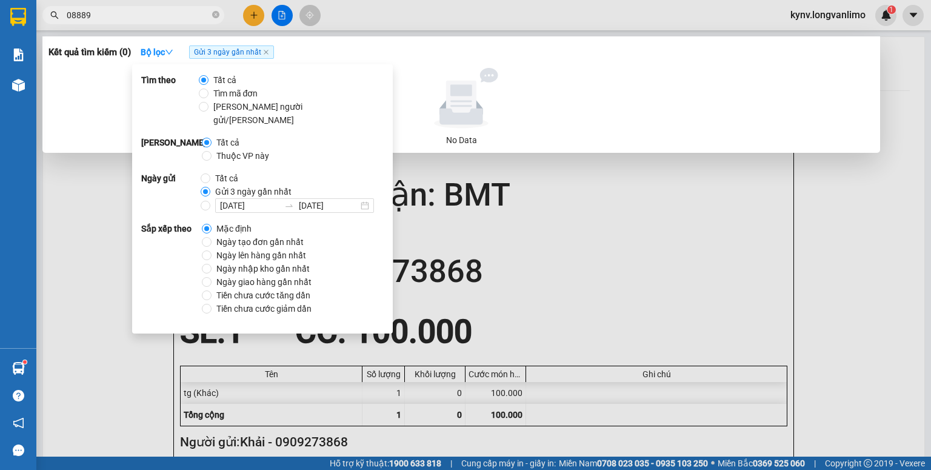
click at [219, 172] on span "Tất cả" at bounding box center [226, 178] width 33 height 13
click at [210, 173] on input "Tất cả" at bounding box center [206, 178] width 10 height 10
radio input "true"
radio input "false"
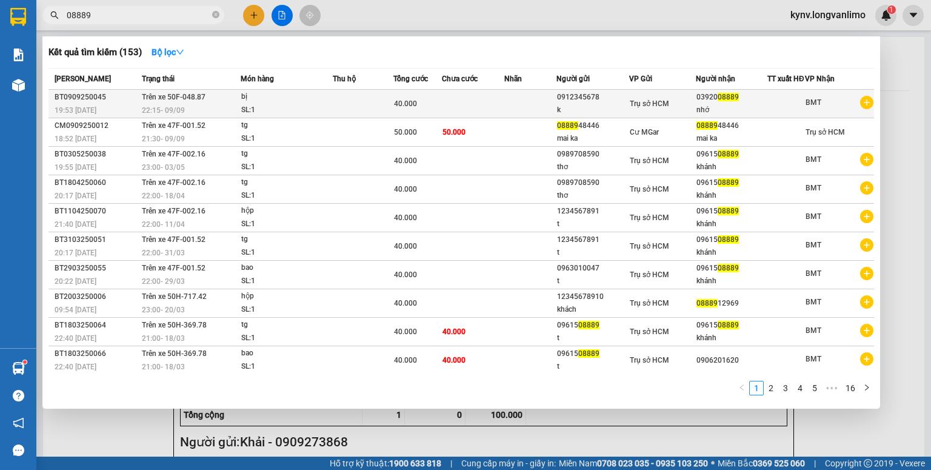
click at [521, 116] on td at bounding box center [530, 104] width 52 height 28
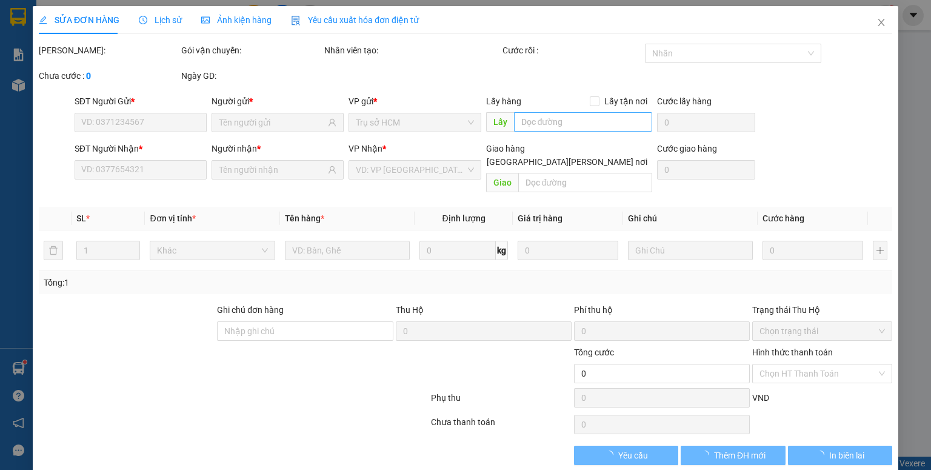
type input "0912345678"
type input "0392008889"
type input "40.000"
type input "0"
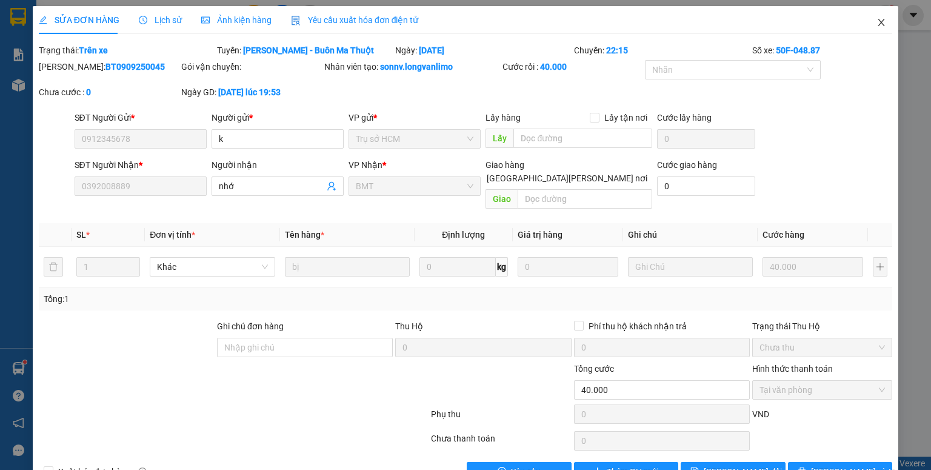
click at [877, 27] on icon "close" at bounding box center [881, 23] width 10 height 10
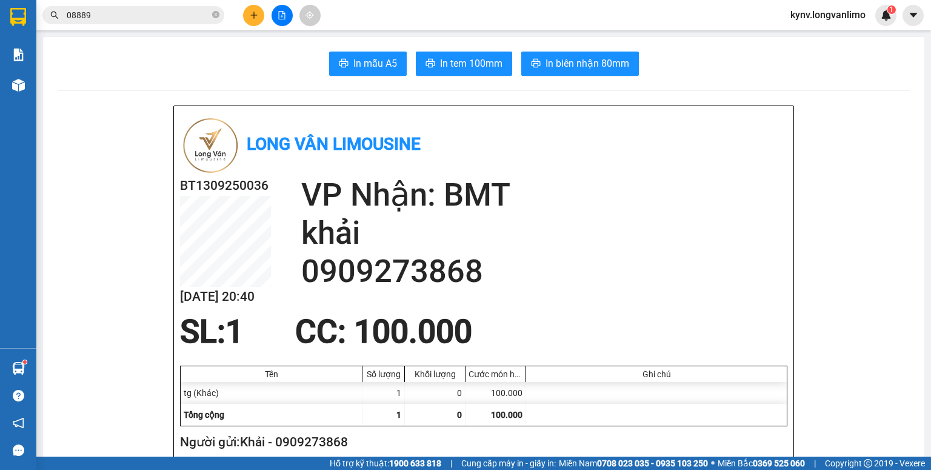
click at [108, 19] on input "08889" at bounding box center [138, 14] width 143 height 13
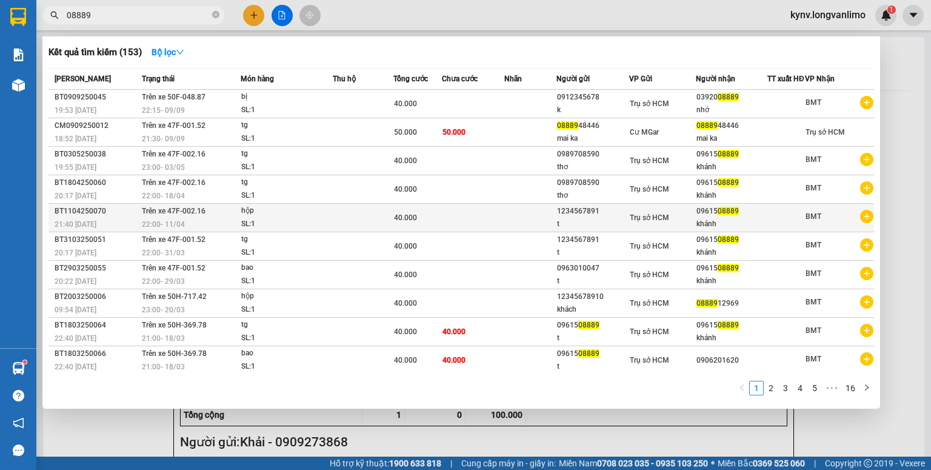
click at [652, 222] on span "Trụ sở HCM" at bounding box center [649, 217] width 39 height 8
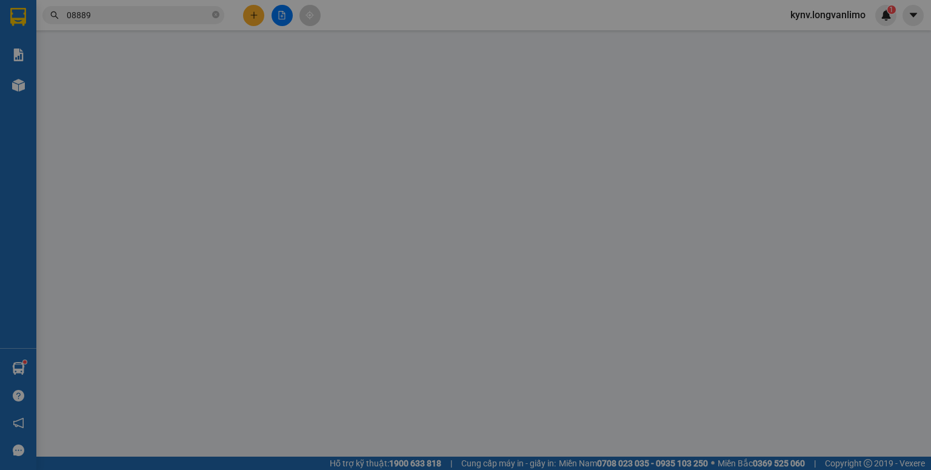
type input "1234567891"
type input "0961508889"
type input "40.000"
type input "0"
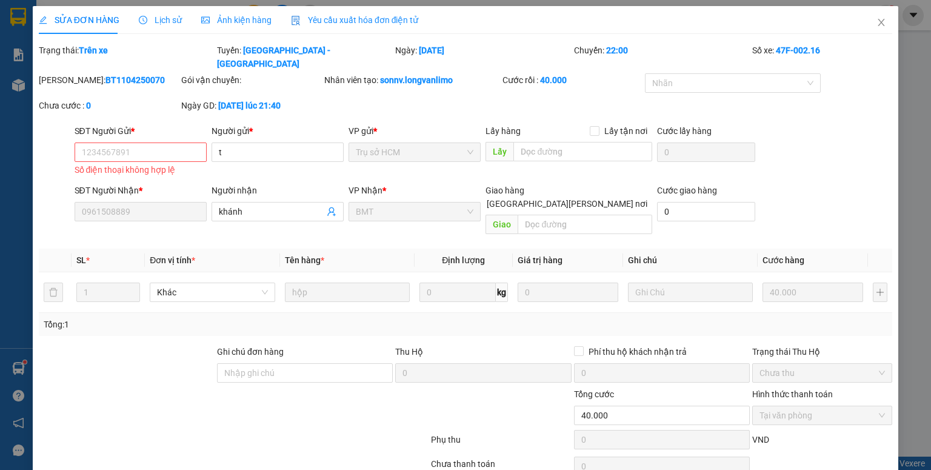
click at [181, 143] on input "1234567891" at bounding box center [141, 151] width 132 height 19
click at [876, 19] on icon "close" at bounding box center [881, 23] width 10 height 10
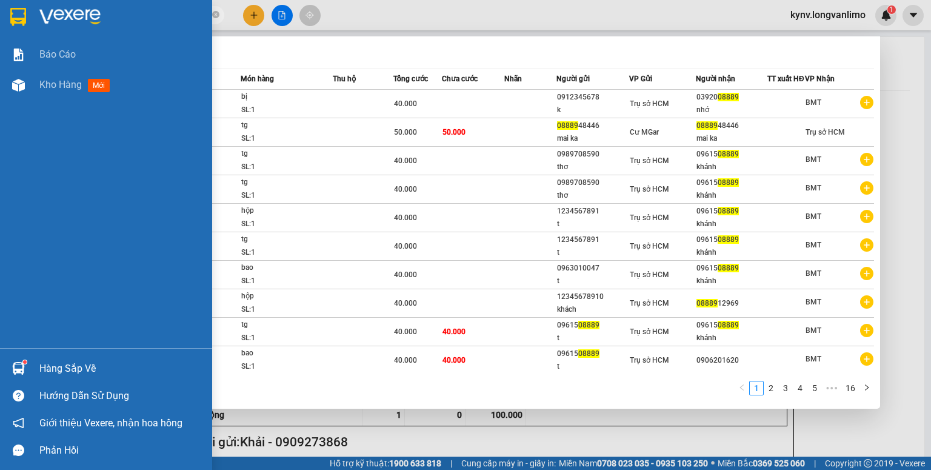
drag, startPoint x: 135, startPoint y: 17, endPoint x: 36, endPoint y: 19, distance: 98.8
click at [30, 22] on section "Kết quả tìm kiếm ( 153 ) Bộ lọc Mã ĐH Trạng thái Món hàng Thu hộ Tổng cước Chưa…" at bounding box center [465, 235] width 931 height 470
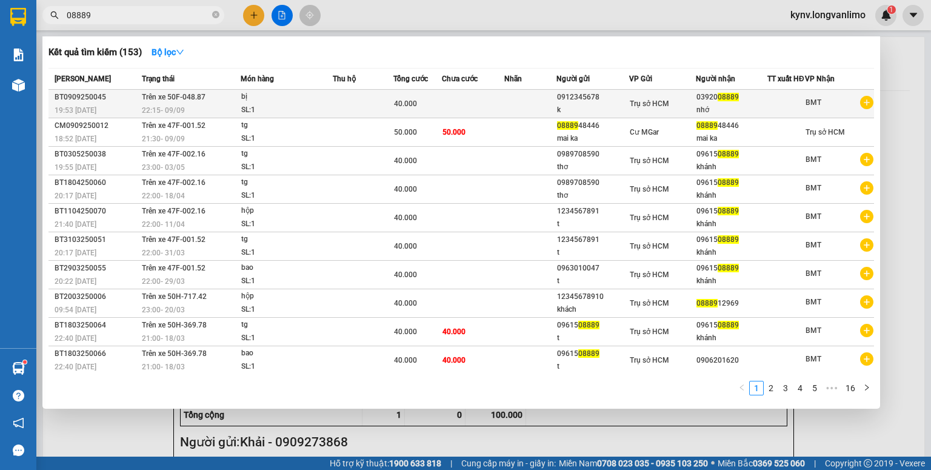
click at [664, 118] on td "Trụ sở HCM" at bounding box center [662, 104] width 67 height 28
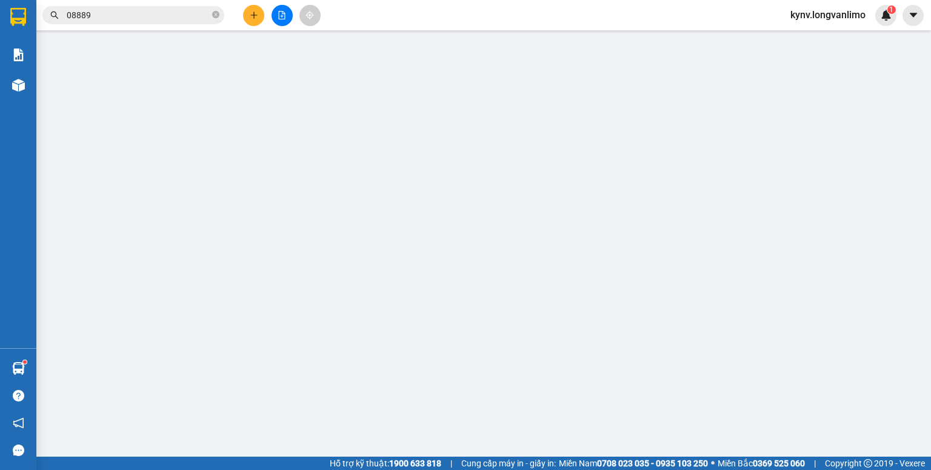
type input "0912345678"
type input "0392008889"
type input "40.000"
type input "0"
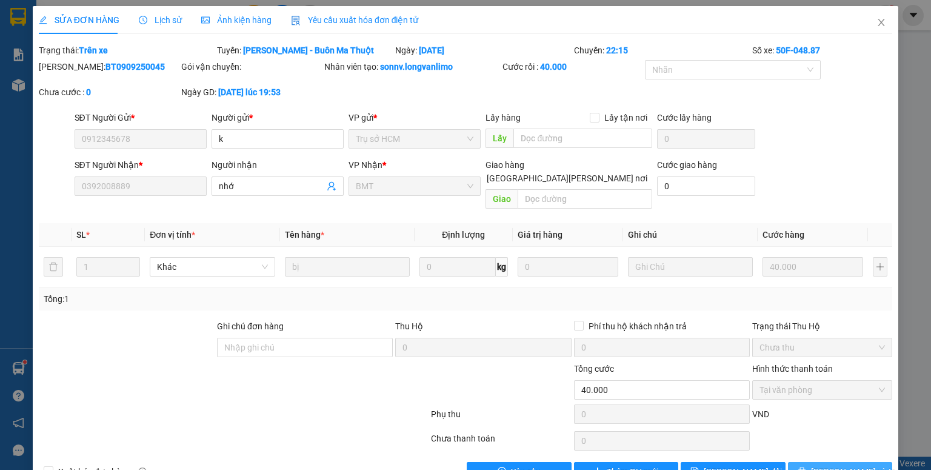
click at [836, 465] on span "Lưu và In" at bounding box center [853, 471] width 85 height 13
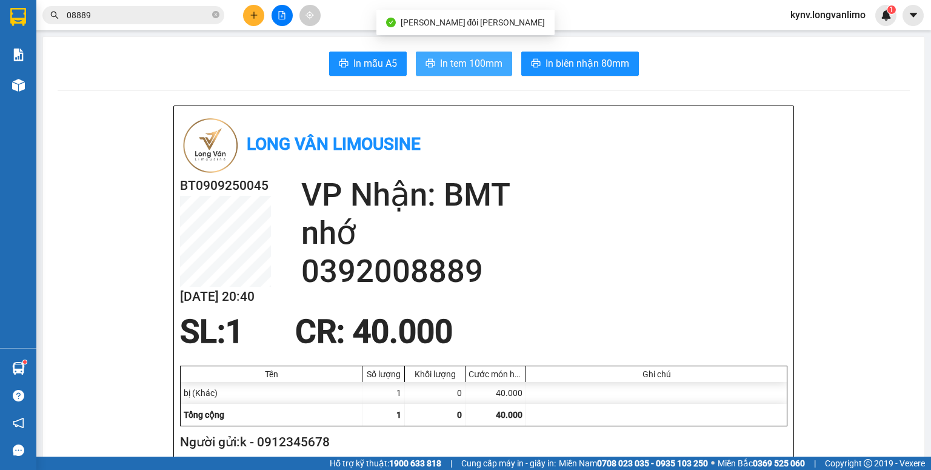
click at [464, 69] on span "In tem 100mm" at bounding box center [471, 63] width 62 height 15
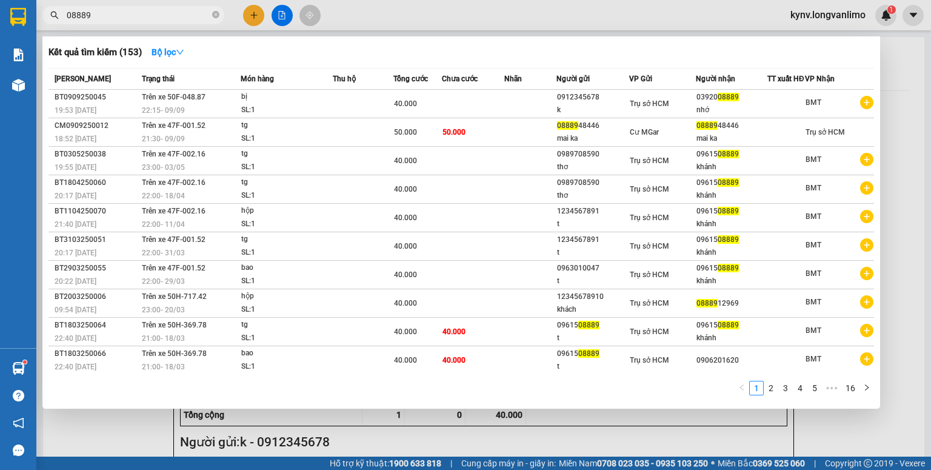
click at [142, 16] on input "08889" at bounding box center [138, 14] width 143 height 13
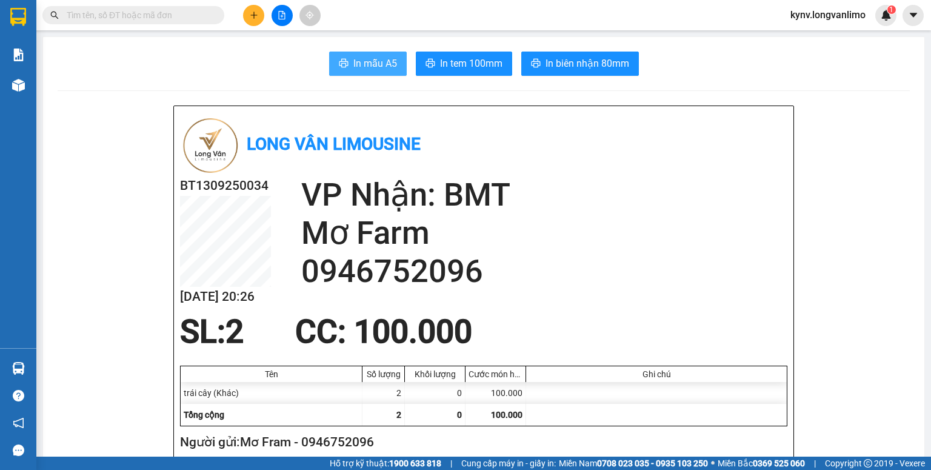
click at [352, 53] on button "In mẫu A5" at bounding box center [368, 64] width 78 height 24
click at [468, 63] on span "In tem 100mm" at bounding box center [471, 63] width 62 height 15
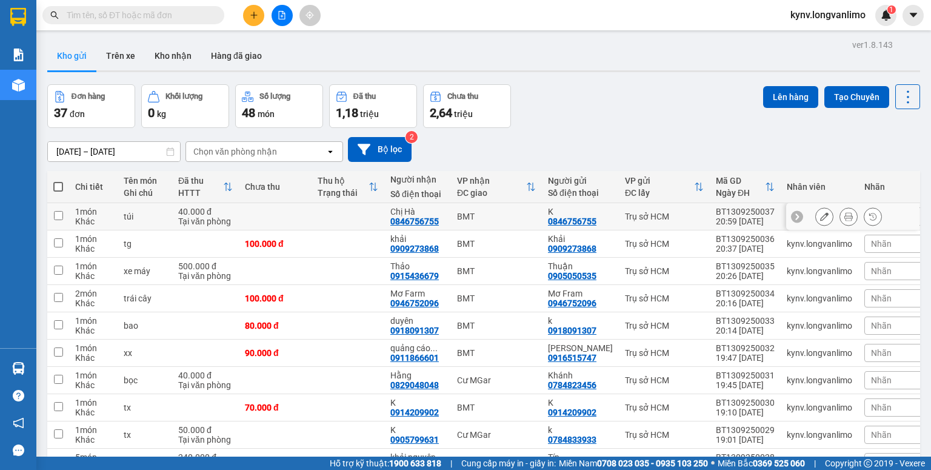
click at [64, 215] on td at bounding box center [58, 216] width 22 height 27
checkbox input "true"
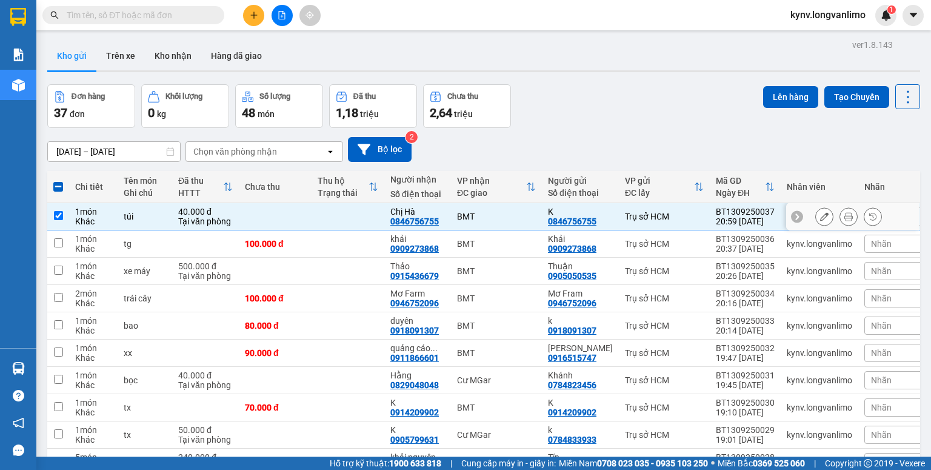
click at [844, 218] on icon at bounding box center [848, 216] width 8 height 8
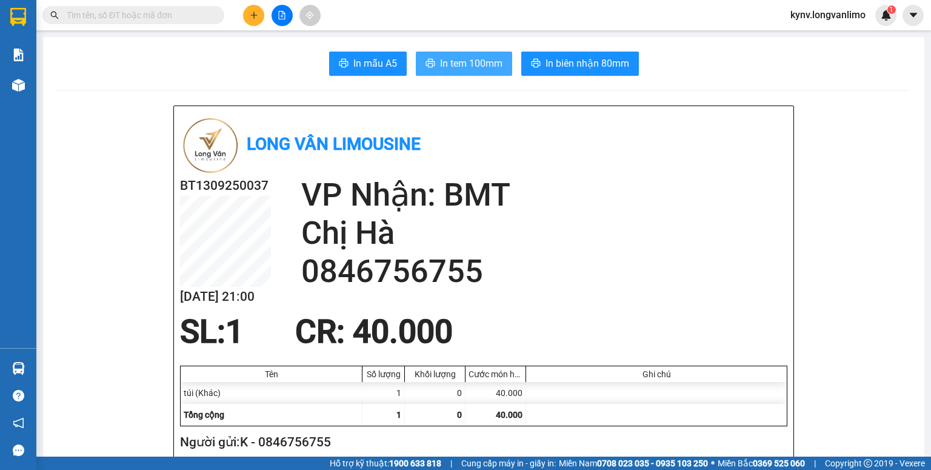
drag, startPoint x: 482, startPoint y: 72, endPoint x: 521, endPoint y: 121, distance: 62.2
click at [482, 73] on button "In tem 100mm" at bounding box center [464, 64] width 96 height 24
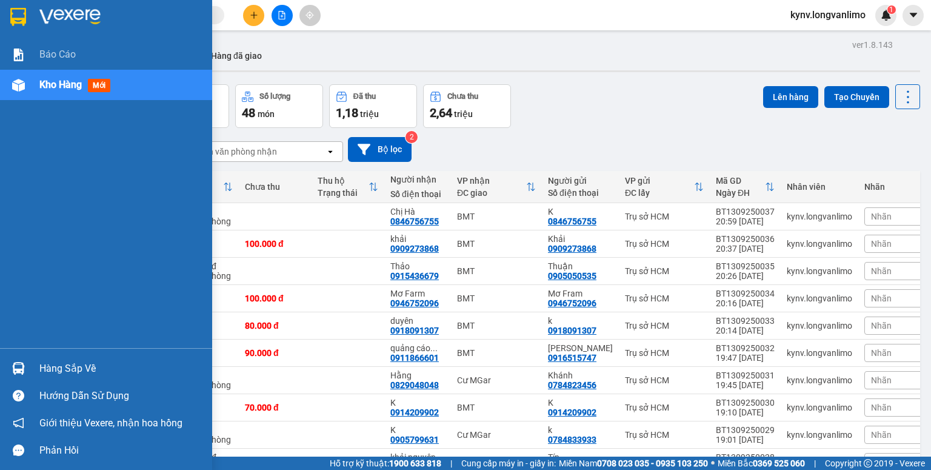
click at [24, 17] on img at bounding box center [18, 17] width 16 height 18
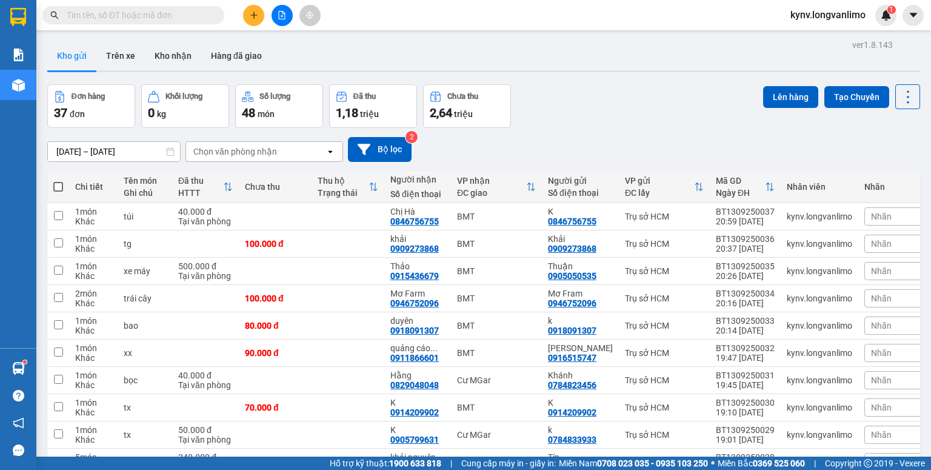
click at [287, 9] on button at bounding box center [282, 15] width 21 height 21
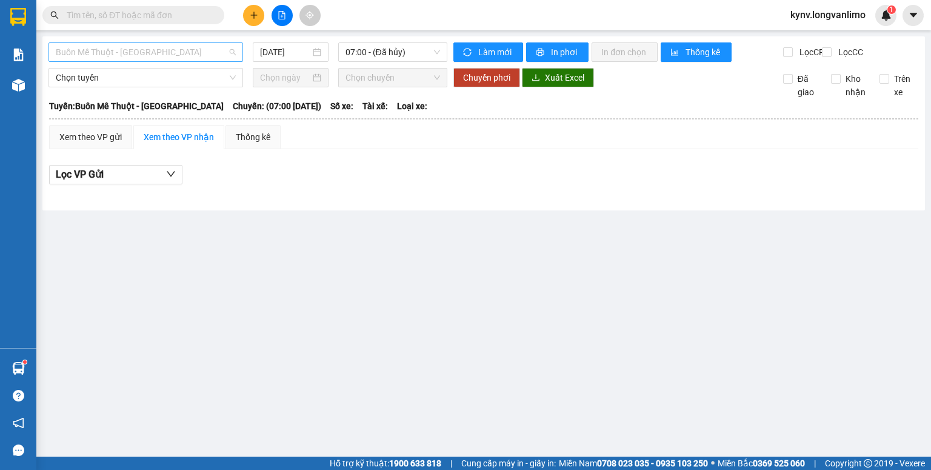
click at [183, 46] on span "Buôn Mê Thuột - [GEOGRAPHIC_DATA]" at bounding box center [146, 52] width 180 height 18
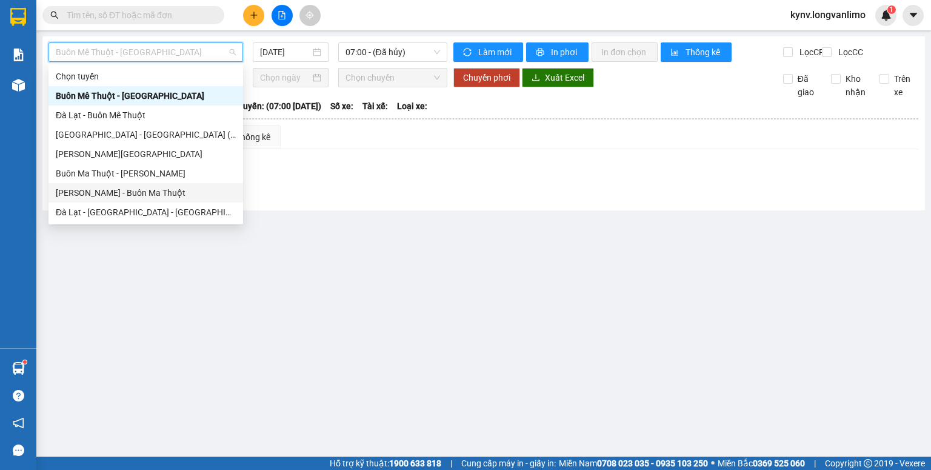
click at [161, 194] on div "[PERSON_NAME] - Buôn Ma Thuột" at bounding box center [146, 192] width 180 height 13
type input "[DATE]"
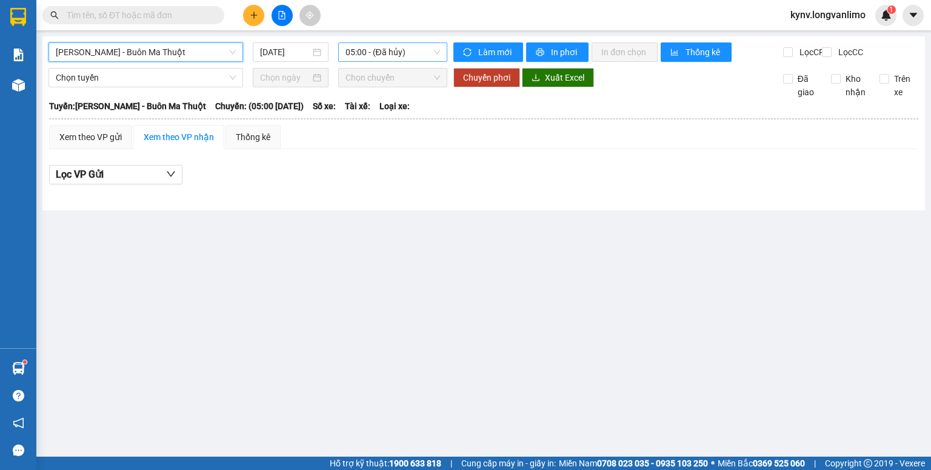
click at [379, 56] on span "05:00 - (Đã hủy)" at bounding box center [392, 52] width 95 height 18
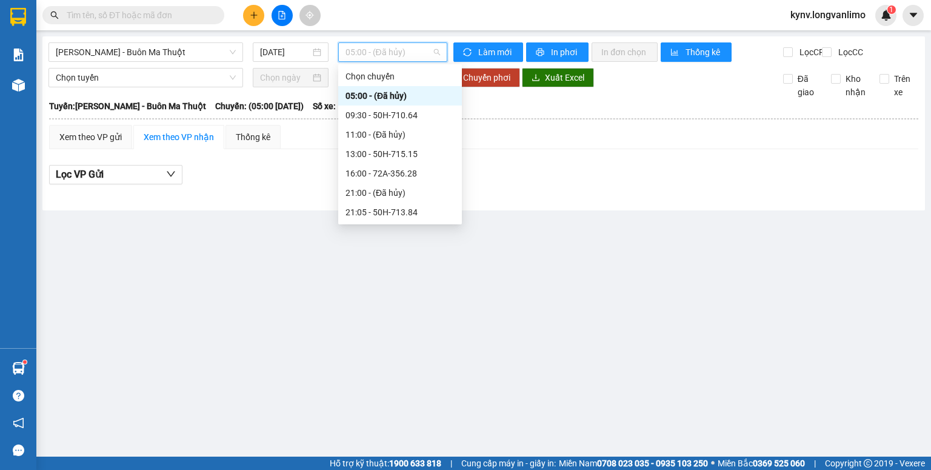
scroll to position [136, 0]
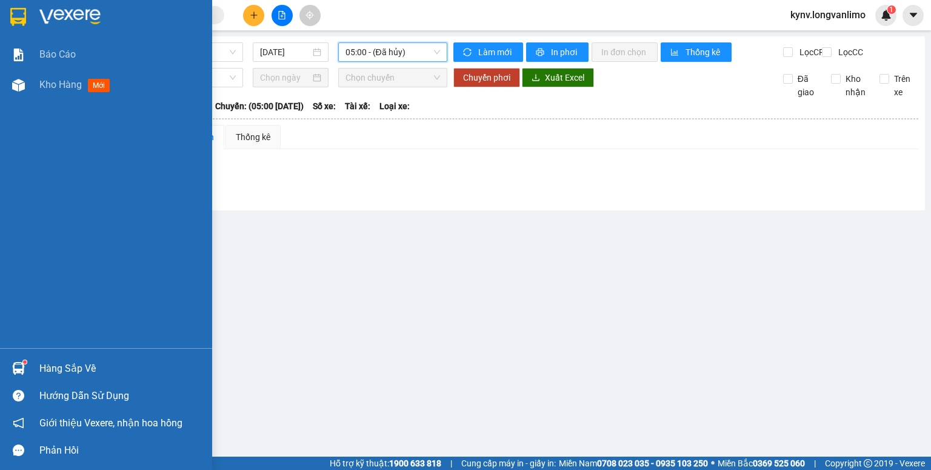
click at [19, 15] on img at bounding box center [18, 17] width 16 height 18
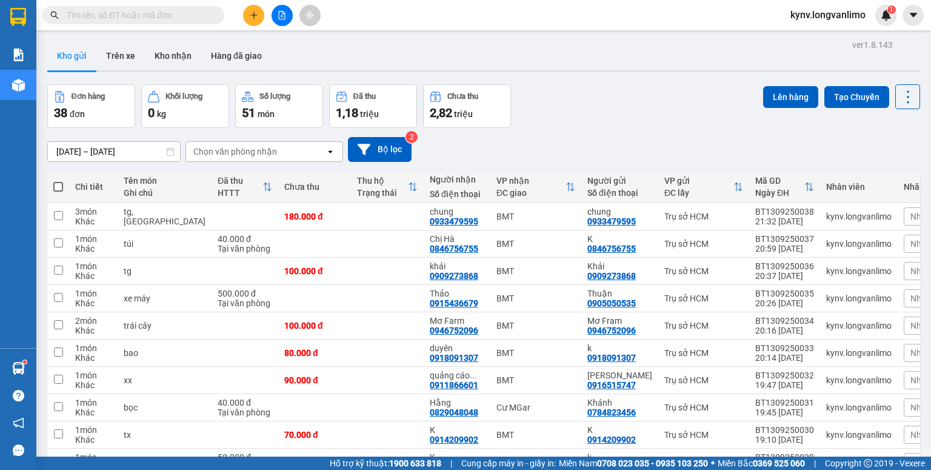
click at [153, 14] on input "text" at bounding box center [138, 14] width 143 height 13
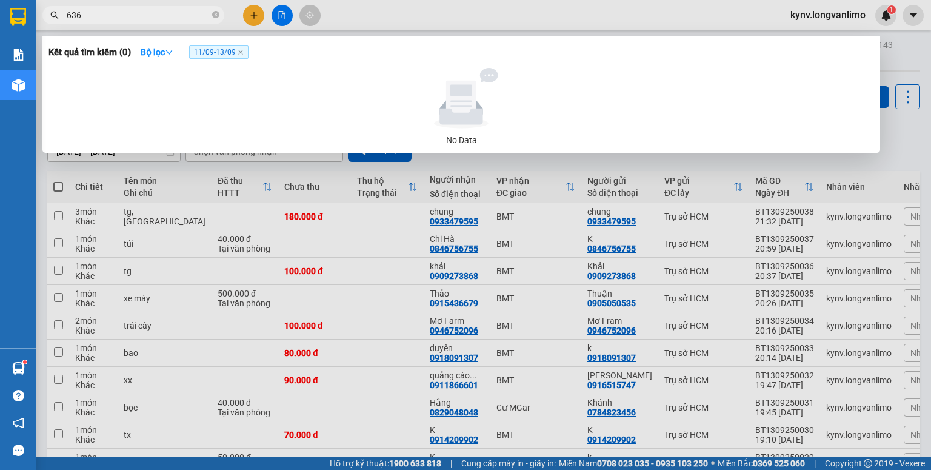
click at [139, 18] on input "636" at bounding box center [138, 14] width 143 height 13
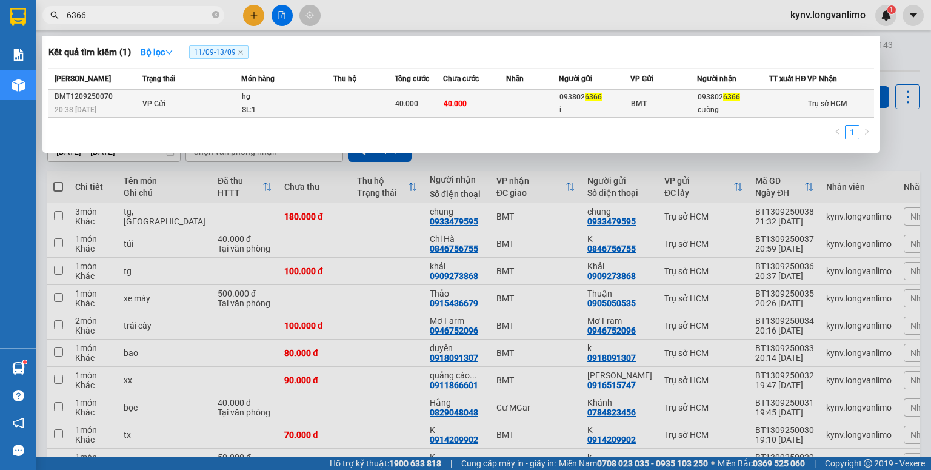
type input "6366"
click at [396, 108] on span "40.000" at bounding box center [406, 103] width 23 height 8
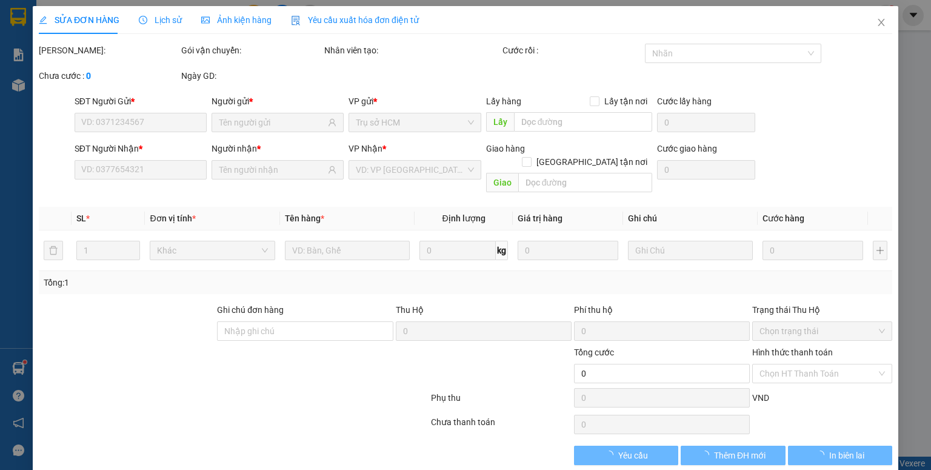
type input "0938026366"
type input "i"
type input "0938026366"
type input "cường"
type input "40.000"
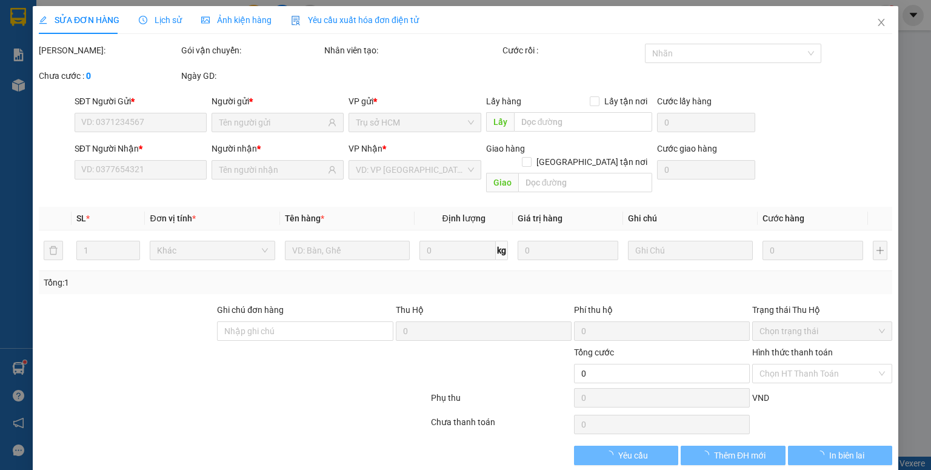
type input "40.000"
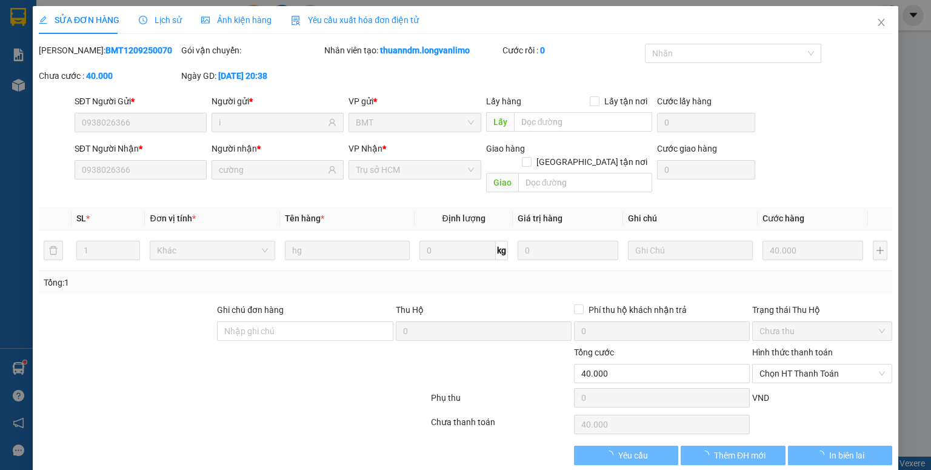
click at [258, 24] on span "Ảnh kiện hàng" at bounding box center [236, 20] width 70 height 10
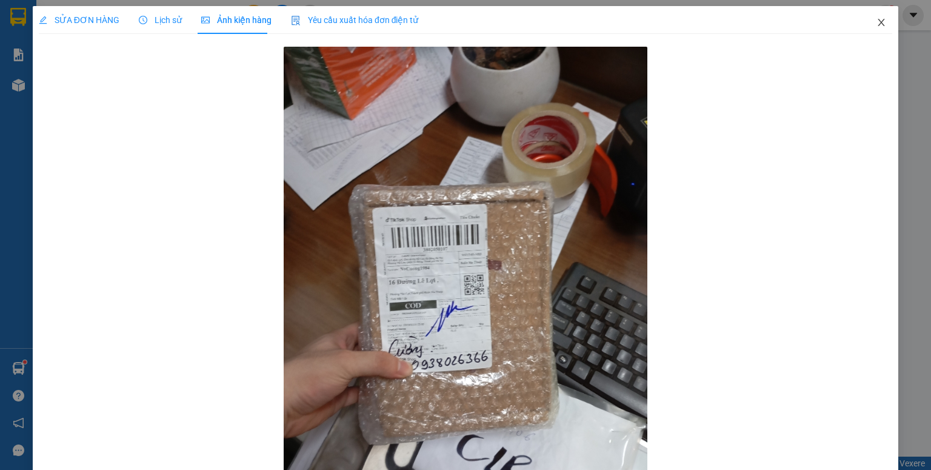
click at [876, 22] on icon "close" at bounding box center [881, 23] width 10 height 10
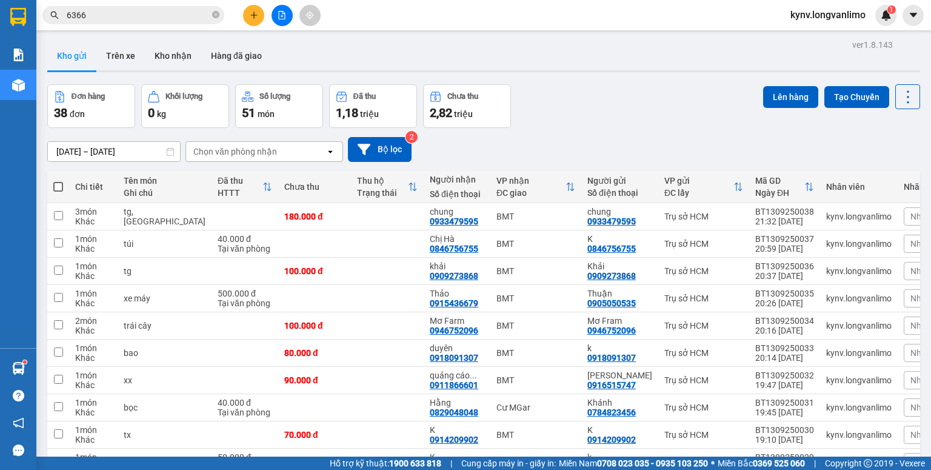
click at [158, 6] on div "Kết quả tìm kiếm ( 1 ) Bộ lọc 11/09 - 13/09 Mã ĐH Trạng thái Món hàng Thu hộ Tổ…" at bounding box center [118, 15] width 236 height 21
click at [158, 10] on input "6366" at bounding box center [138, 14] width 143 height 13
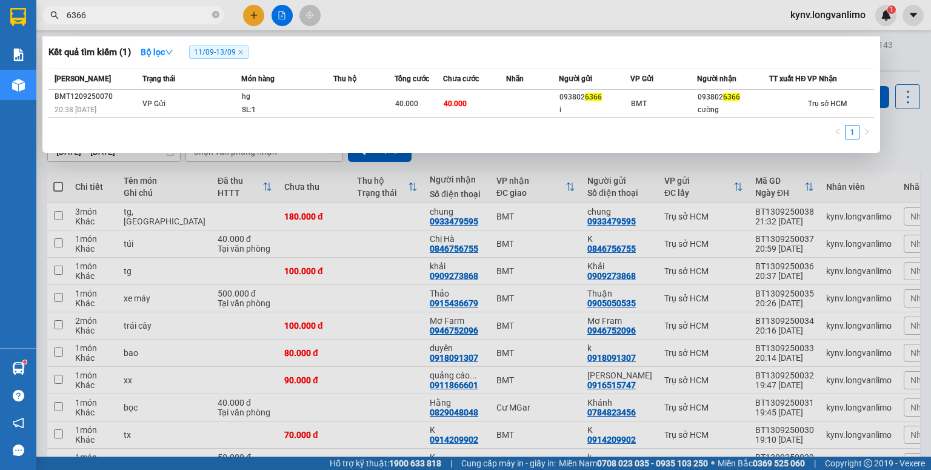
click at [147, 22] on span "6366" at bounding box center [133, 15] width 182 height 18
click at [135, 18] on input "6366" at bounding box center [138, 14] width 143 height 13
type input "2"
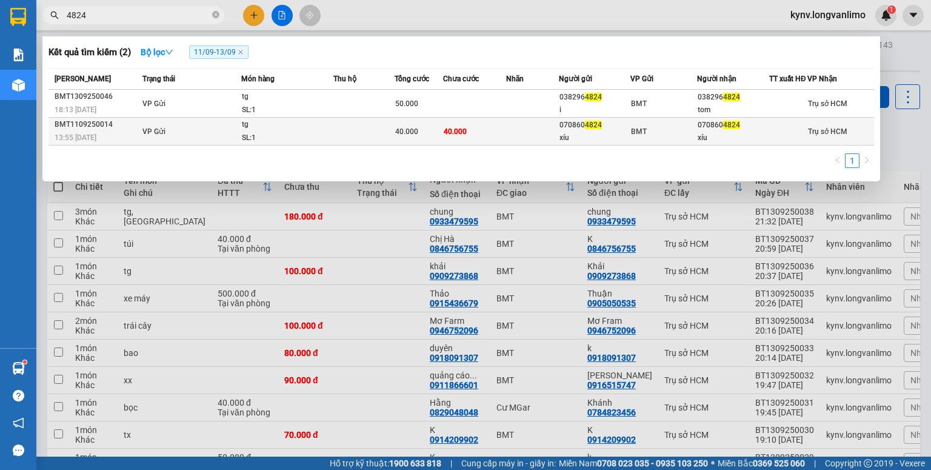
type input "4824"
click at [459, 136] on span "40.000" at bounding box center [455, 131] width 23 height 8
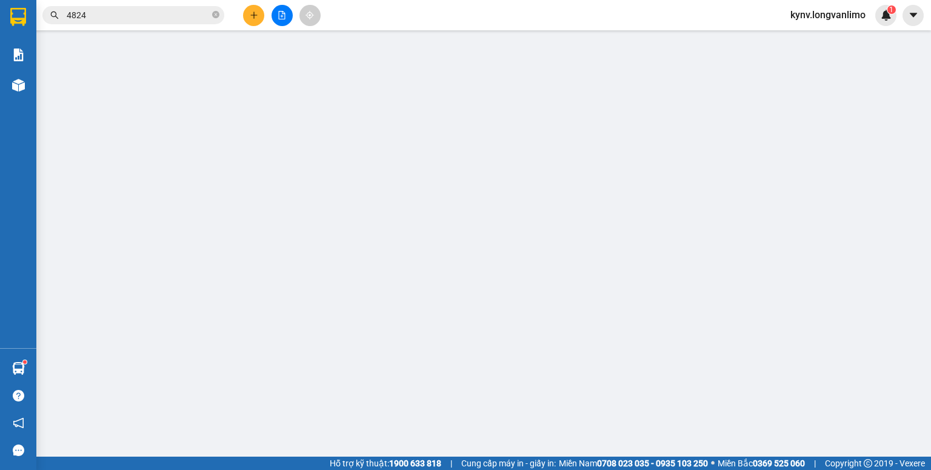
type input "0708604824"
type input "xíu"
type input "0708604824"
type input "xíu"
type input "40.000"
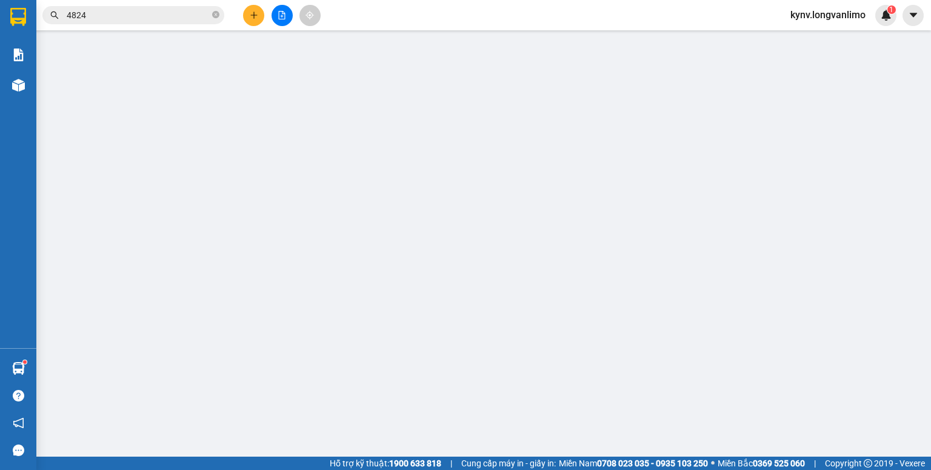
type input "40.000"
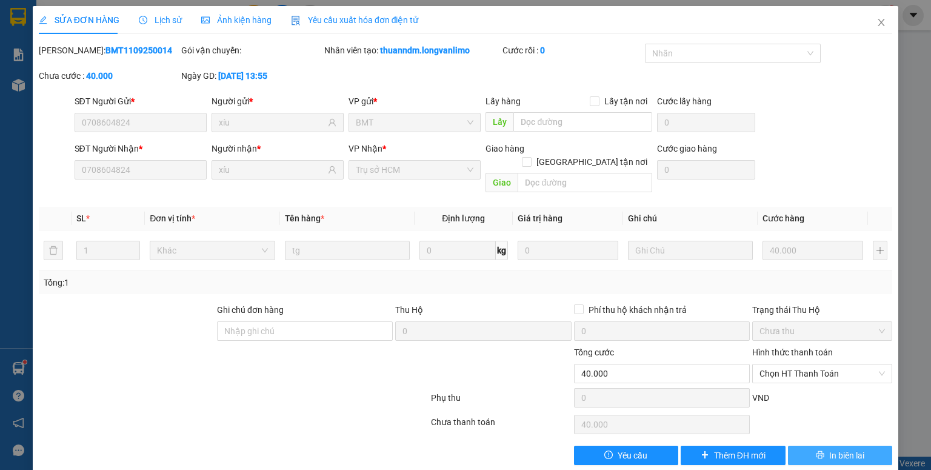
click at [834, 449] on span "In biên lai" at bounding box center [846, 455] width 35 height 13
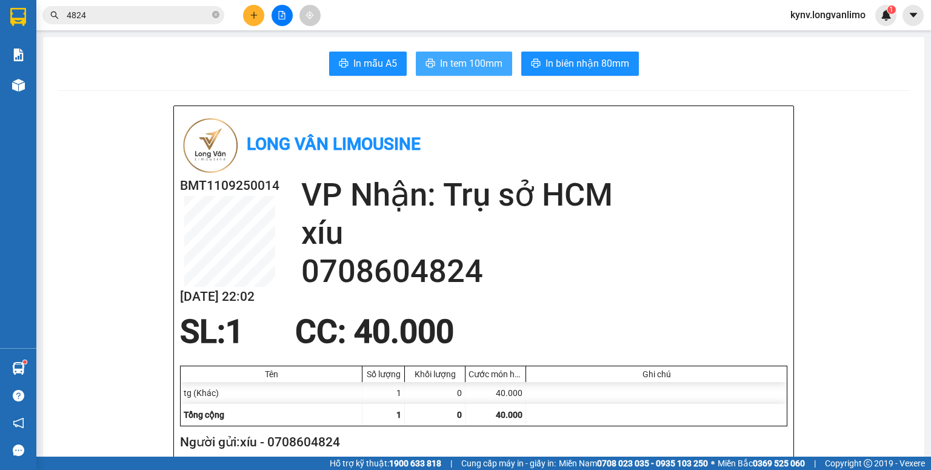
drag, startPoint x: 463, startPoint y: 63, endPoint x: 508, endPoint y: 102, distance: 59.3
click at [464, 63] on span "In tem 100mm" at bounding box center [471, 63] width 62 height 15
click at [158, 10] on input "4824" at bounding box center [138, 14] width 143 height 13
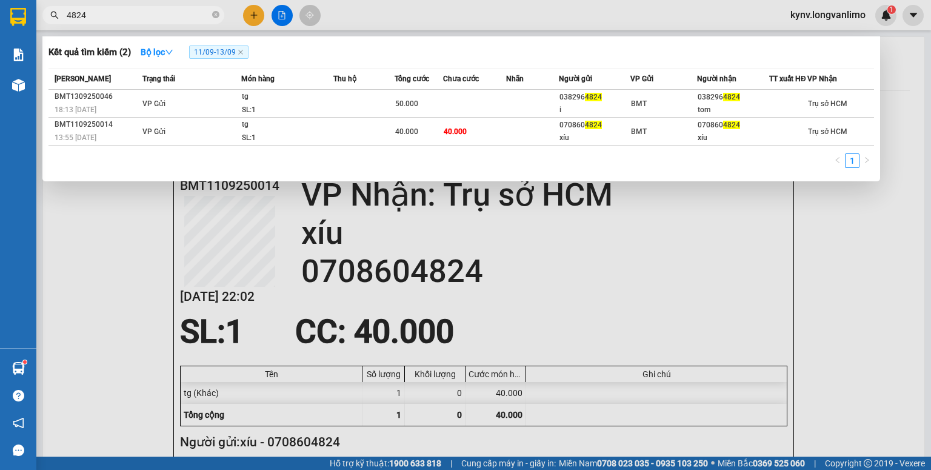
drag, startPoint x: 158, startPoint y: 10, endPoint x: 157, endPoint y: 1, distance: 9.8
click at [158, 10] on input "4824" at bounding box center [138, 14] width 143 height 13
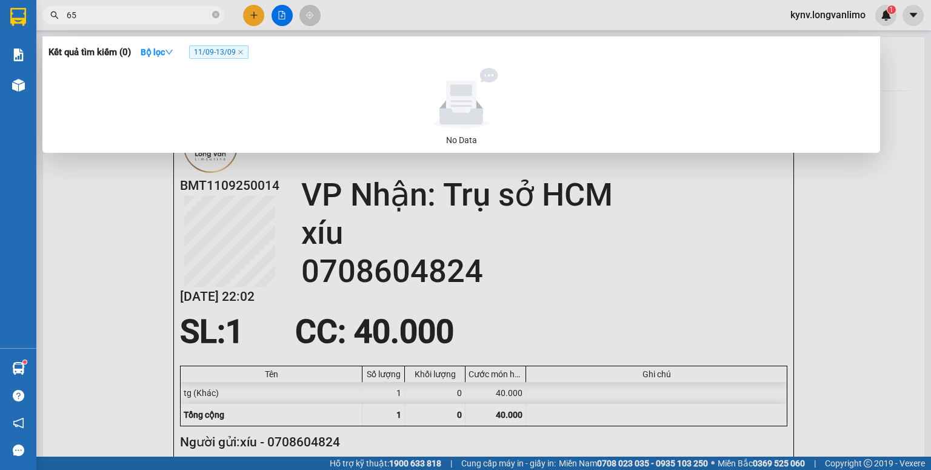
type input "6"
type input "4546"
click at [245, 53] on span "11/09 - 13/09" at bounding box center [218, 51] width 59 height 13
click at [244, 53] on icon "close" at bounding box center [241, 52] width 6 height 6
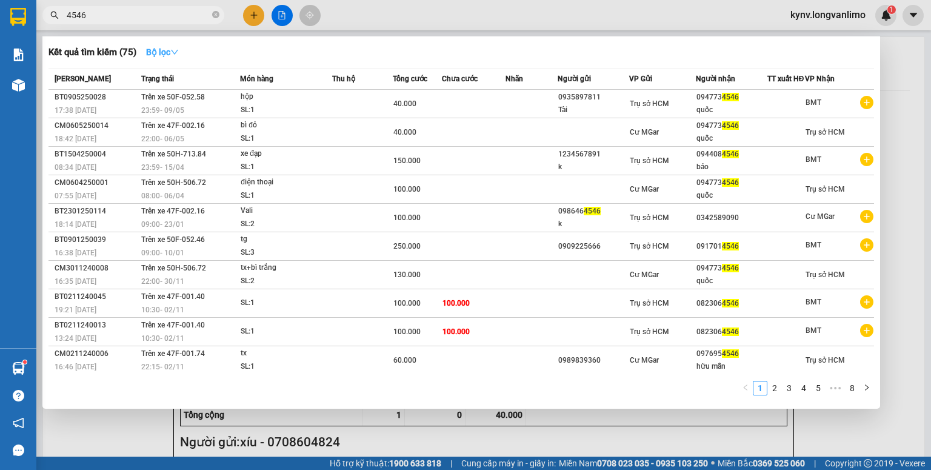
drag, startPoint x: 156, startPoint y: 54, endPoint x: 167, endPoint y: 65, distance: 15.9
click at [157, 55] on strong "Bộ lọc" at bounding box center [162, 52] width 33 height 10
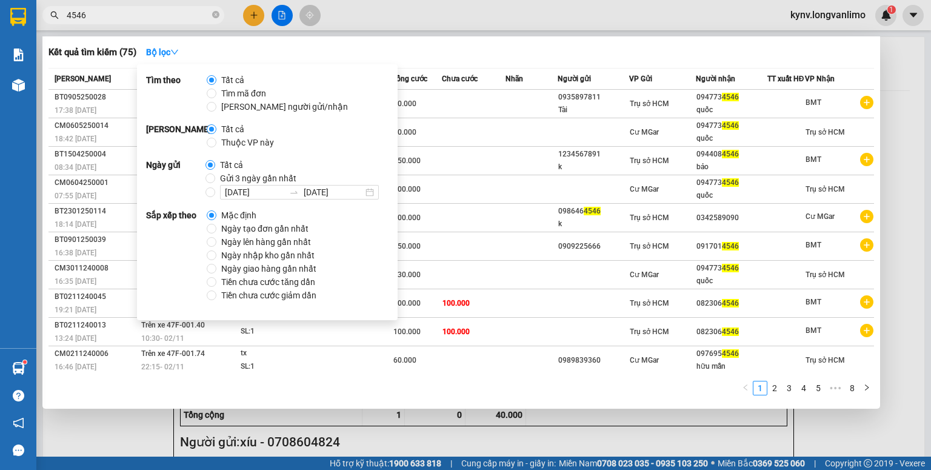
click at [235, 178] on span "Gửi 3 ngày gần nhất" at bounding box center [258, 178] width 86 height 13
click at [215, 178] on input "Gửi 3 ngày gần nhất" at bounding box center [210, 178] width 10 height 10
radio input "true"
radio input "false"
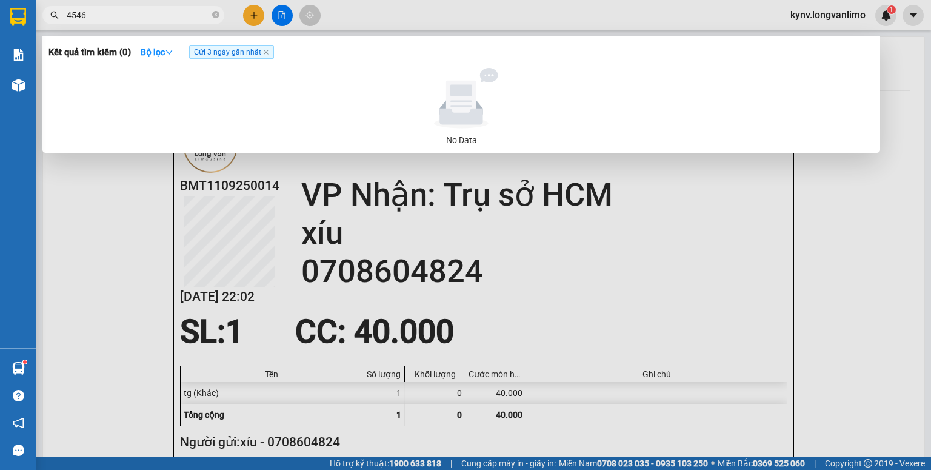
click at [478, 131] on div "No Data" at bounding box center [461, 107] width 816 height 79
click at [142, 12] on input "4546" at bounding box center [138, 14] width 143 height 13
type input "4"
type input "3979"
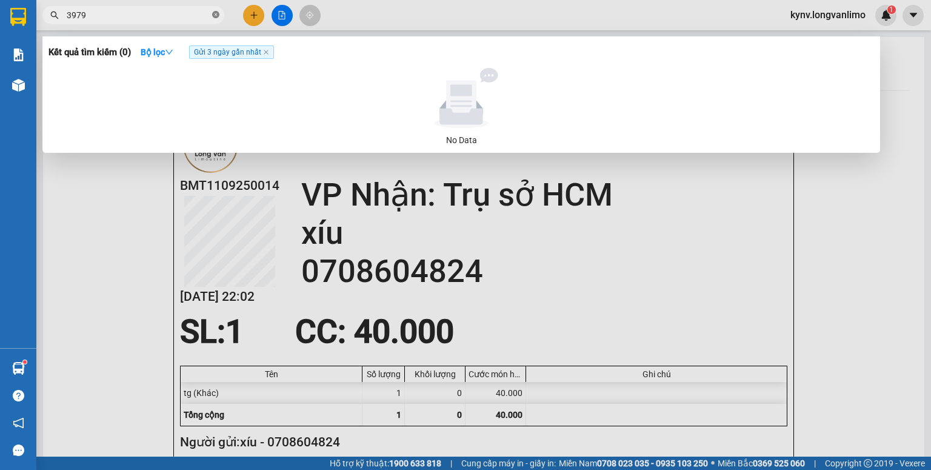
click at [216, 16] on icon "close-circle" at bounding box center [215, 14] width 7 height 7
click at [216, 16] on span at bounding box center [215, 14] width 7 height 13
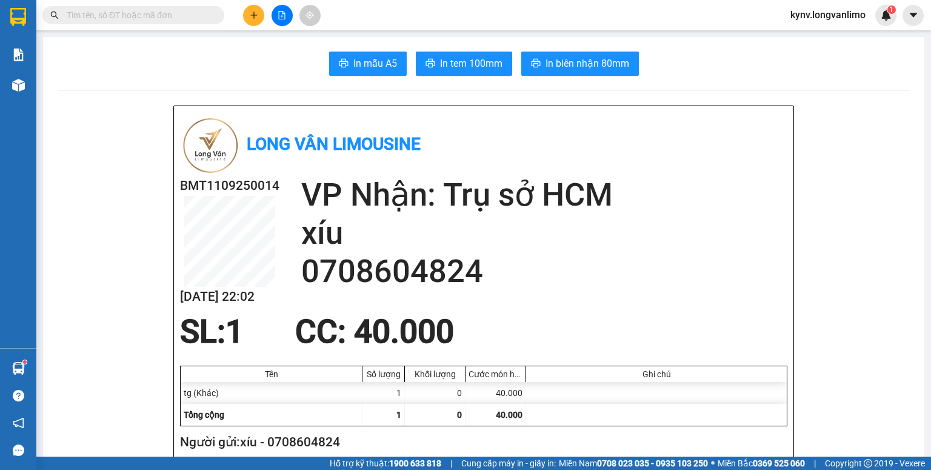
click at [179, 12] on input "text" at bounding box center [138, 14] width 143 height 13
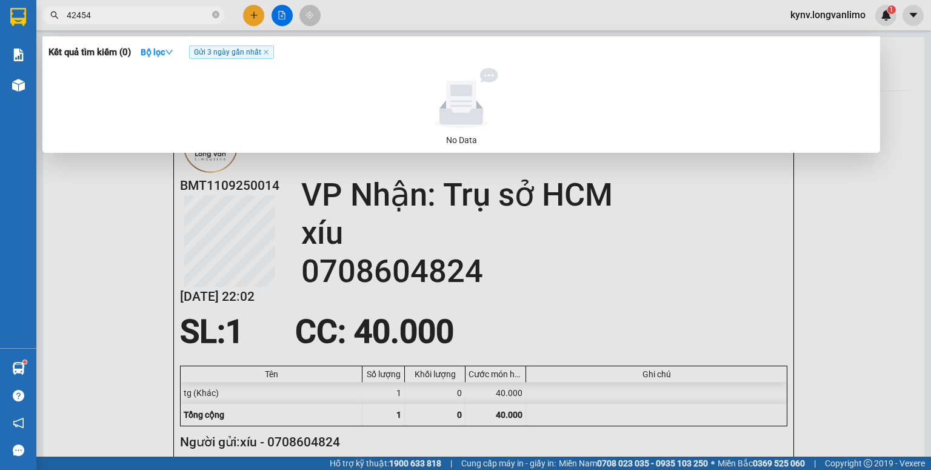
type input "424546"
click at [218, 12] on icon "close-circle" at bounding box center [215, 14] width 7 height 7
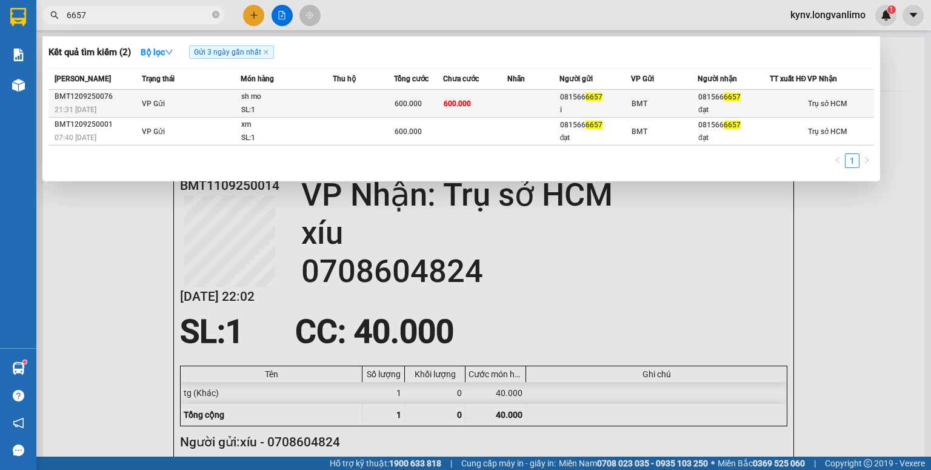
type input "6657"
click at [513, 107] on td at bounding box center [533, 104] width 52 height 28
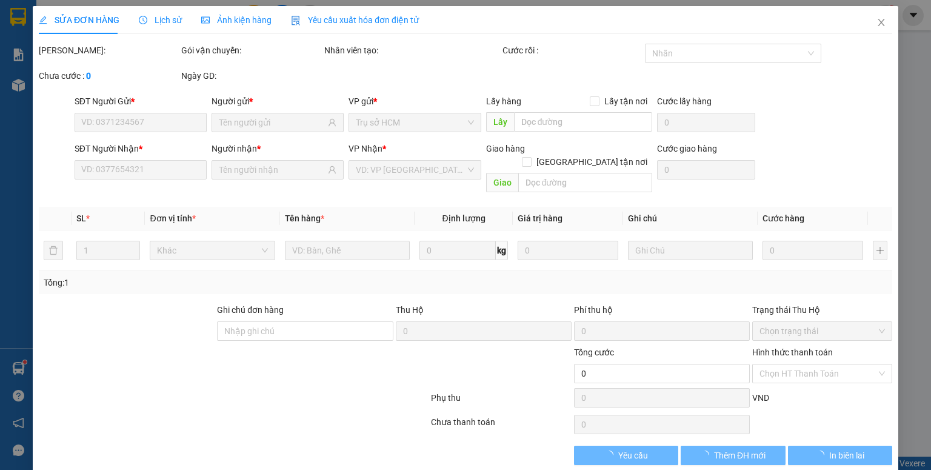
click at [267, 24] on div "SỬA ĐƠN HÀNG Lịch sử Ảnh kiện hàng Yêu cầu xuất hóa đơn điện tử" at bounding box center [229, 20] width 380 height 28
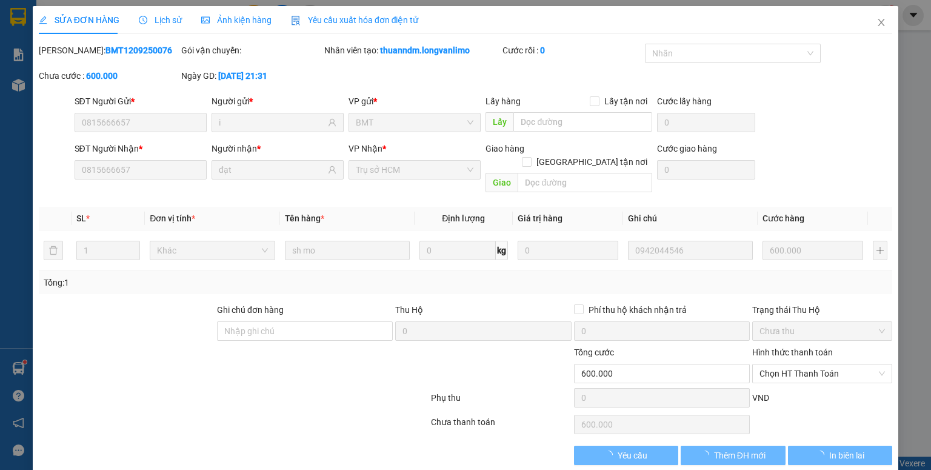
drag, startPoint x: 257, startPoint y: 22, endPoint x: 269, endPoint y: 41, distance: 21.9
click at [257, 22] on span "Ảnh kiện hàng" at bounding box center [236, 20] width 70 height 10
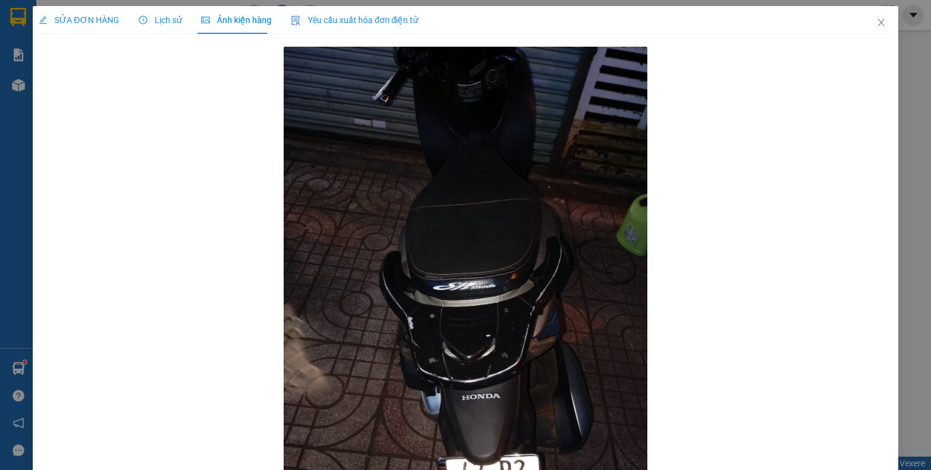
drag, startPoint x: 168, startPoint y: 23, endPoint x: 124, endPoint y: 17, distance: 44.7
click at [168, 22] on span "Lịch sử" at bounding box center [160, 20] width 43 height 10
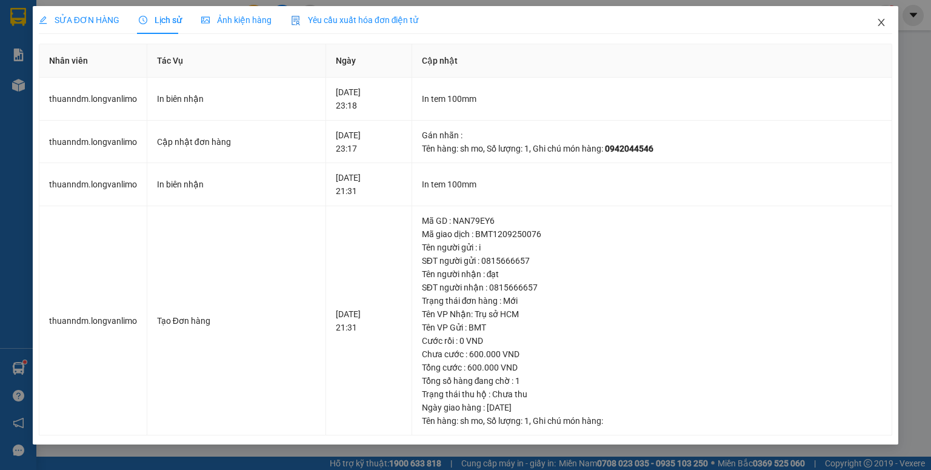
click at [886, 21] on span "Close" at bounding box center [881, 23] width 34 height 34
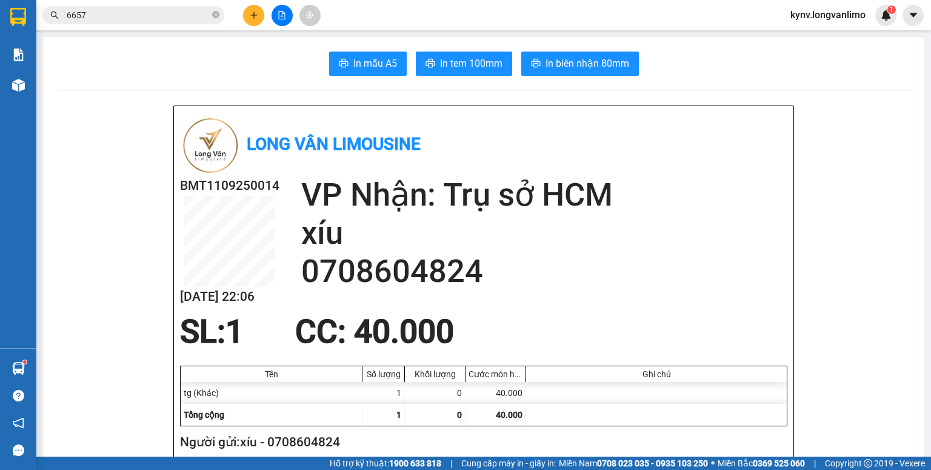
click at [148, 19] on input "6657" at bounding box center [138, 14] width 143 height 13
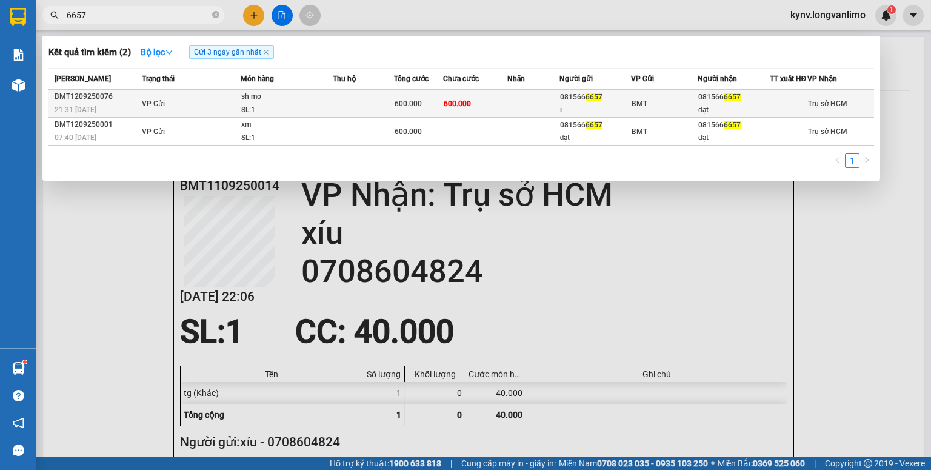
click at [393, 116] on td at bounding box center [363, 104] width 61 height 28
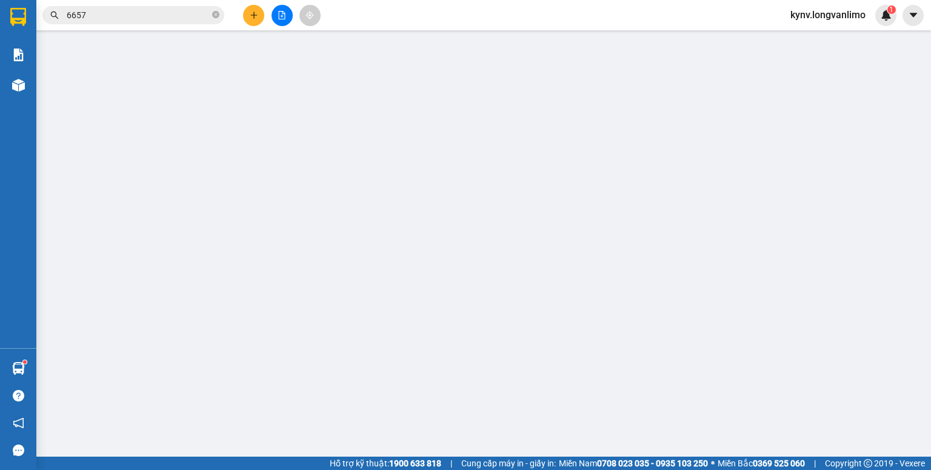
type input "0815666657"
type input "i"
type input "0815666657"
type input "đạt"
type input "600.000"
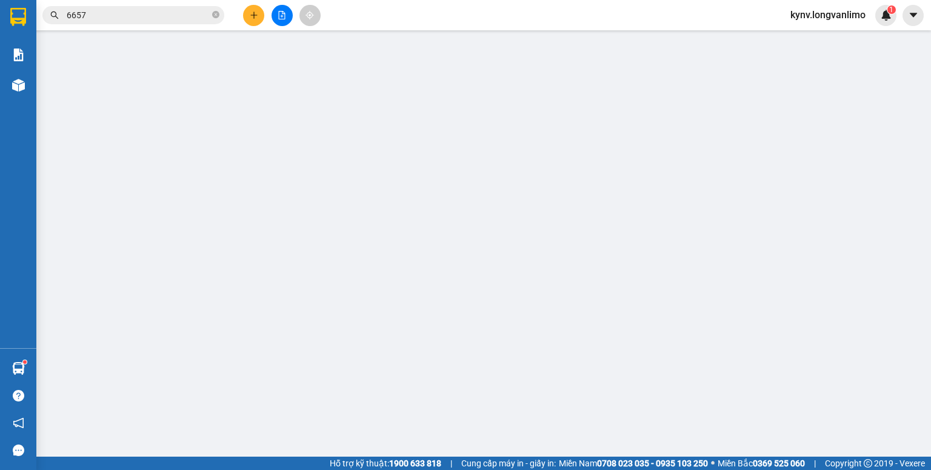
type input "600.000"
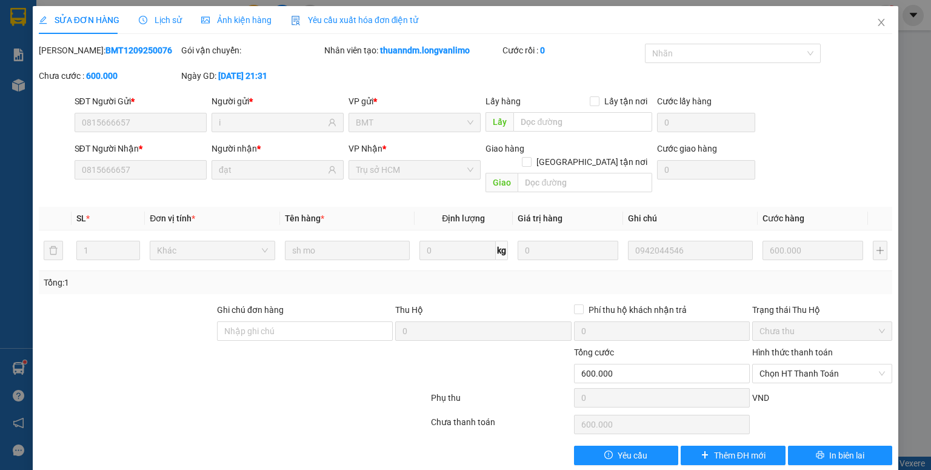
click at [159, 18] on span "Lịch sử" at bounding box center [160, 20] width 43 height 10
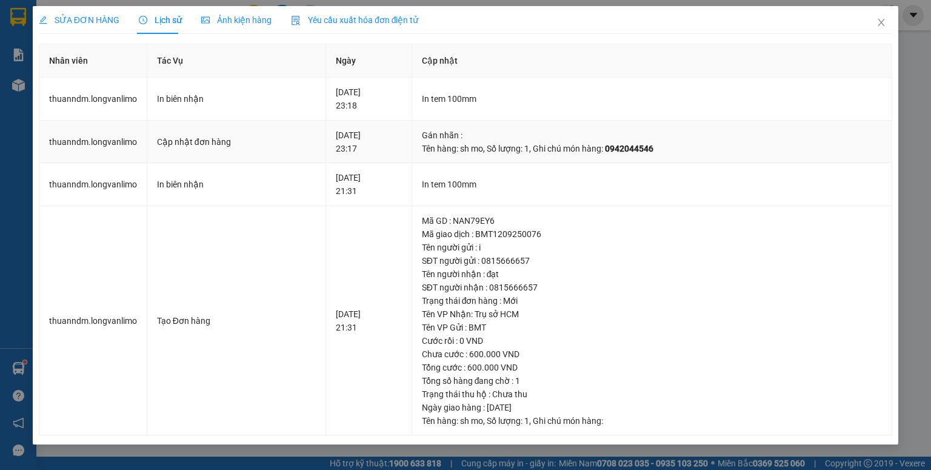
drag, startPoint x: 624, startPoint y: 148, endPoint x: 682, endPoint y: 141, distance: 59.2
click at [689, 137] on td "Gán nhãn : Tên hàng: sh mo , Số lượng: 1 , Ghi chú món hàng: 0942044546" at bounding box center [652, 142] width 481 height 43
drag, startPoint x: 629, startPoint y: 147, endPoint x: 692, endPoint y: 148, distance: 62.4
click at [692, 148] on div "Tên hàng: sh mo , Số lượng: 1 , Ghi chú món hàng: 0942044546" at bounding box center [652, 148] width 461 height 13
drag, startPoint x: 884, startPoint y: 21, endPoint x: 870, endPoint y: 22, distance: 14.6
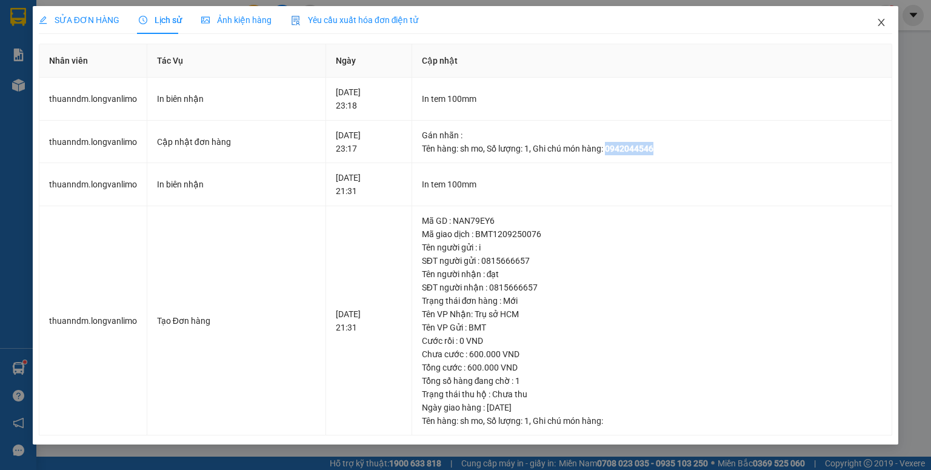
click at [883, 21] on icon "close" at bounding box center [881, 23] width 10 height 10
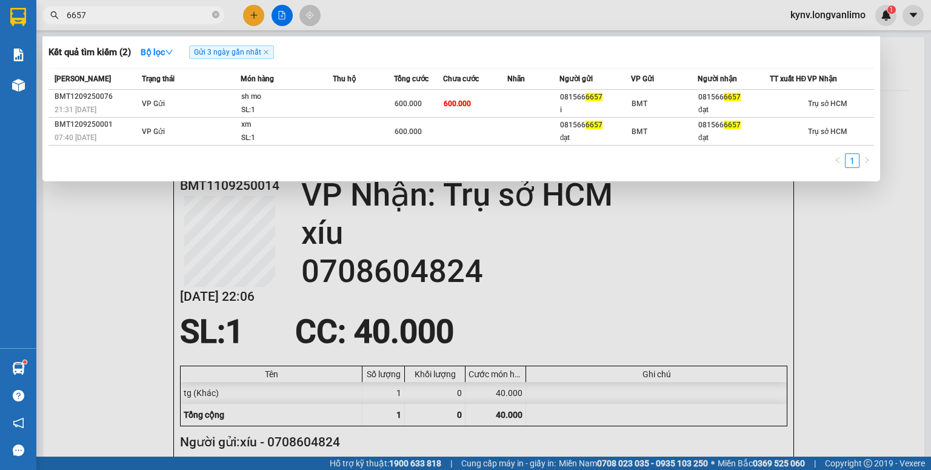
click at [139, 13] on input "6657" at bounding box center [138, 14] width 143 height 13
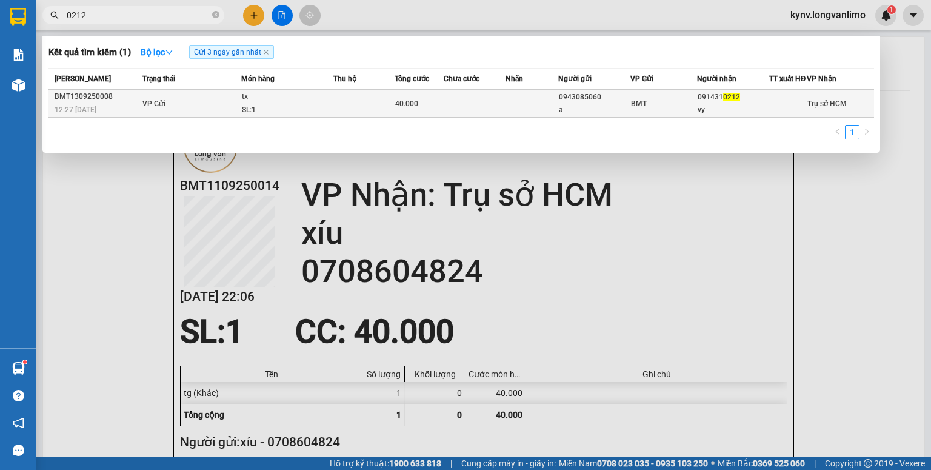
type input "0212"
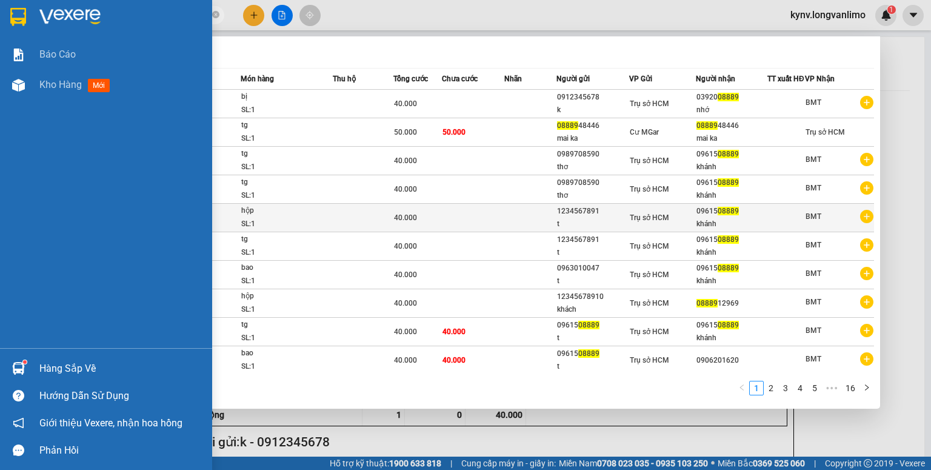
drag, startPoint x: 14, startPoint y: 6, endPoint x: 421, endPoint y: 224, distance: 462.1
click at [15, 6] on div at bounding box center [18, 16] width 21 height 21
click at [17, 9] on img at bounding box center [18, 17] width 16 height 18
click at [19, 10] on img at bounding box center [18, 17] width 16 height 18
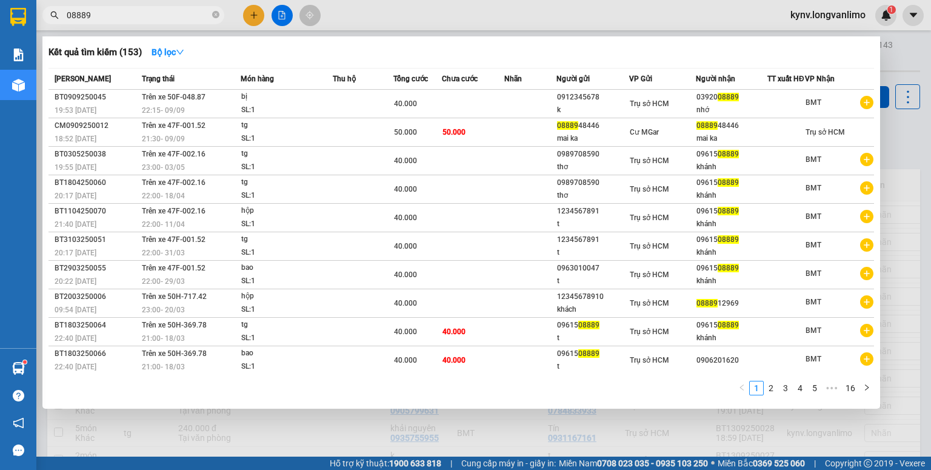
click at [112, 16] on input "08889" at bounding box center [138, 14] width 143 height 13
click at [110, 16] on input "08889" at bounding box center [138, 14] width 143 height 13
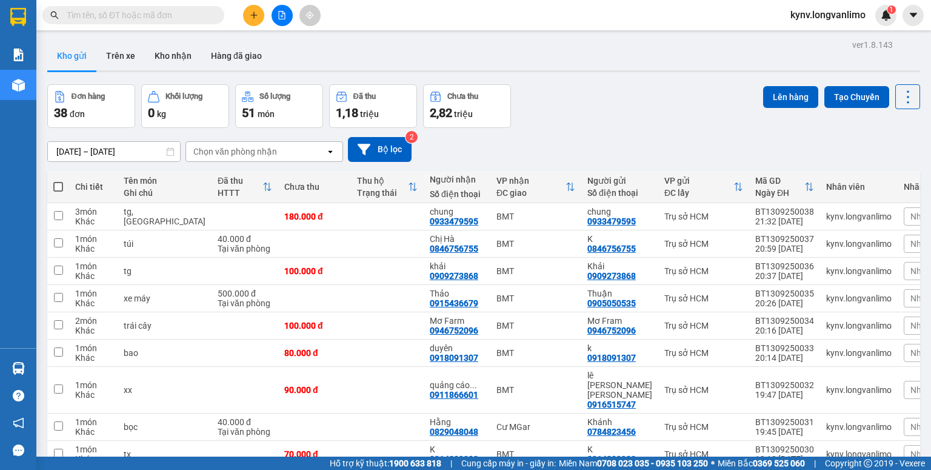
click at [59, 189] on span at bounding box center [58, 187] width 10 height 10
click at [58, 181] on input "checkbox" at bounding box center [58, 181] width 0 height 0
checkbox input "true"
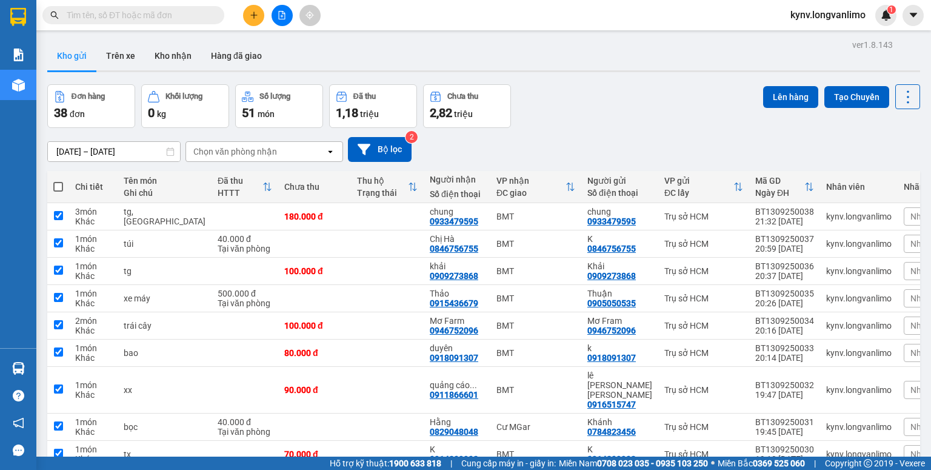
checkbox input "true"
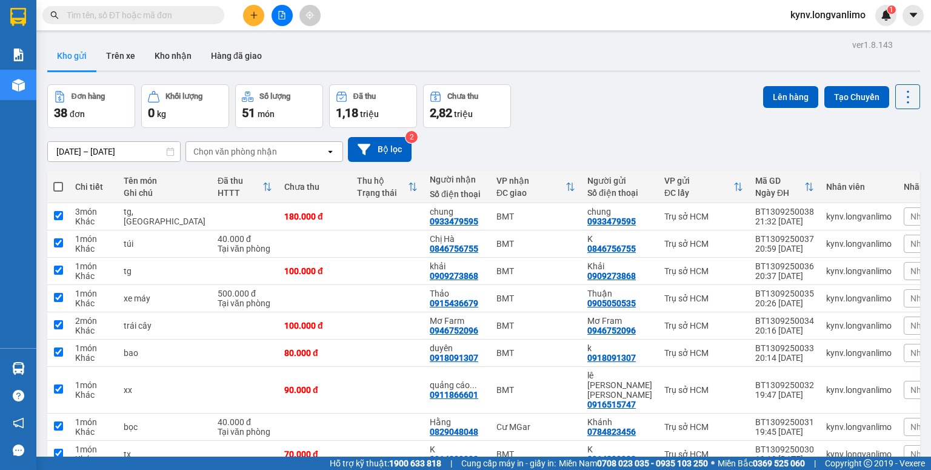
checkbox input "true"
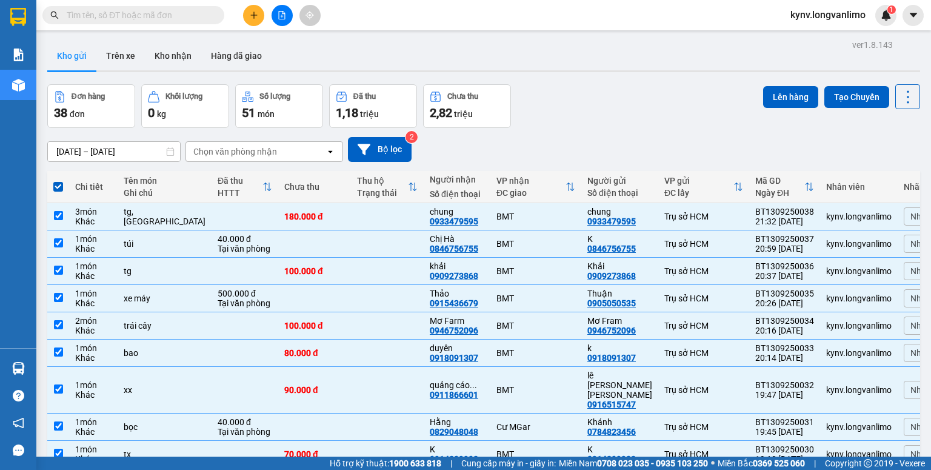
click at [60, 189] on span at bounding box center [58, 187] width 10 height 10
click at [58, 181] on input "checkbox" at bounding box center [58, 181] width 0 height 0
checkbox input "false"
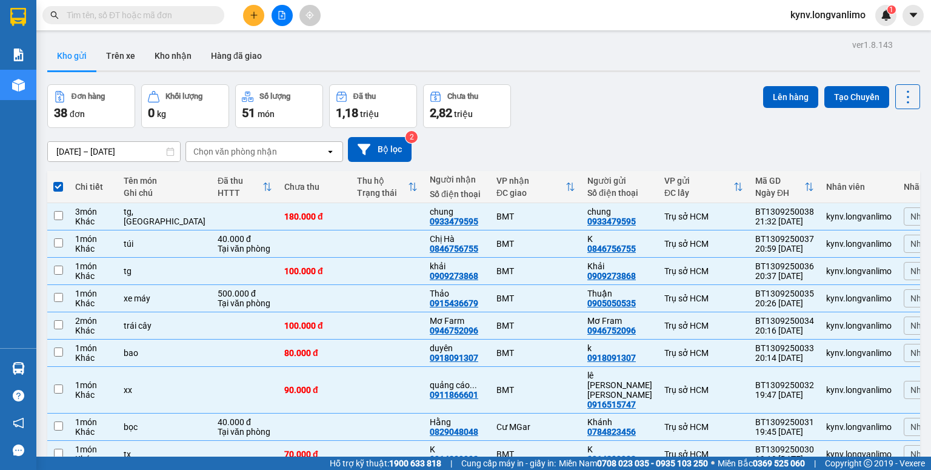
checkbox input "false"
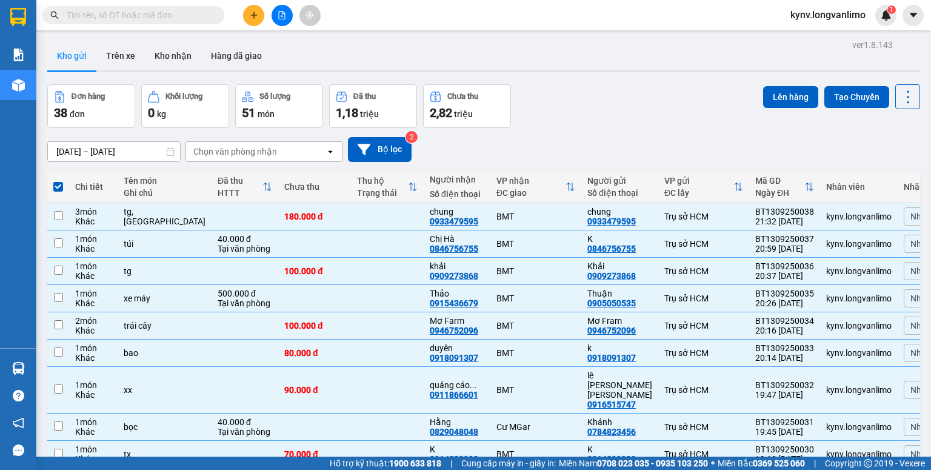
checkbox input "false"
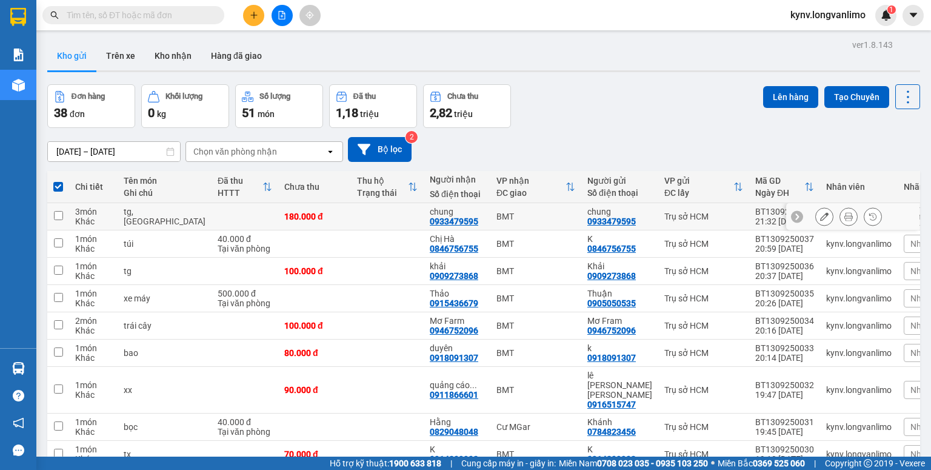
click at [59, 211] on input "checkbox" at bounding box center [58, 215] width 9 height 9
checkbox input "true"
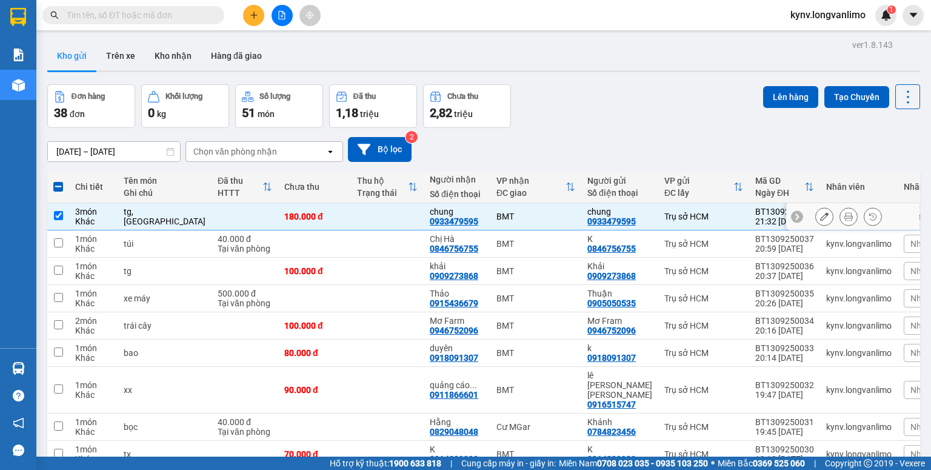
click at [844, 216] on icon at bounding box center [848, 216] width 8 height 8
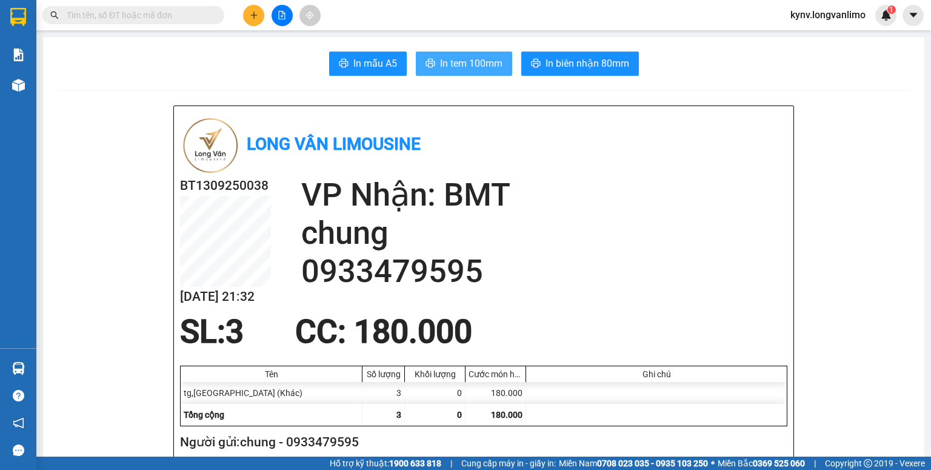
click at [455, 58] on span "In tem 100mm" at bounding box center [471, 63] width 62 height 15
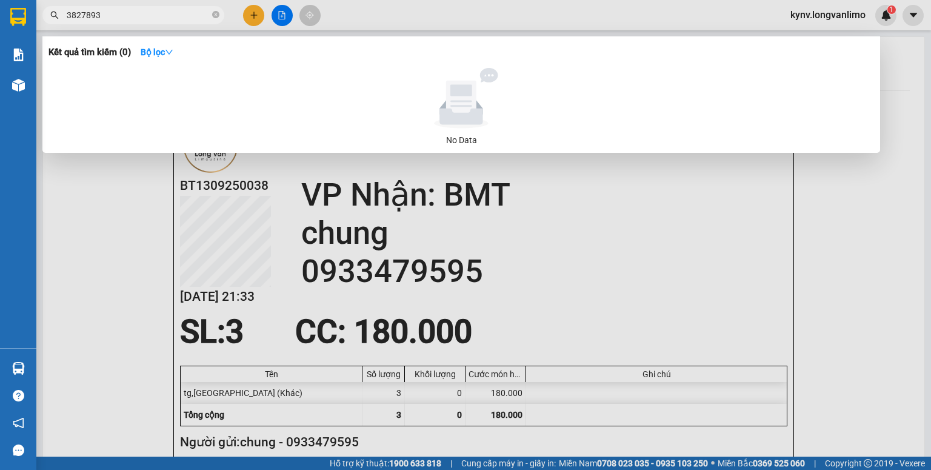
click at [79, 13] on input "3827893" at bounding box center [138, 14] width 143 height 13
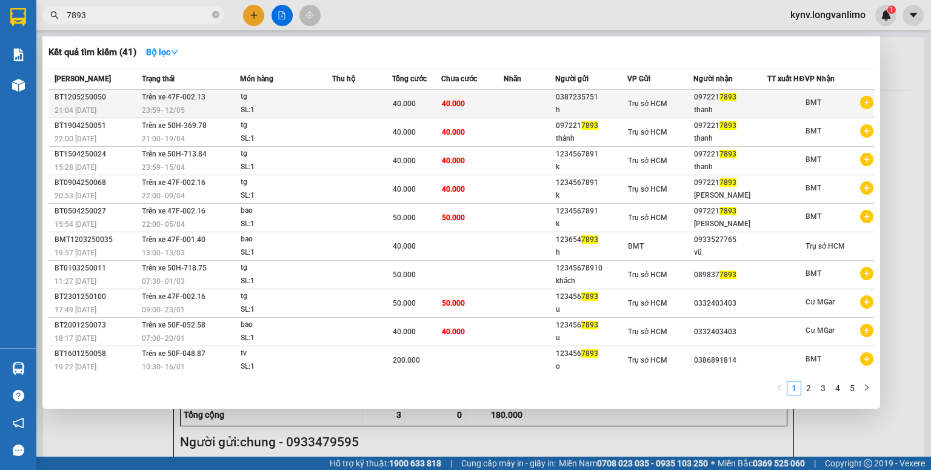
type input "7893"
click at [458, 108] on span "40.000" at bounding box center [453, 103] width 23 height 8
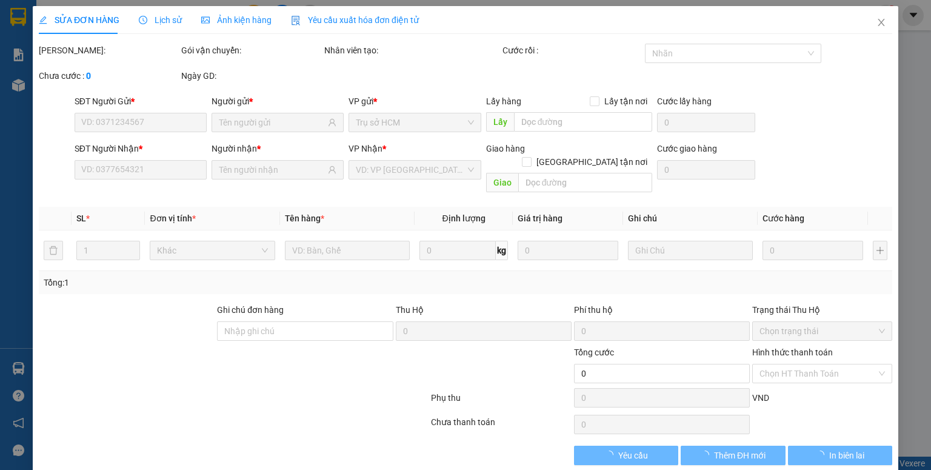
click at [221, 16] on span "Ảnh kiện hàng" at bounding box center [236, 20] width 70 height 10
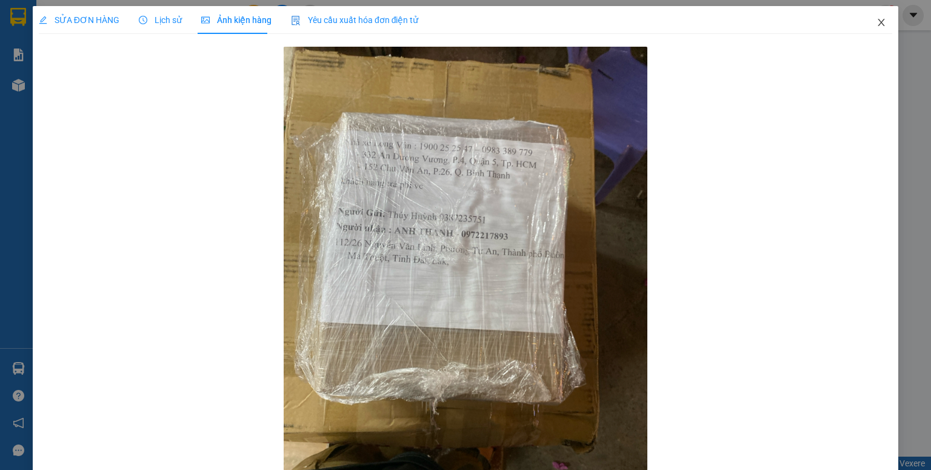
click at [878, 22] on icon "close" at bounding box center [881, 22] width 7 height 7
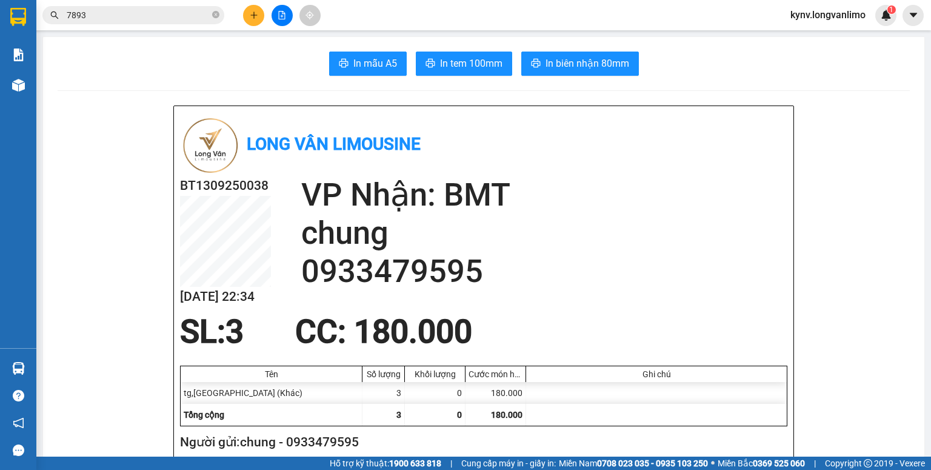
click at [152, 8] on input "7893" at bounding box center [138, 14] width 143 height 13
